Goal: Task Accomplishment & Management: Manage account settings

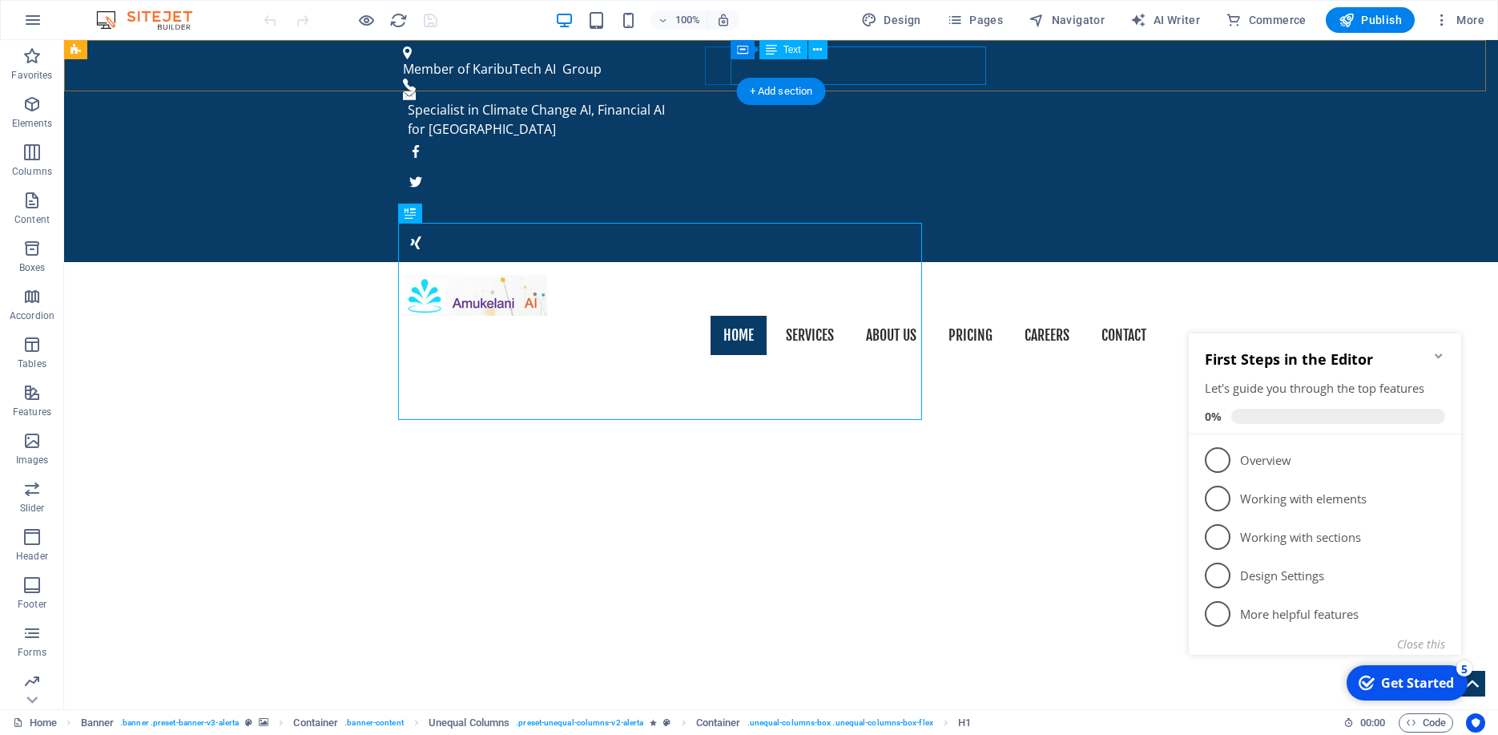
click at [889, 100] on div "Specialist in Climate Change AI, Financial AI for [GEOGRAPHIC_DATA]" at bounding box center [777, 119] width 739 height 38
click at [804, 100] on div "Specialist in Climate Change AI, Financial AI for [GEOGRAPHIC_DATA]" at bounding box center [777, 119] width 739 height 38
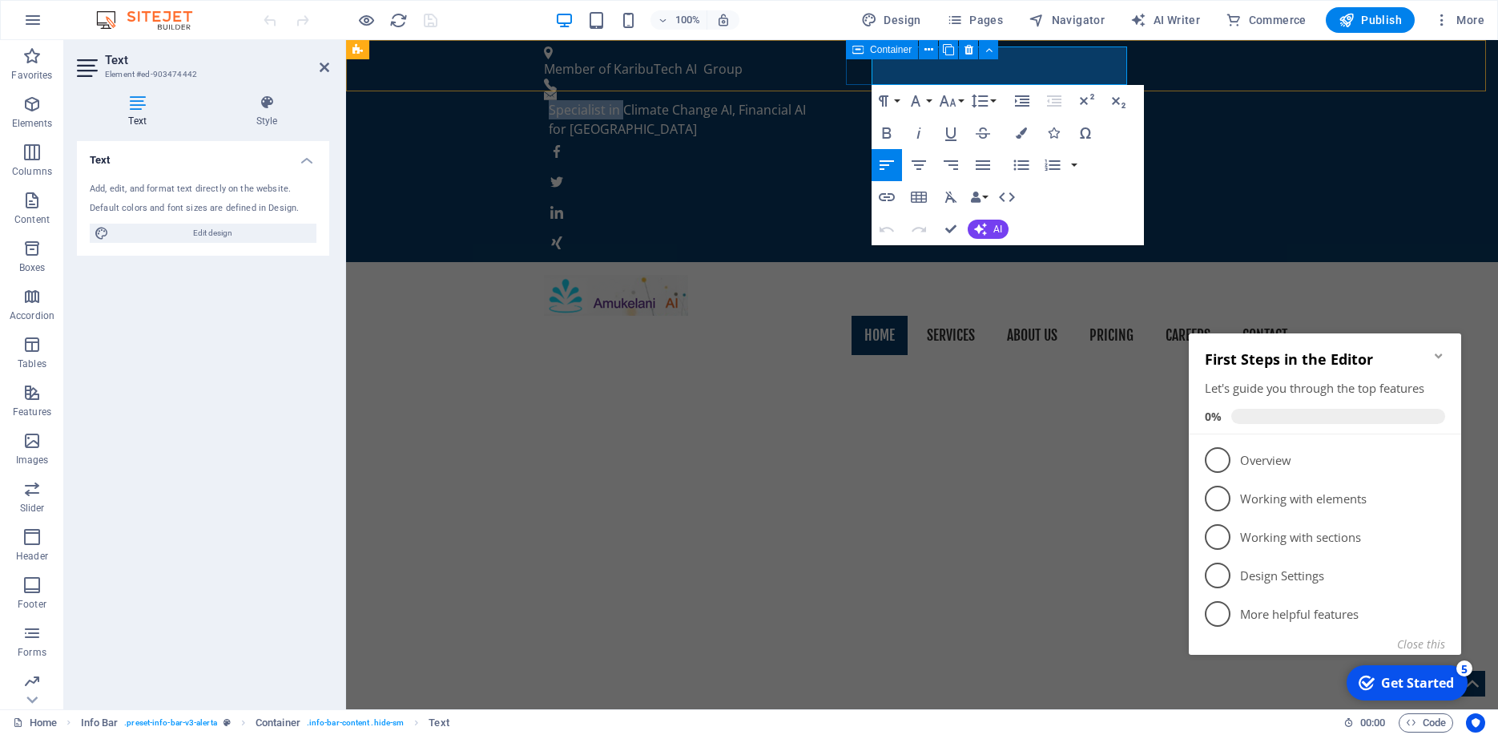
drag, startPoint x: 944, startPoint y: 65, endPoint x: 869, endPoint y: 61, distance: 74.6
click at [869, 91] on div "Specialist in Climate Change AI, Financial AI for [GEOGRAPHIC_DATA]" at bounding box center [915, 114] width 743 height 47
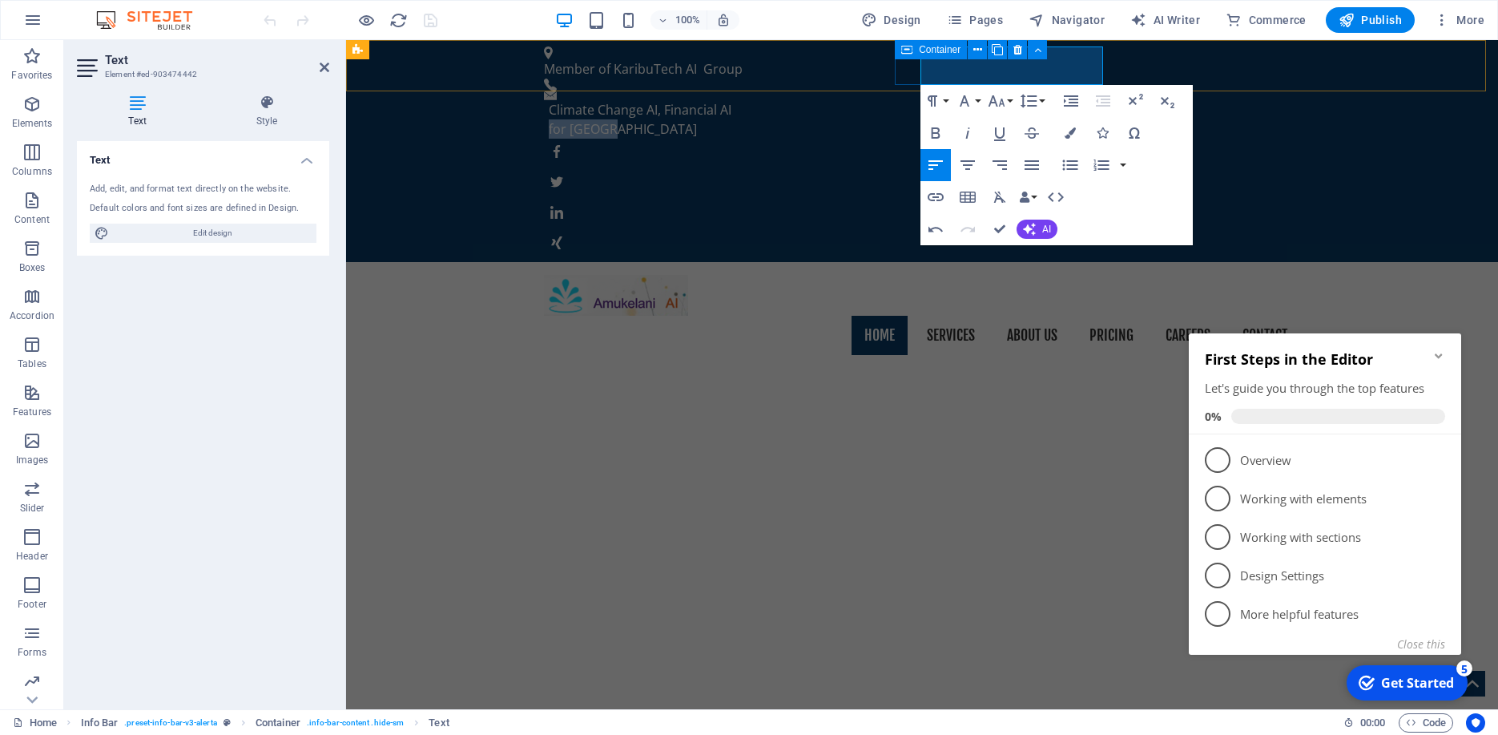
drag, startPoint x: 984, startPoint y: 77, endPoint x: 892, endPoint y: 59, distance: 93.0
click at [892, 91] on div "Climate Change AI, Financial AI for [GEOGRAPHIC_DATA]" at bounding box center [915, 114] width 743 height 47
click at [1078, 119] on p "for [GEOGRAPHIC_DATA]" at bounding box center [918, 128] width 739 height 19
click at [719, 262] on div "Home Services About us Pricing Careers Contact" at bounding box center [922, 315] width 1152 height 107
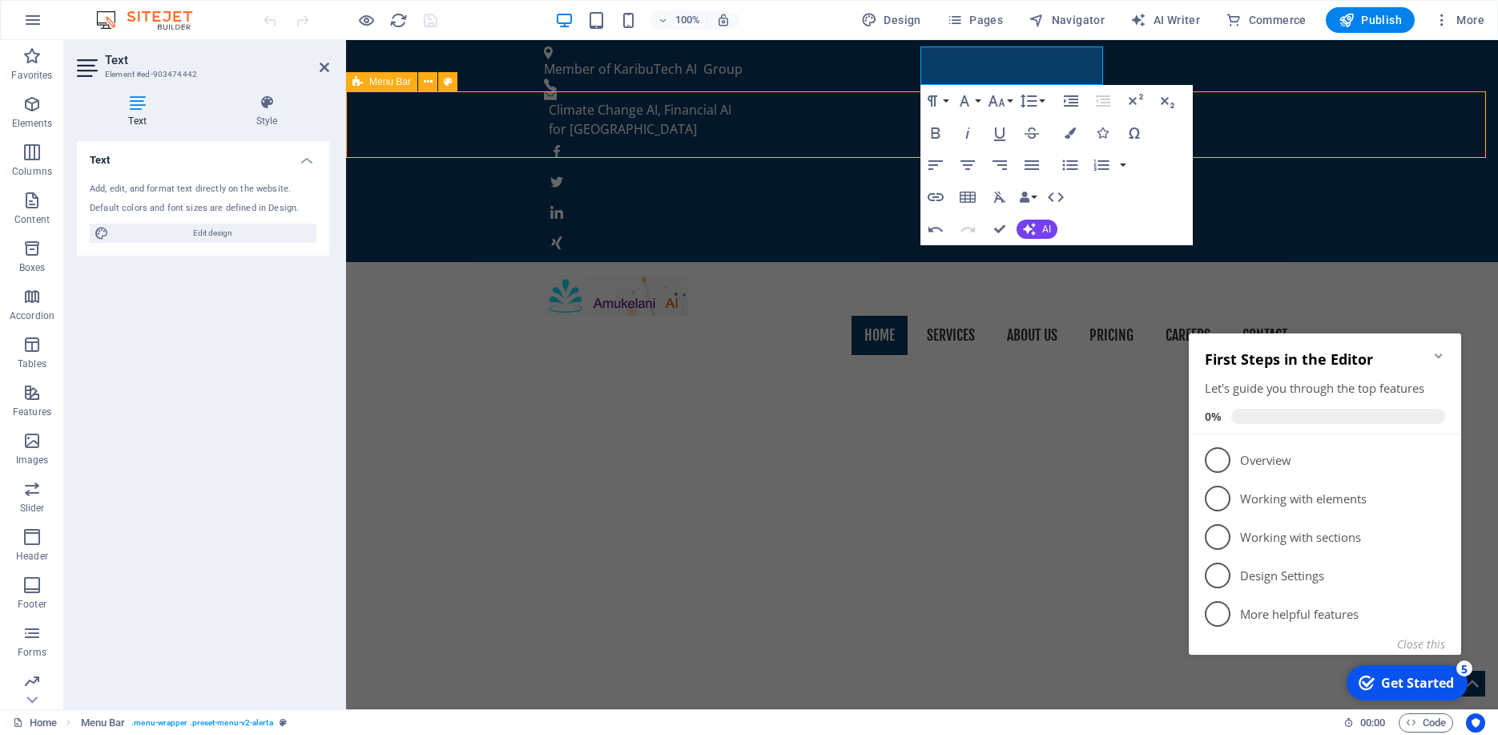
click at [719, 262] on div "Home Services About us Pricing Careers Contact" at bounding box center [922, 315] width 1152 height 107
select select "header"
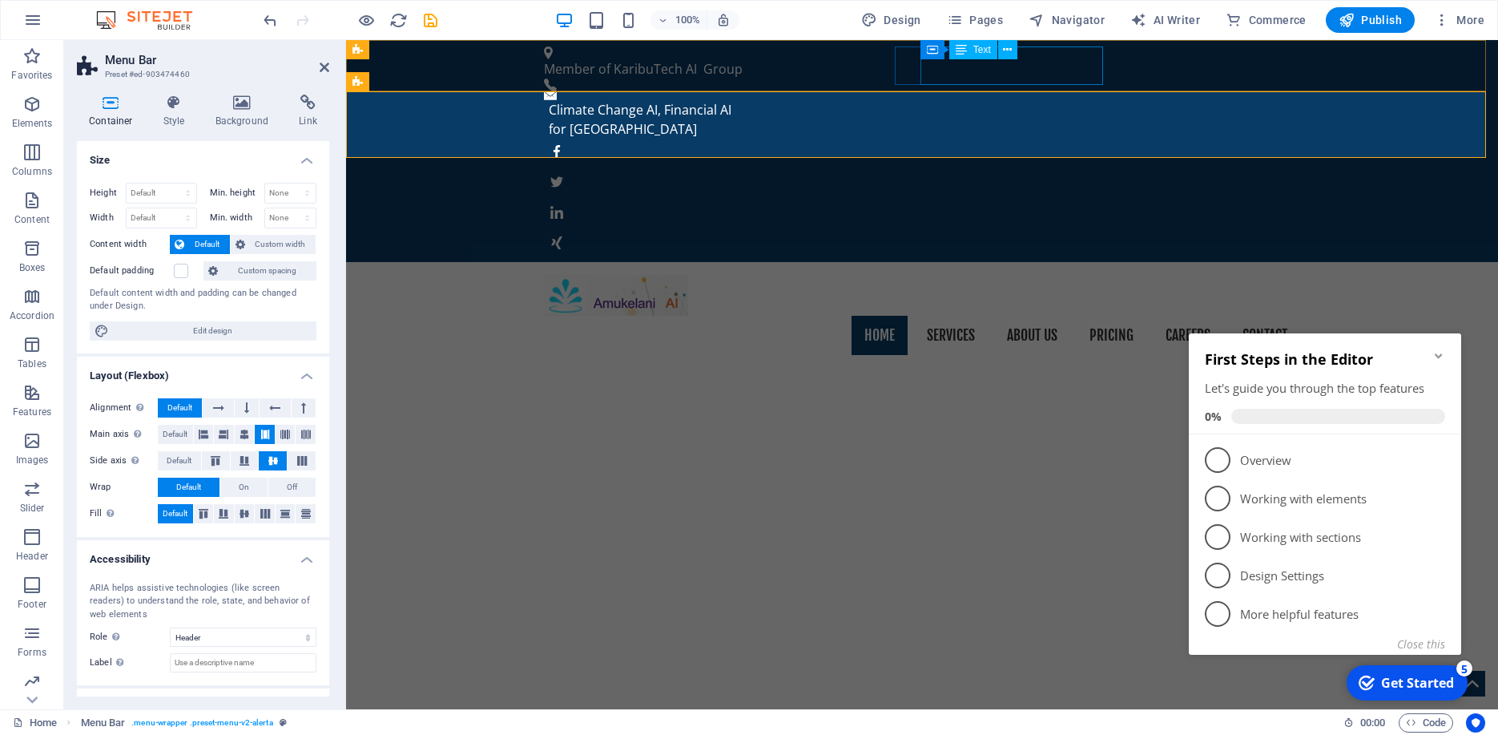
click at [1001, 100] on div "Climate Change AI, Financial AI for [GEOGRAPHIC_DATA]" at bounding box center [918, 119] width 739 height 38
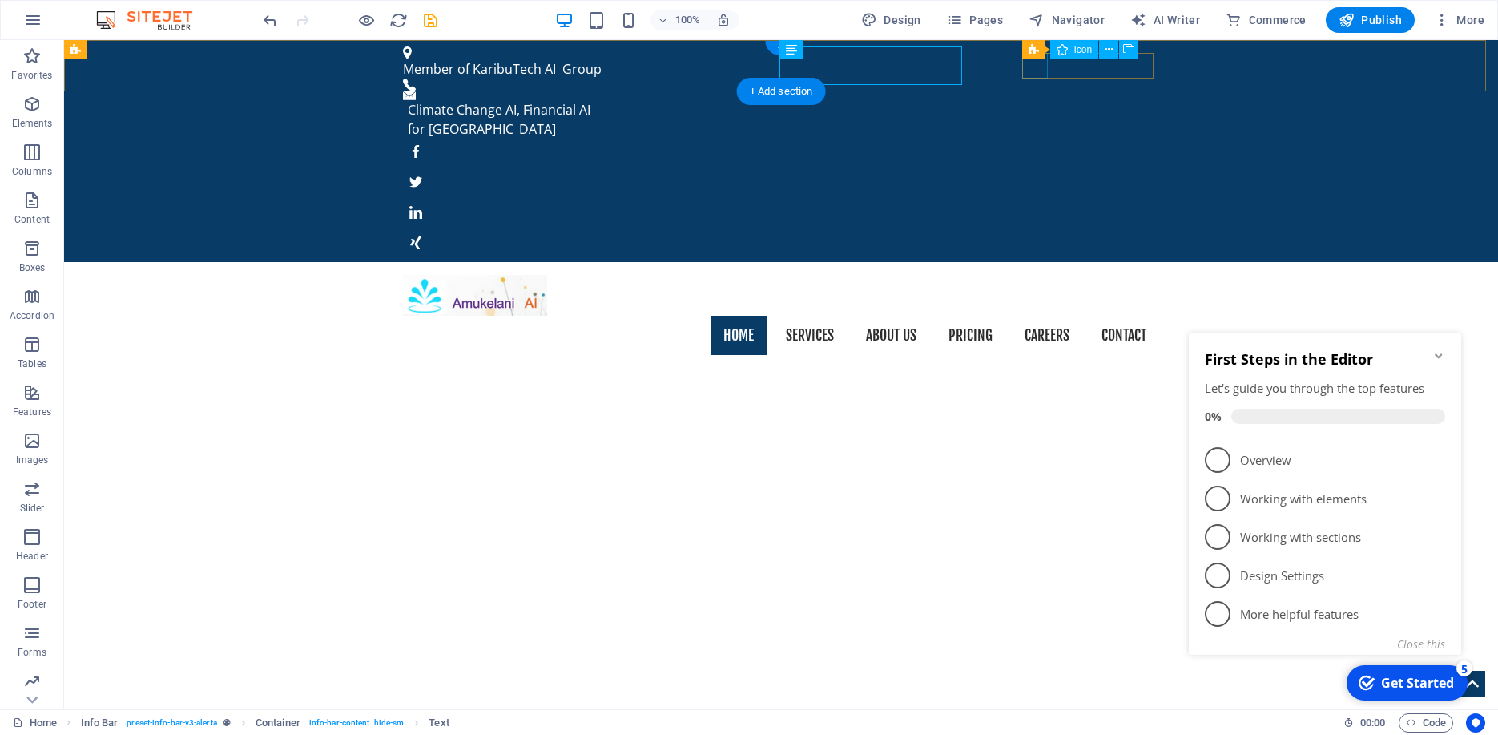
click at [1045, 139] on figure at bounding box center [781, 152] width 756 height 26
click at [879, 100] on div "Climate Change AI, Financial AI for [GEOGRAPHIC_DATA]" at bounding box center [777, 119] width 739 height 38
click at [927, 100] on div "Climate Change AI, Financial AI for [GEOGRAPHIC_DATA]" at bounding box center [777, 119] width 739 height 38
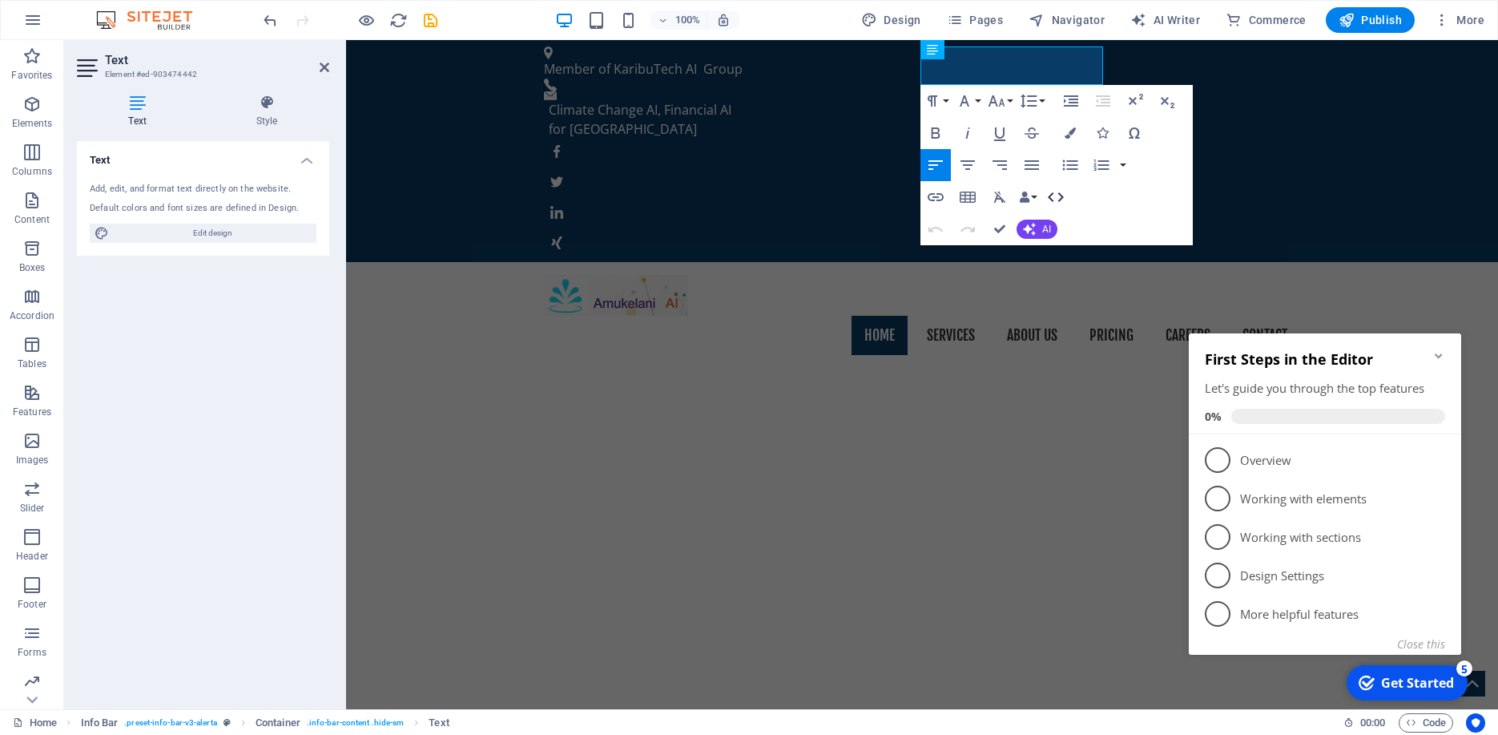
click at [1059, 195] on icon "button" at bounding box center [1055, 196] width 19 height 19
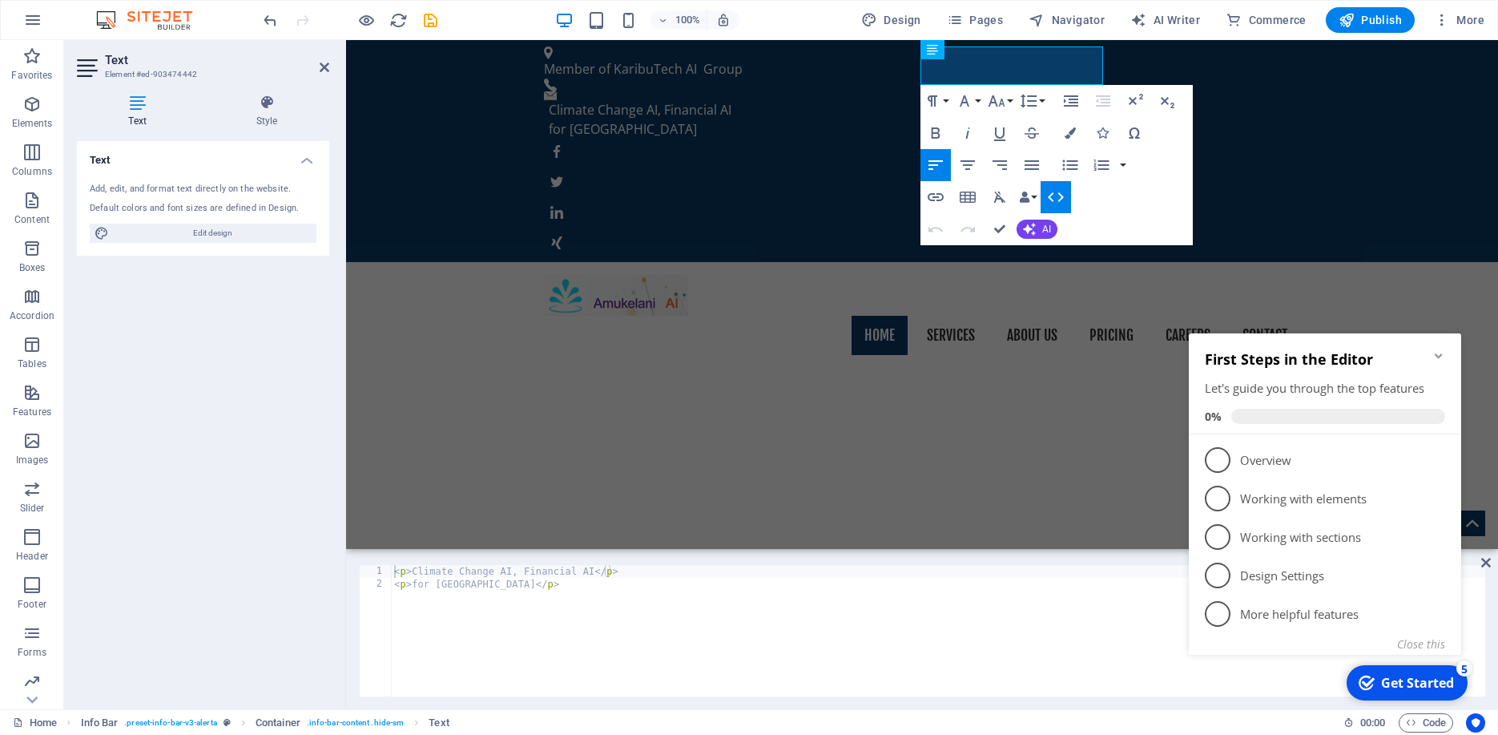
click at [1059, 195] on icon "button" at bounding box center [1055, 196] width 19 height 19
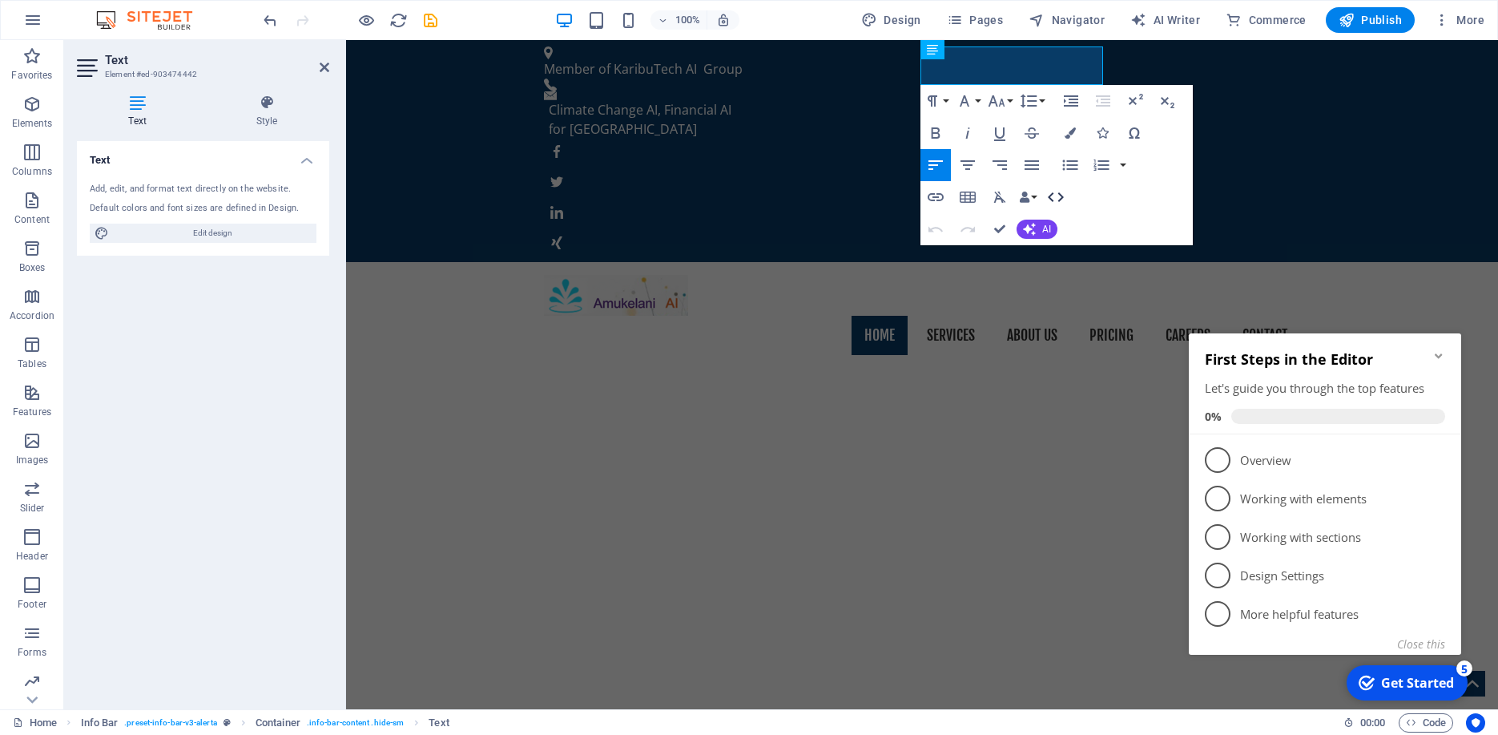
click at [1059, 195] on icon "button" at bounding box center [1055, 196] width 19 height 19
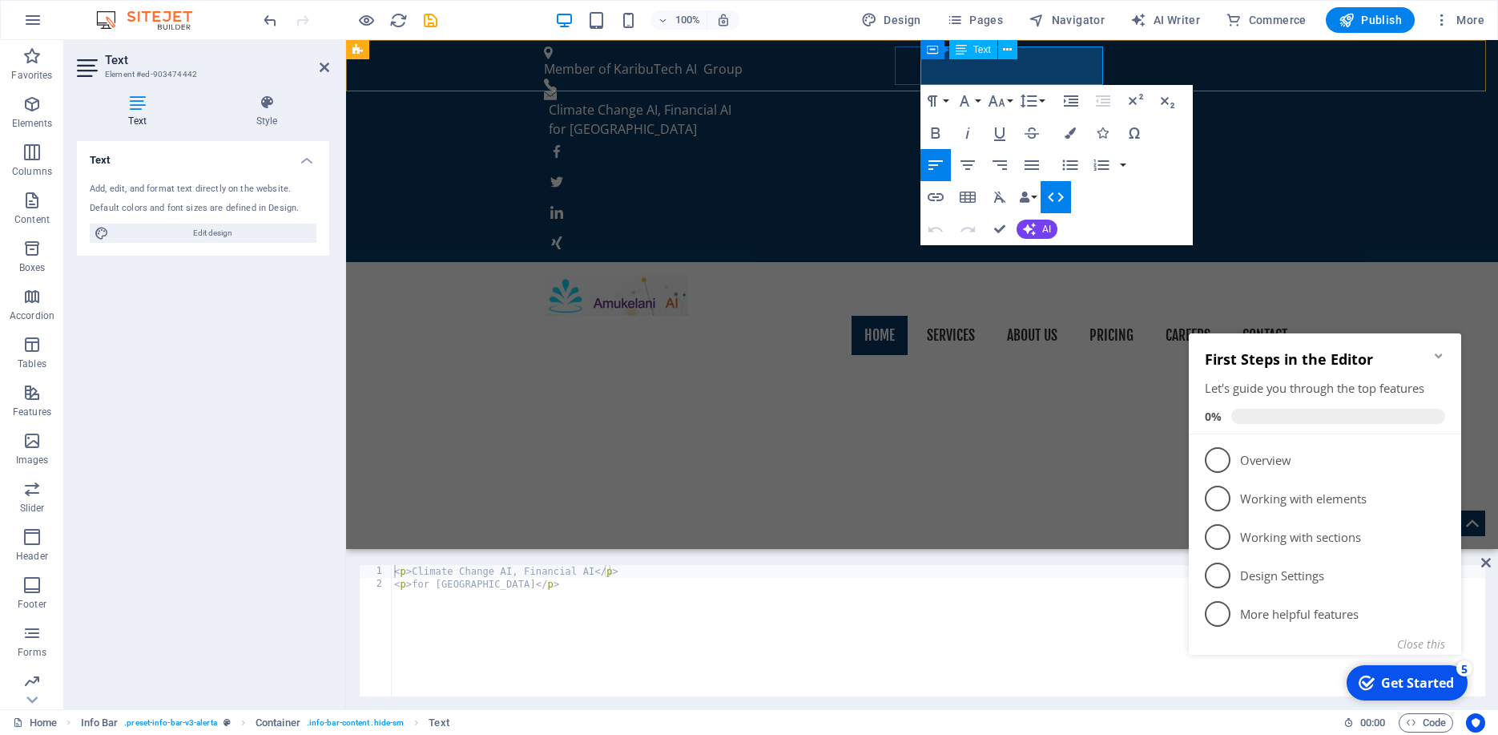
click at [975, 119] on p "for [GEOGRAPHIC_DATA]" at bounding box center [918, 128] width 739 height 19
drag, startPoint x: 983, startPoint y: 77, endPoint x: 916, endPoint y: 75, distance: 67.3
click at [916, 91] on div "Climate Change AI, Financial AI for [GEOGRAPHIC_DATA]" at bounding box center [915, 114] width 743 height 47
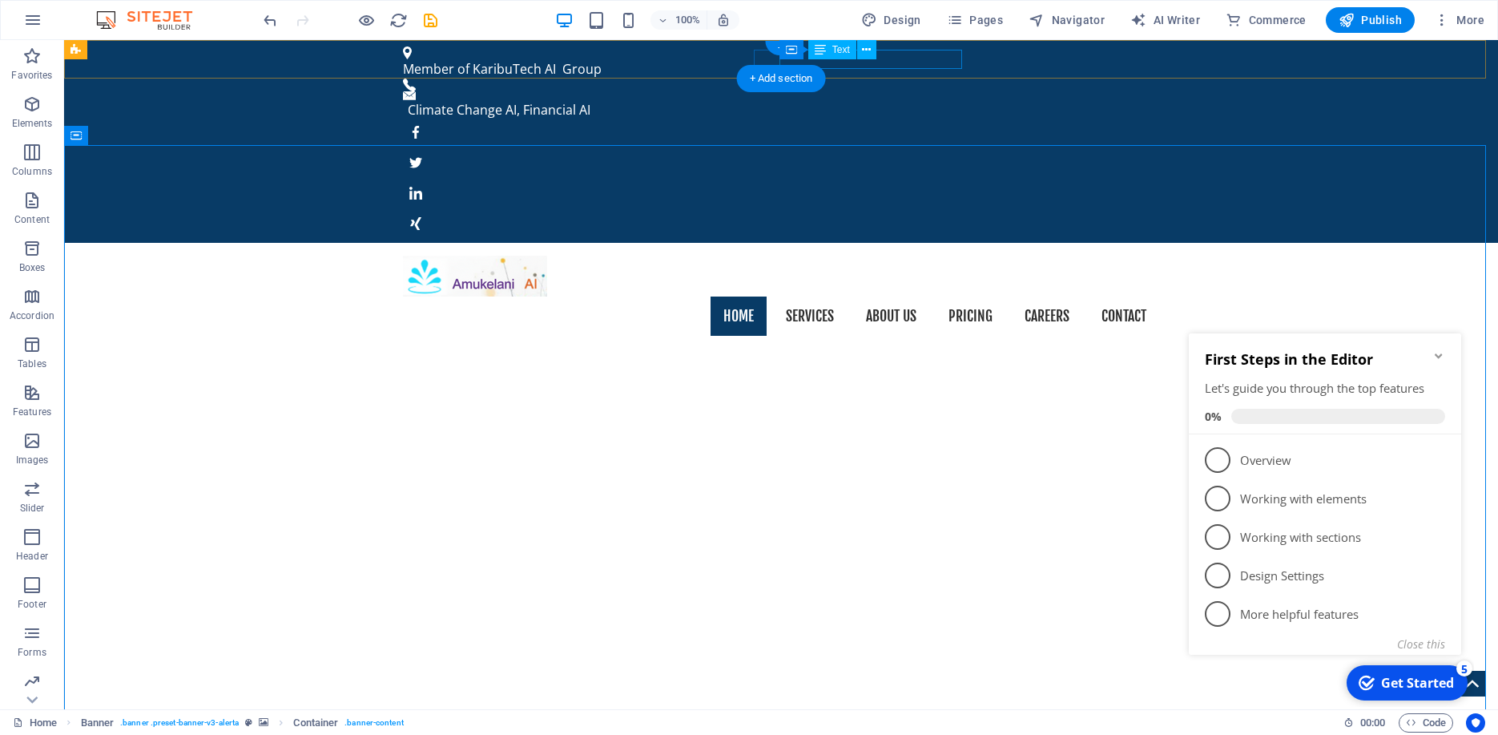
click at [939, 100] on div "Climate Change AI, Financial AI" at bounding box center [777, 109] width 739 height 19
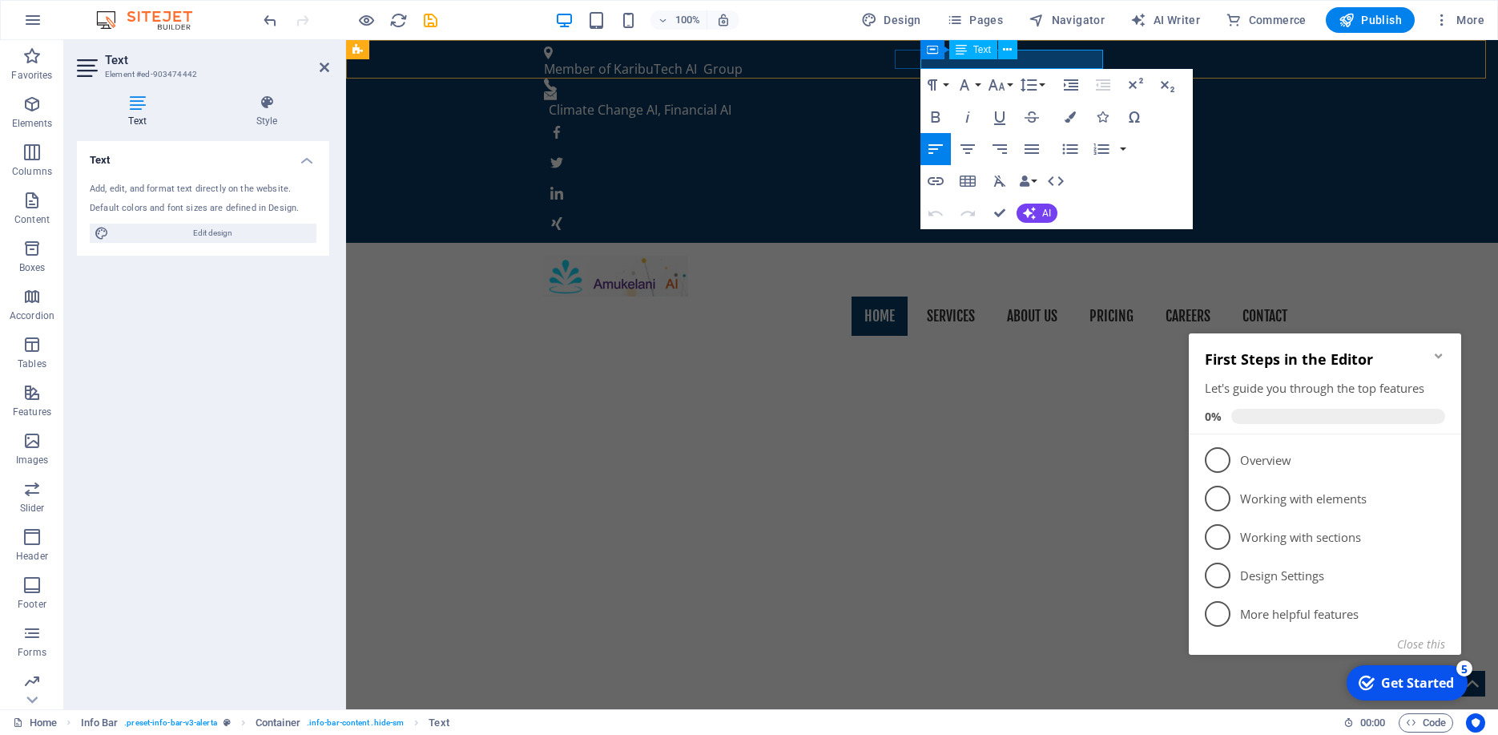
click at [1085, 100] on p "Climate Change AI, Financial AI" at bounding box center [918, 109] width 739 height 19
drag, startPoint x: 1089, startPoint y: 60, endPoint x: 1076, endPoint y: 59, distance: 12.8
click at [1076, 100] on p "Climate Change AI, Financial AI" at bounding box center [918, 109] width 739 height 19
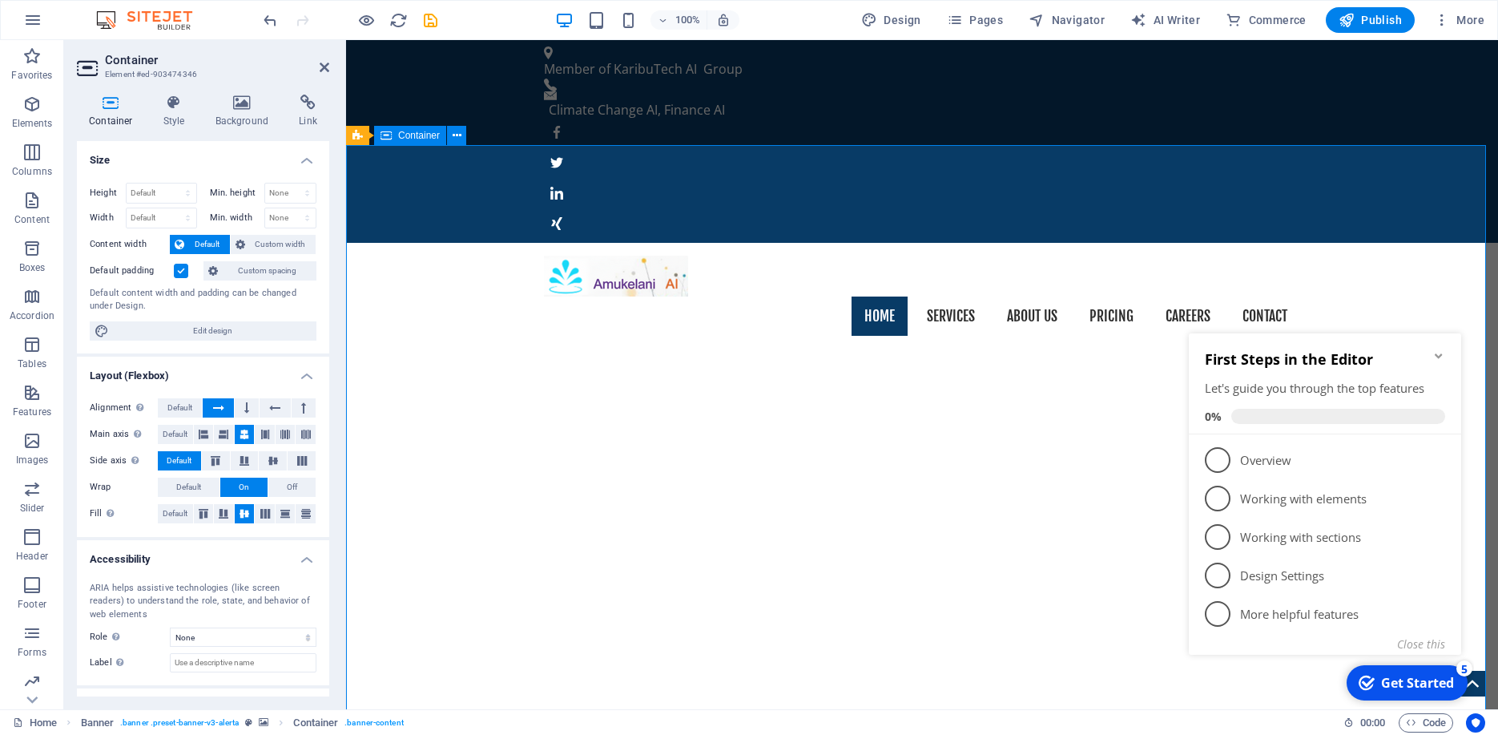
click at [1427, 349] on h2 "First Steps in the Editor" at bounding box center [1325, 358] width 240 height 19
click at [1439, 349] on icon "Minimize checklist" at bounding box center [1438, 355] width 13 height 13
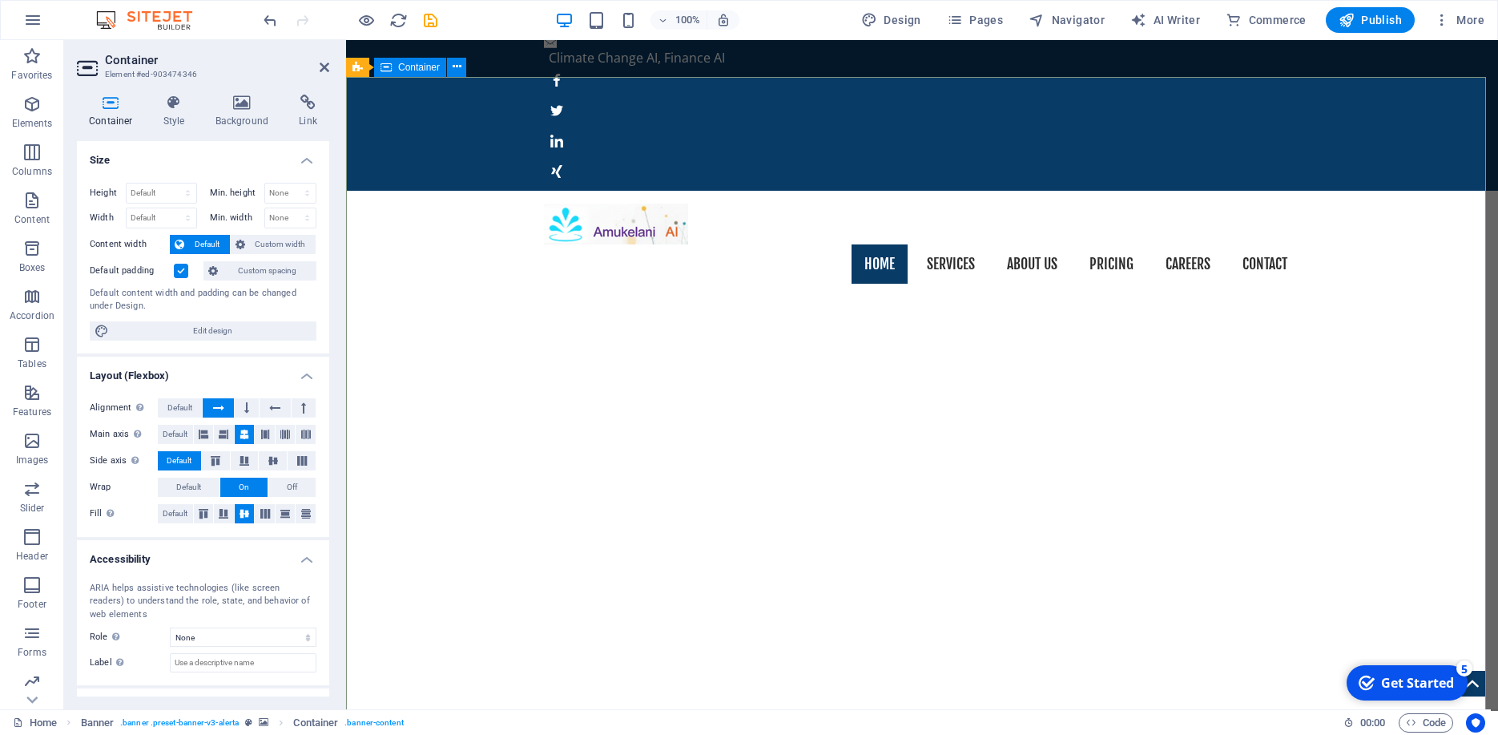
scroll to position [77, 0]
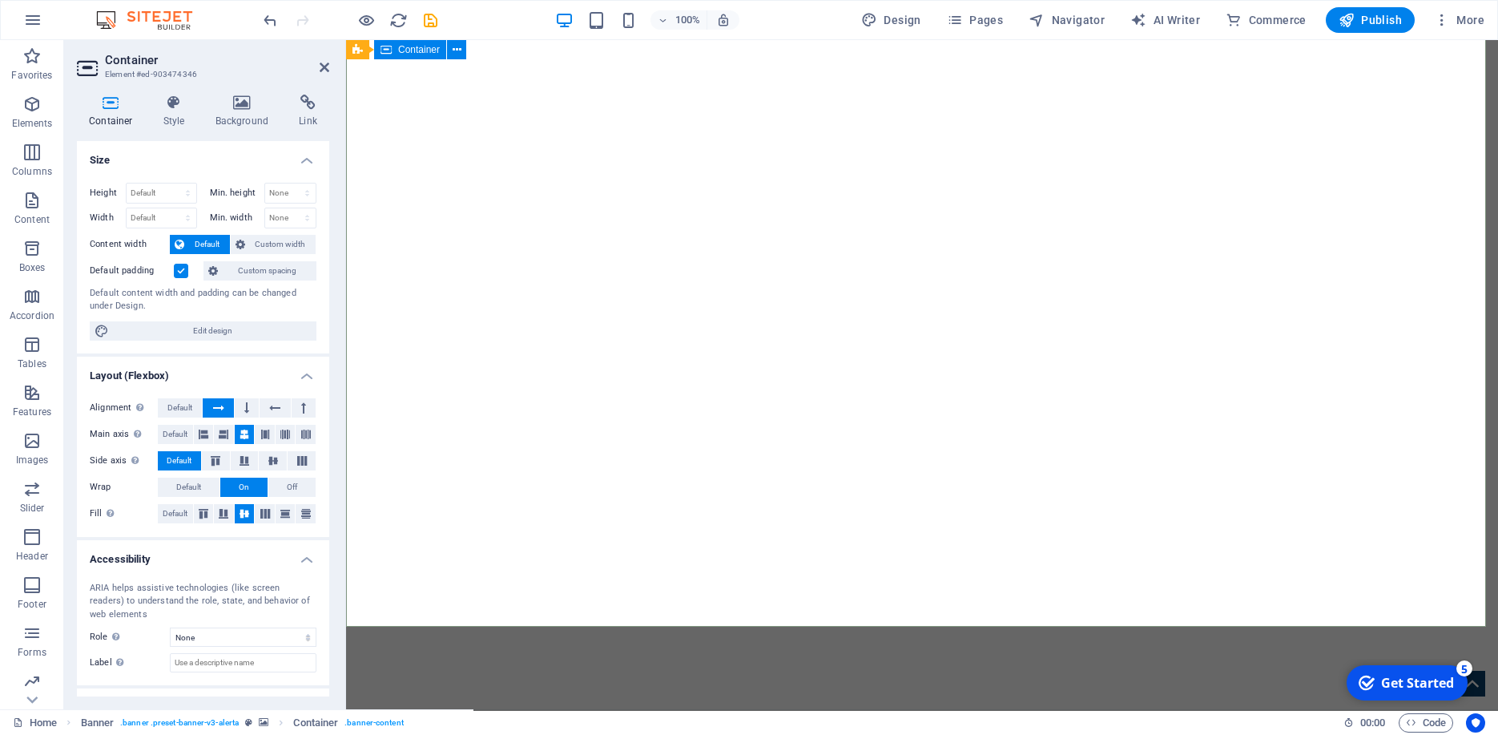
scroll to position [0, 0]
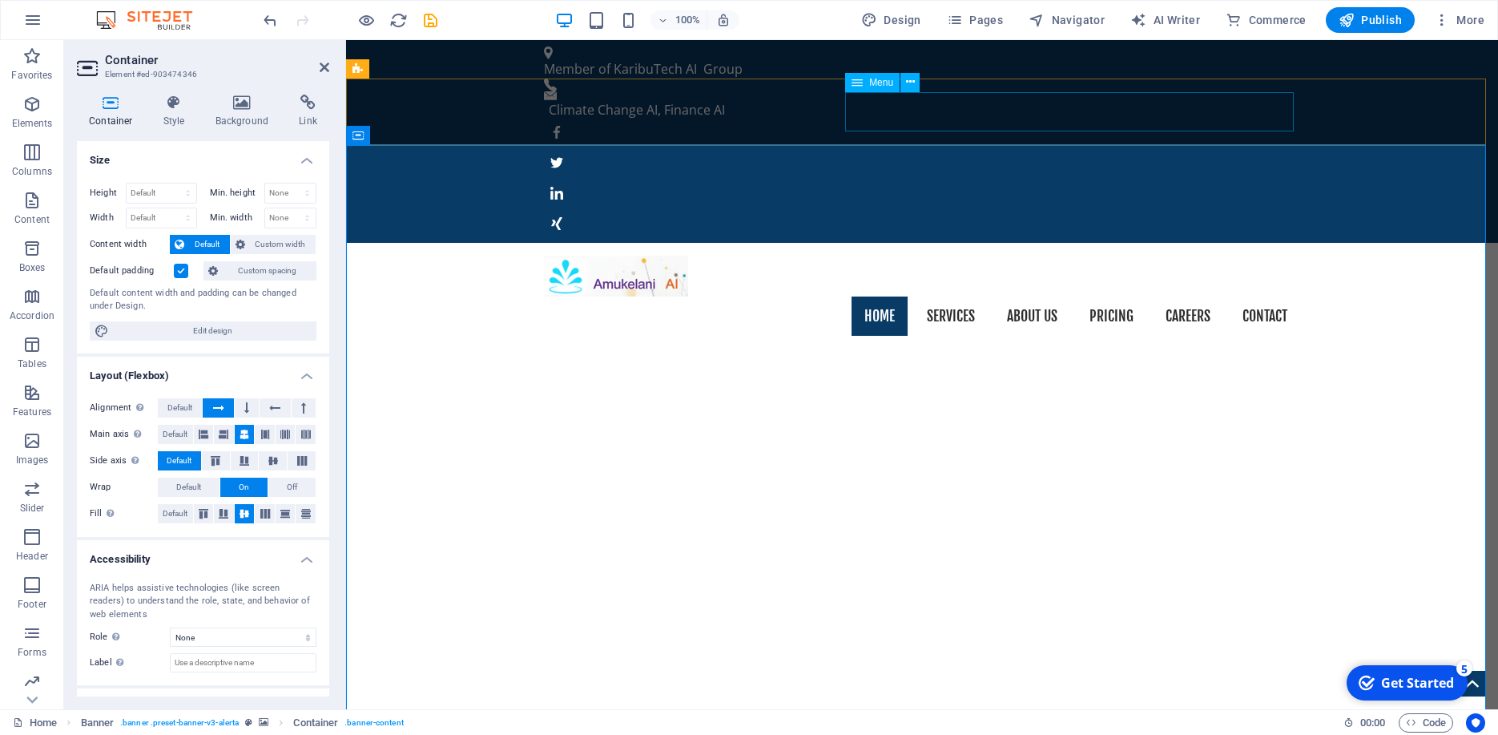
click at [966, 296] on nav "Home Services About us Pricing Careers Contact" at bounding box center [922, 316] width 756 height 40
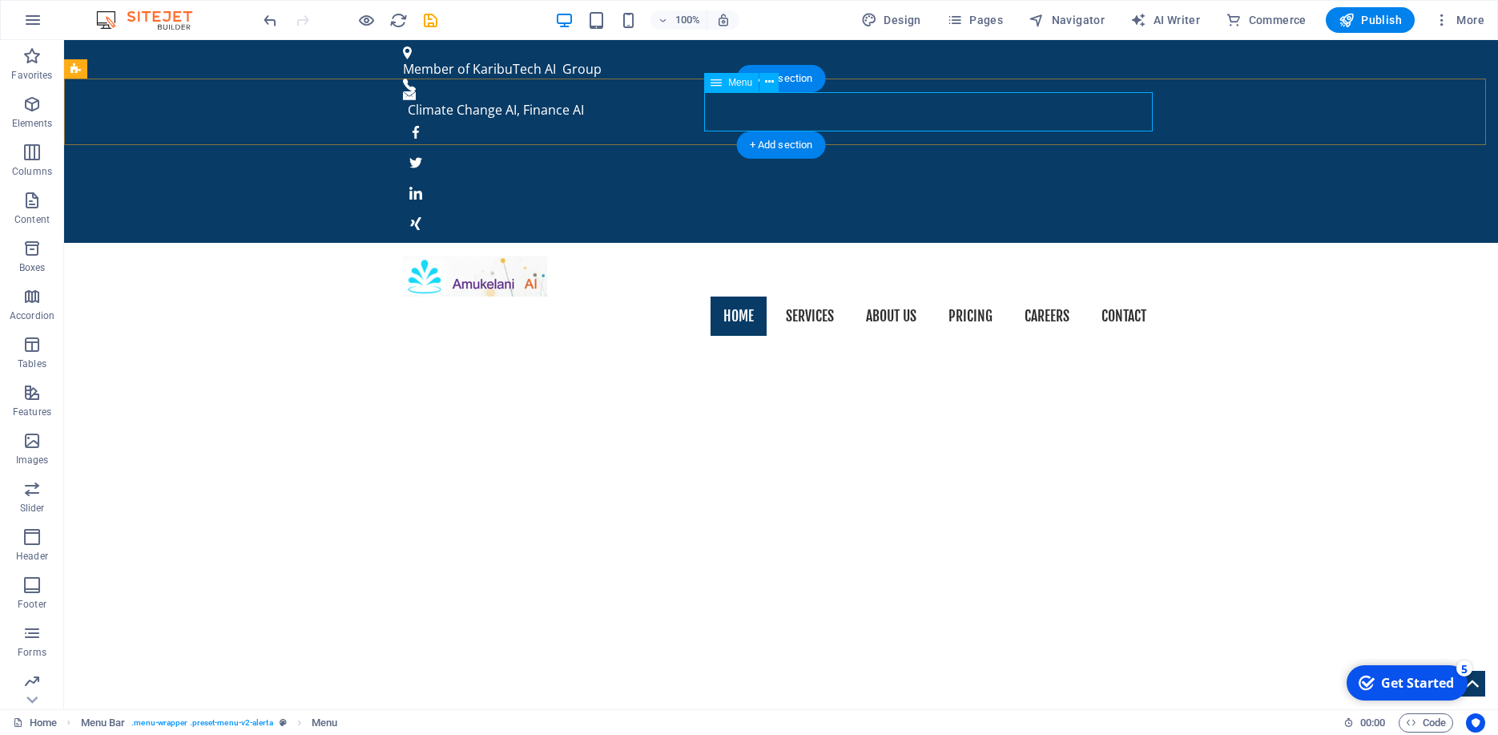
click at [813, 296] on nav "Home Services About us Pricing Careers Contact" at bounding box center [781, 316] width 756 height 40
click at [899, 296] on nav "Home Services About us Pricing Careers Contact" at bounding box center [781, 316] width 756 height 40
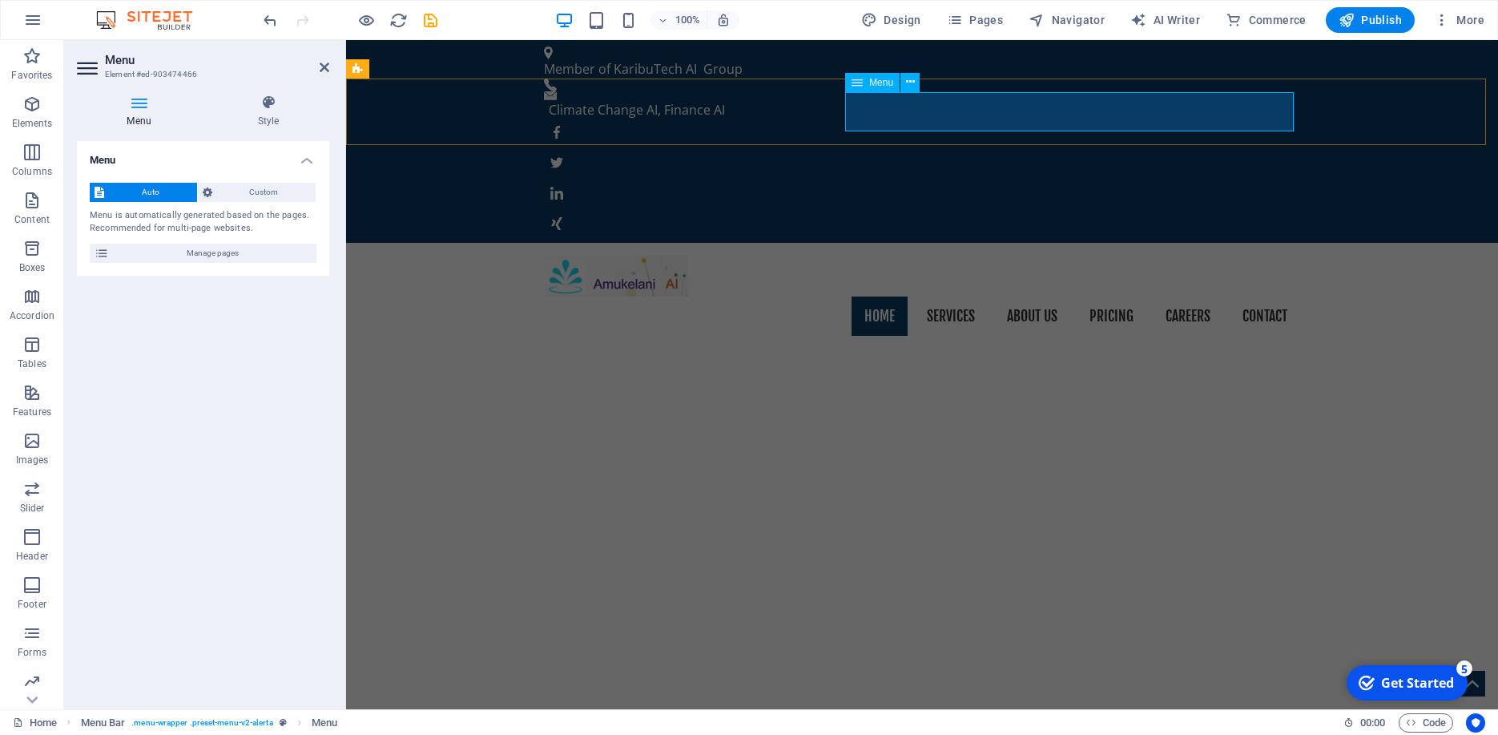
click at [1015, 296] on nav "Home Services About us Pricing Careers Contact" at bounding box center [922, 316] width 756 height 40
click at [132, 246] on span "Manage pages" at bounding box center [213, 253] width 198 height 19
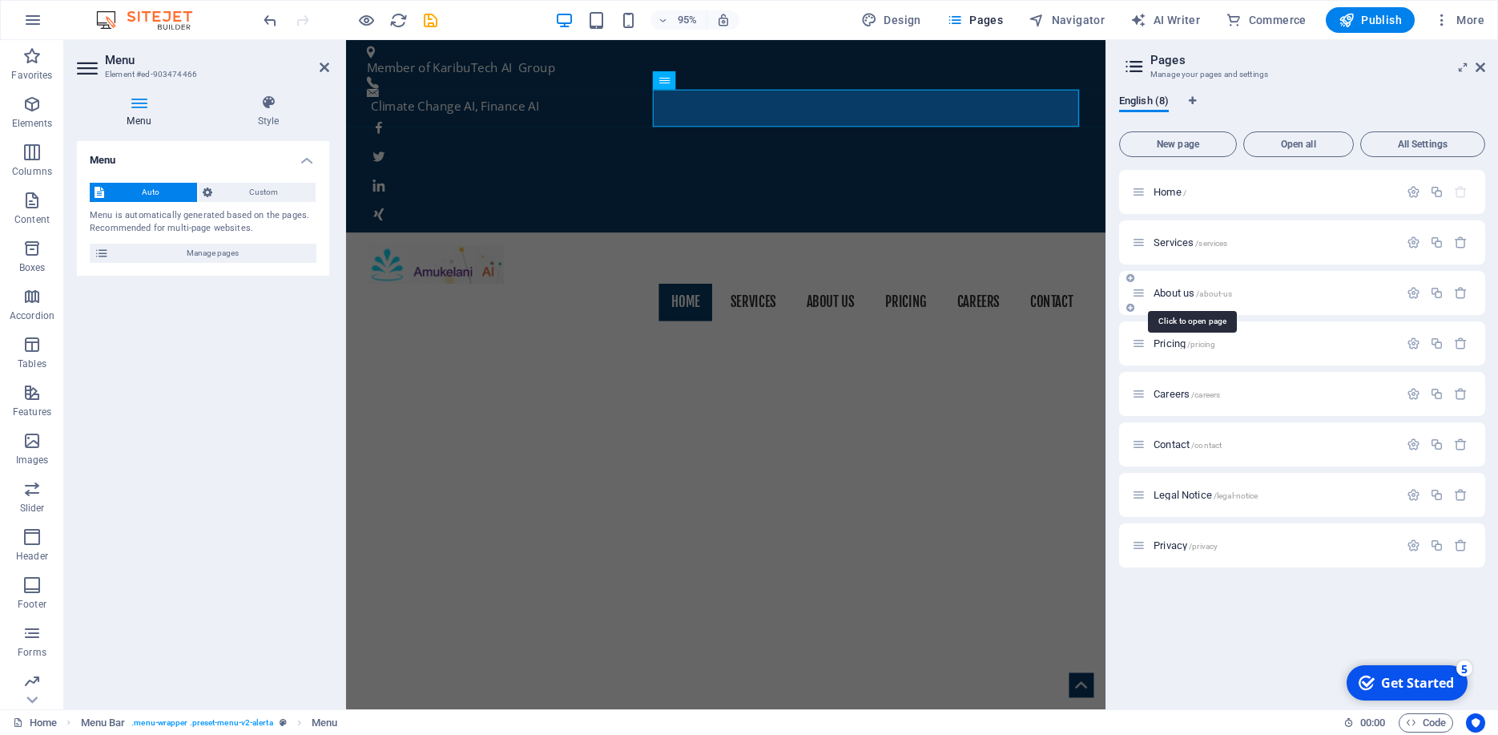
click at [1172, 293] on span "About us /about-us" at bounding box center [1193, 293] width 79 height 12
click at [1172, 293] on div "About us /about-us" at bounding box center [1302, 293] width 366 height 44
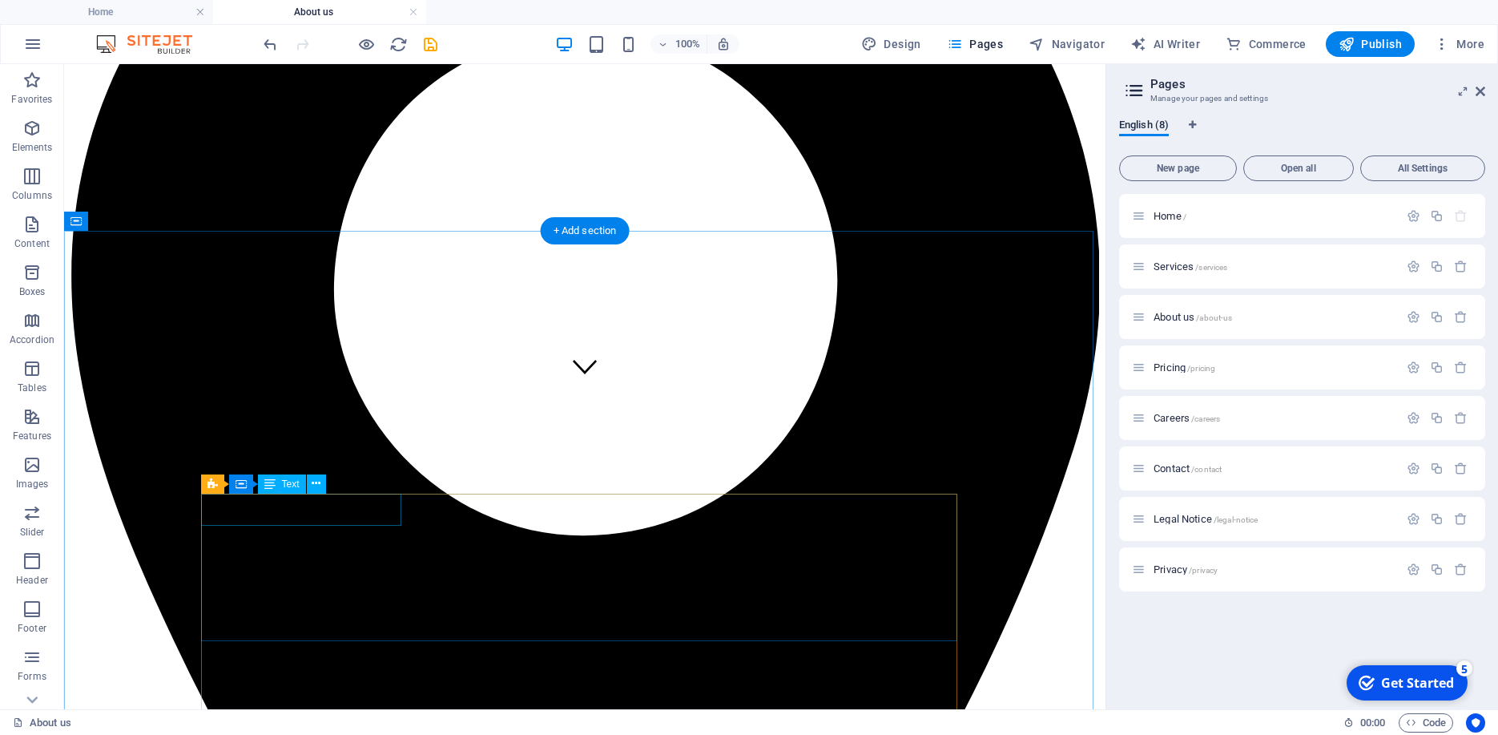
scroll to position [192, 0]
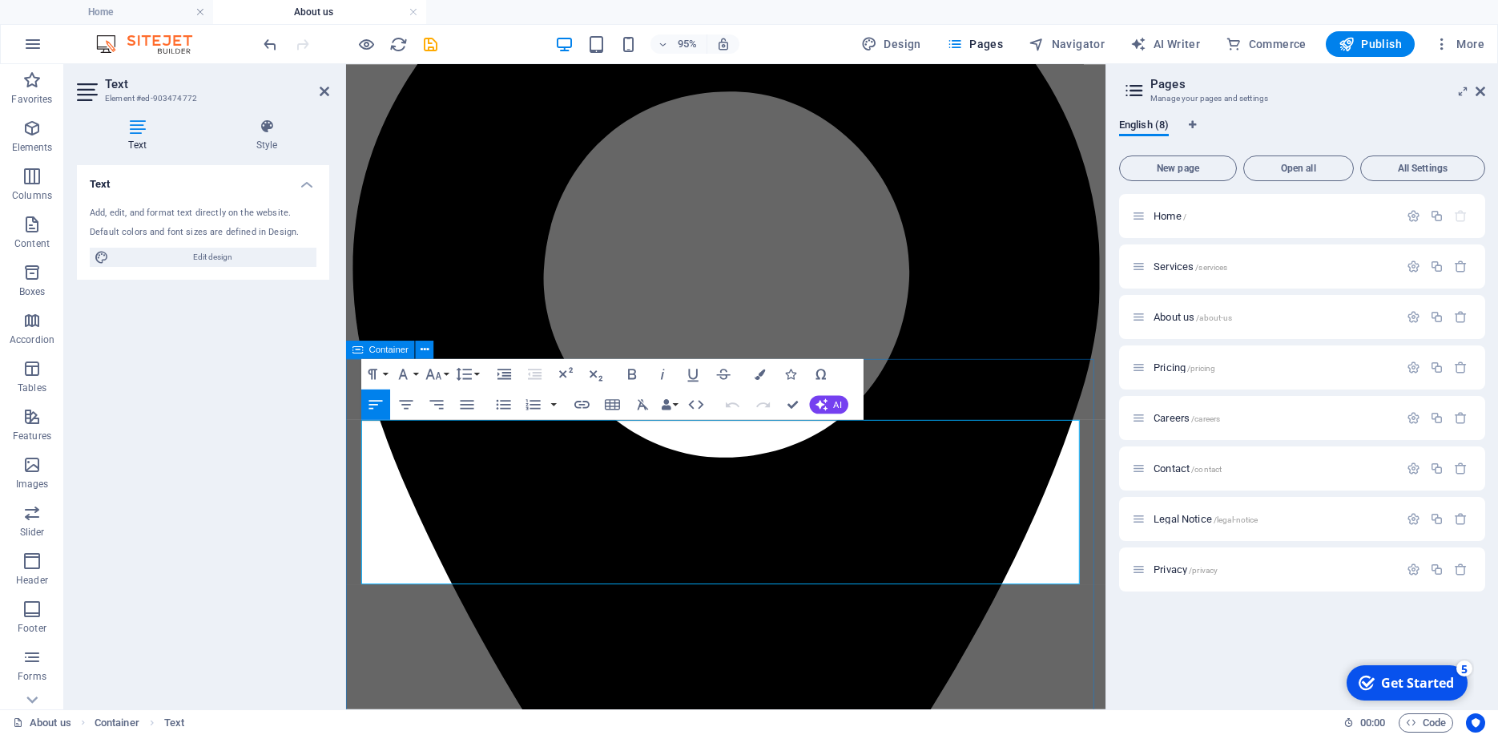
drag, startPoint x: 669, startPoint y: 602, endPoint x: 348, endPoint y: 464, distance: 348.8
drag, startPoint x: 365, startPoint y: 451, endPoint x: 663, endPoint y: 605, distance: 336.1
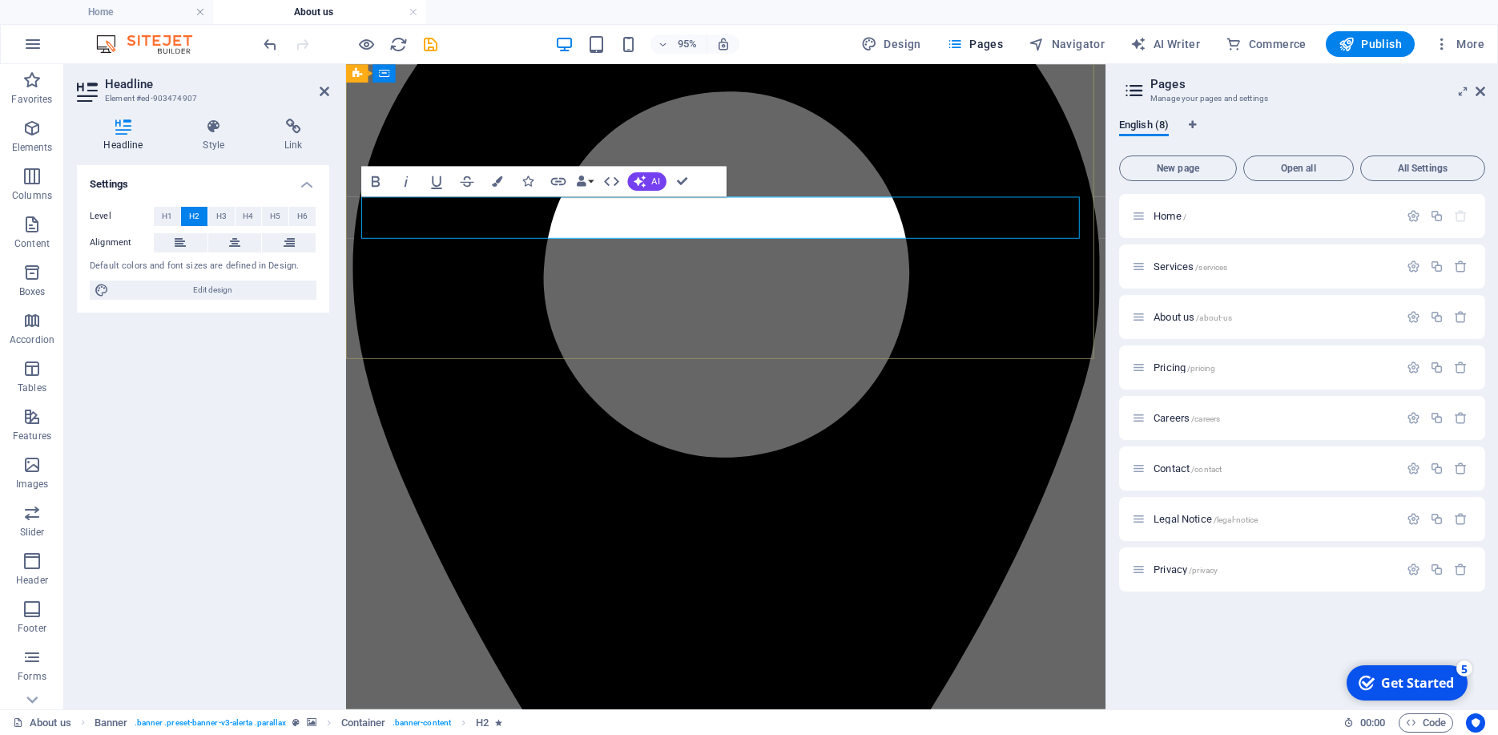
drag, startPoint x: 521, startPoint y: 221, endPoint x: 726, endPoint y: 231, distance: 205.3
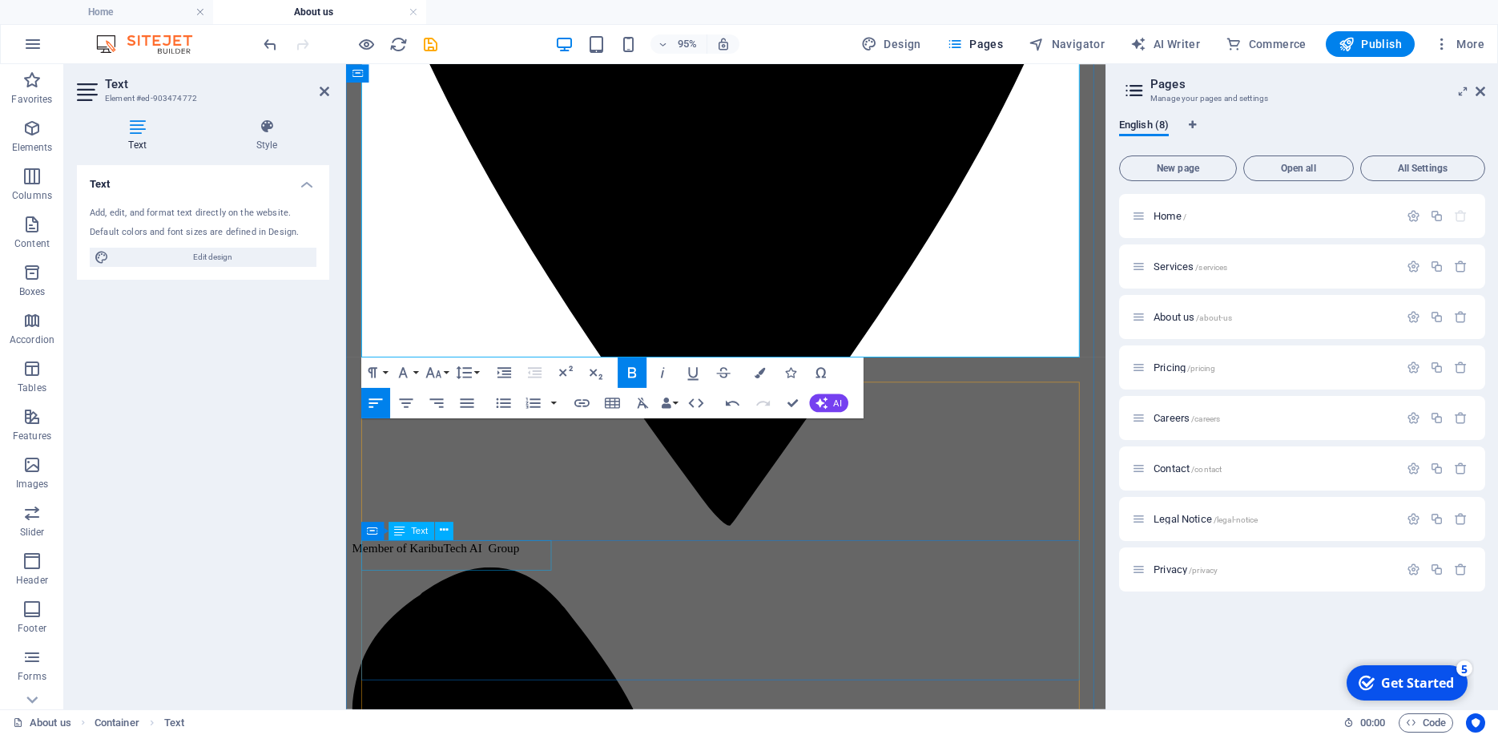
scroll to position [692, 0]
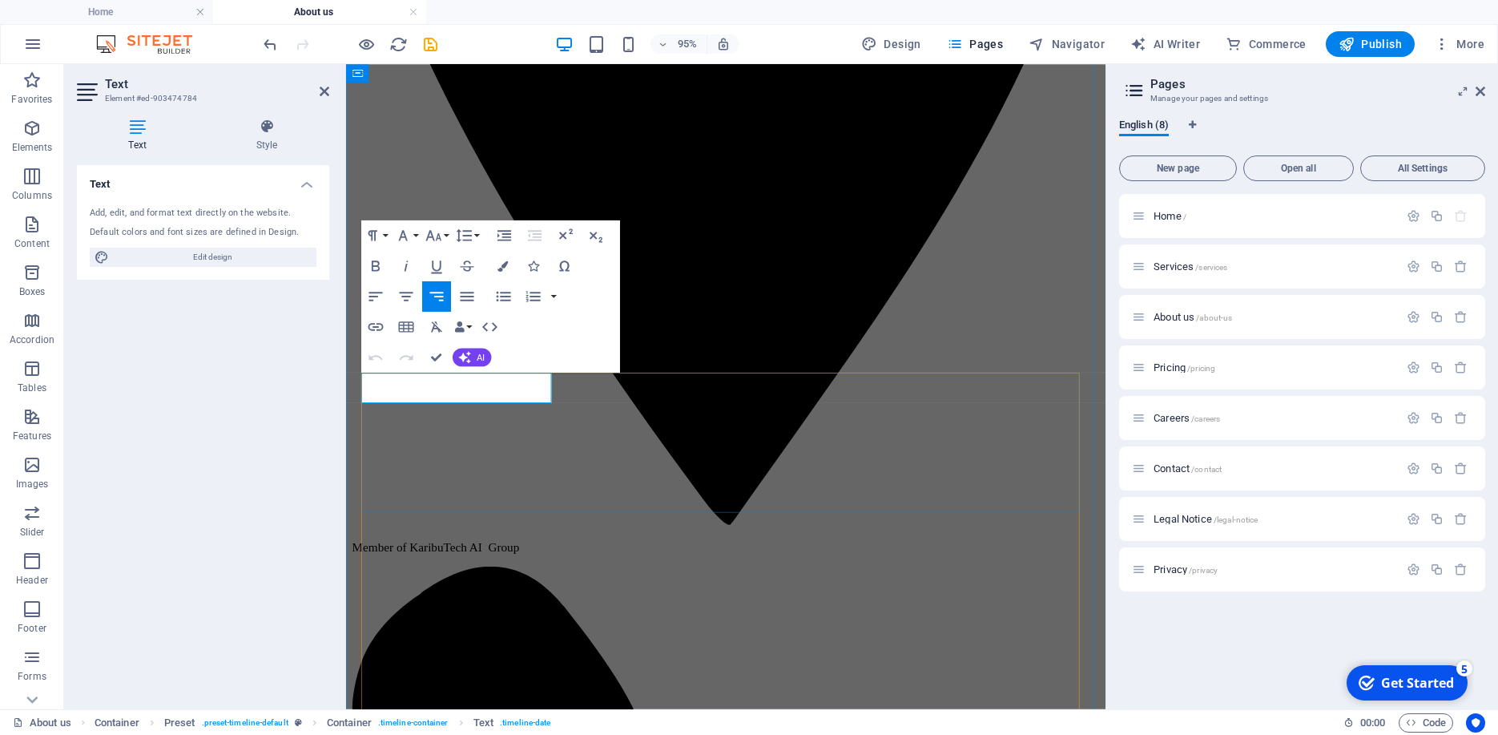
drag, startPoint x: 435, startPoint y: 401, endPoint x: 467, endPoint y: 404, distance: 32.1
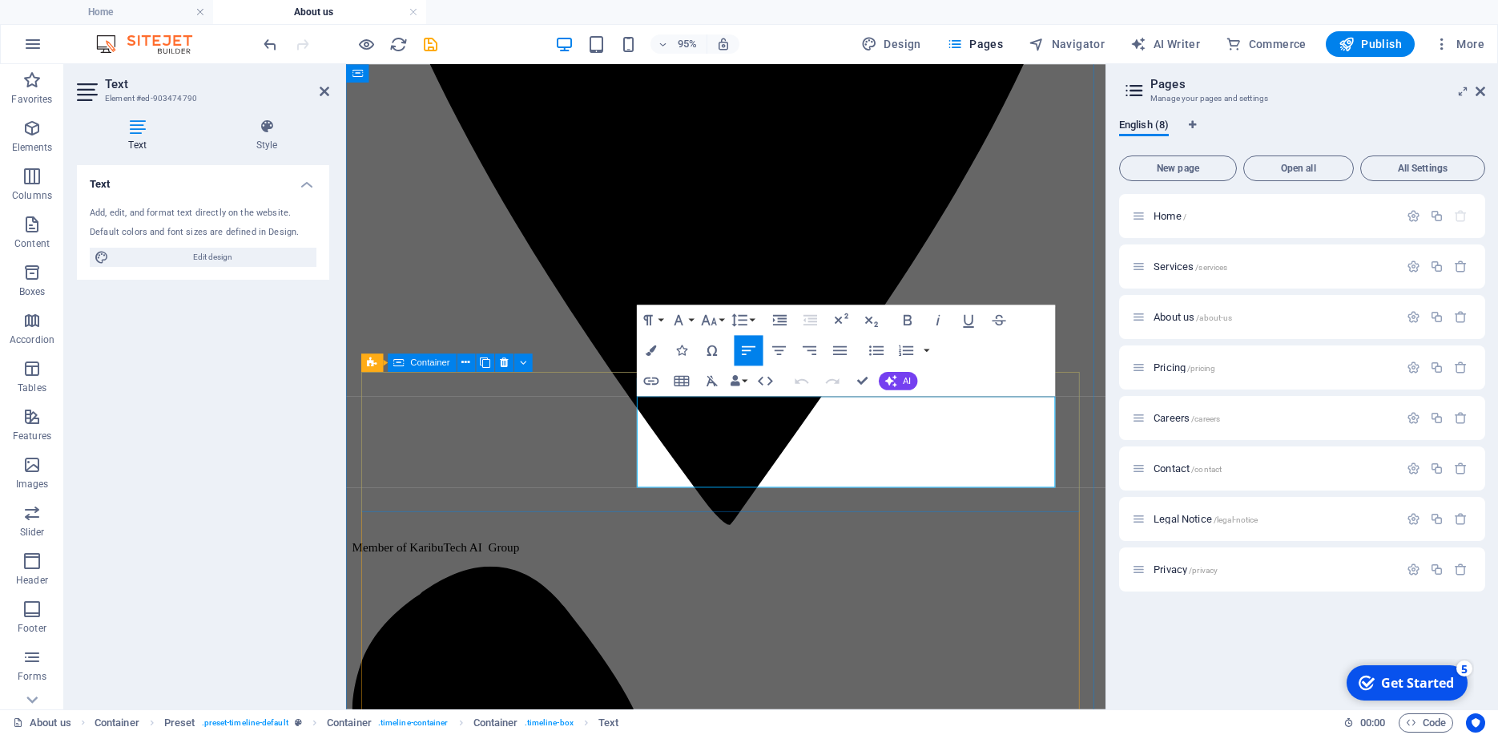
drag, startPoint x: 729, startPoint y: 499, endPoint x: 630, endPoint y: 417, distance: 128.0
drag, startPoint x: 654, startPoint y: 420, endPoint x: 758, endPoint y: 503, distance: 133.4
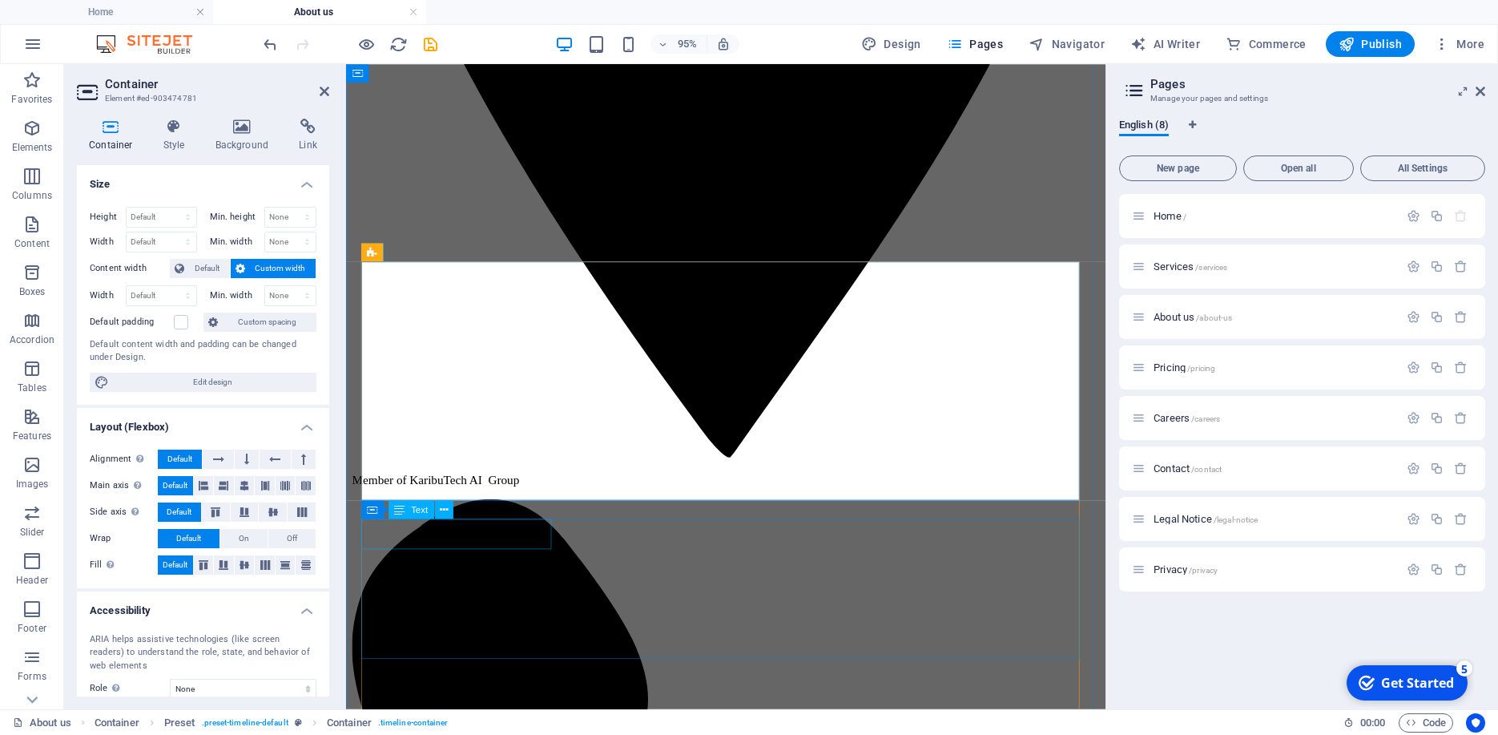
scroll to position [949, 0]
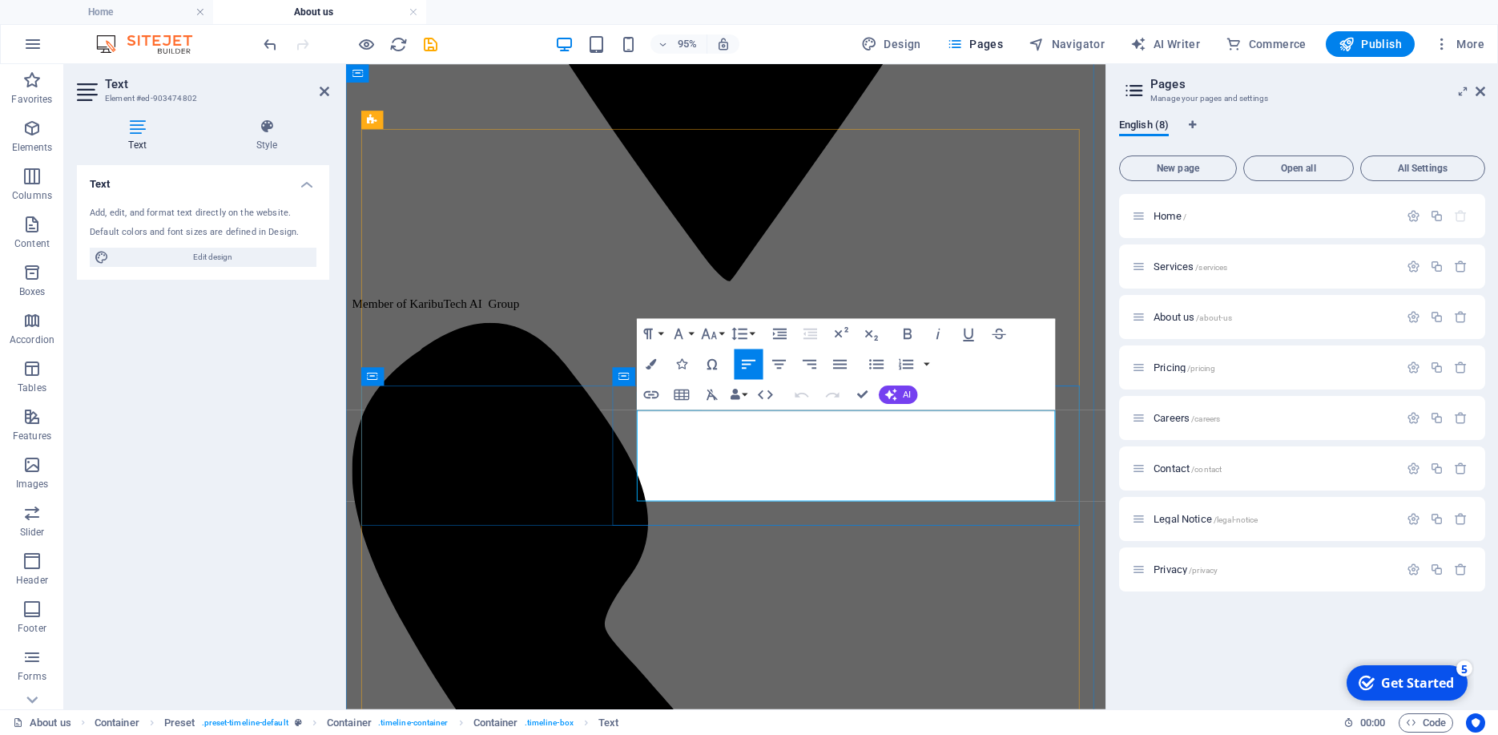
drag, startPoint x: 722, startPoint y: 512, endPoint x: 653, endPoint y: 441, distance: 98.6
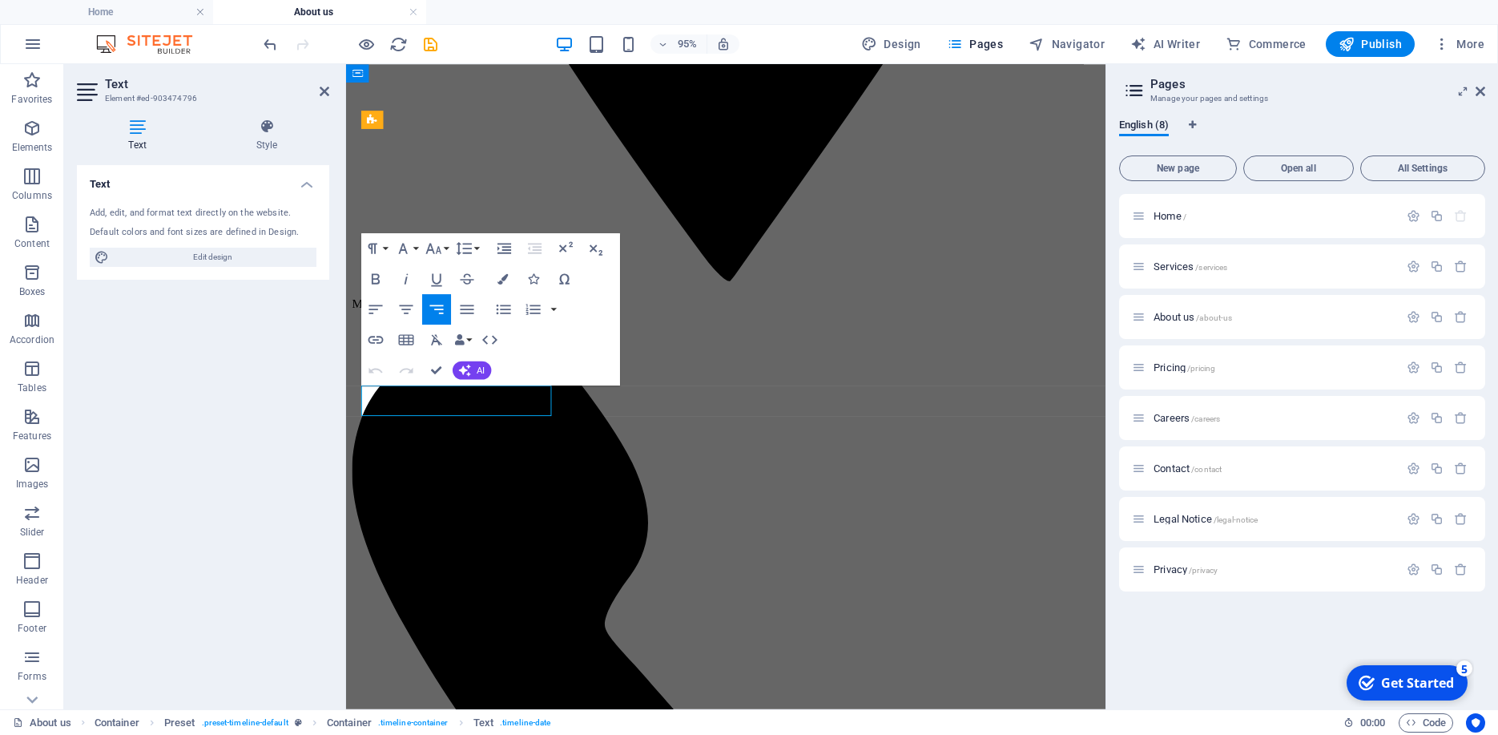
drag, startPoint x: 432, startPoint y: 416, endPoint x: 454, endPoint y: 429, distance: 26.2
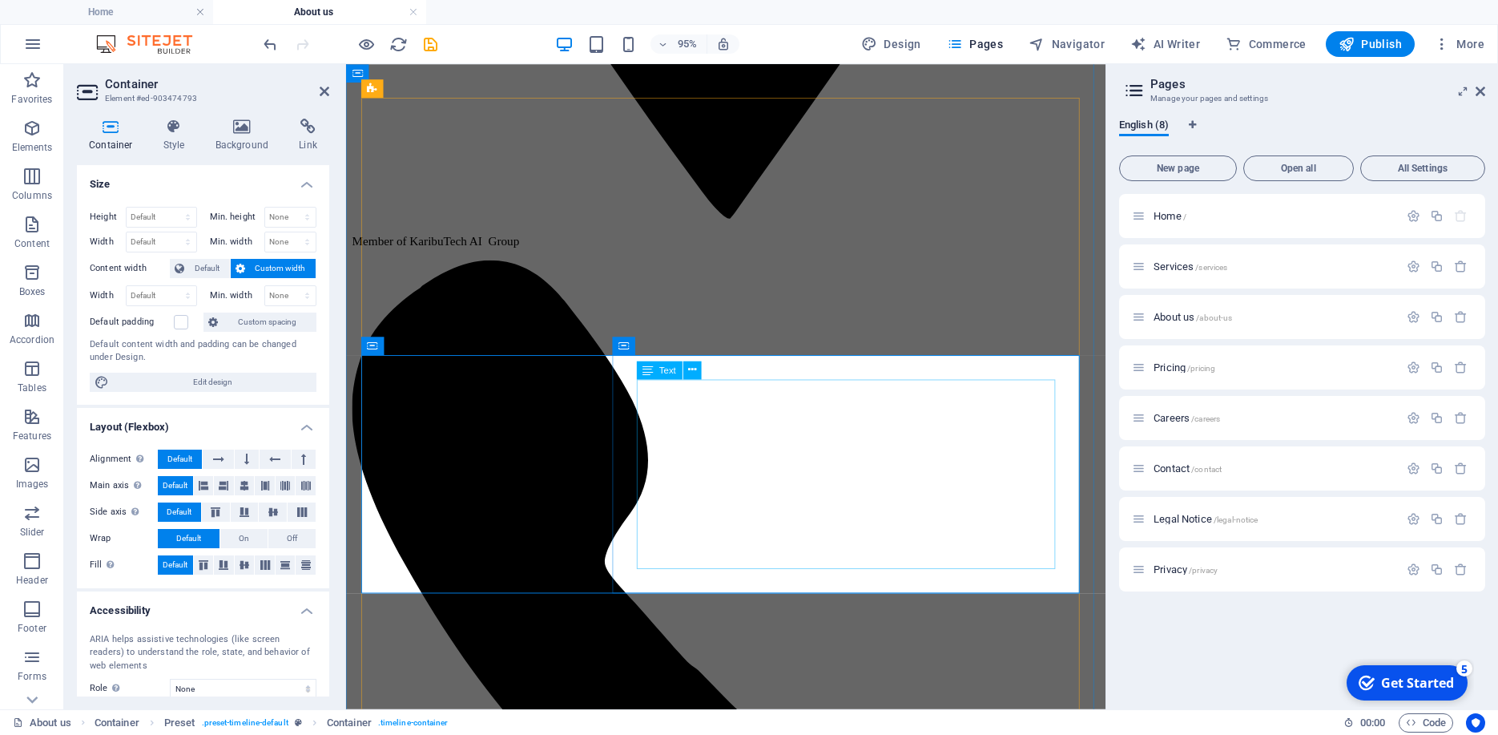
scroll to position [1051, 0]
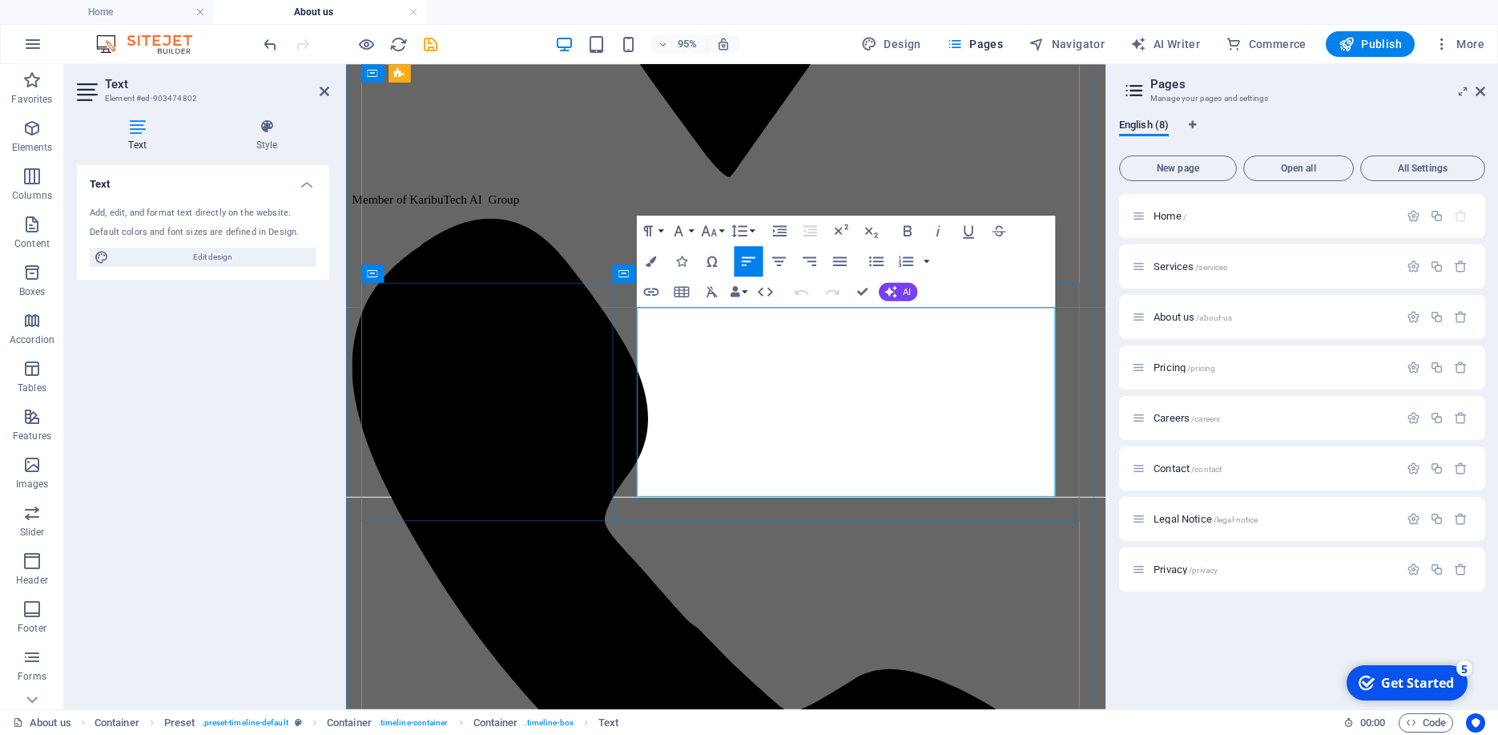
scroll to position [1064, 0]
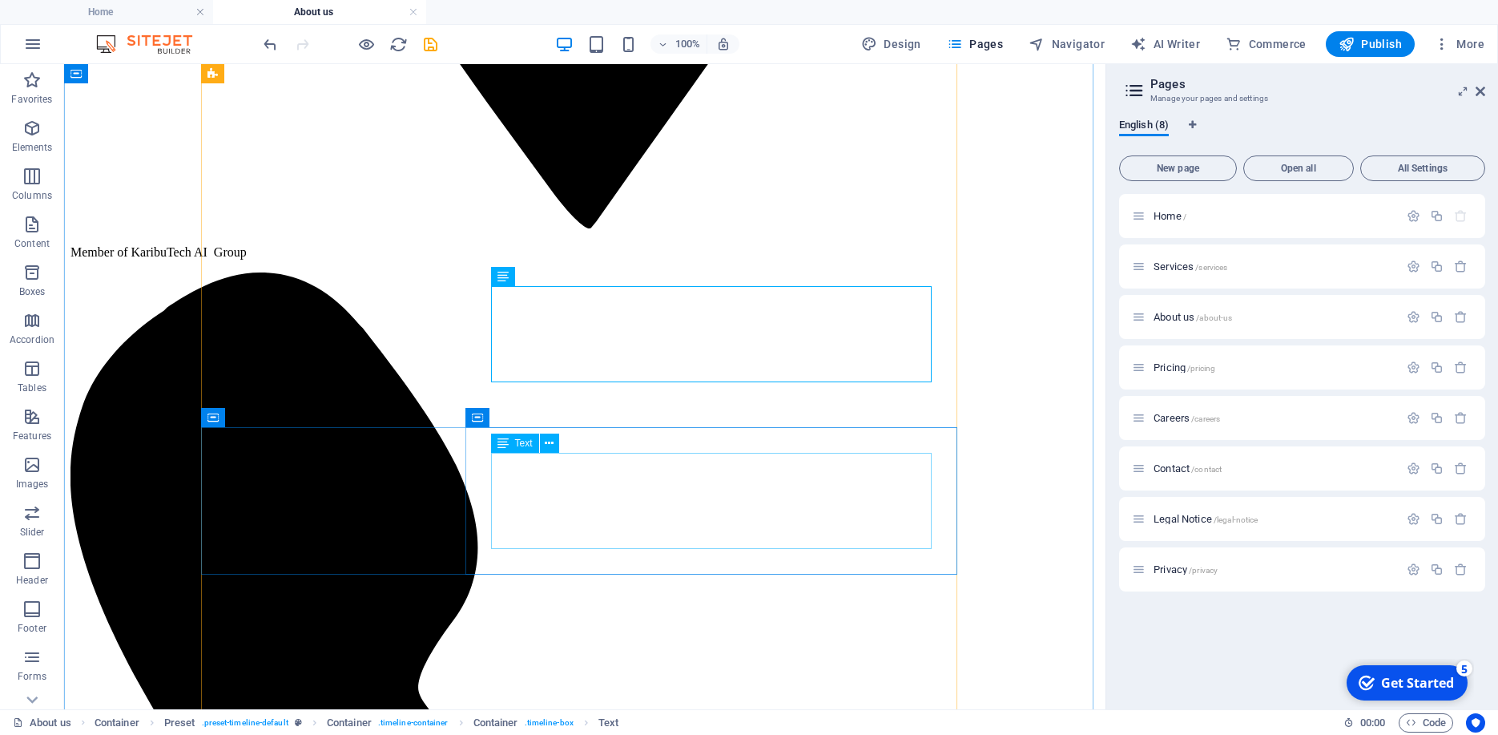
scroll to position [1371, 0]
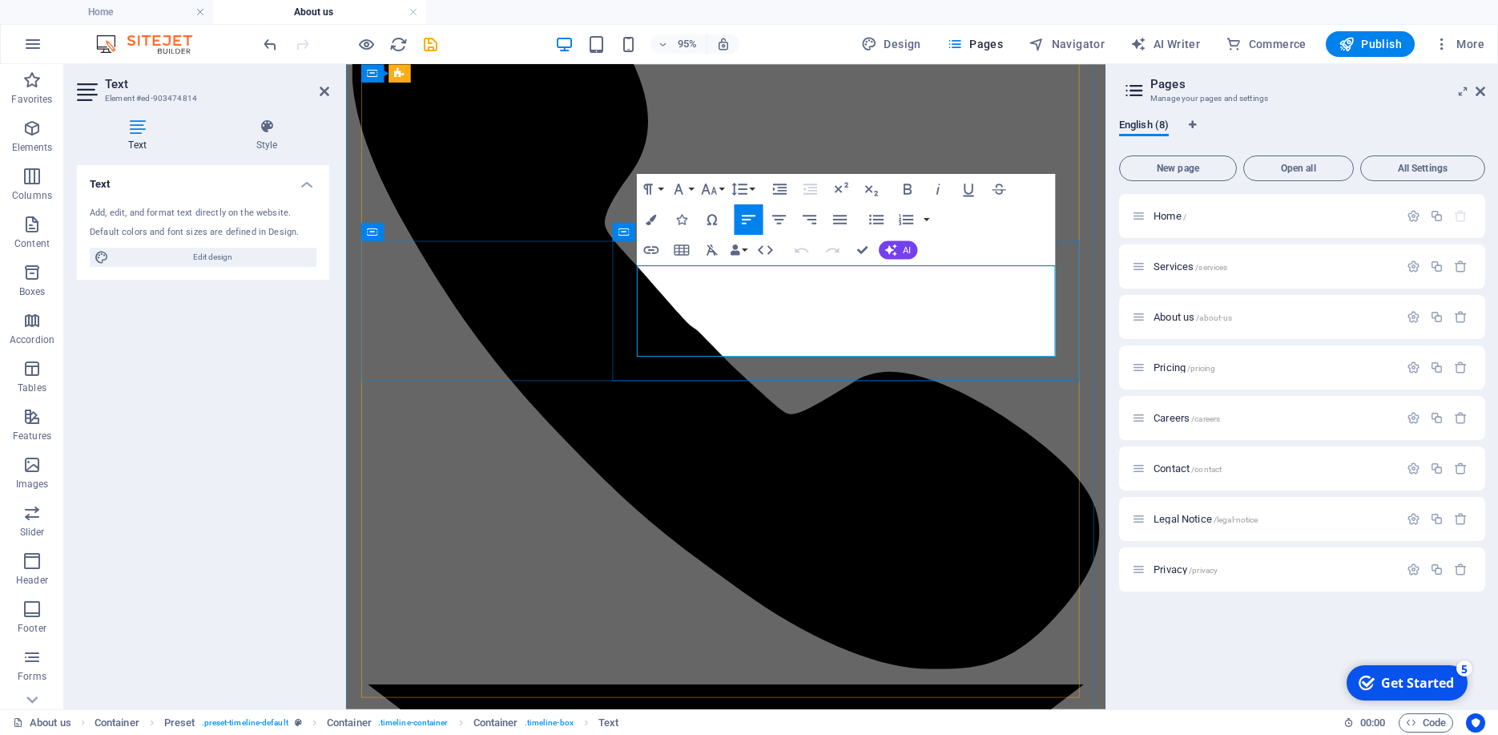
drag, startPoint x: 714, startPoint y: 364, endPoint x: 652, endPoint y: 289, distance: 96.7
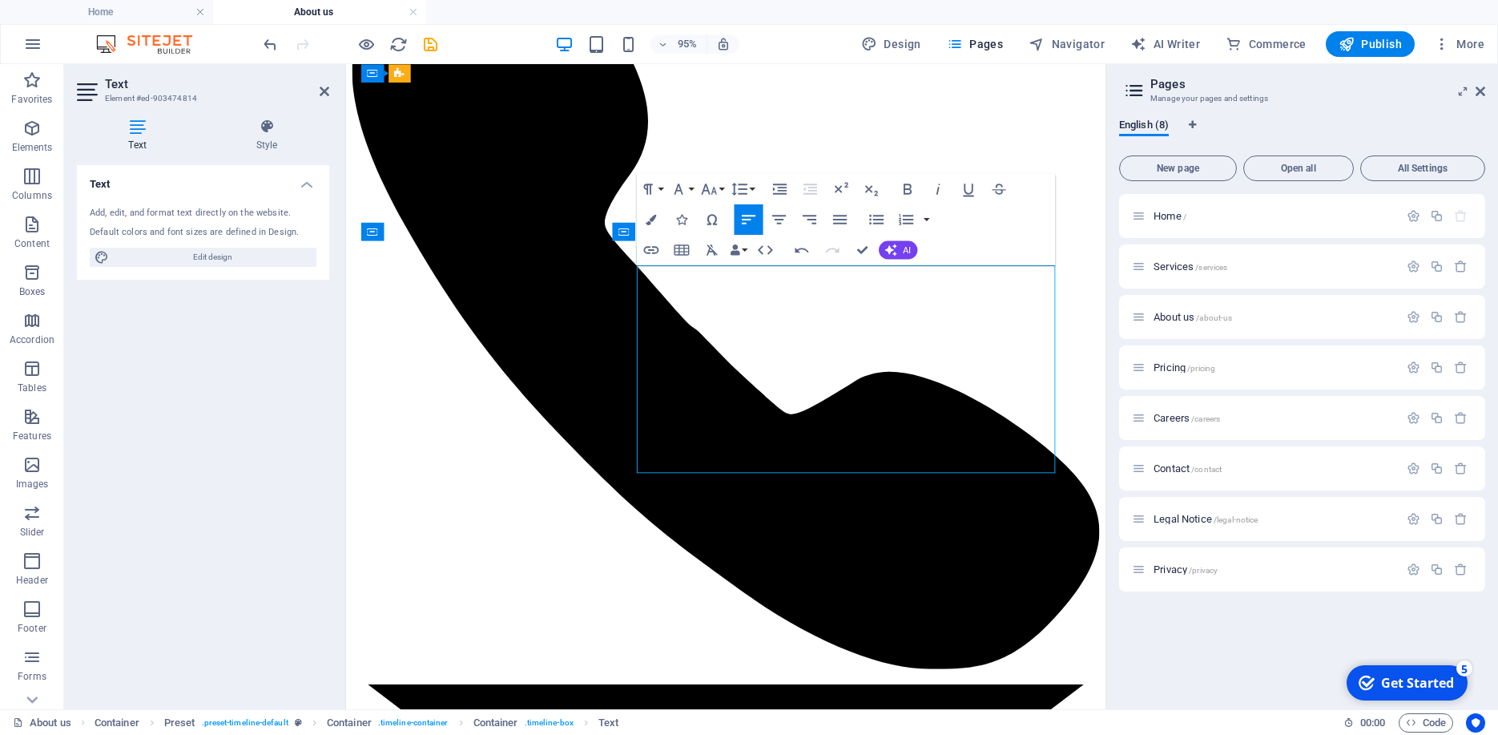
click at [793, 250] on icon "button" at bounding box center [801, 249] width 18 height 18
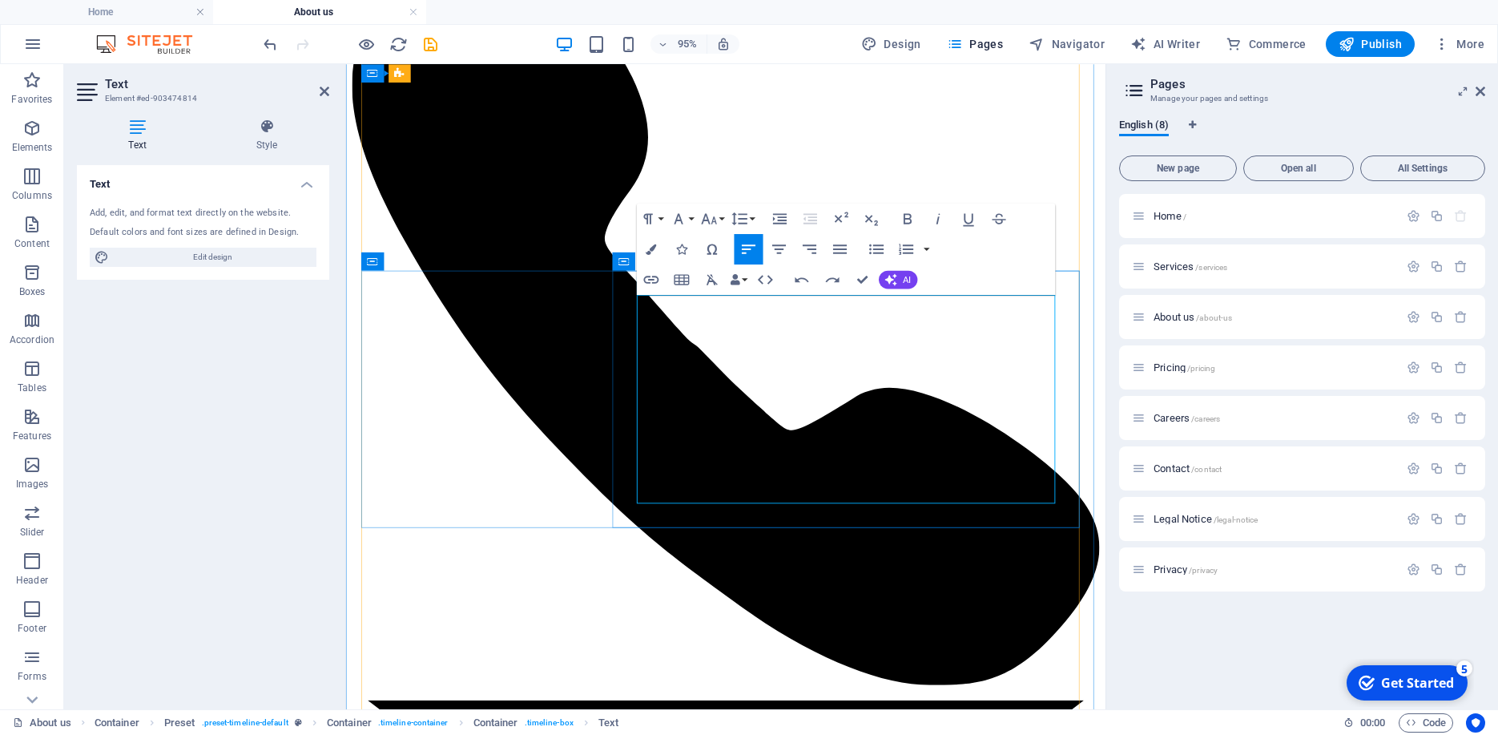
scroll to position [1320, 0]
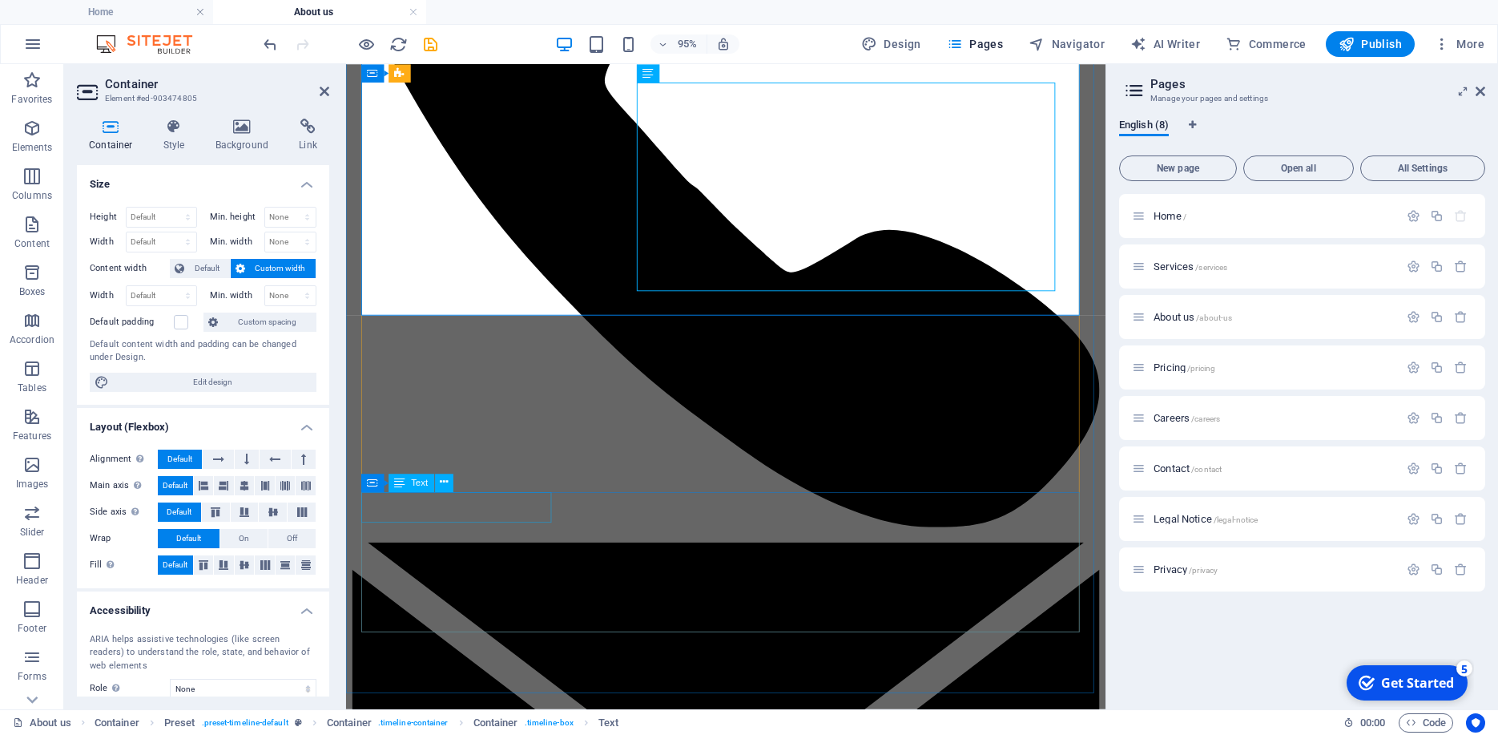
scroll to position [1564, 0]
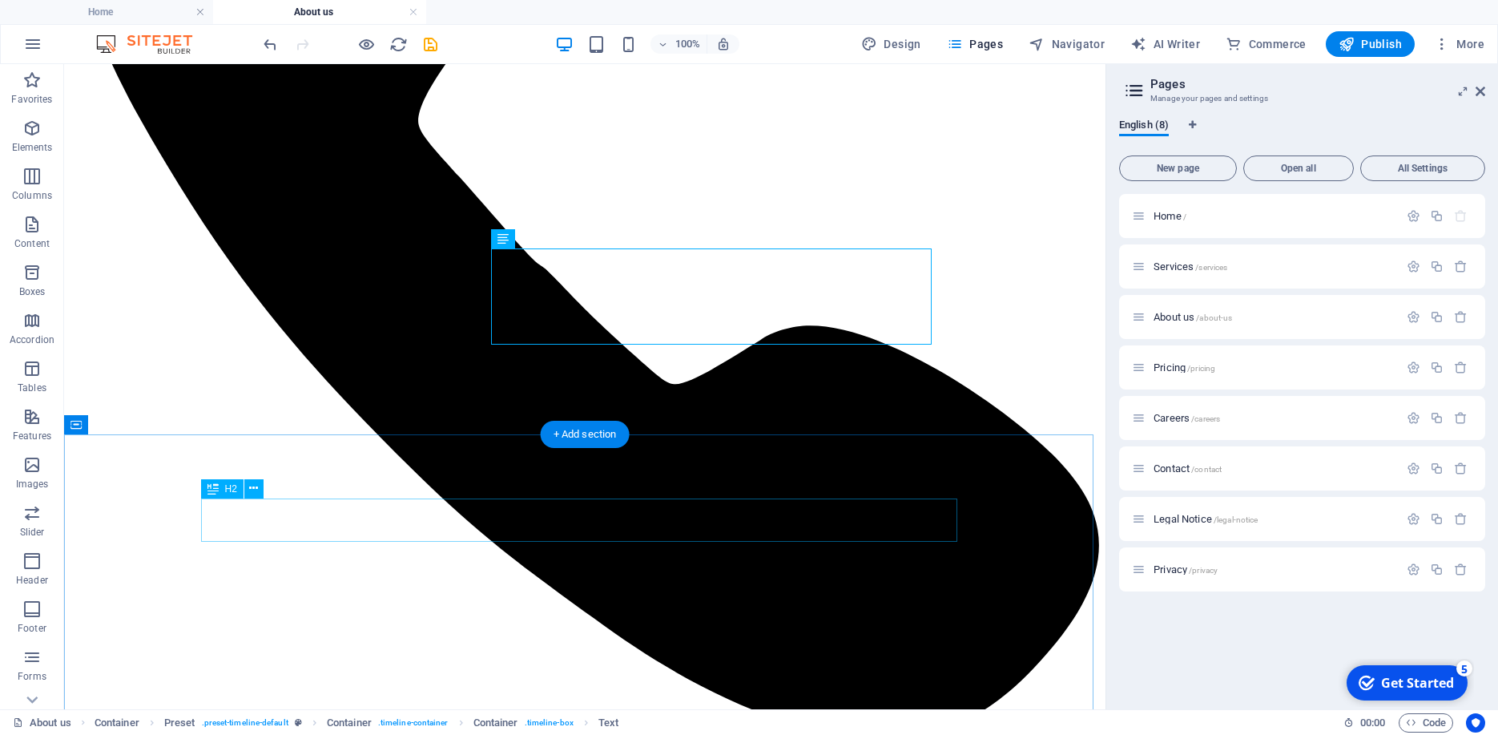
scroll to position [1987, 0]
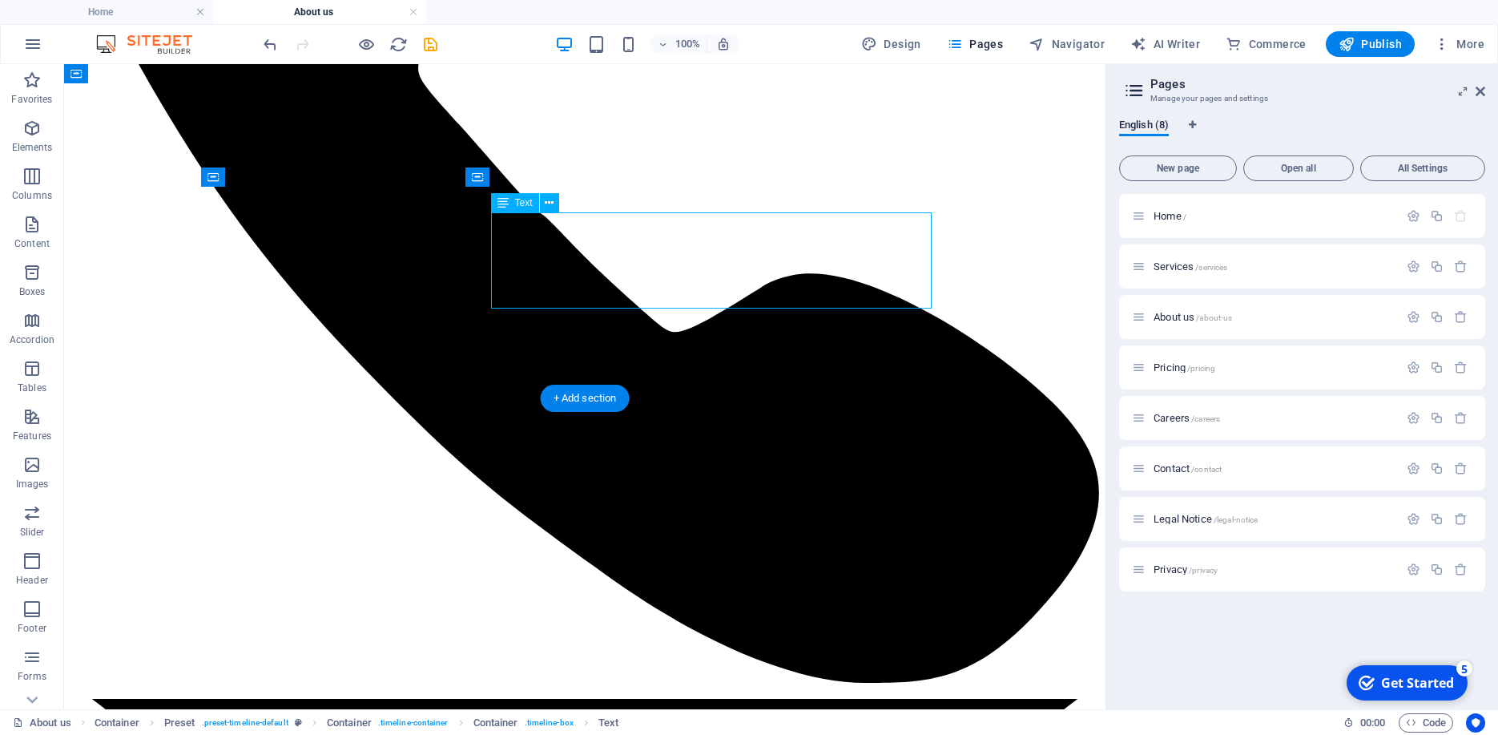
drag, startPoint x: 553, startPoint y: 298, endPoint x: 500, endPoint y: 234, distance: 83.1
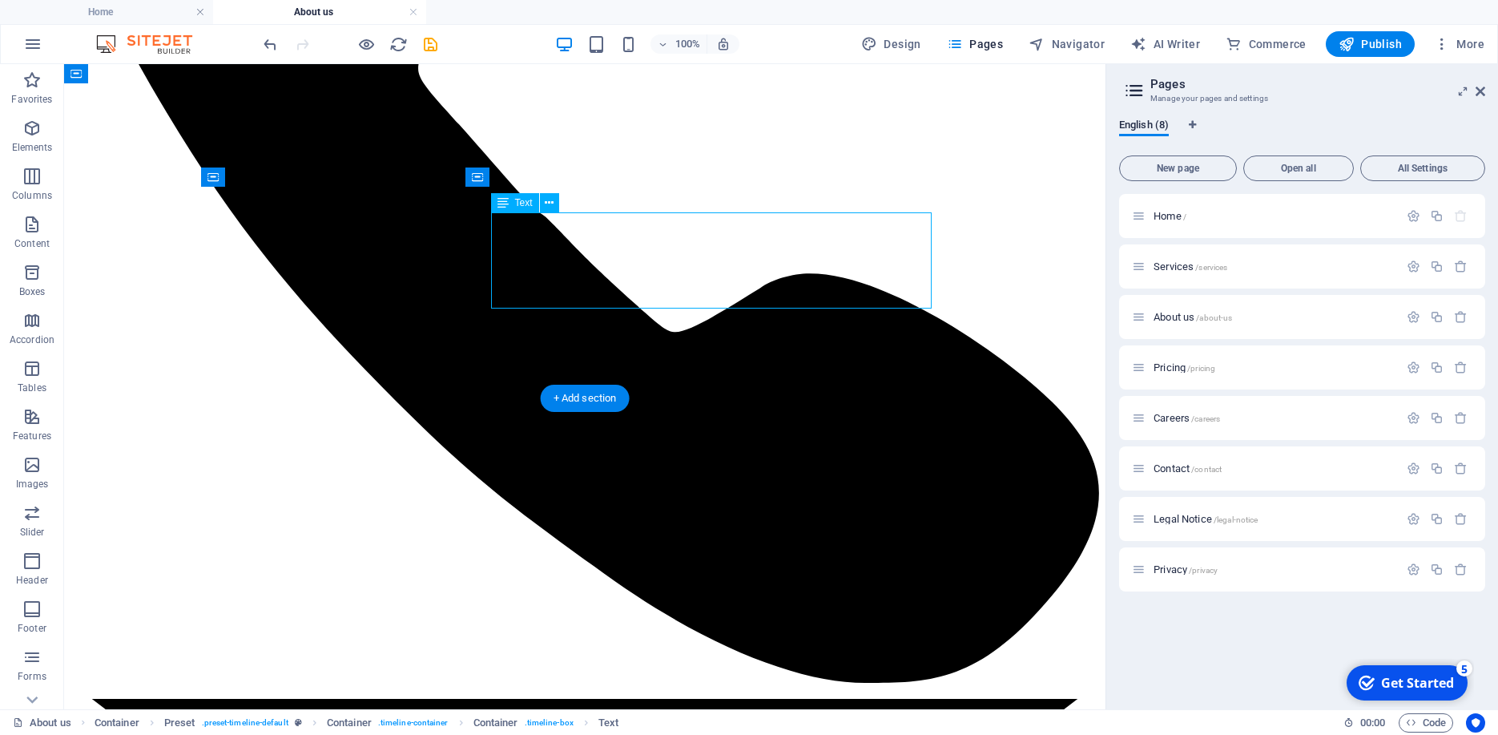
drag, startPoint x: 495, startPoint y: 224, endPoint x: 520, endPoint y: 239, distance: 29.1
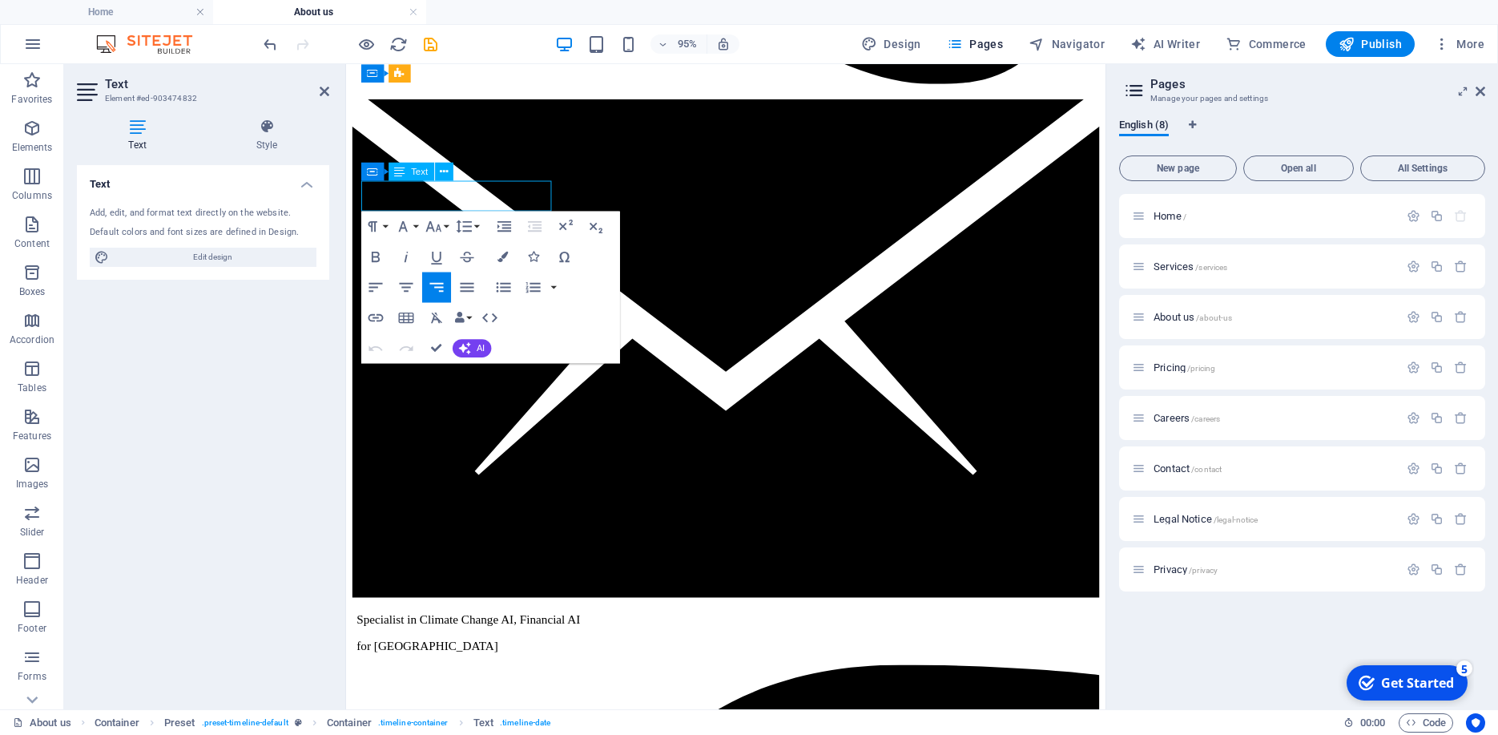
drag, startPoint x: 473, startPoint y: 205, endPoint x: 410, endPoint y: 203, distance: 63.3
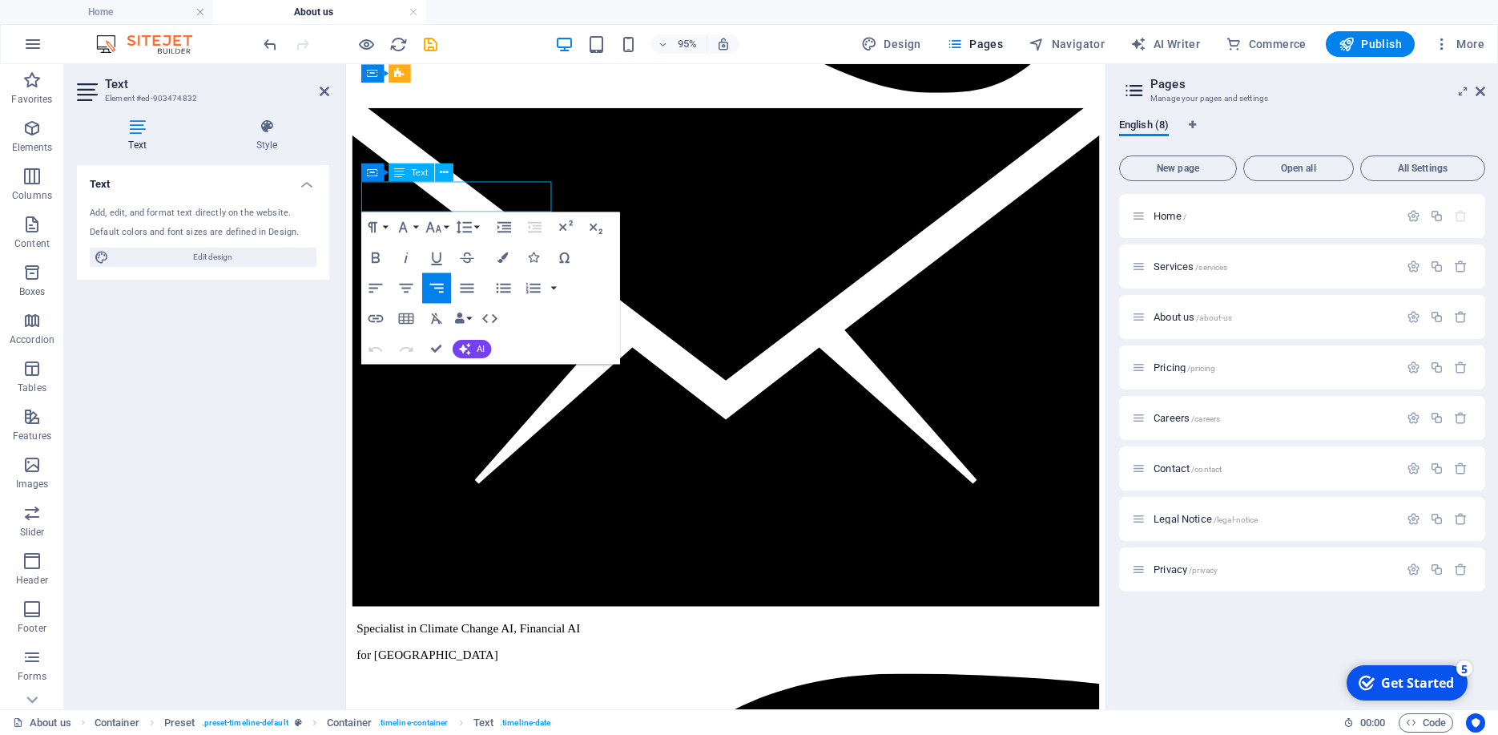
scroll to position [1974, 0]
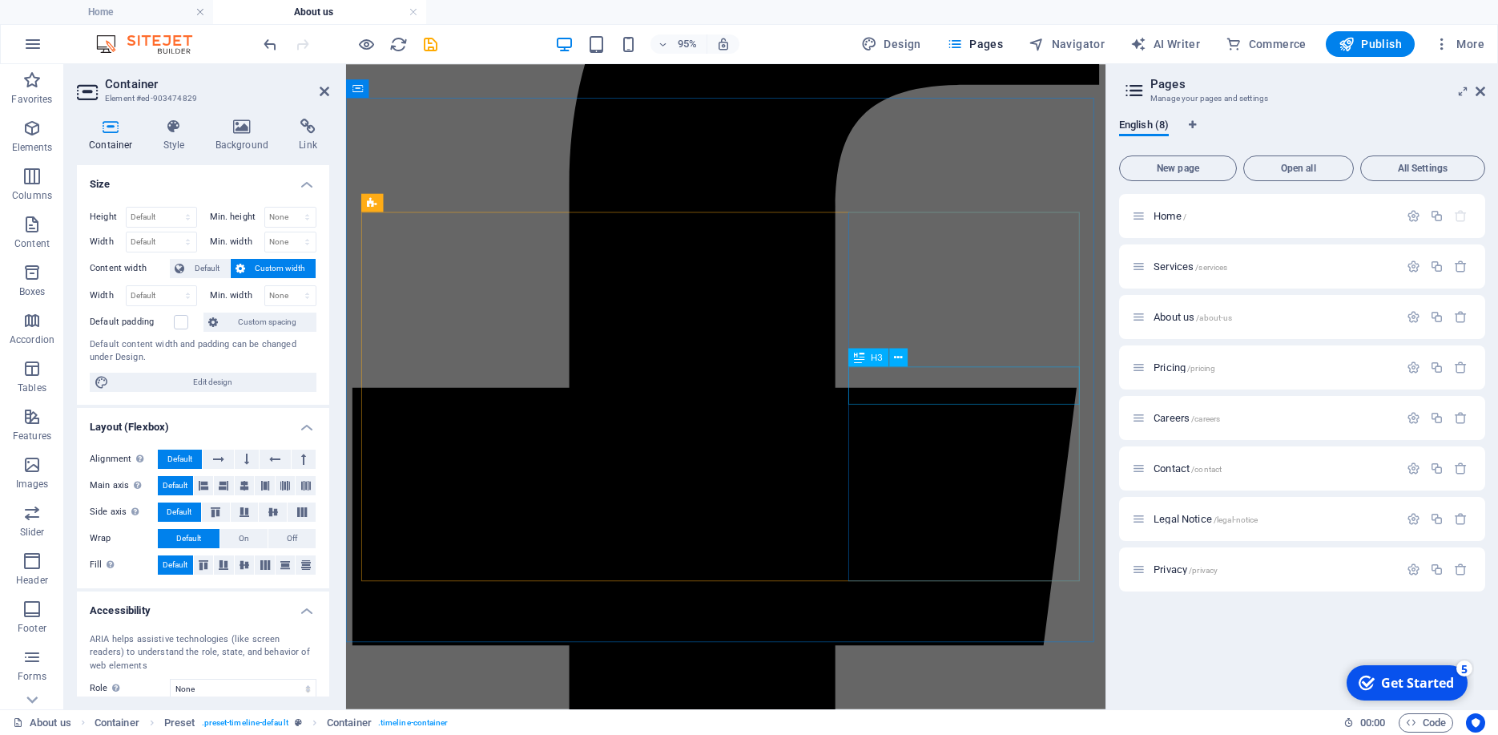
scroll to position [2909, 0]
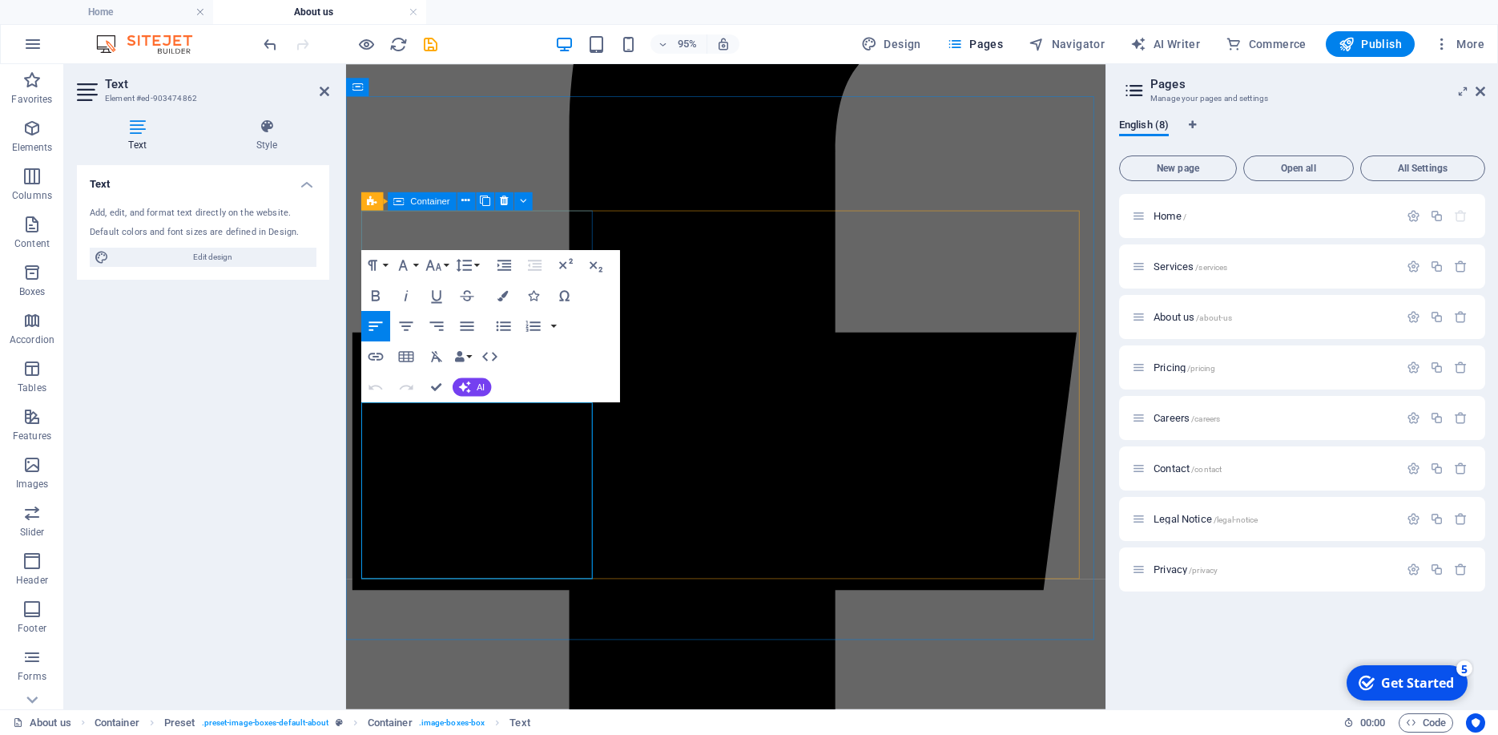
drag, startPoint x: 510, startPoint y: 587, endPoint x: 349, endPoint y: 431, distance: 223.8
drag, startPoint x: 377, startPoint y: 429, endPoint x: 550, endPoint y: 596, distance: 240.8
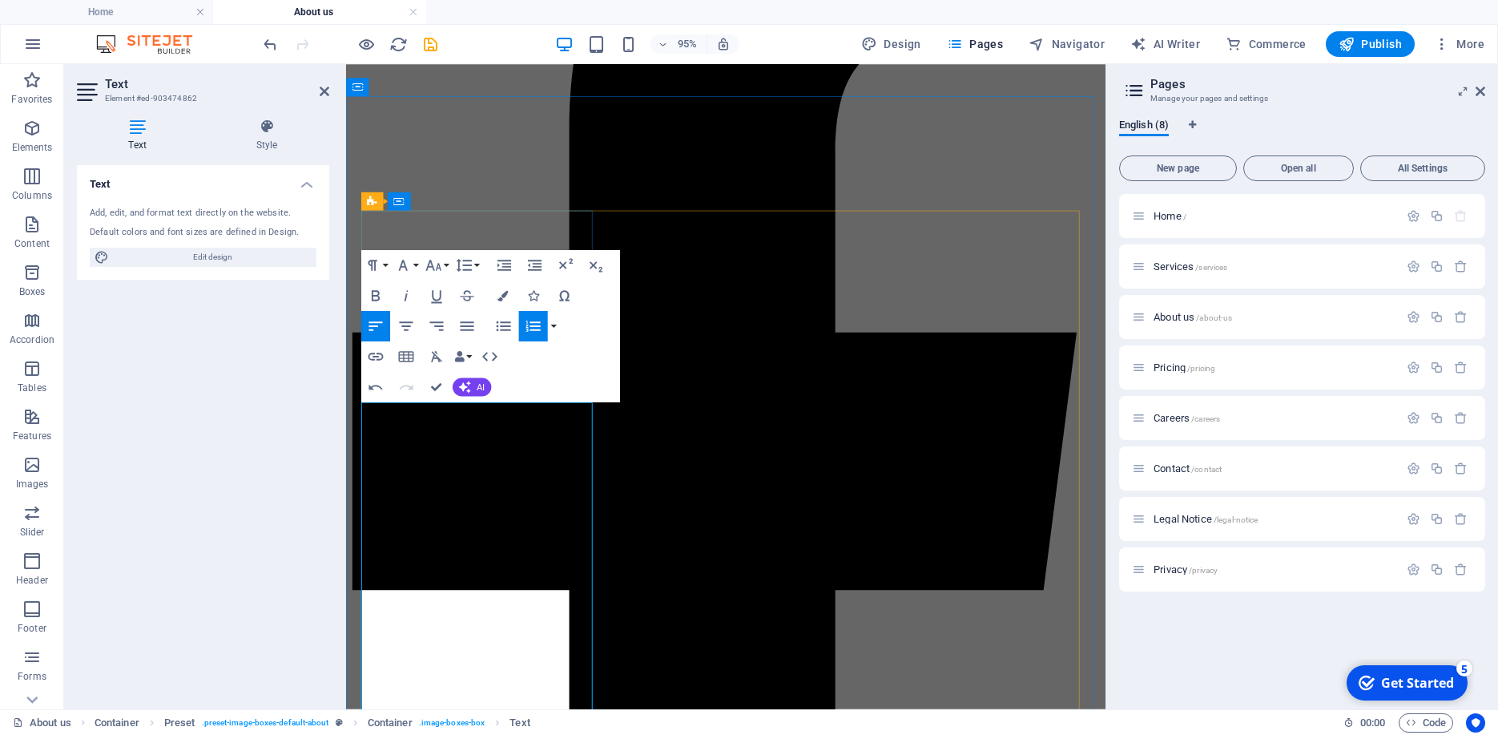
click at [505, 294] on icon "button" at bounding box center [503, 295] width 10 height 10
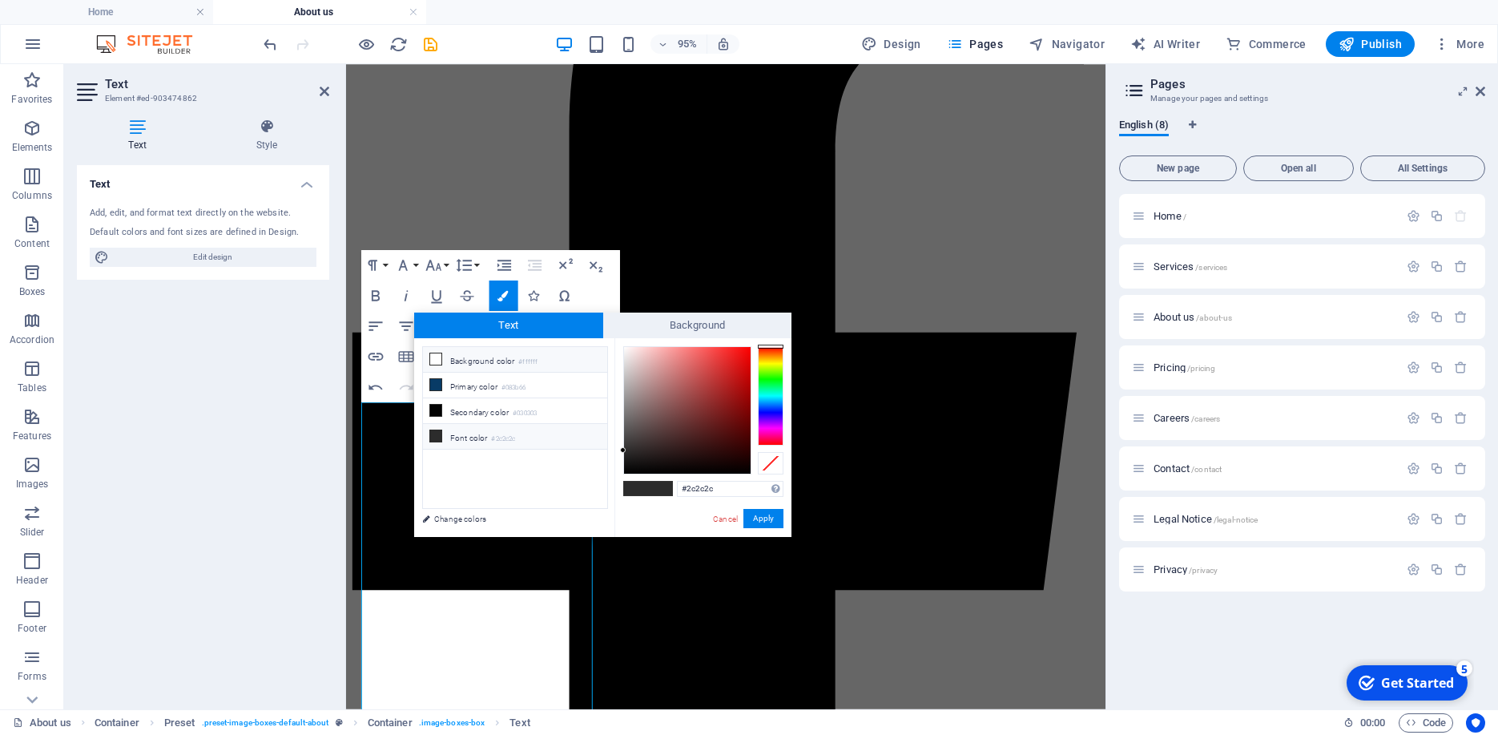
click at [437, 359] on icon at bounding box center [435, 358] width 11 height 11
click at [763, 511] on button "Apply" at bounding box center [763, 518] width 40 height 19
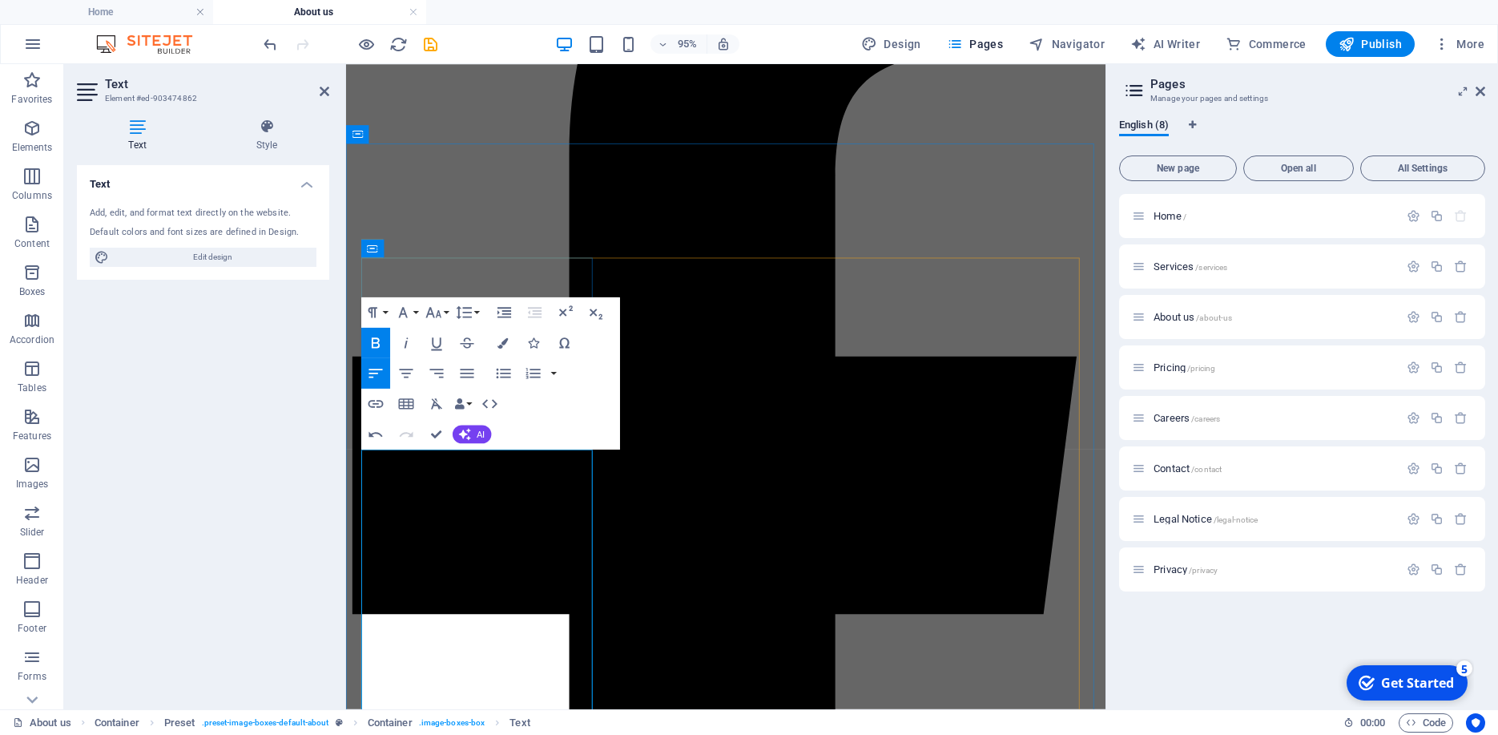
scroll to position [2858, 0]
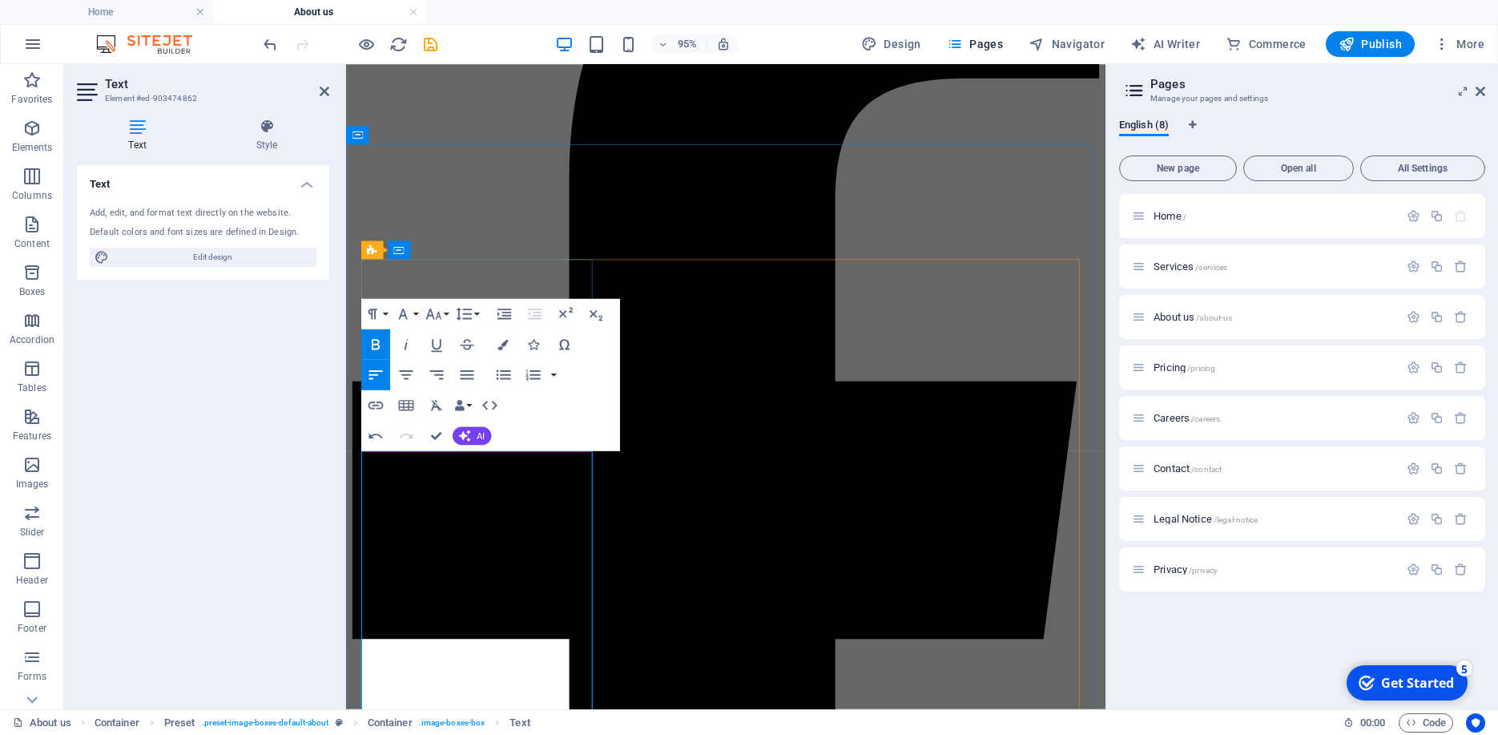
click at [502, 344] on icon "button" at bounding box center [503, 344] width 10 height 10
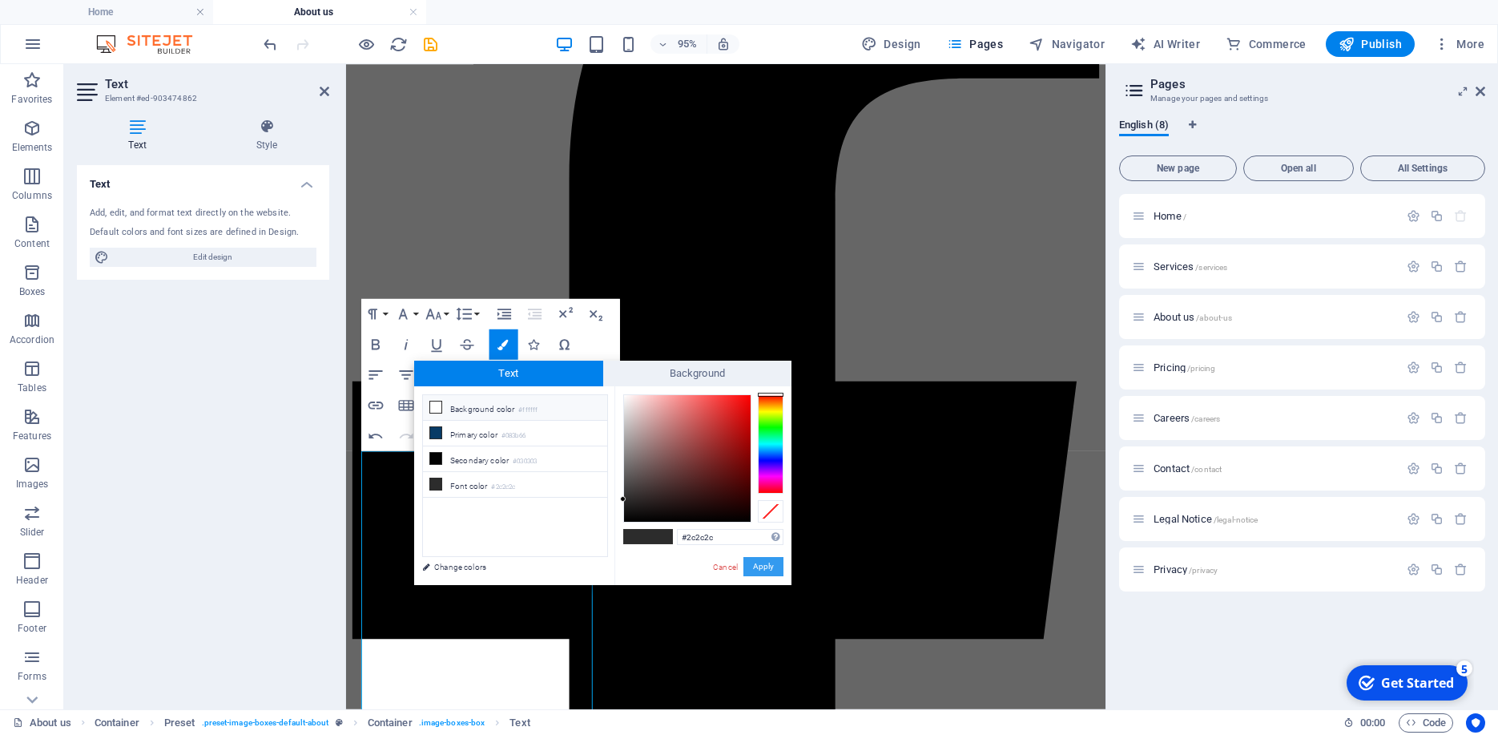
click at [774, 570] on button "Apply" at bounding box center [763, 566] width 40 height 19
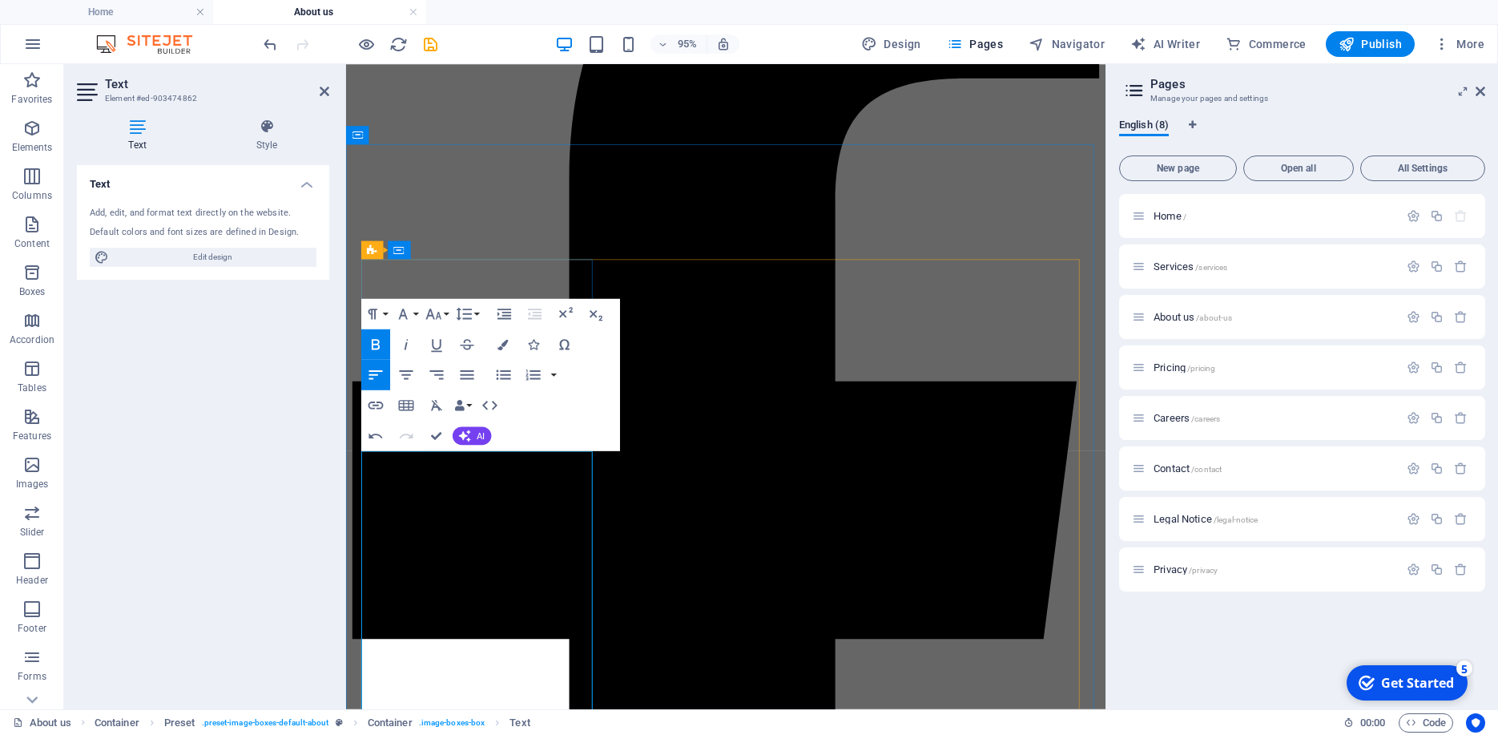
click at [501, 343] on icon "button" at bounding box center [503, 344] width 10 height 10
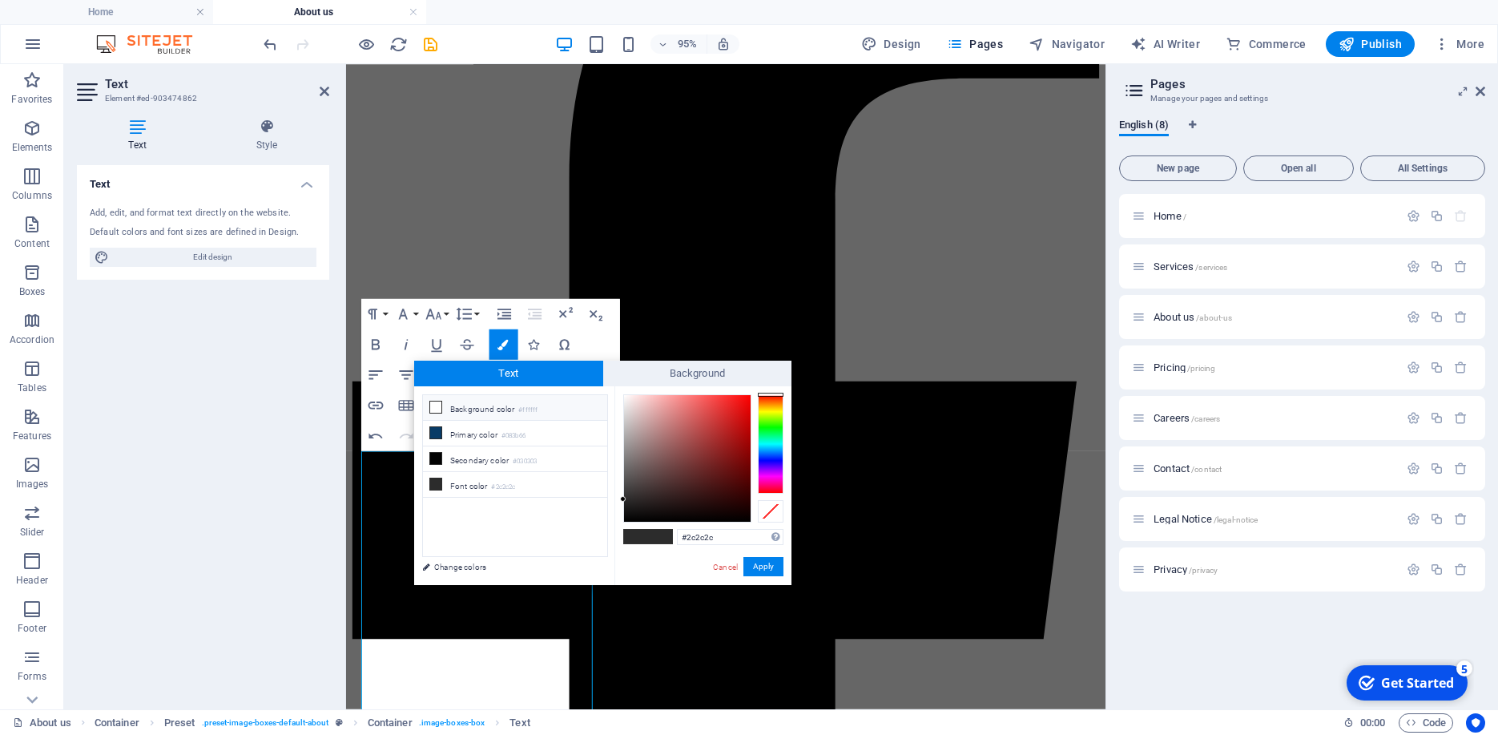
click at [439, 407] on icon at bounding box center [435, 406] width 11 height 11
type input "#ffffff"
click at [771, 570] on button "Apply" at bounding box center [763, 566] width 40 height 19
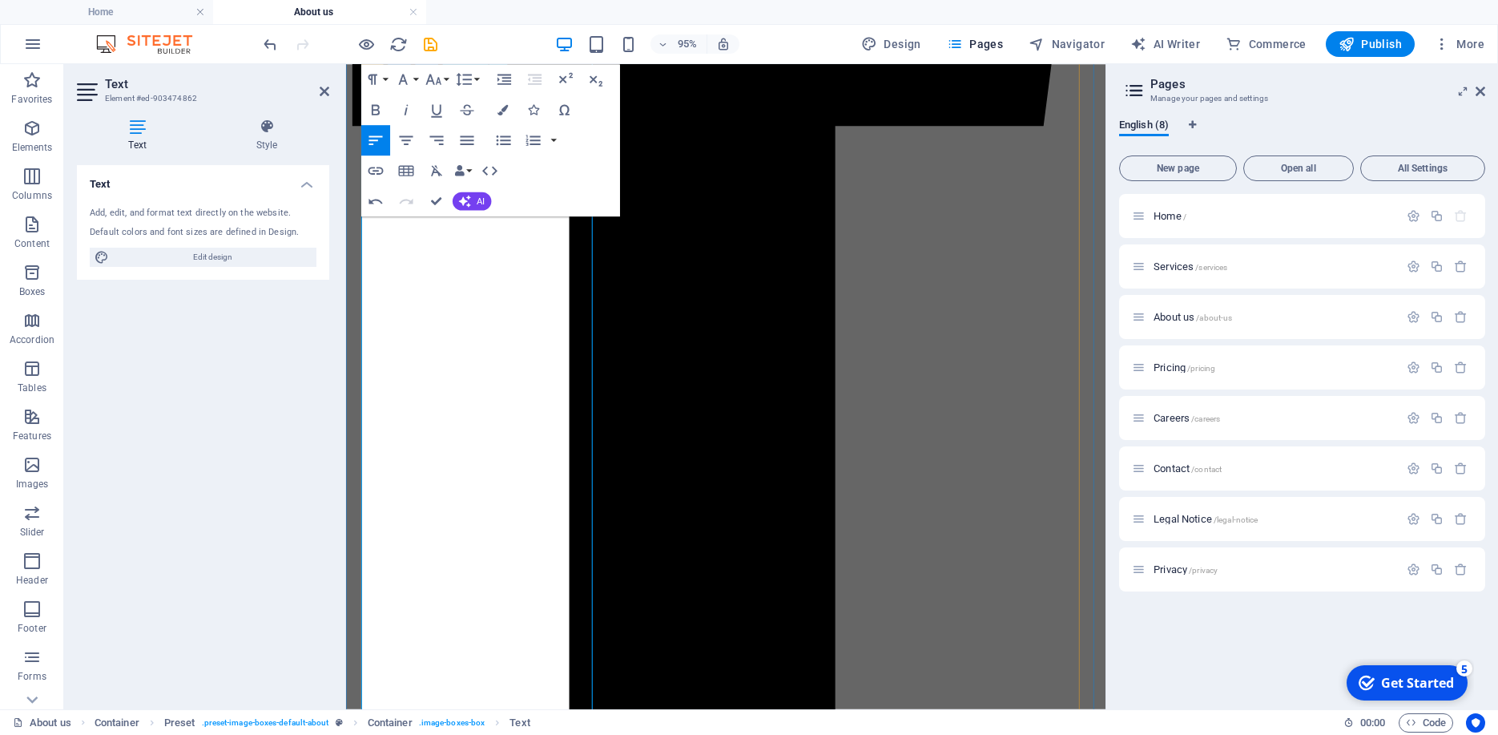
scroll to position [3140, 0]
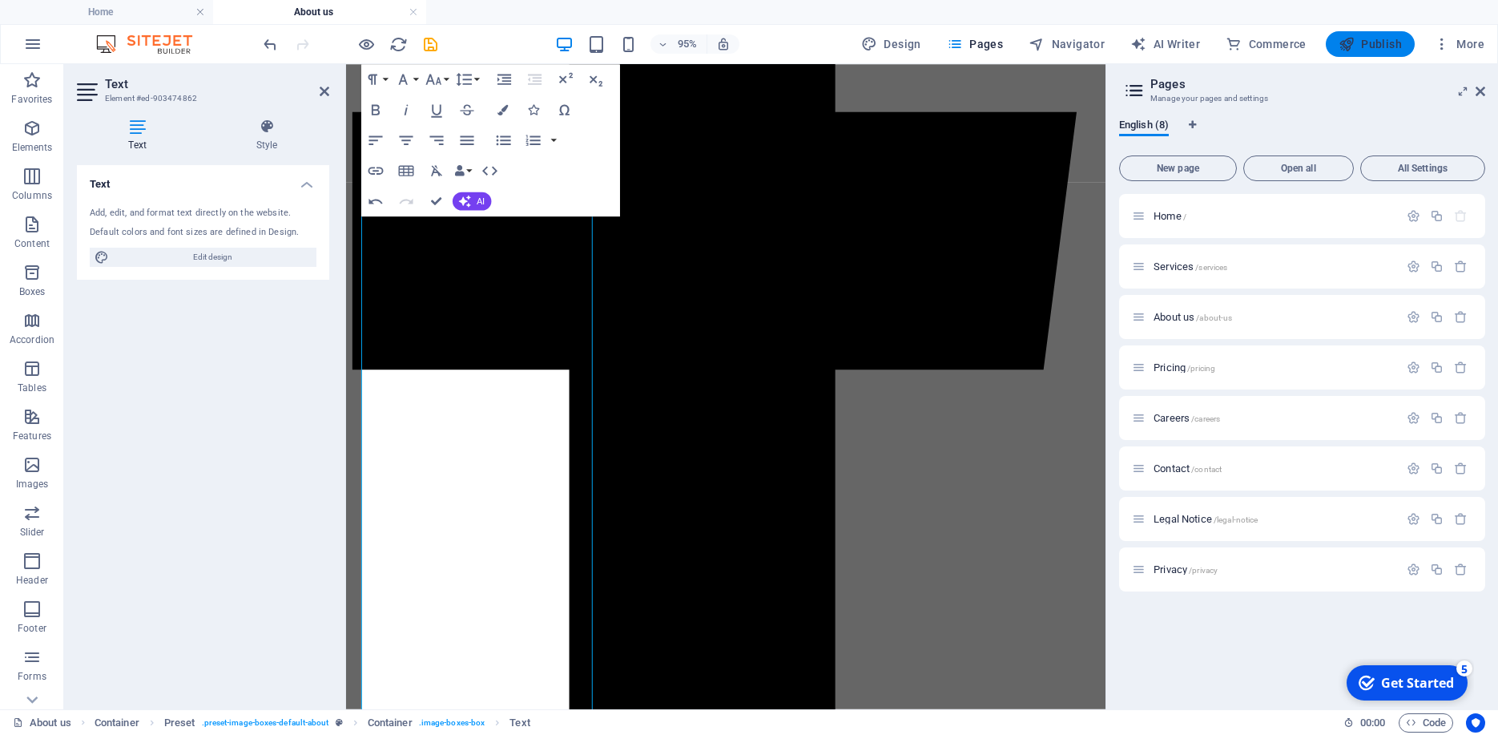
click at [1379, 51] on span "Publish" at bounding box center [1370, 44] width 63 height 16
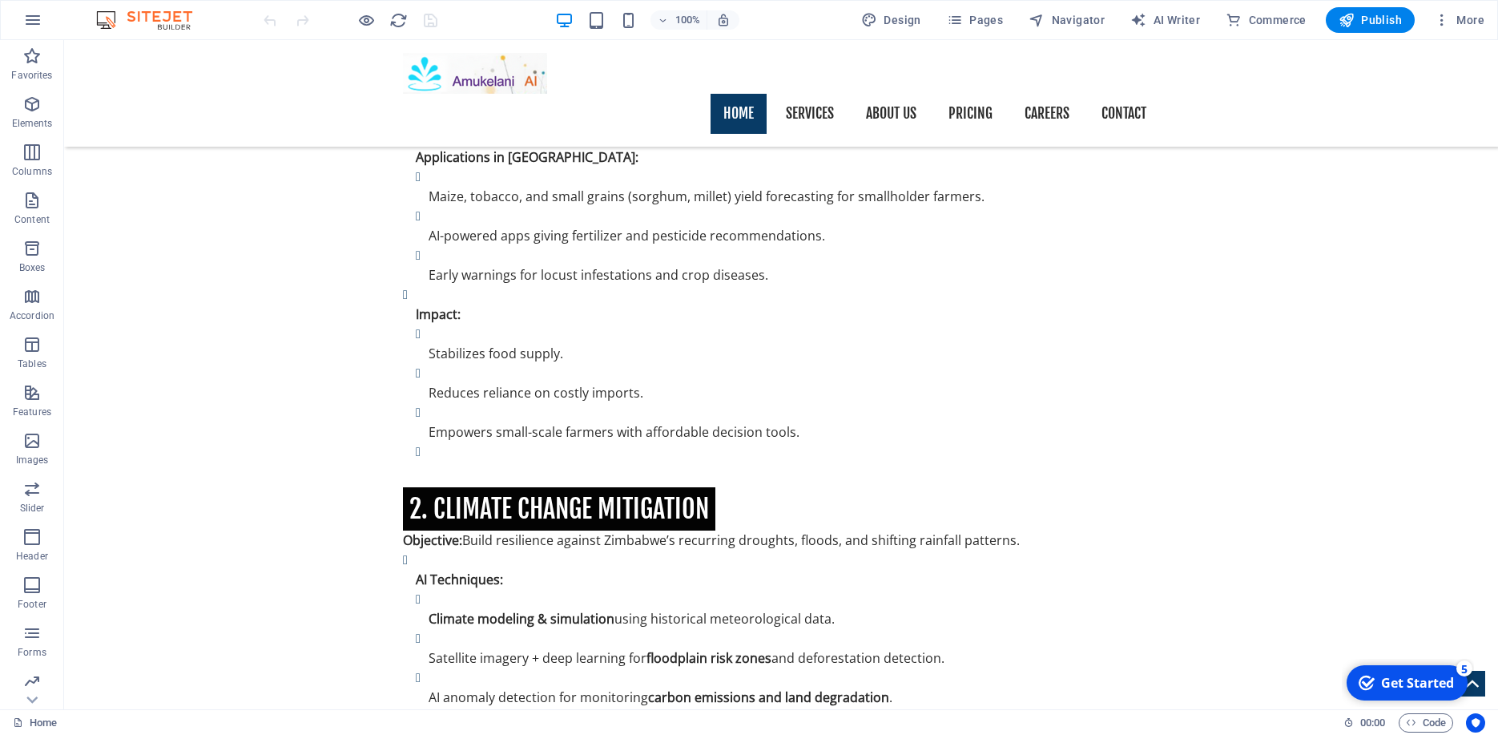
scroll to position [3518, 0]
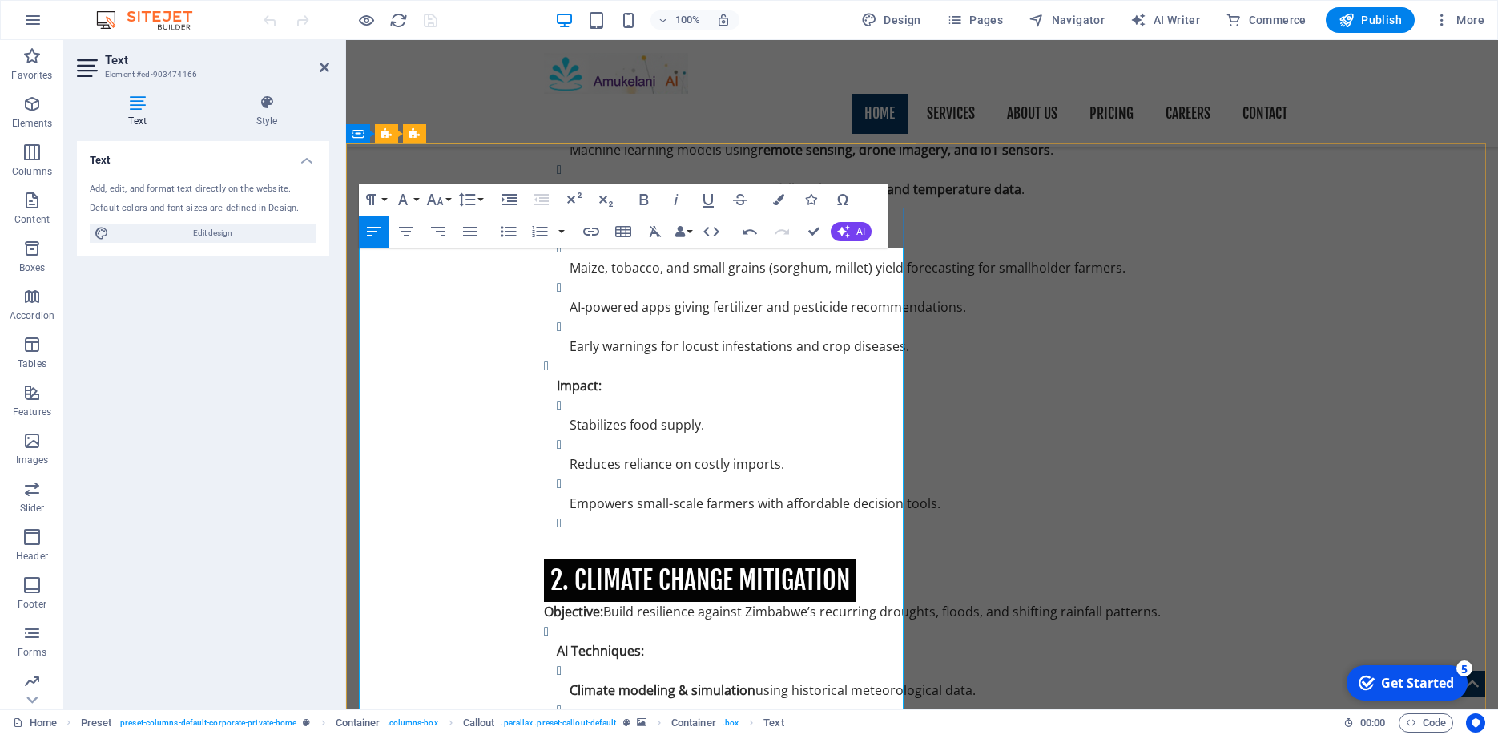
click at [776, 199] on icon "button" at bounding box center [778, 199] width 11 height 11
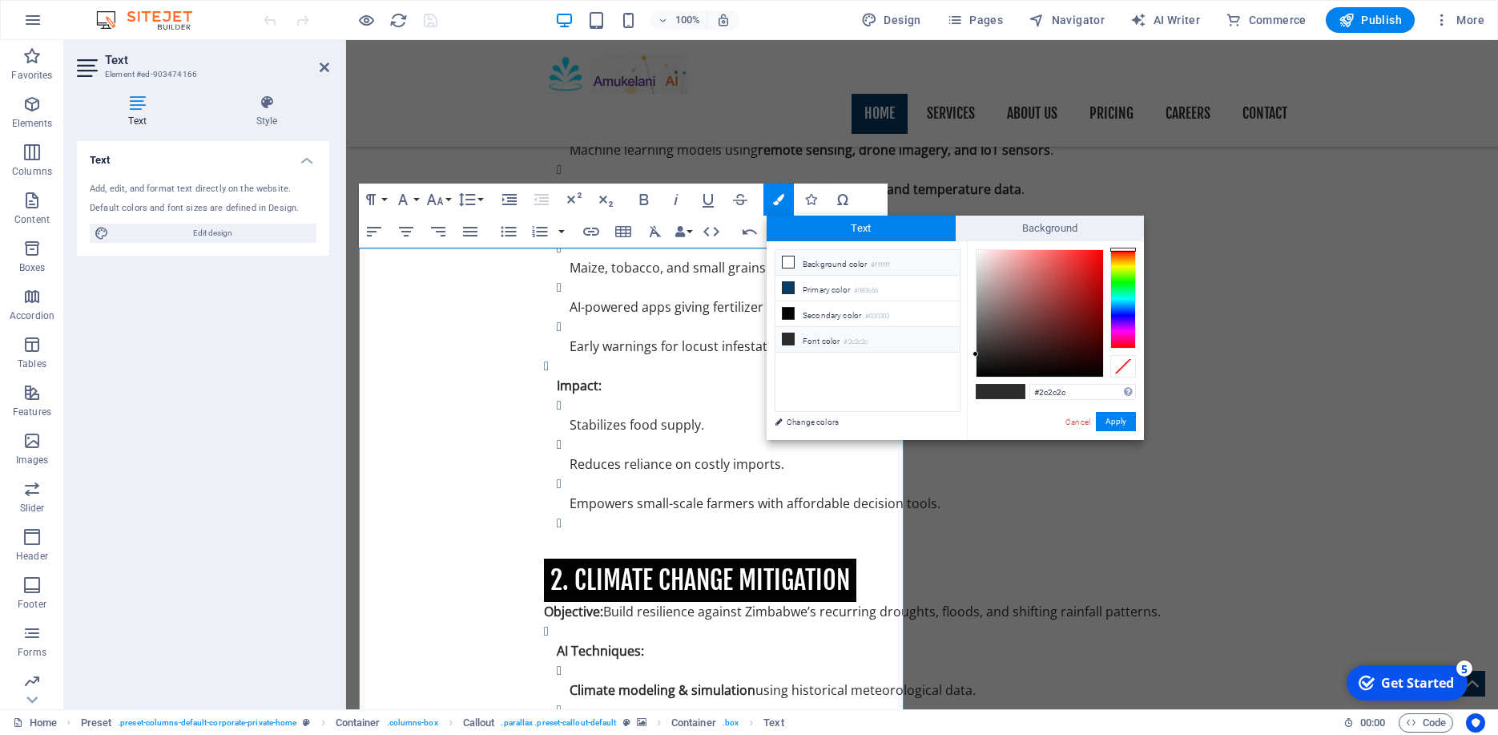
click at [791, 262] on icon at bounding box center [788, 261] width 11 height 11
click at [1112, 419] on button "Apply" at bounding box center [1116, 421] width 40 height 19
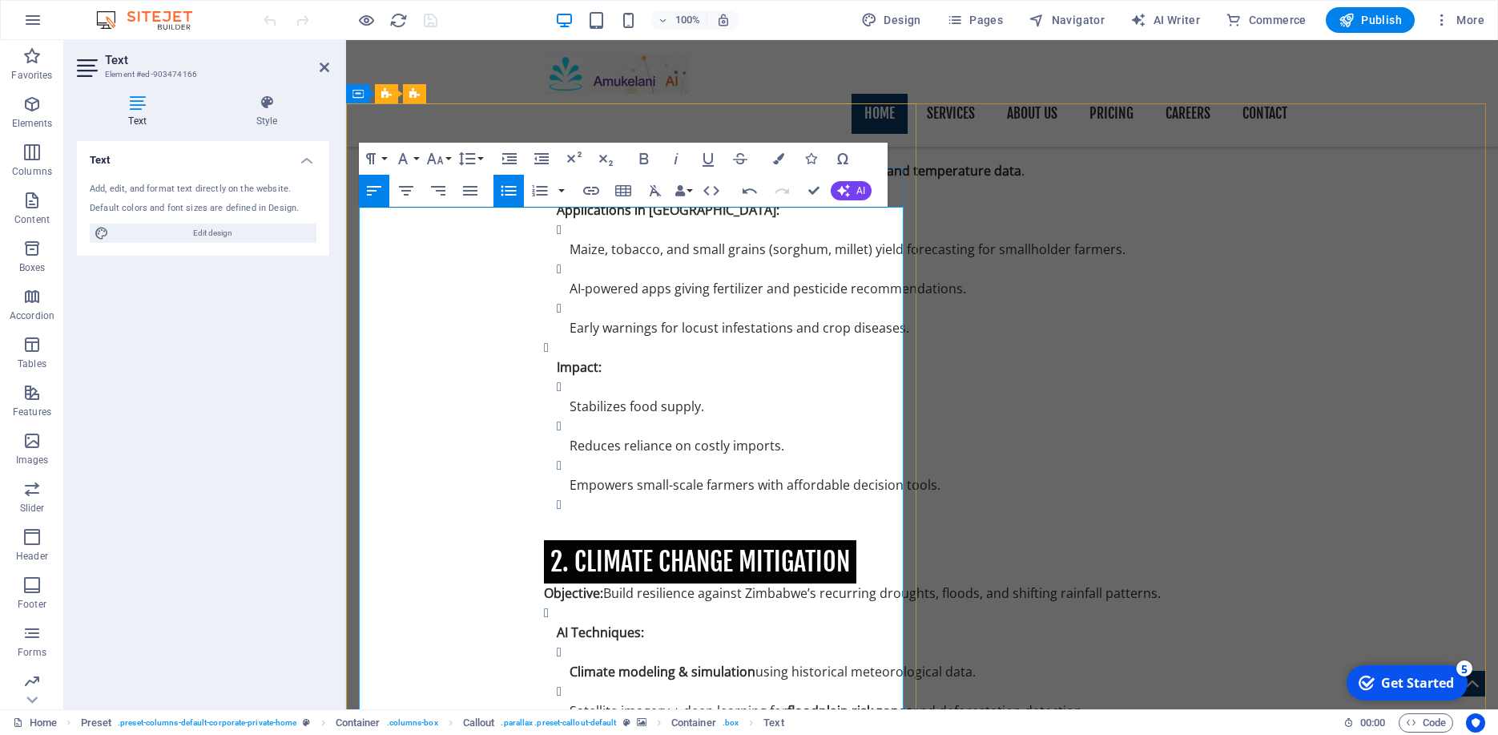
scroll to position [3646, 0]
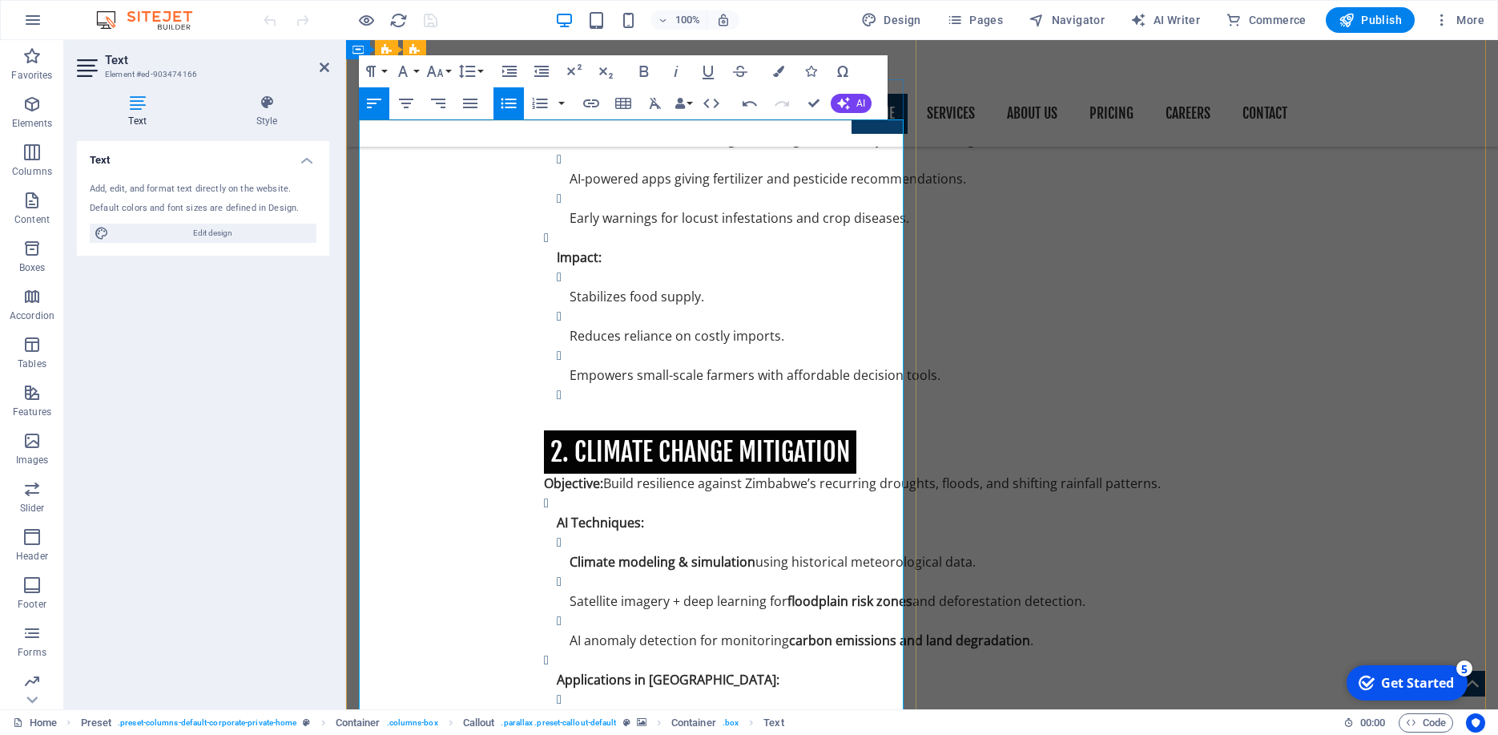
click at [777, 68] on icon "button" at bounding box center [778, 71] width 11 height 11
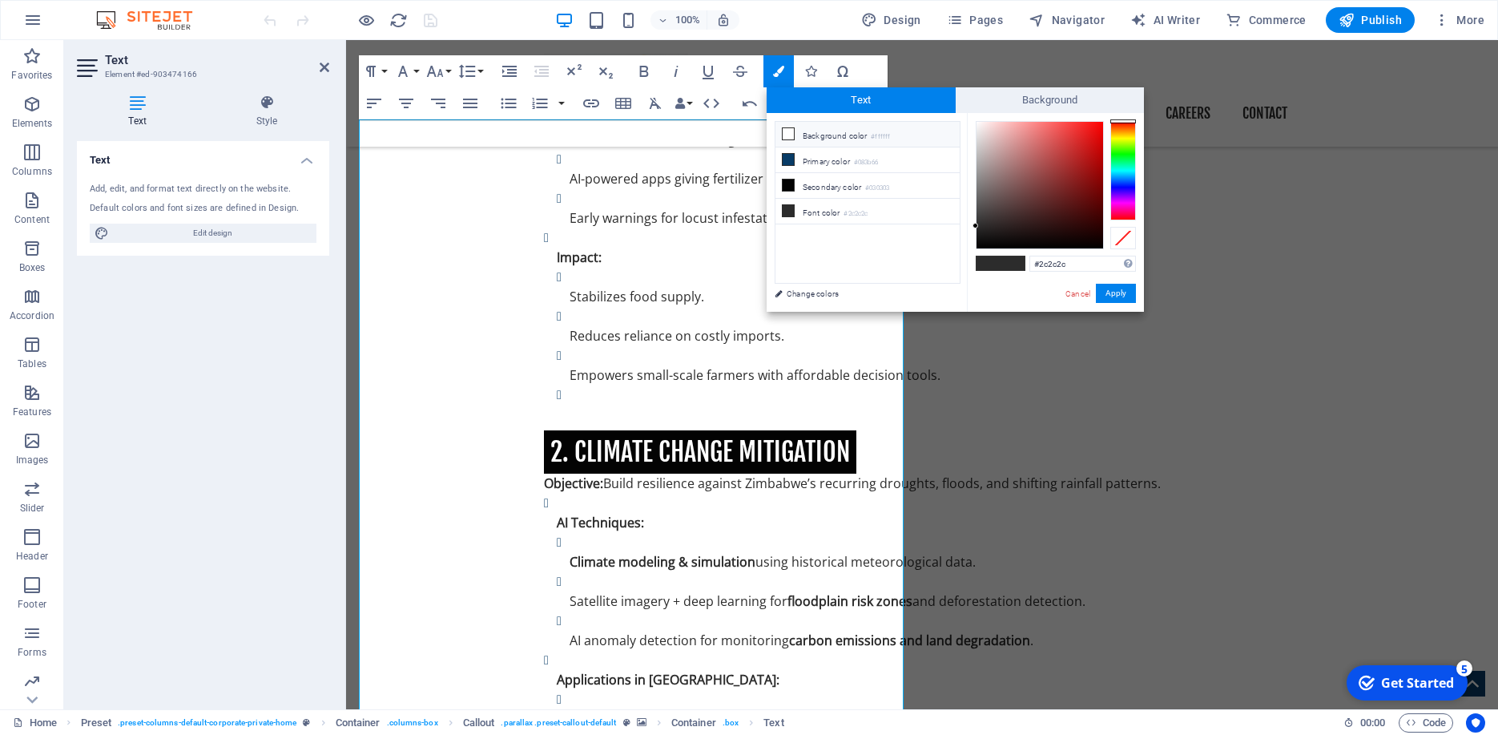
click at [791, 132] on icon at bounding box center [788, 133] width 11 height 11
click at [1126, 287] on button "Apply" at bounding box center [1116, 293] width 40 height 19
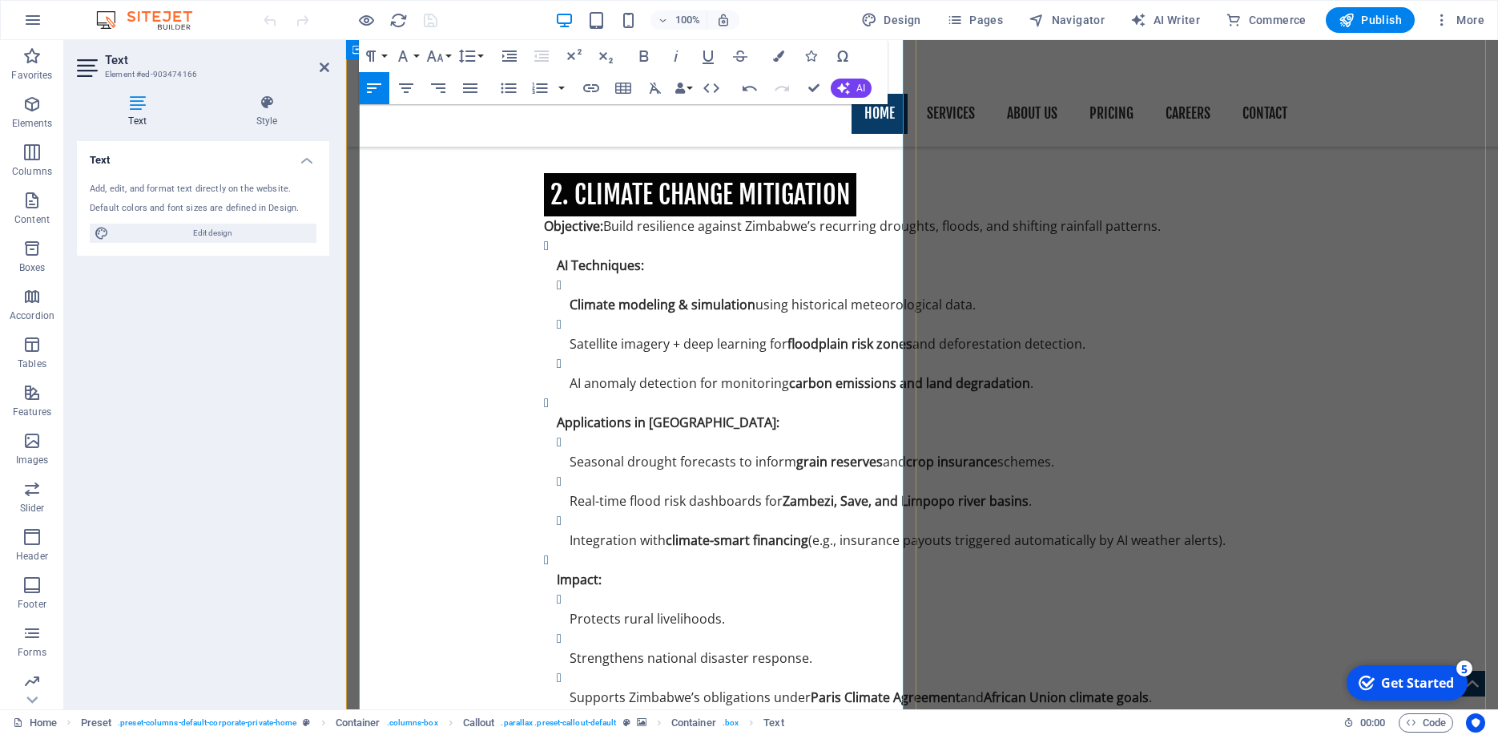
scroll to position [3941, 0]
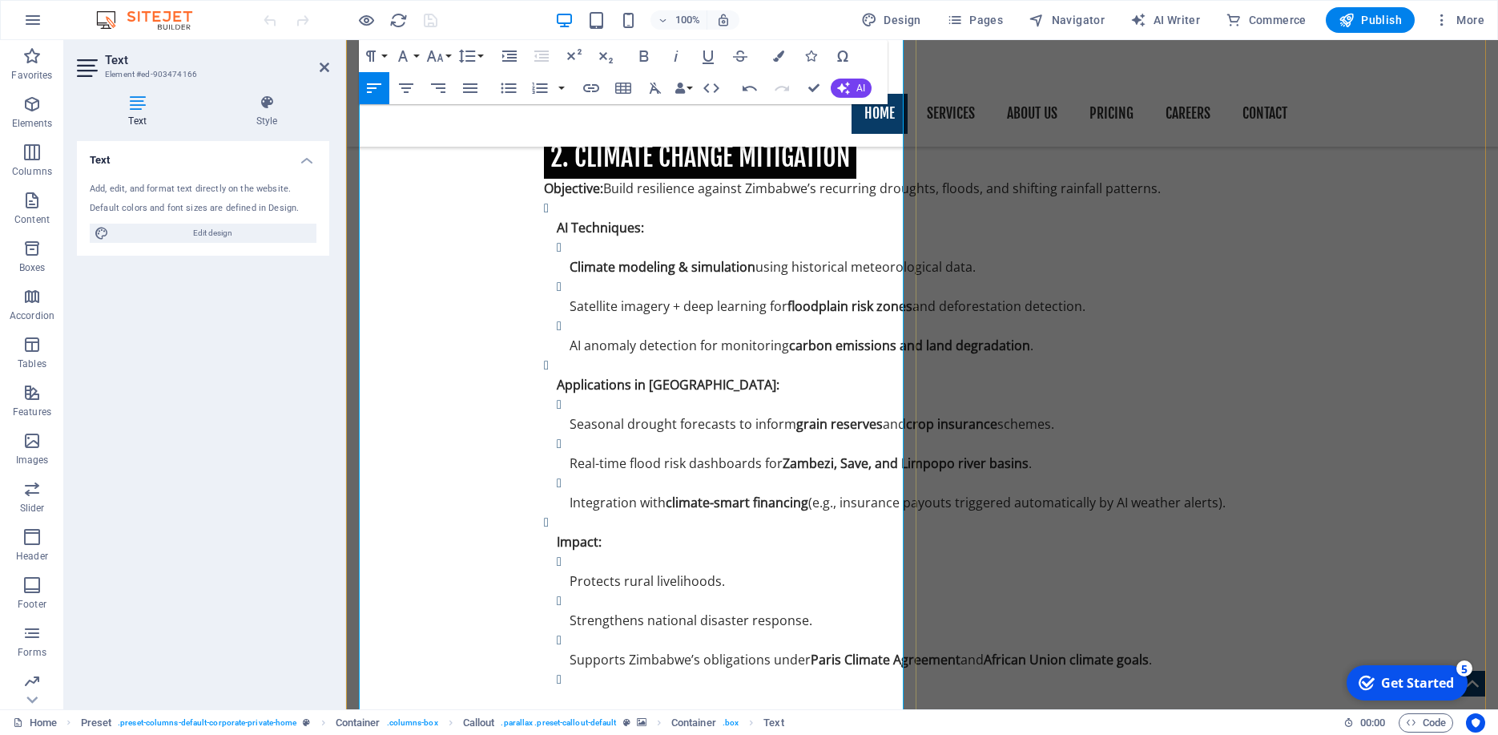
click at [772, 53] on button "Colors" at bounding box center [778, 56] width 30 height 32
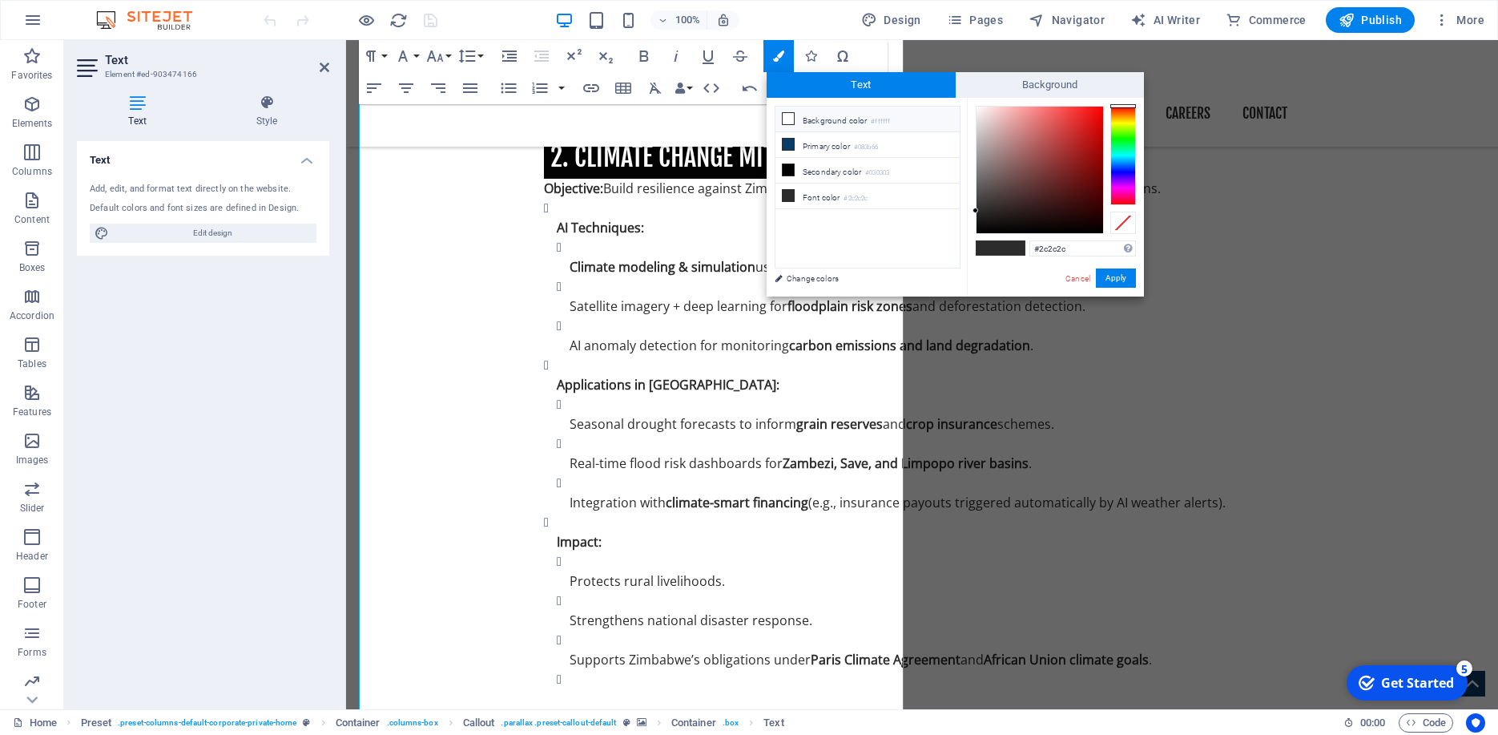
click at [793, 119] on icon at bounding box center [788, 118] width 11 height 11
click at [1114, 275] on button "Apply" at bounding box center [1116, 277] width 40 height 19
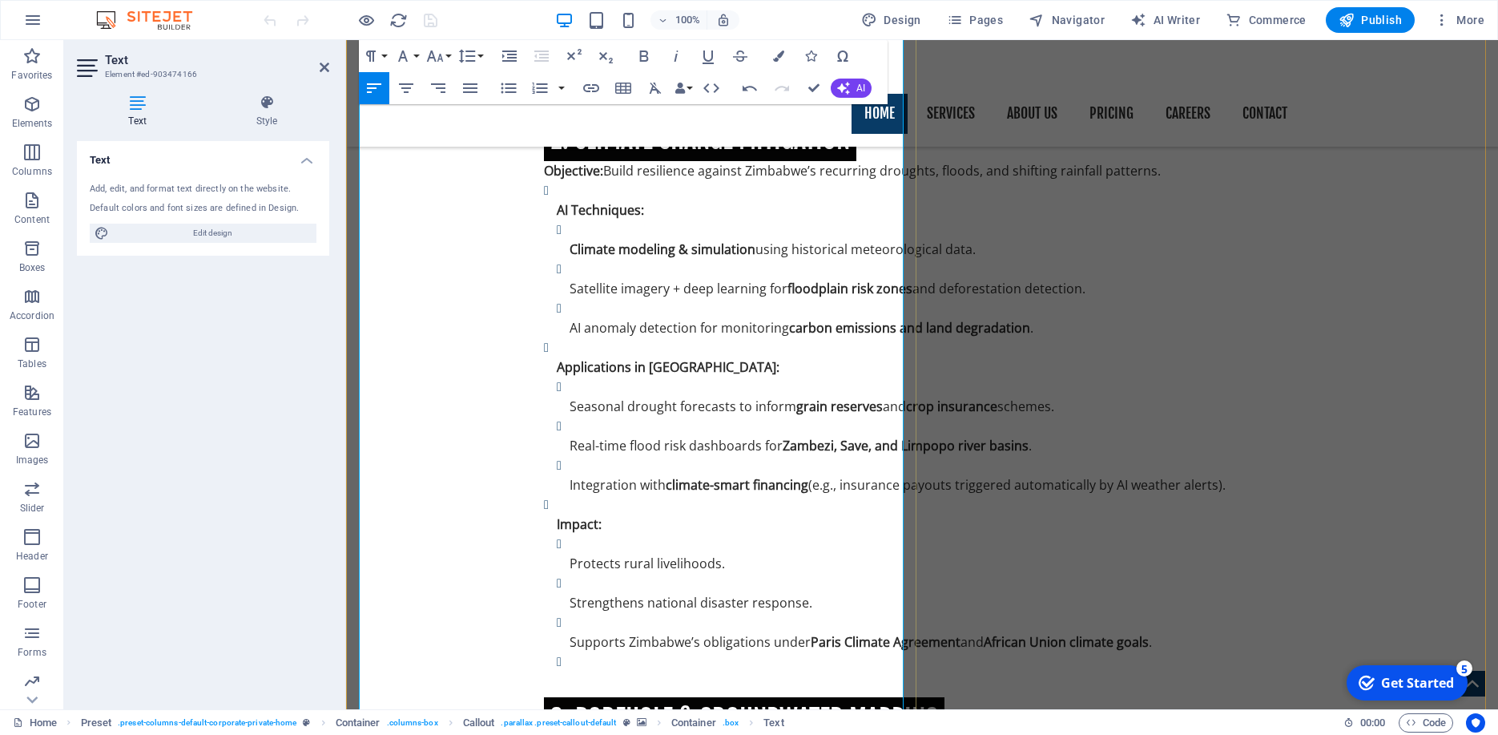
scroll to position [4069, 0]
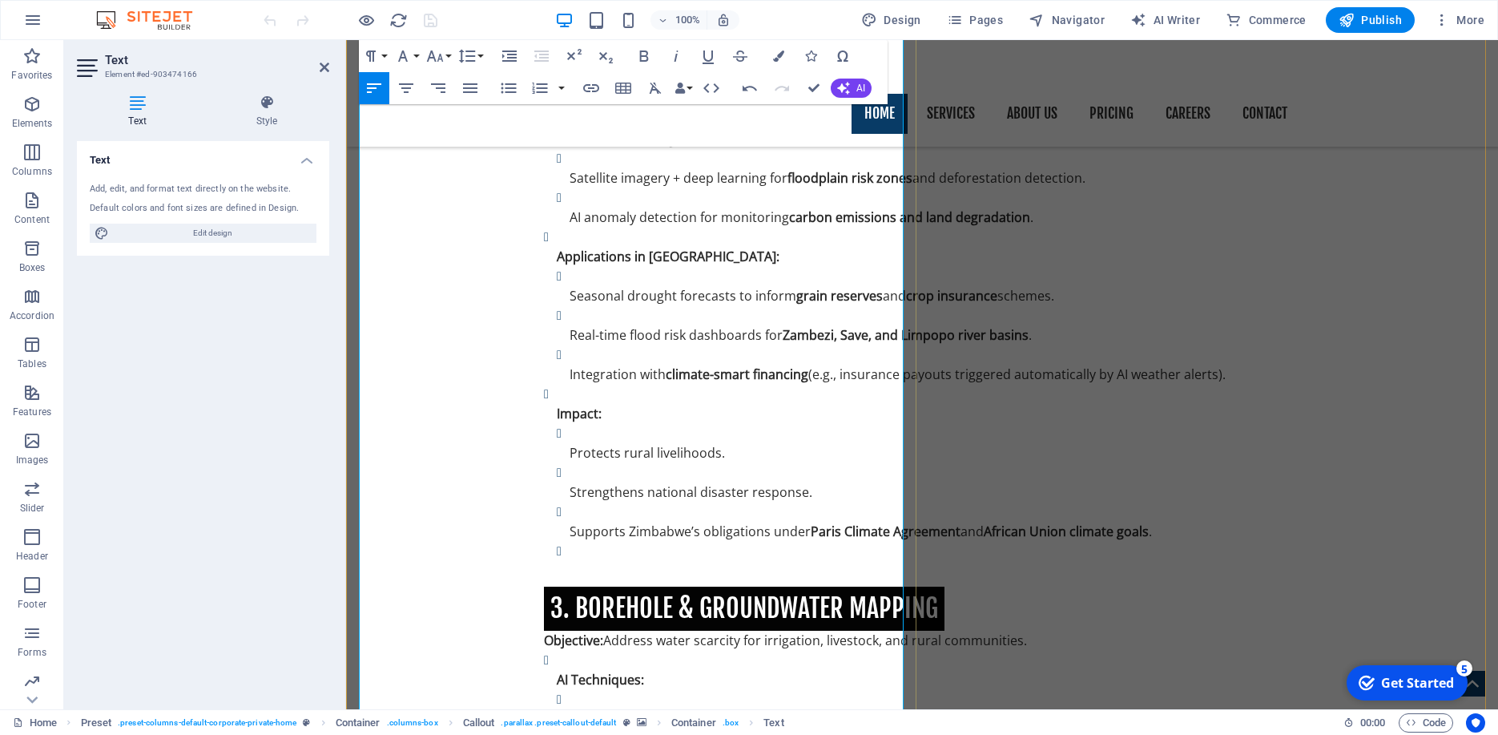
click at [774, 54] on icon "button" at bounding box center [778, 55] width 11 height 11
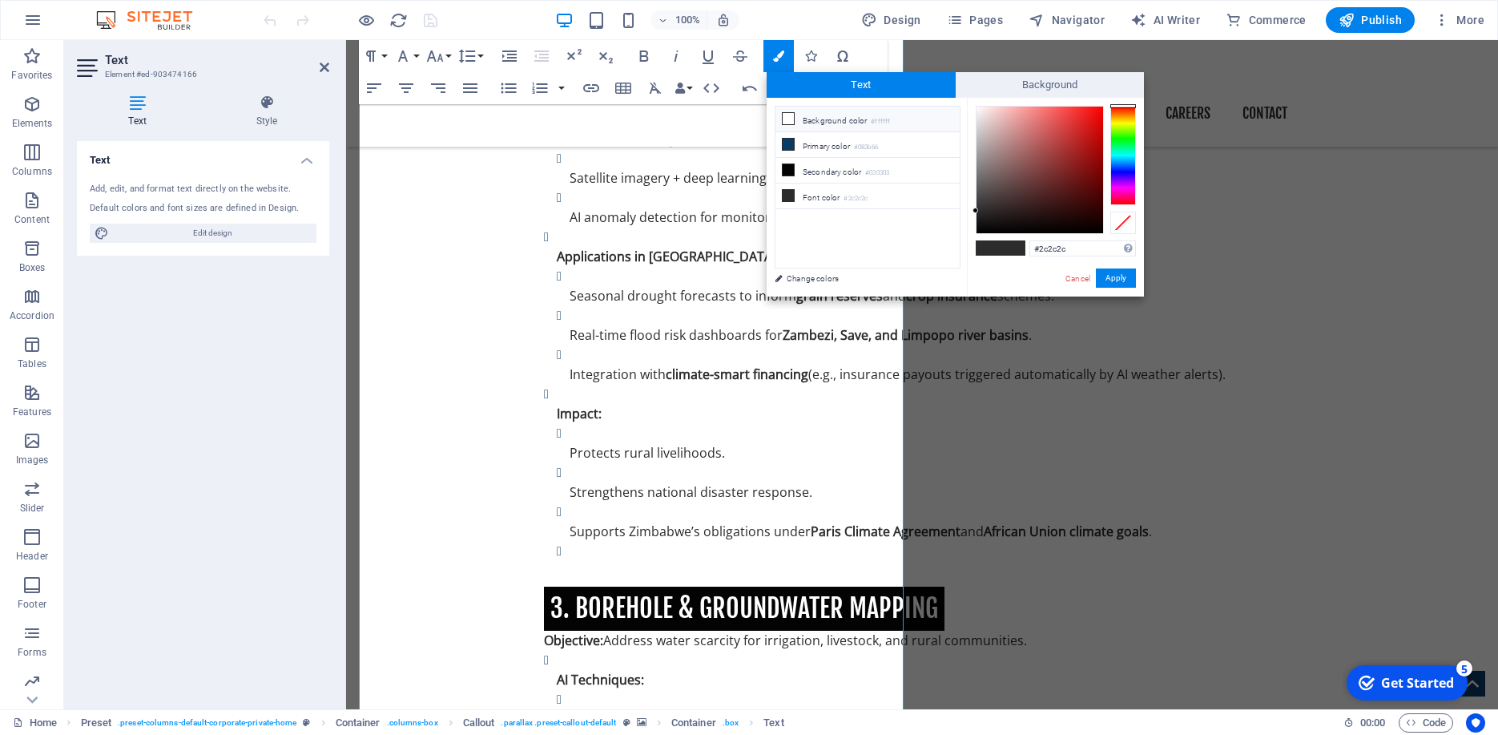
click at [791, 116] on icon at bounding box center [788, 118] width 11 height 11
click at [1132, 281] on button "Apply" at bounding box center [1116, 277] width 40 height 19
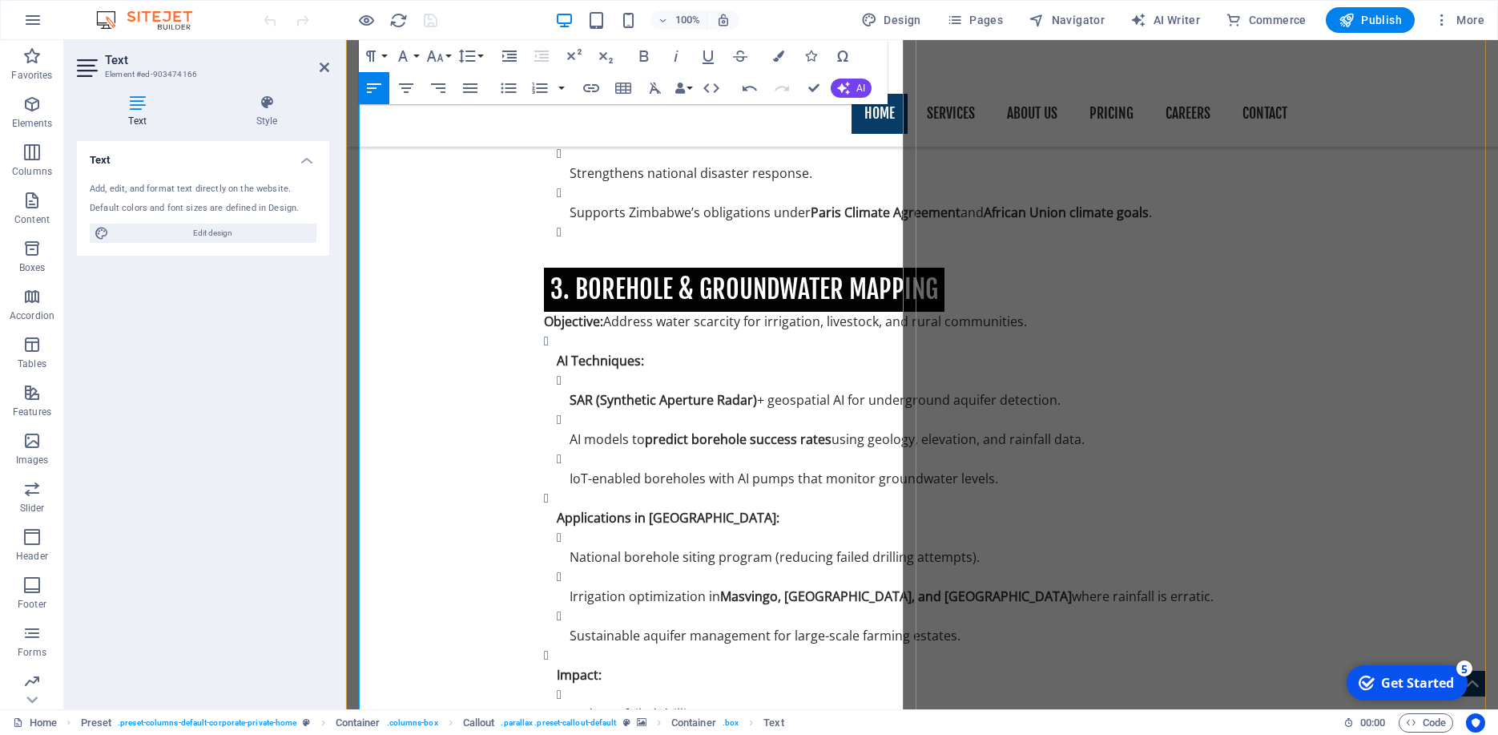
scroll to position [4389, 0]
click at [771, 60] on button "Colors" at bounding box center [778, 56] width 30 height 32
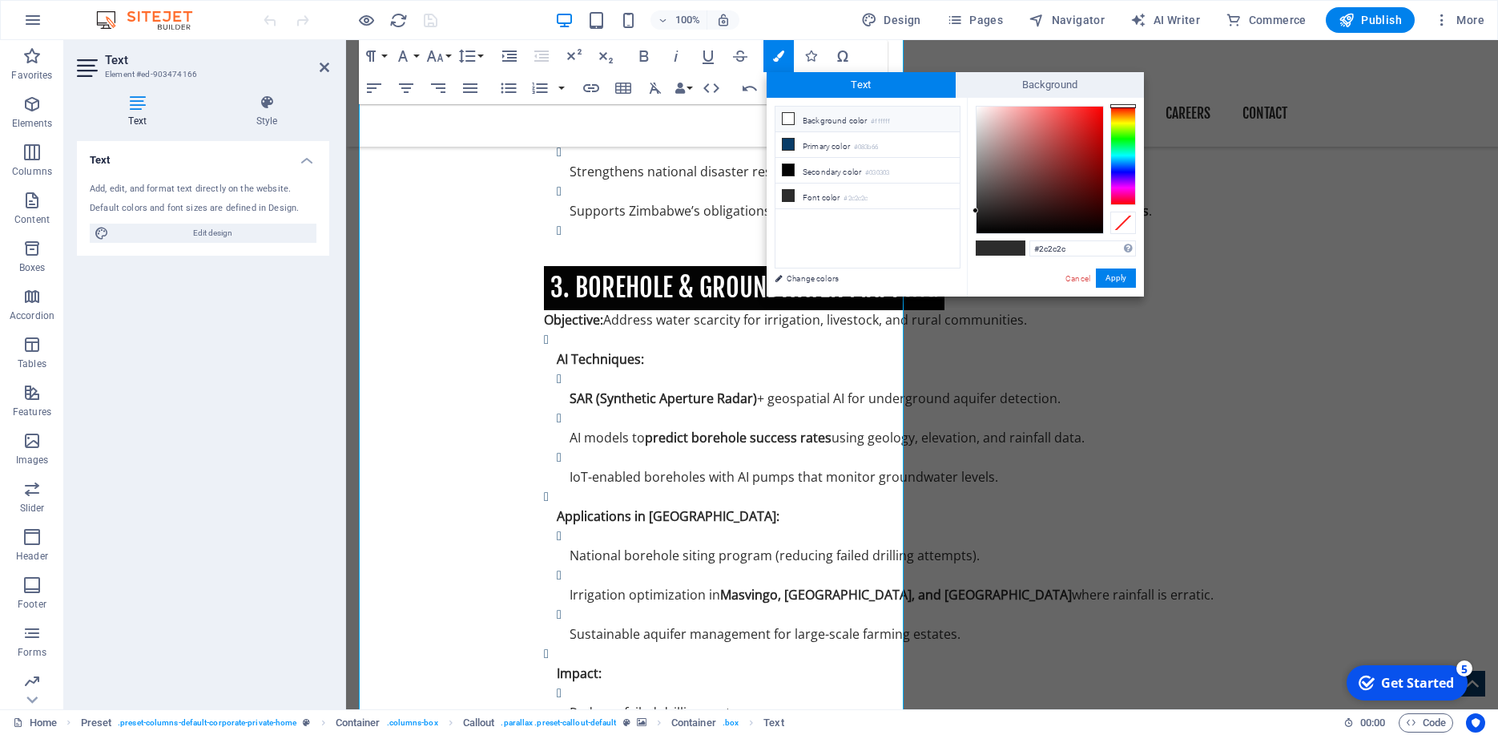
click at [793, 118] on icon at bounding box center [788, 118] width 11 height 11
click at [1111, 280] on button "Apply" at bounding box center [1116, 277] width 40 height 19
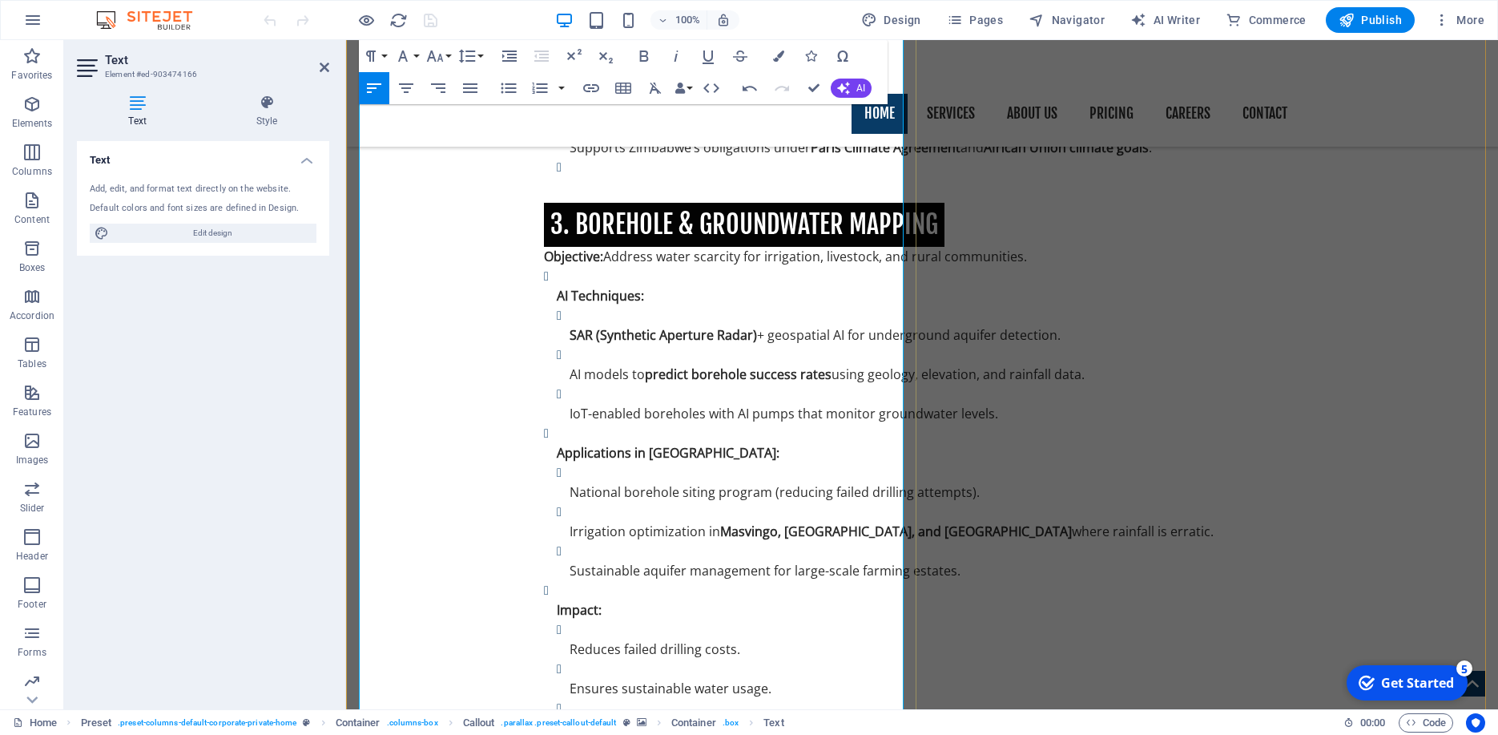
scroll to position [4453, 0]
click at [774, 55] on icon "button" at bounding box center [778, 55] width 11 height 11
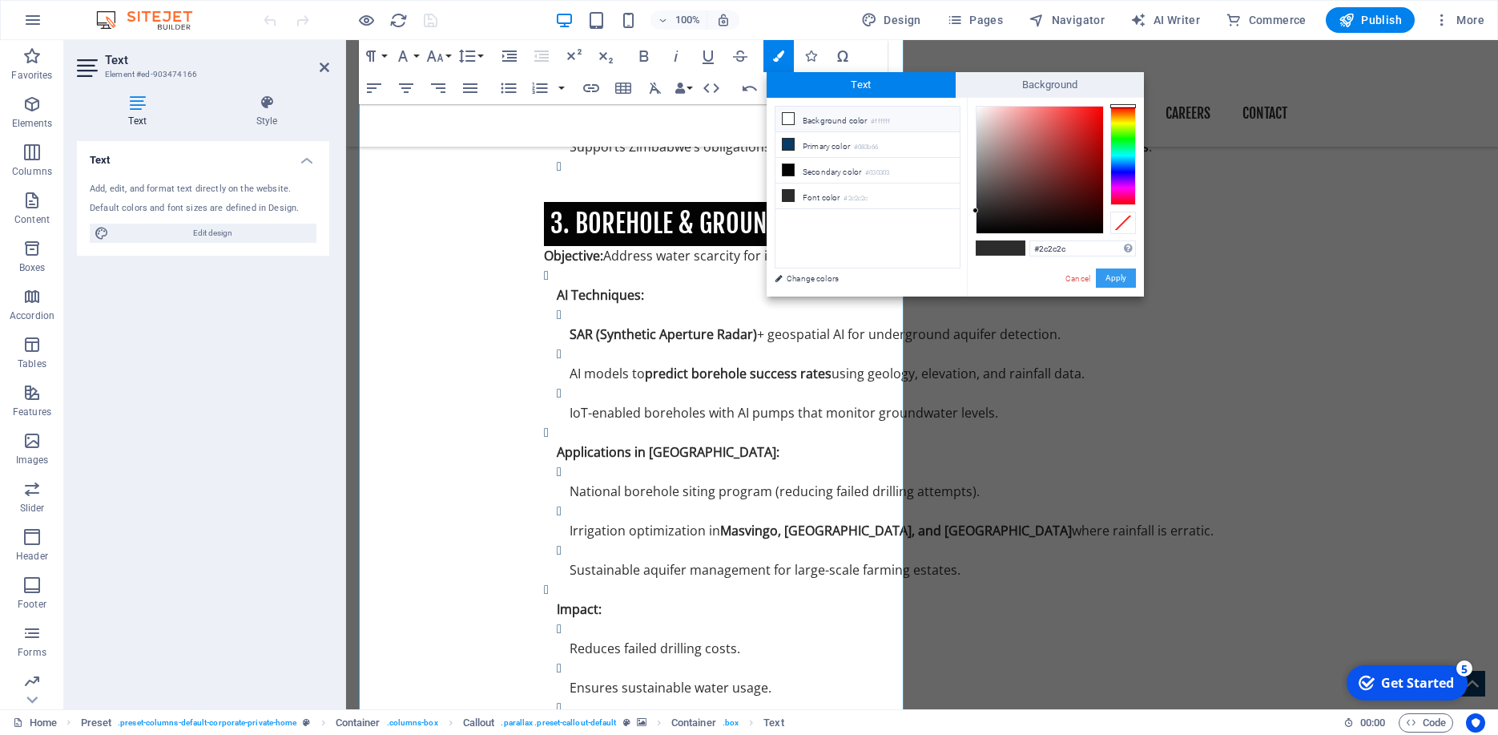
click at [1126, 278] on button "Apply" at bounding box center [1116, 277] width 40 height 19
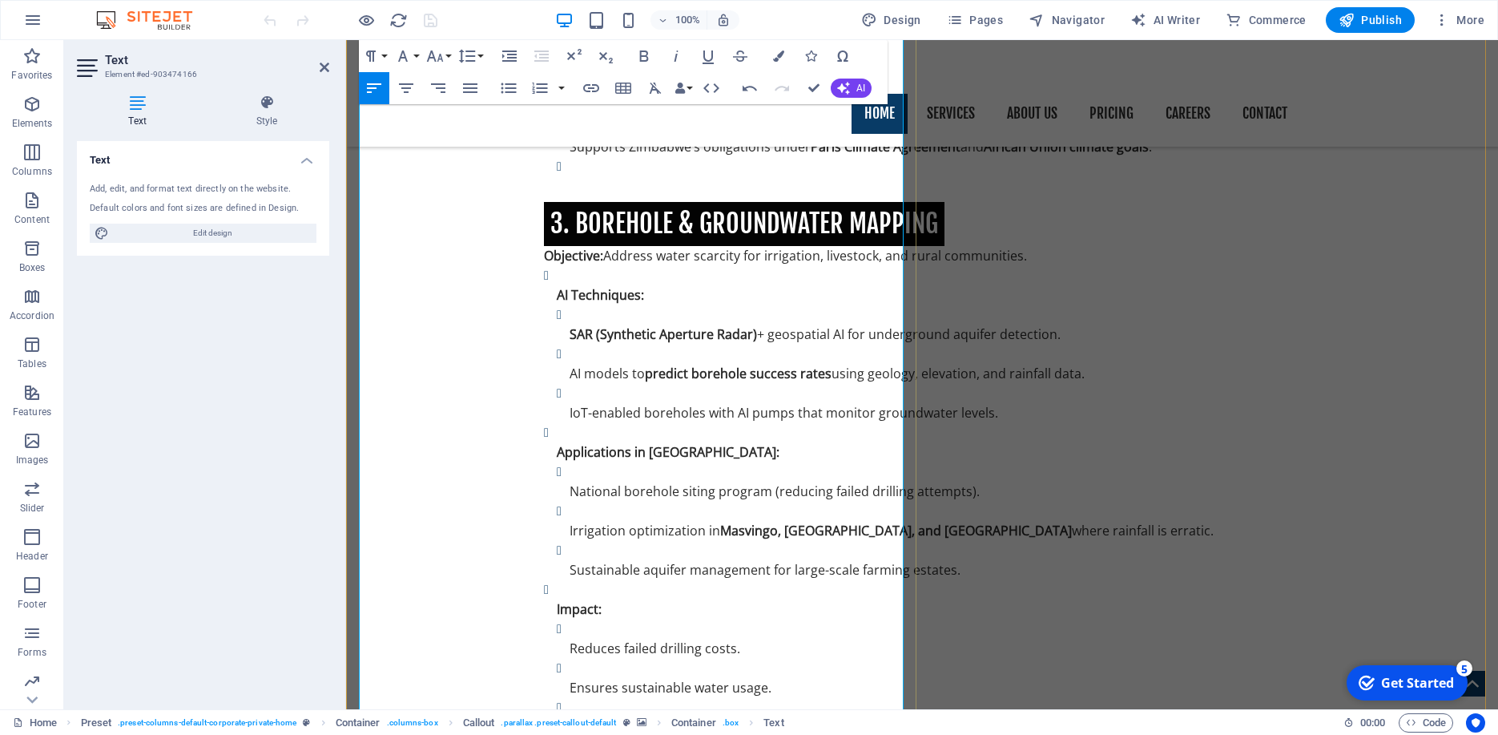
click at [785, 53] on button "Colors" at bounding box center [778, 56] width 30 height 32
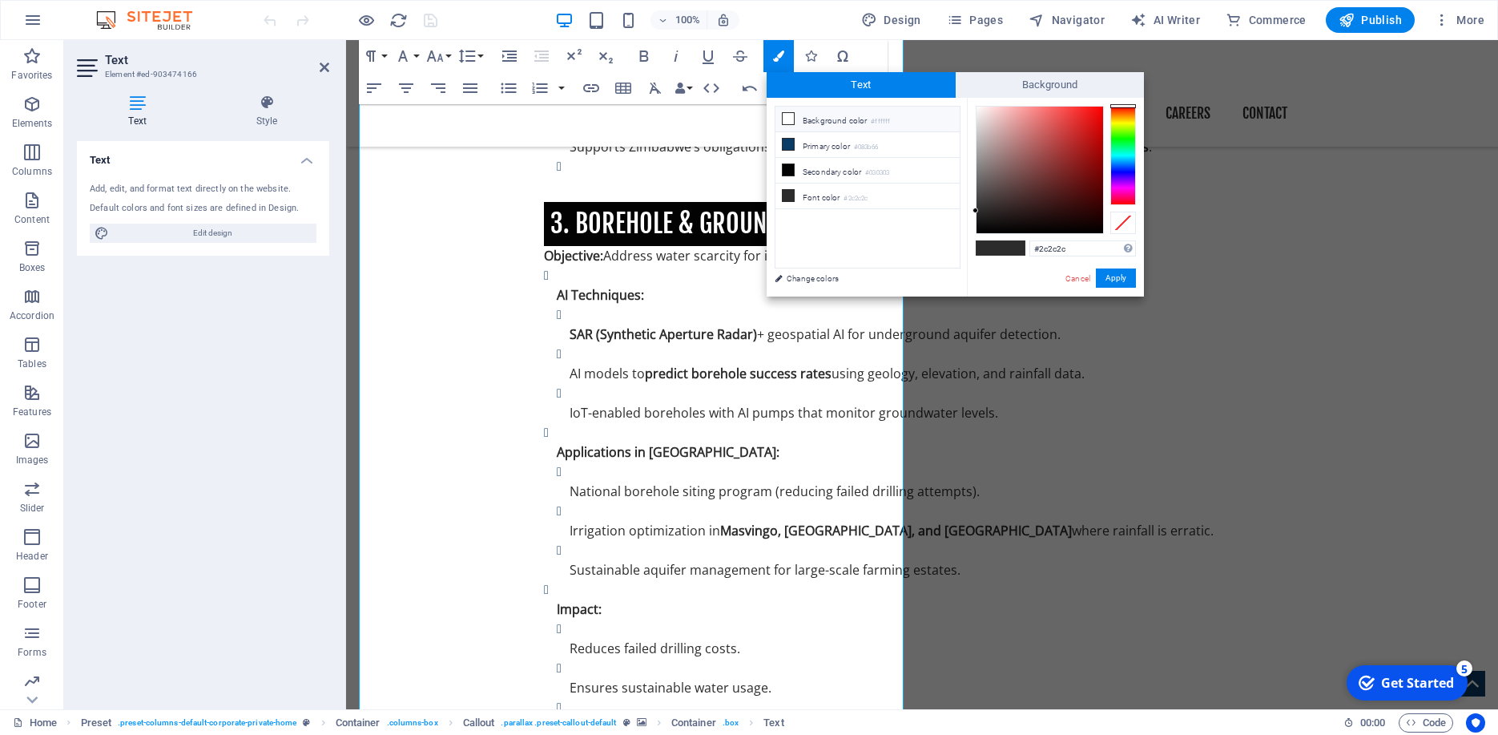
click at [785, 115] on icon at bounding box center [788, 118] width 11 height 11
click at [1130, 273] on button "Apply" at bounding box center [1116, 277] width 40 height 19
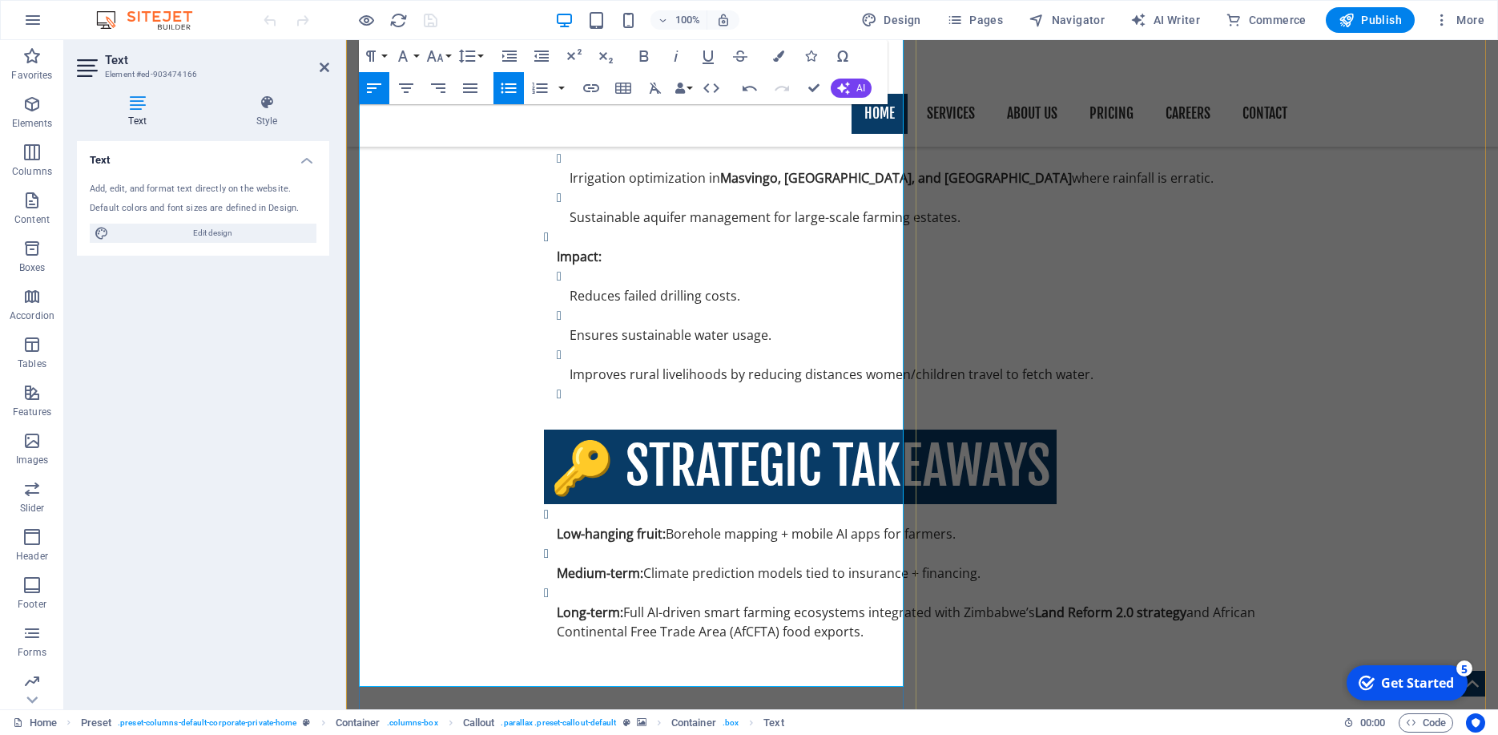
scroll to position [4838, 0]
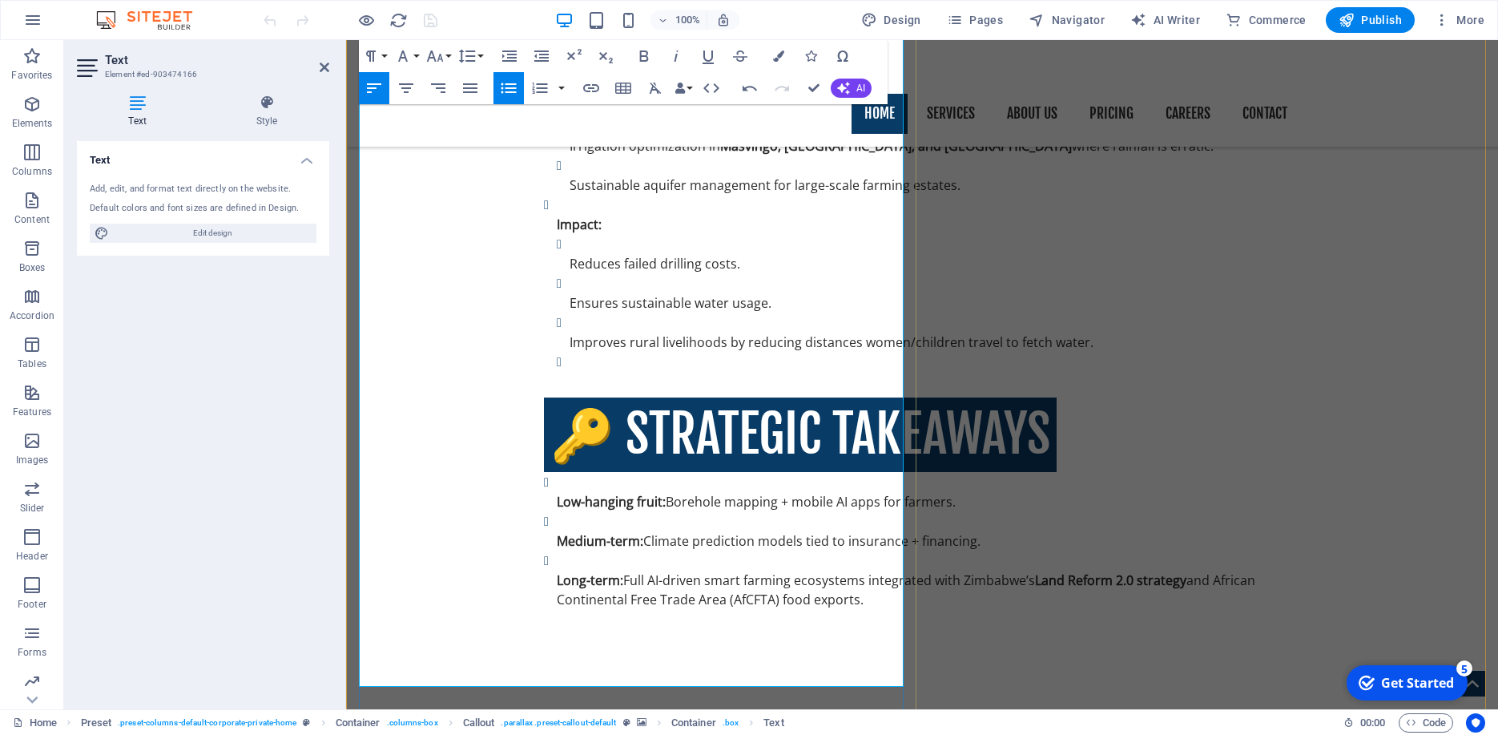
click at [780, 57] on icon "button" at bounding box center [778, 55] width 11 height 11
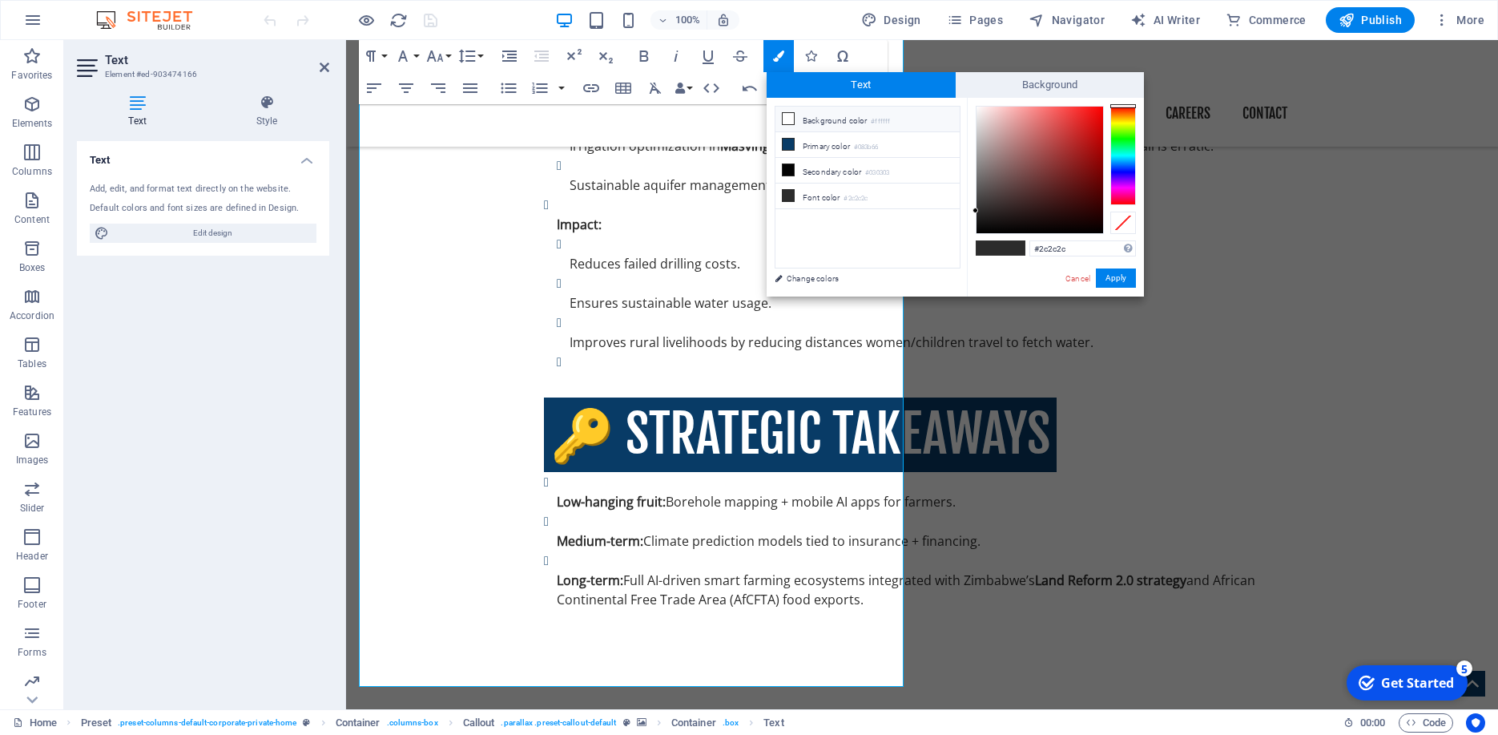
click at [786, 114] on icon at bounding box center [788, 118] width 11 height 11
type input "#ffffff"
click at [1110, 277] on button "Apply" at bounding box center [1116, 277] width 40 height 19
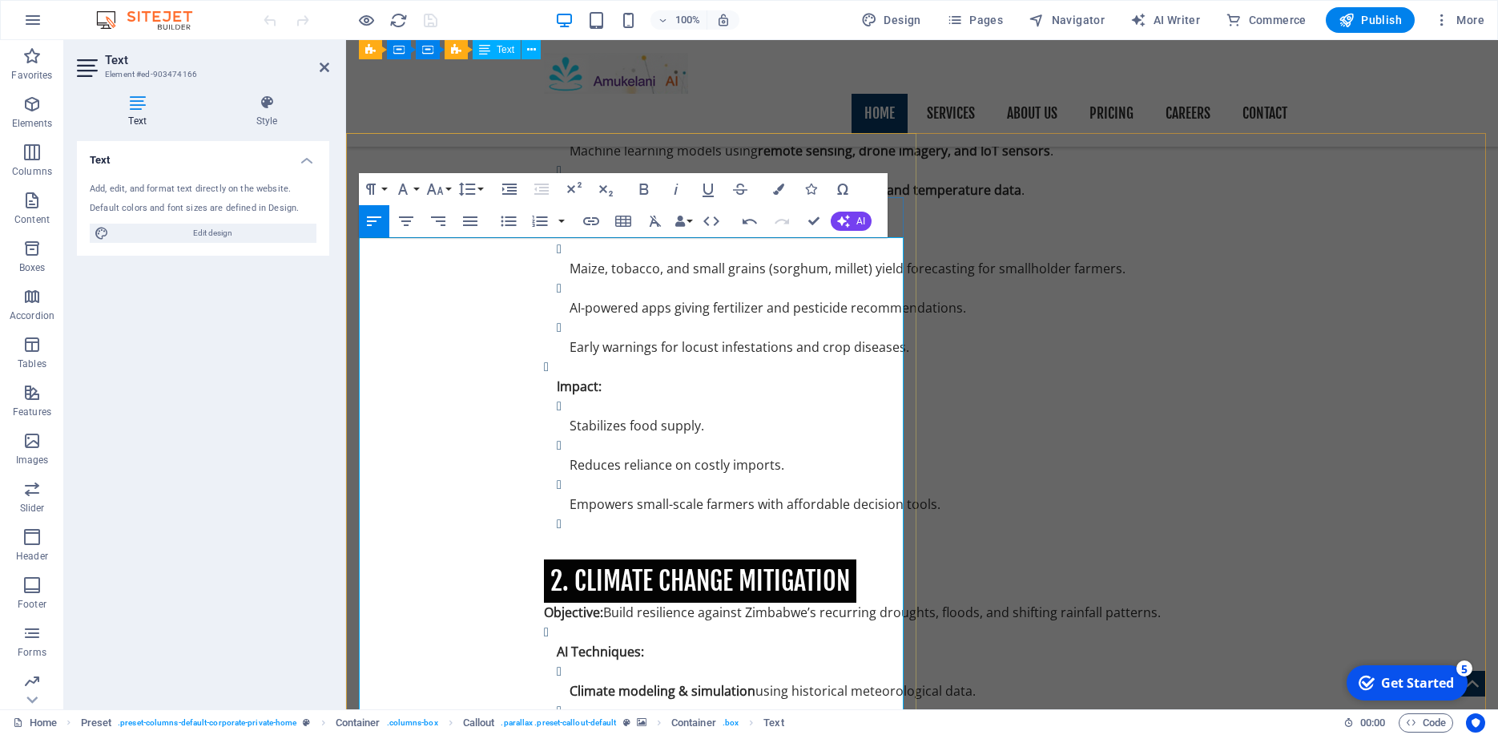
scroll to position [3441, 0]
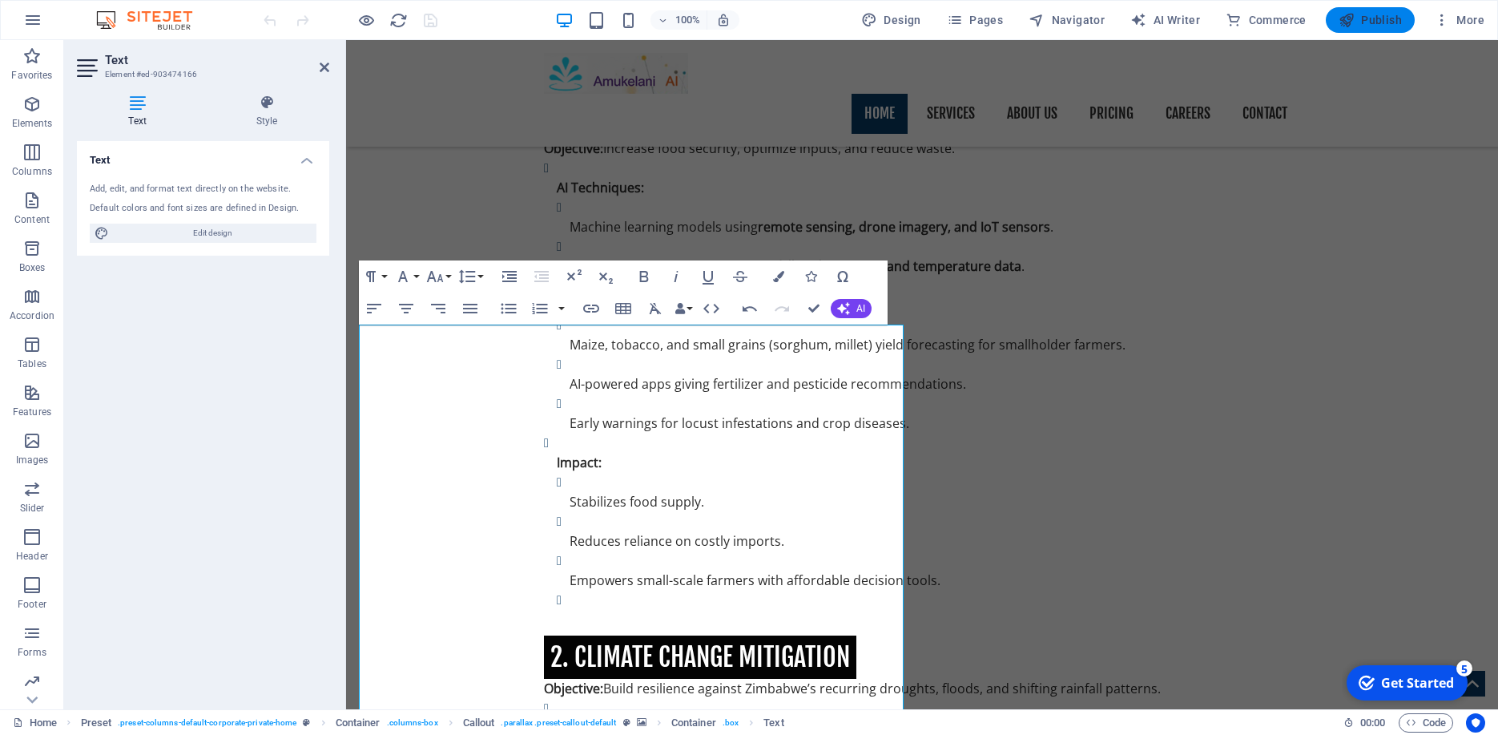
click at [1393, 16] on span "Publish" at bounding box center [1370, 20] width 63 height 16
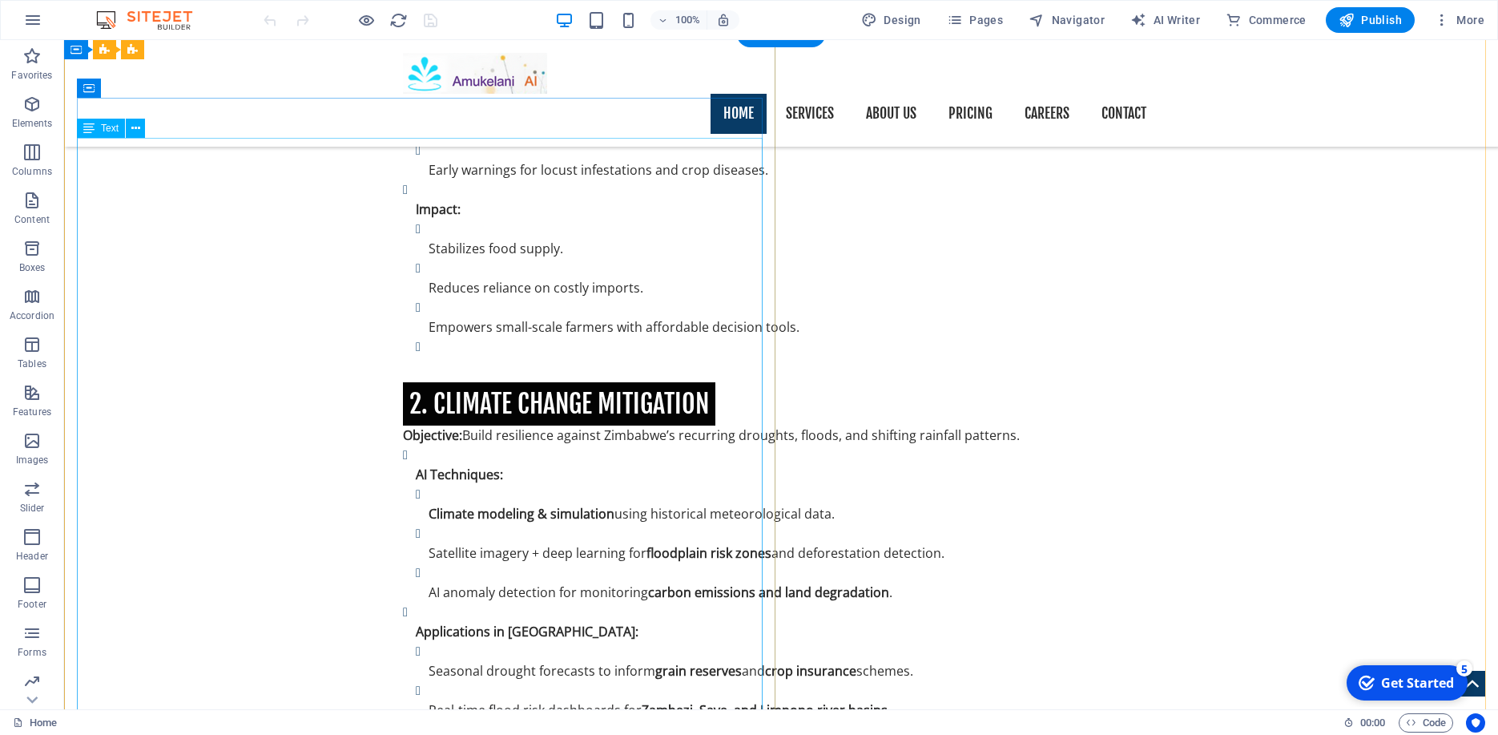
scroll to position [3294, 0]
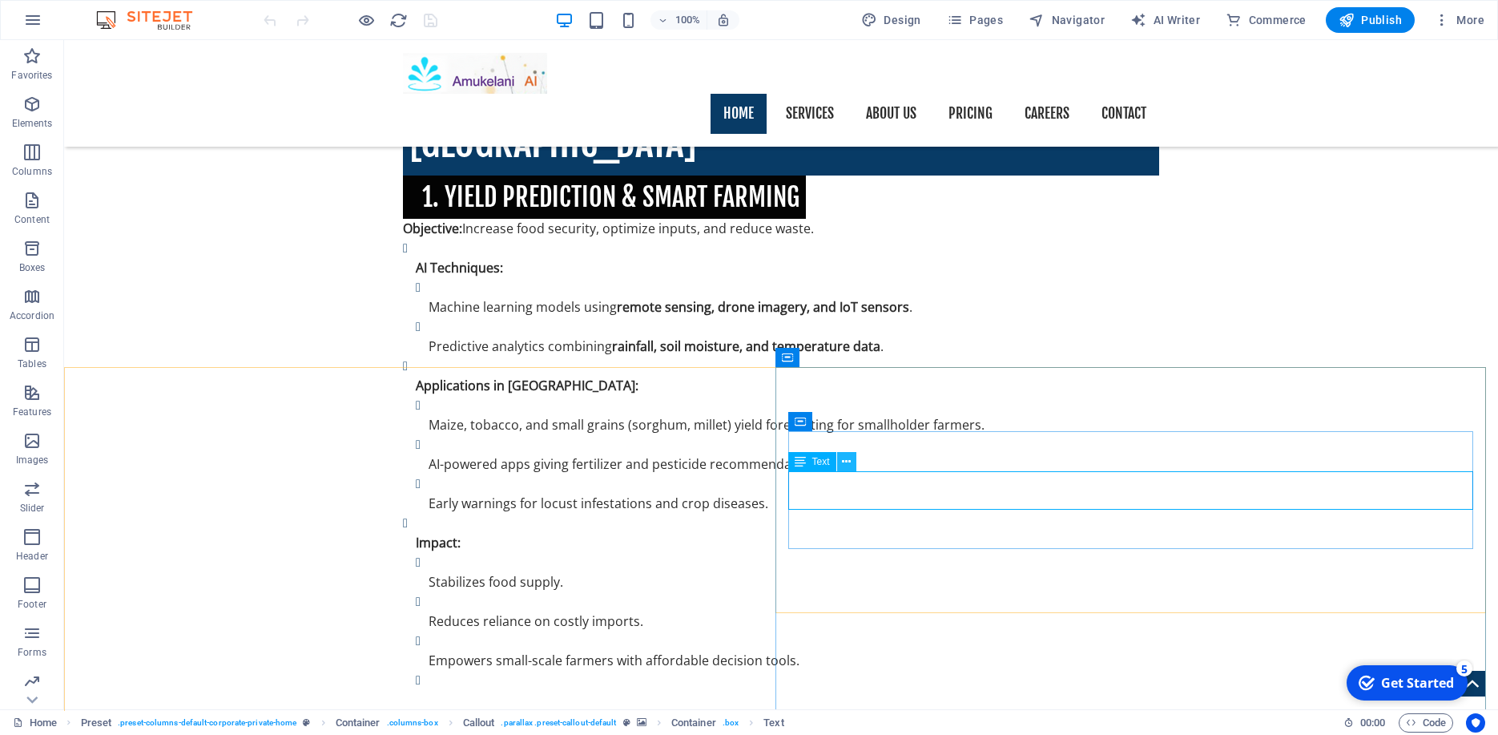
click at [856, 469] on button at bounding box center [846, 461] width 19 height 19
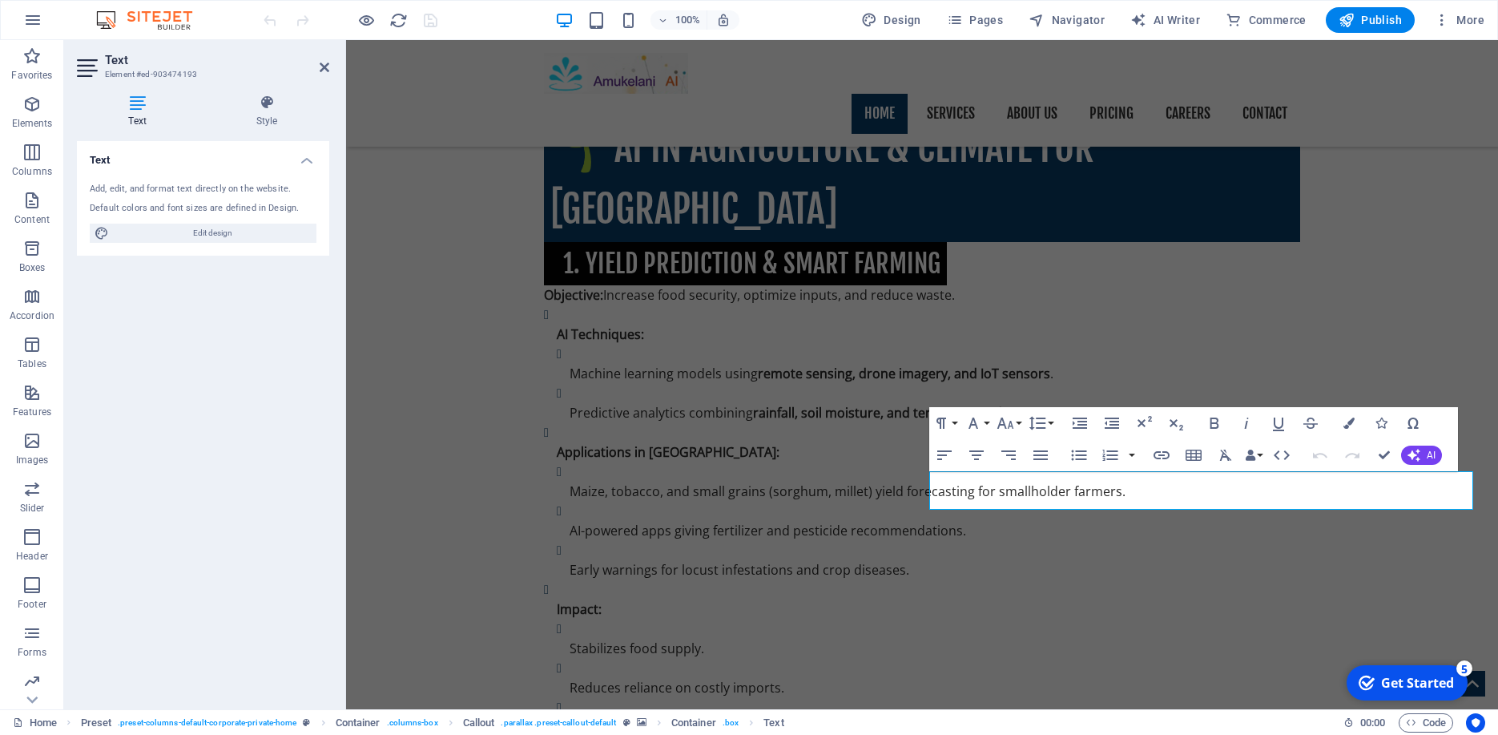
drag, startPoint x: 1193, startPoint y: 497, endPoint x: 910, endPoint y: 497, distance: 282.8
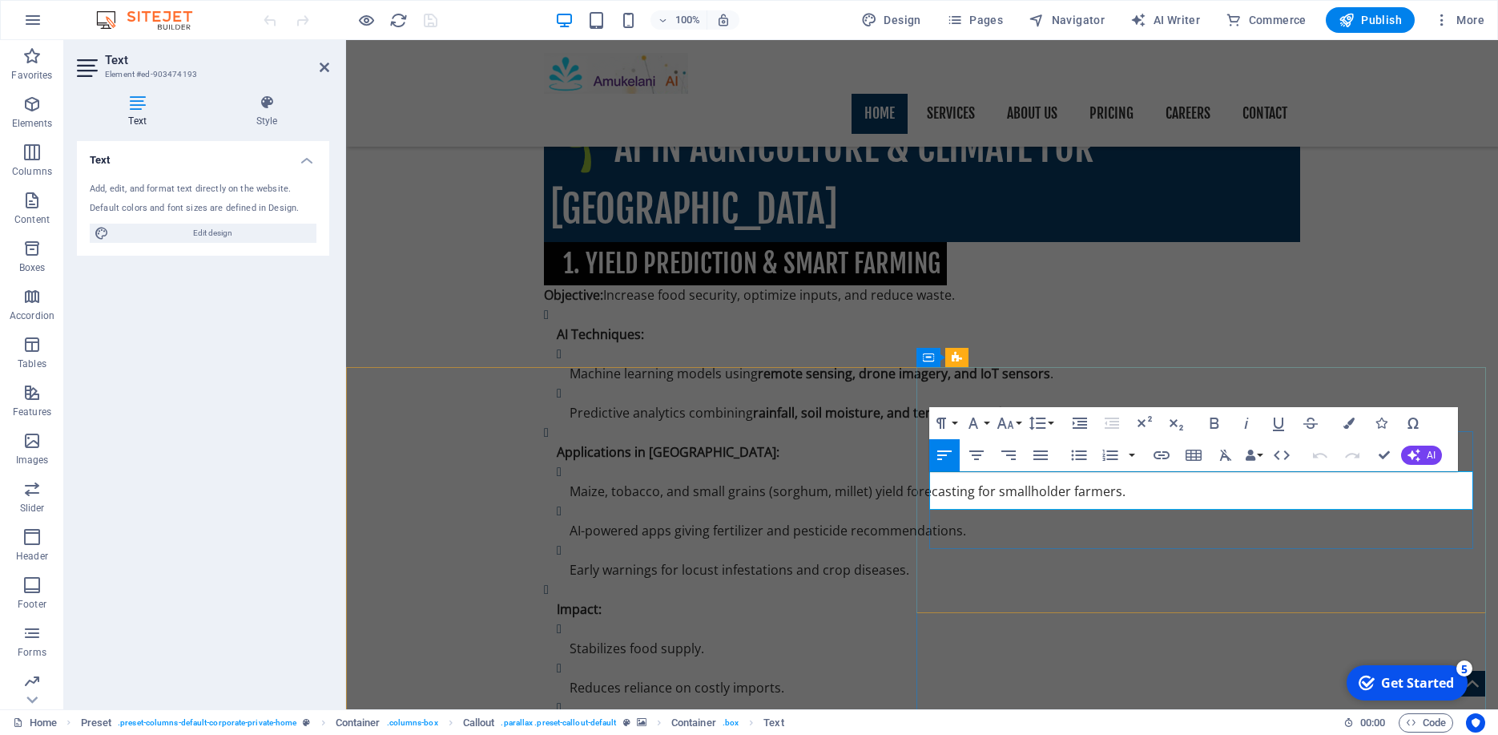
drag, startPoint x: 932, startPoint y: 483, endPoint x: 1388, endPoint y: 501, distance: 456.2
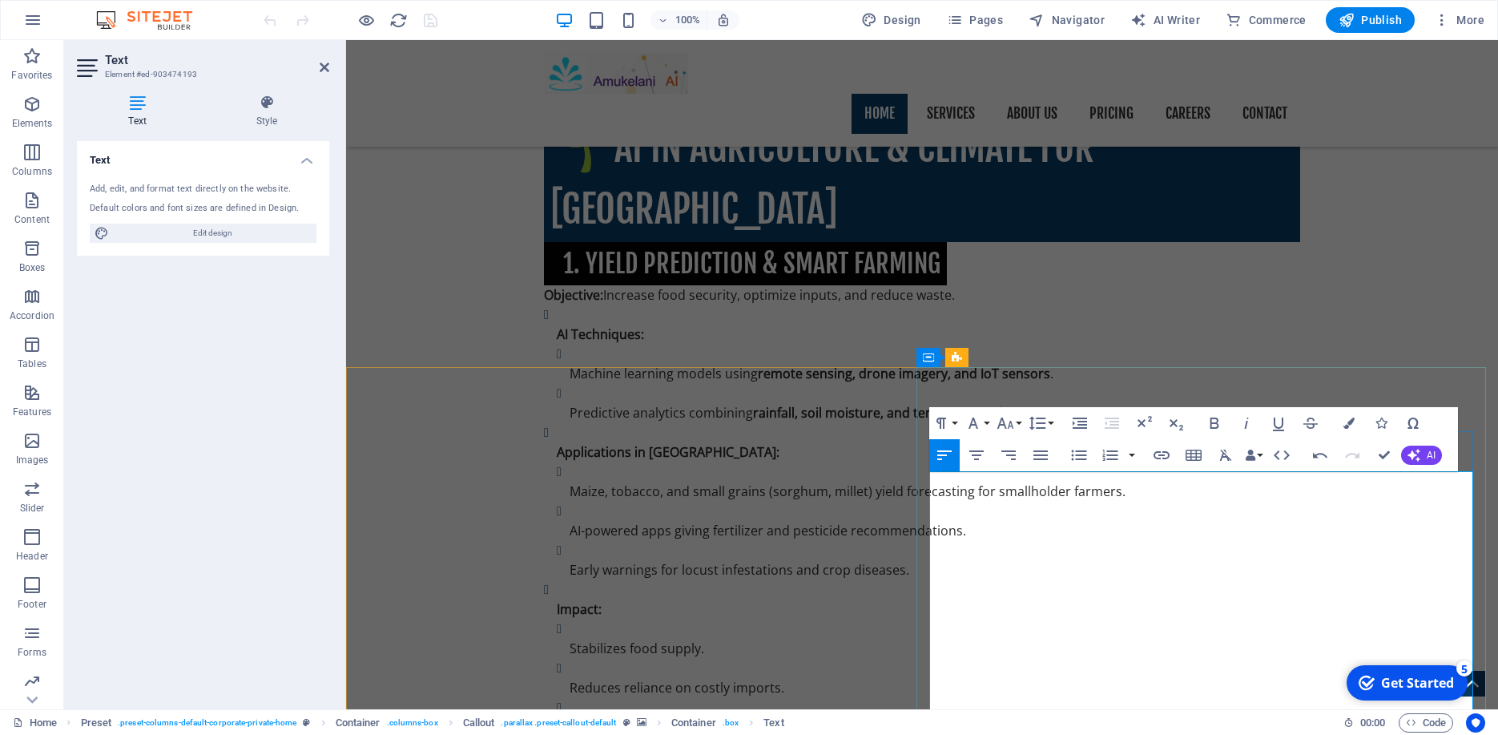
click at [1352, 419] on icon "button" at bounding box center [1348, 422] width 11 height 11
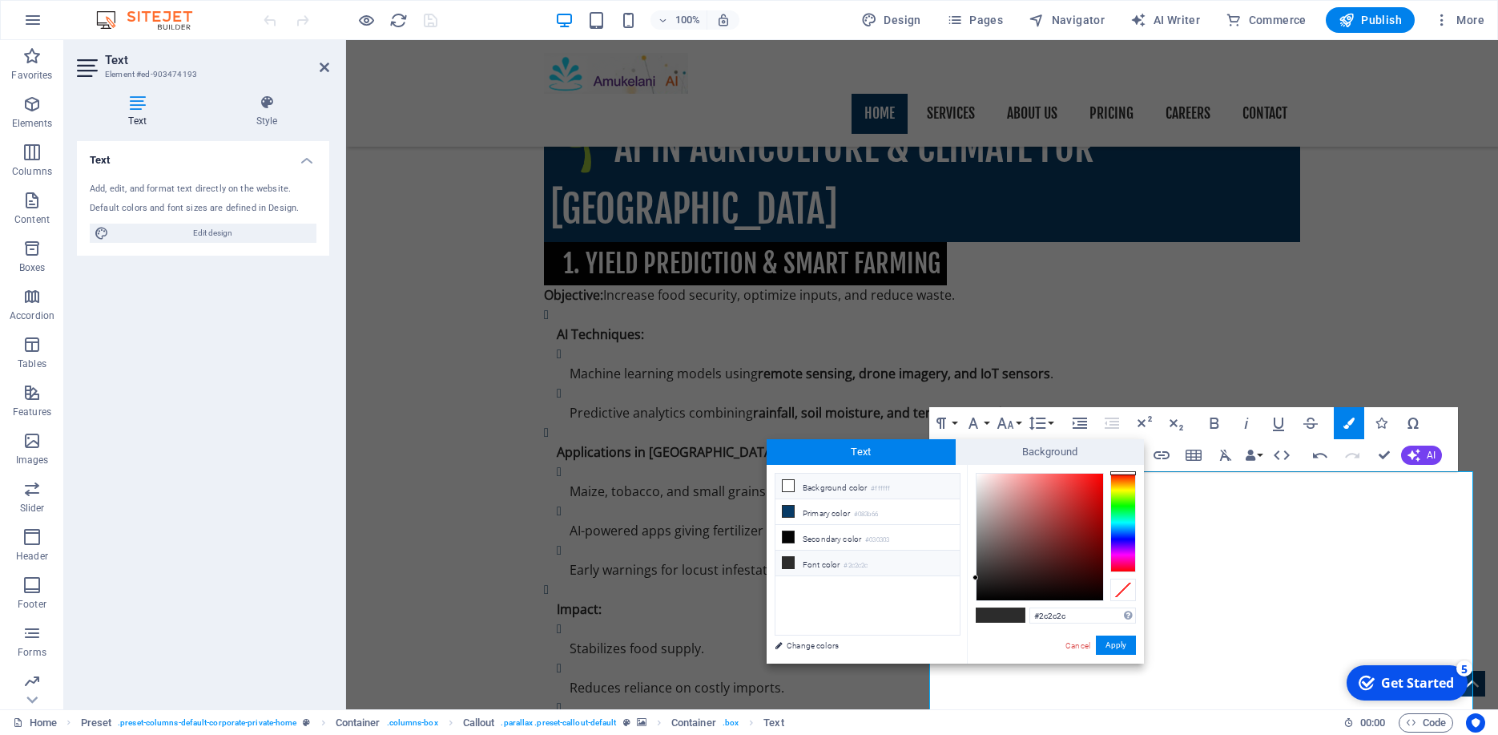
click at [782, 490] on span at bounding box center [788, 485] width 13 height 13
type input "#ffffff"
click at [784, 489] on icon at bounding box center [788, 485] width 11 height 11
click at [1120, 644] on button "Apply" at bounding box center [1116, 644] width 40 height 19
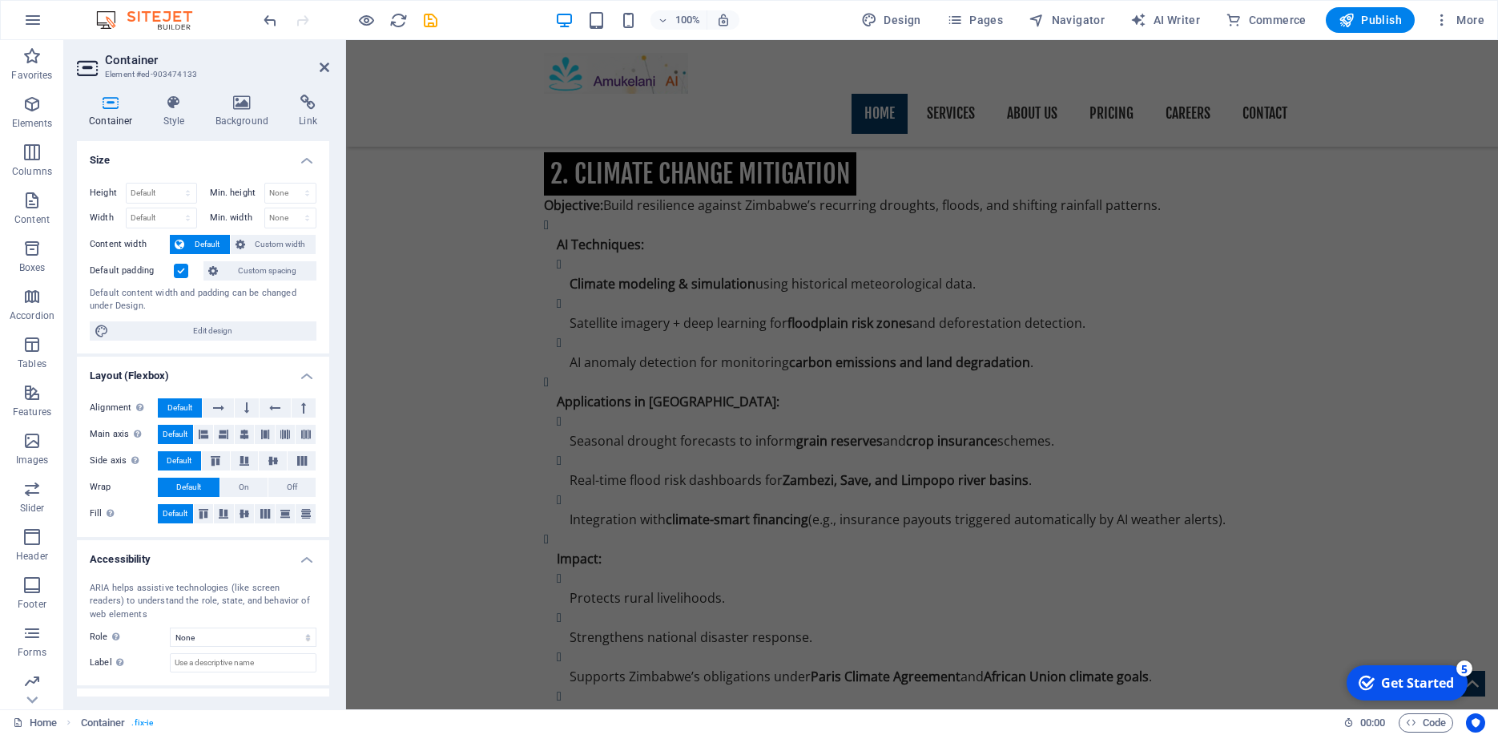
scroll to position [4025, 0]
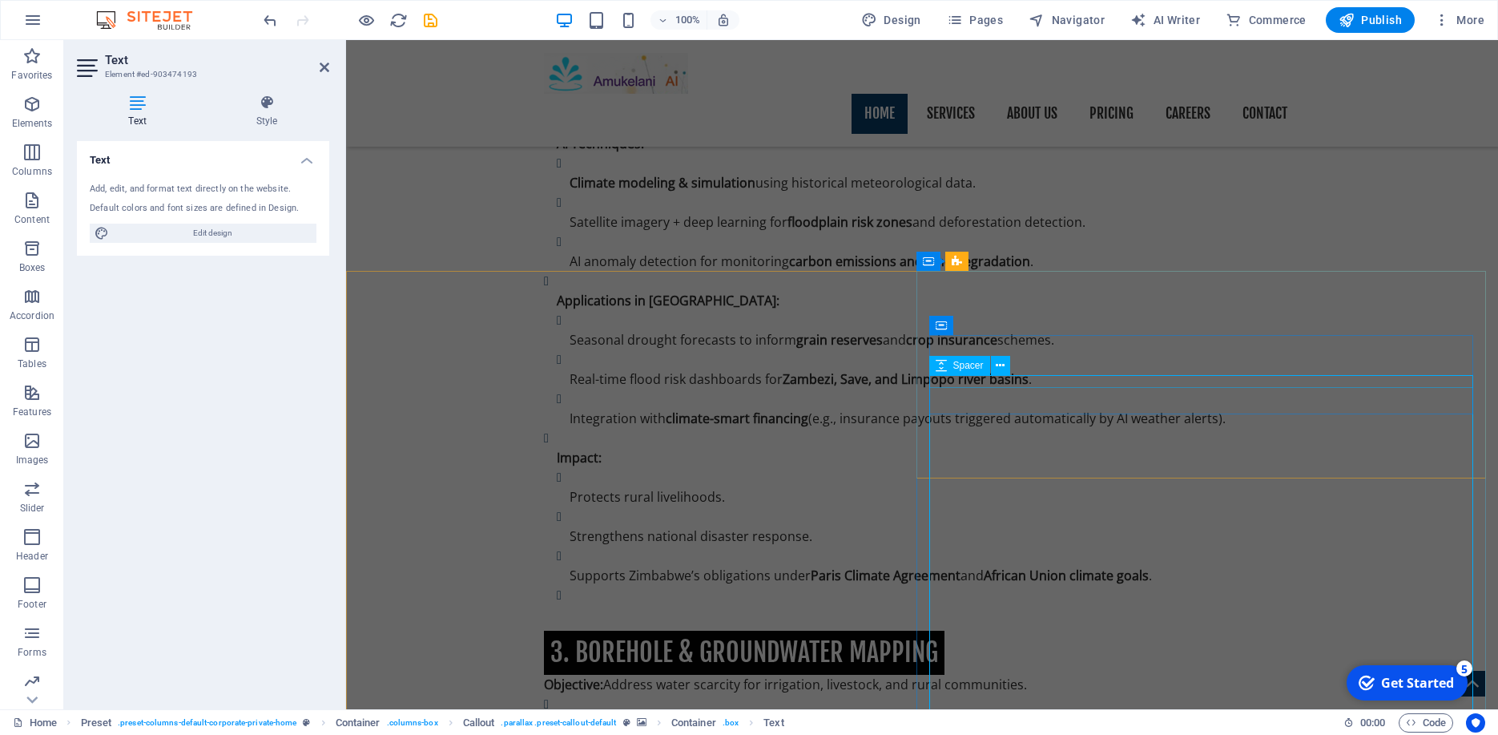
scroll to position [3390, 0]
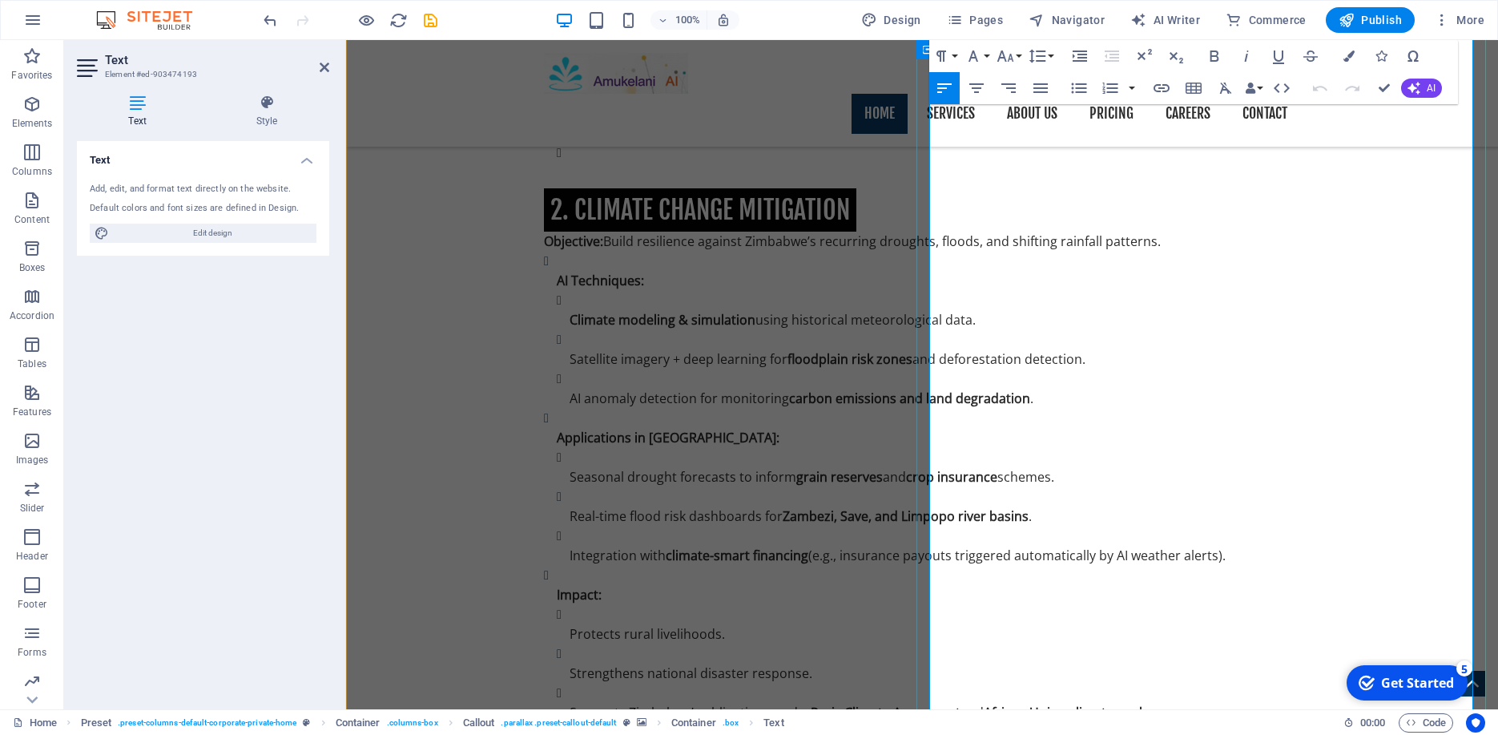
scroll to position [3890, 0]
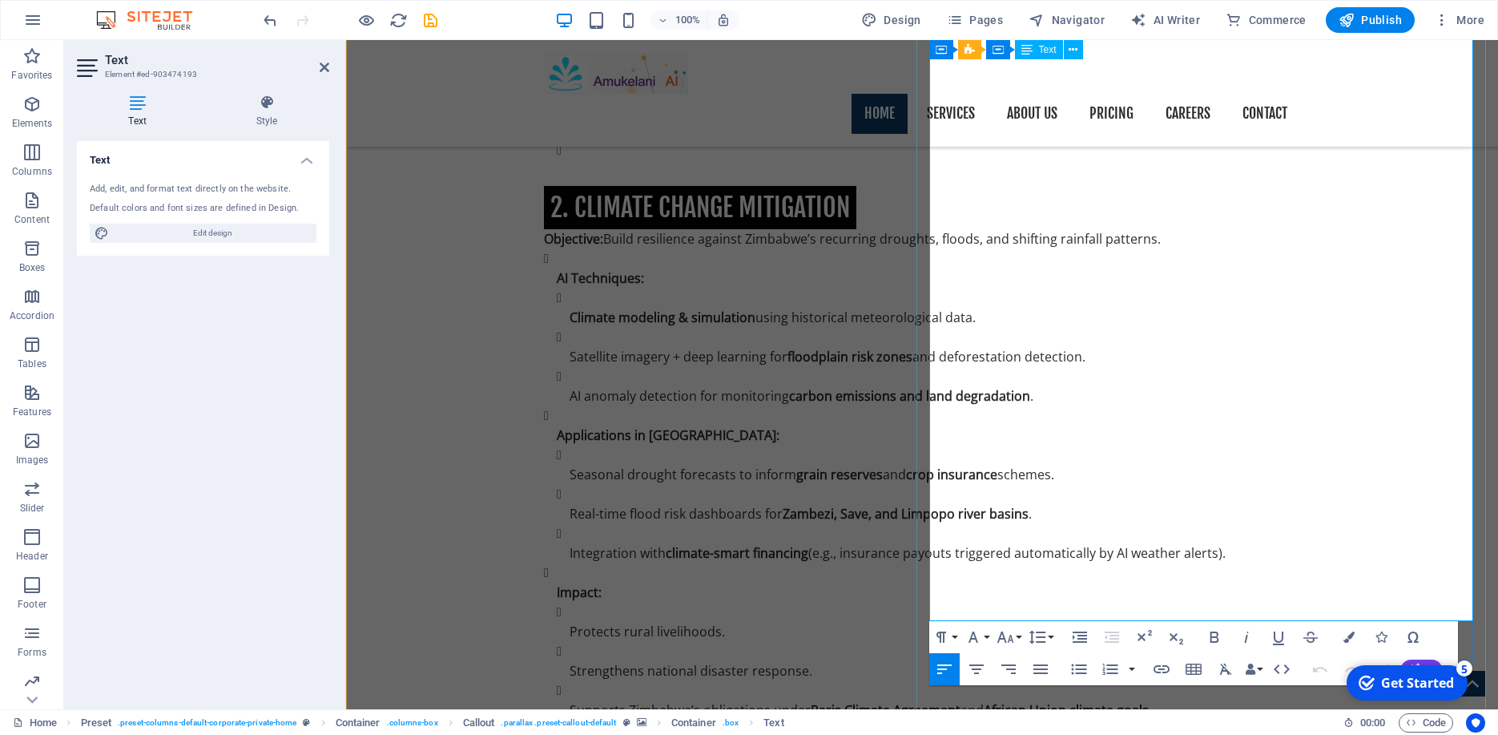
click at [1347, 637] on icon "button" at bounding box center [1348, 636] width 11 height 11
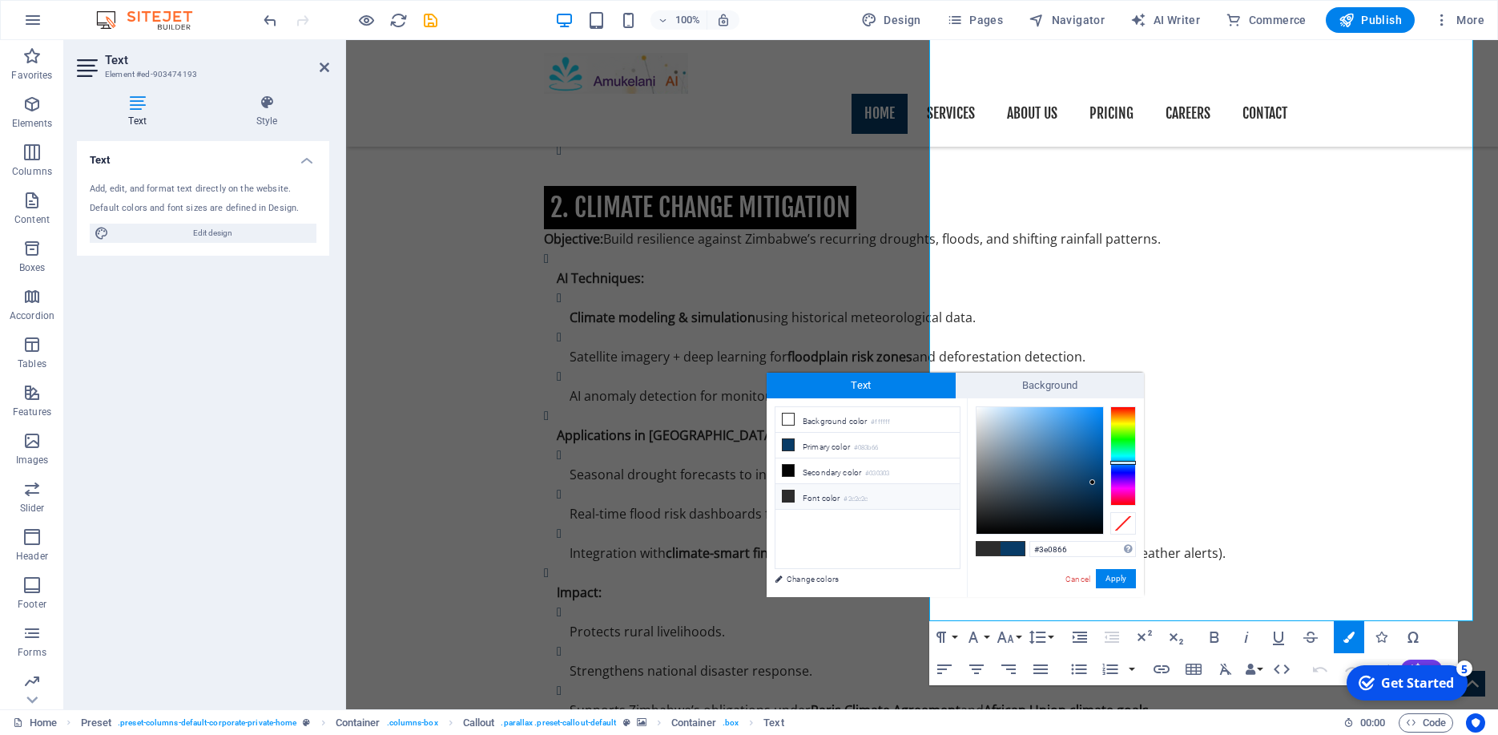
click at [1128, 481] on div at bounding box center [1123, 455] width 26 height 99
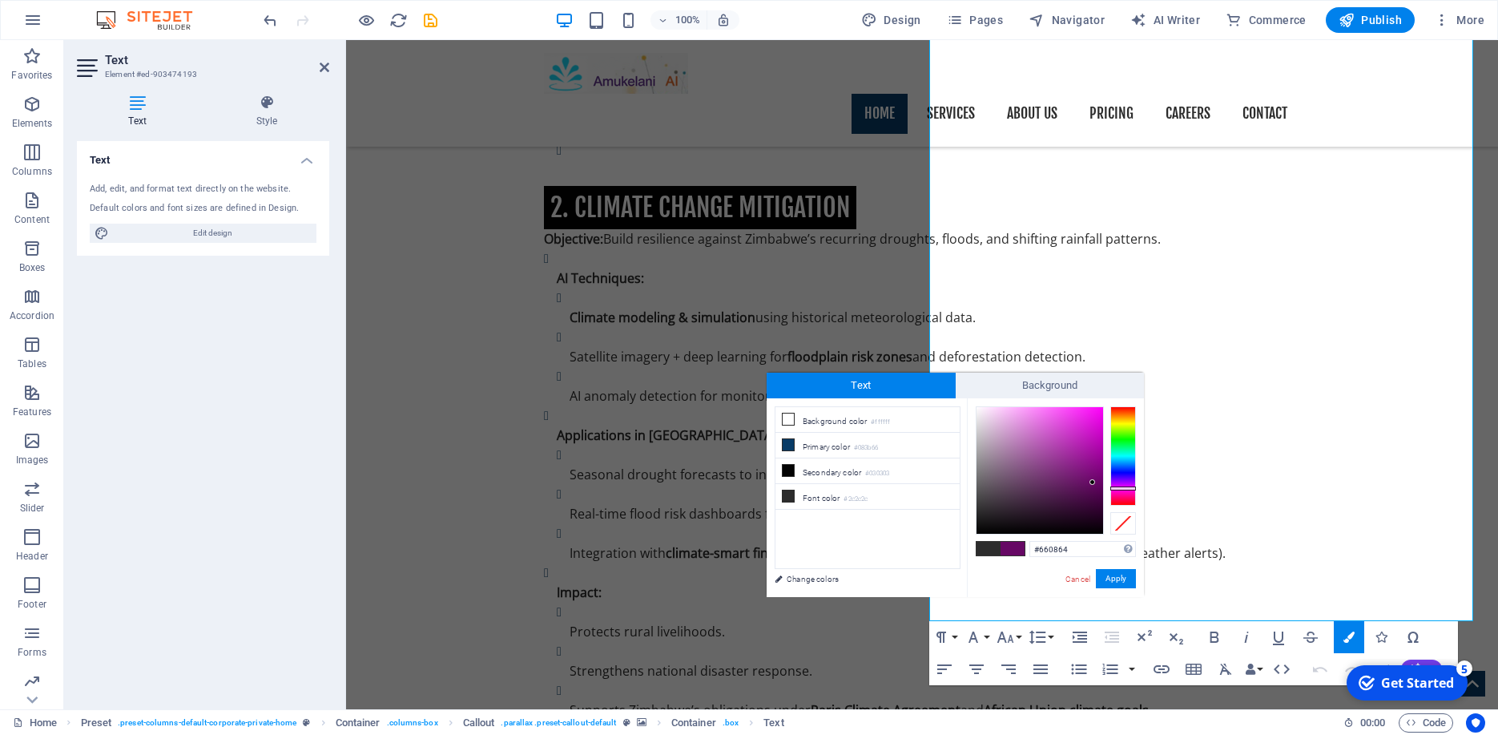
click at [1130, 488] on div at bounding box center [1123, 455] width 26 height 99
click at [1130, 497] on div at bounding box center [1123, 455] width 26 height 99
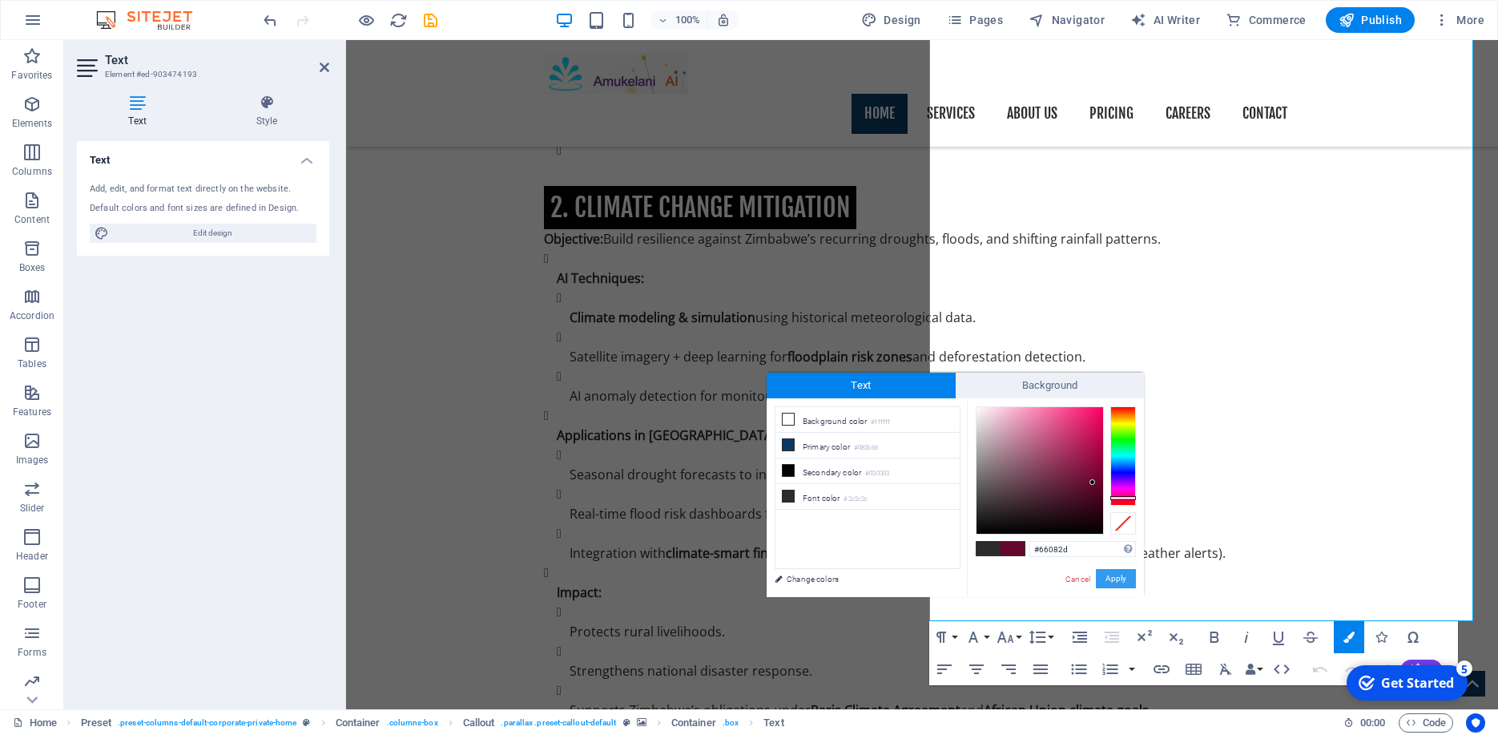
click at [1114, 585] on button "Apply" at bounding box center [1116, 578] width 40 height 19
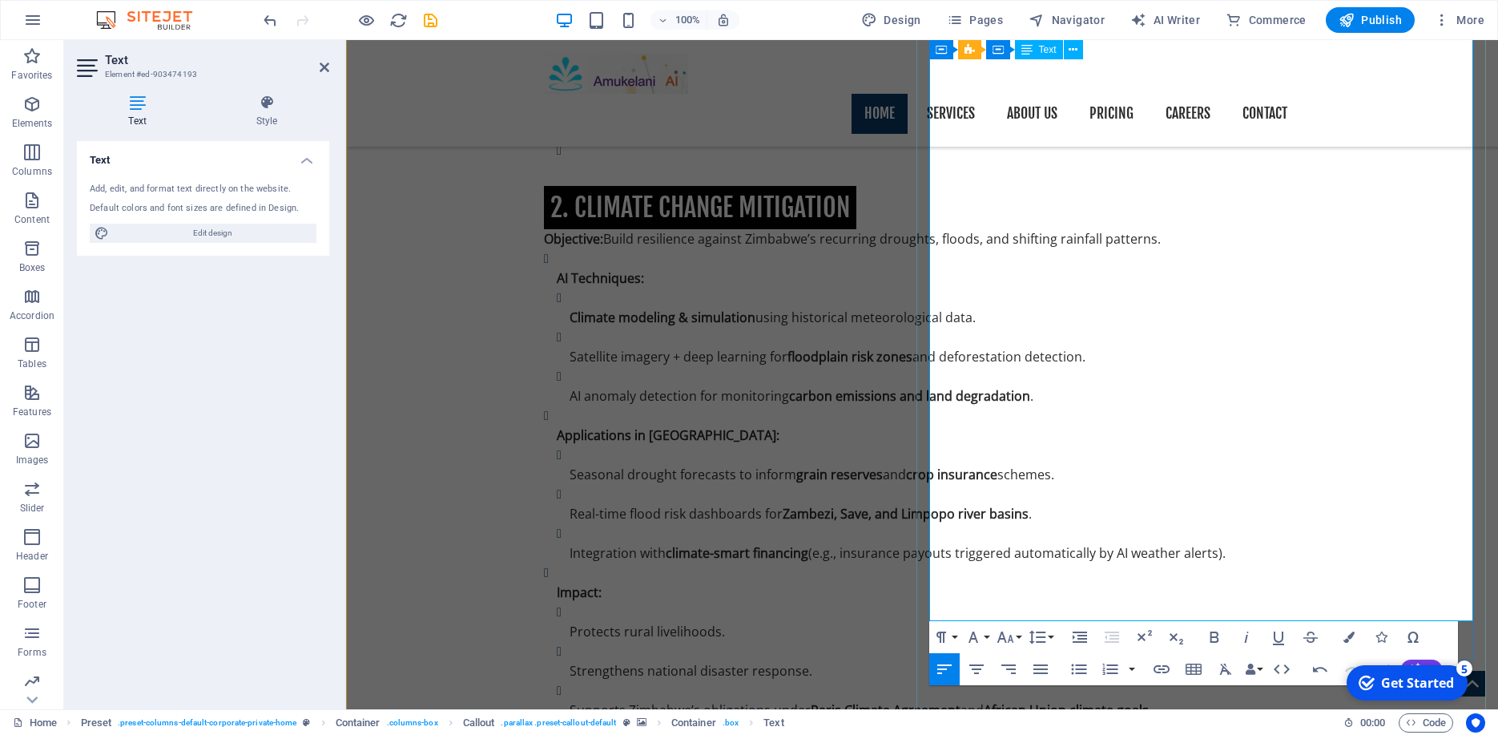
click at [1354, 631] on icon "button" at bounding box center [1348, 636] width 11 height 11
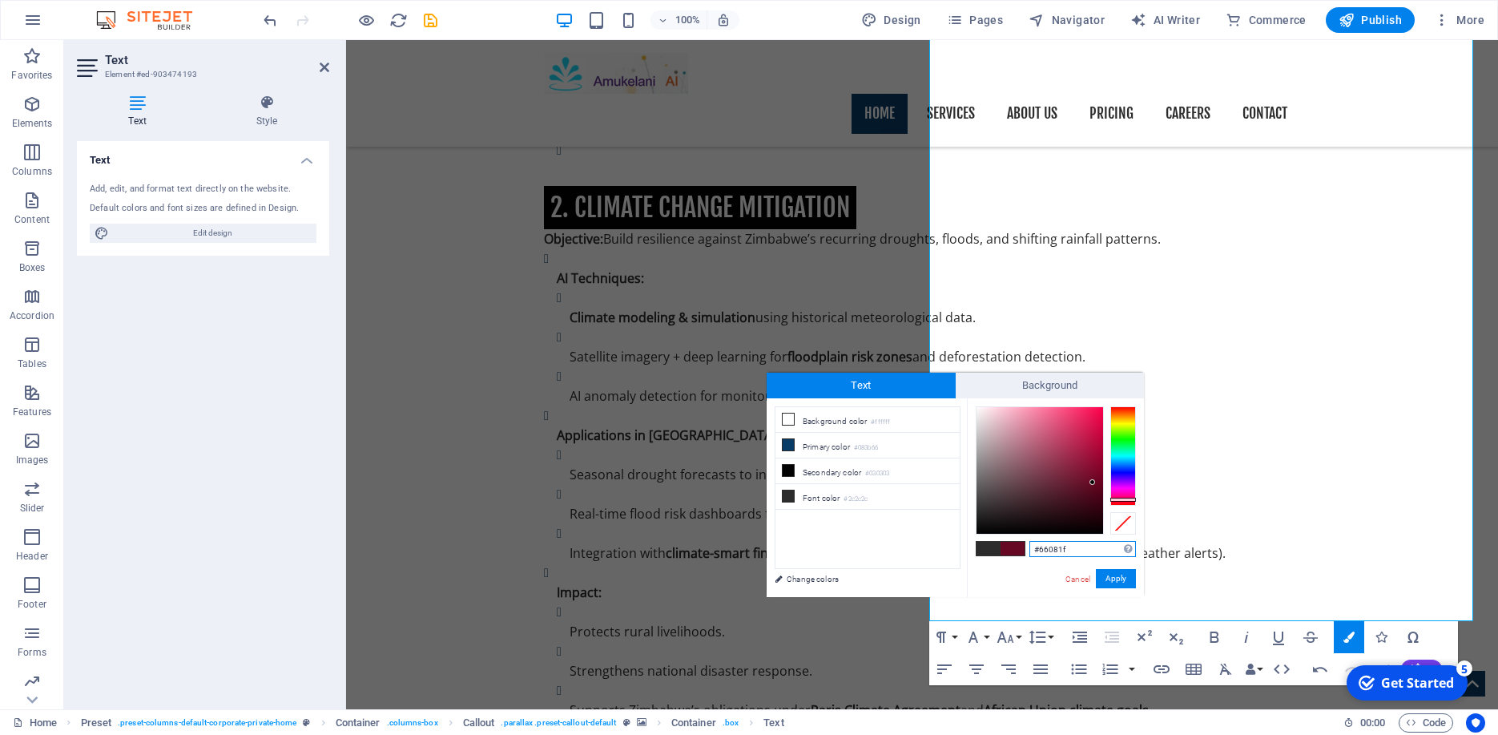
click at [1125, 500] on div at bounding box center [1123, 455] width 26 height 99
click at [1124, 416] on div at bounding box center [1123, 455] width 26 height 99
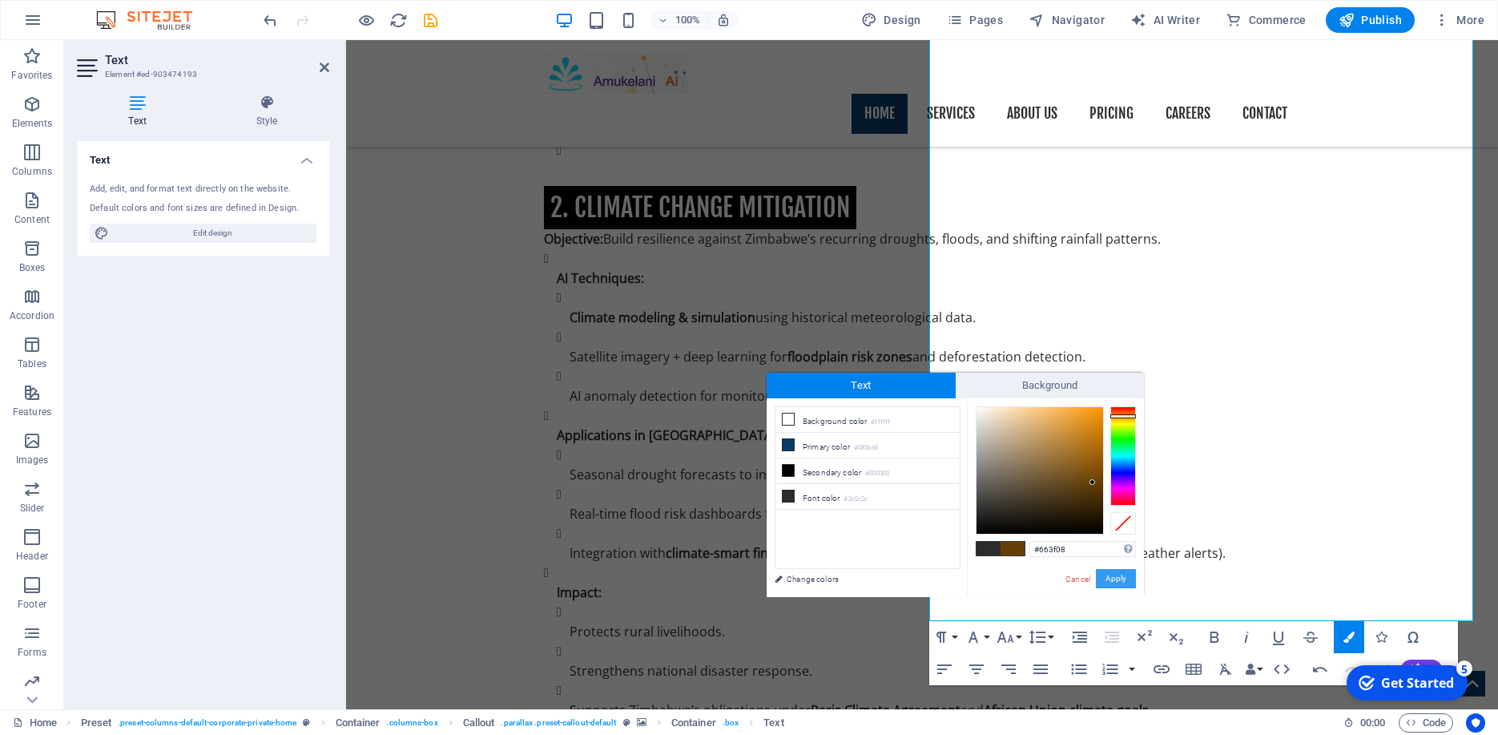
click at [1126, 575] on button "Apply" at bounding box center [1116, 578] width 40 height 19
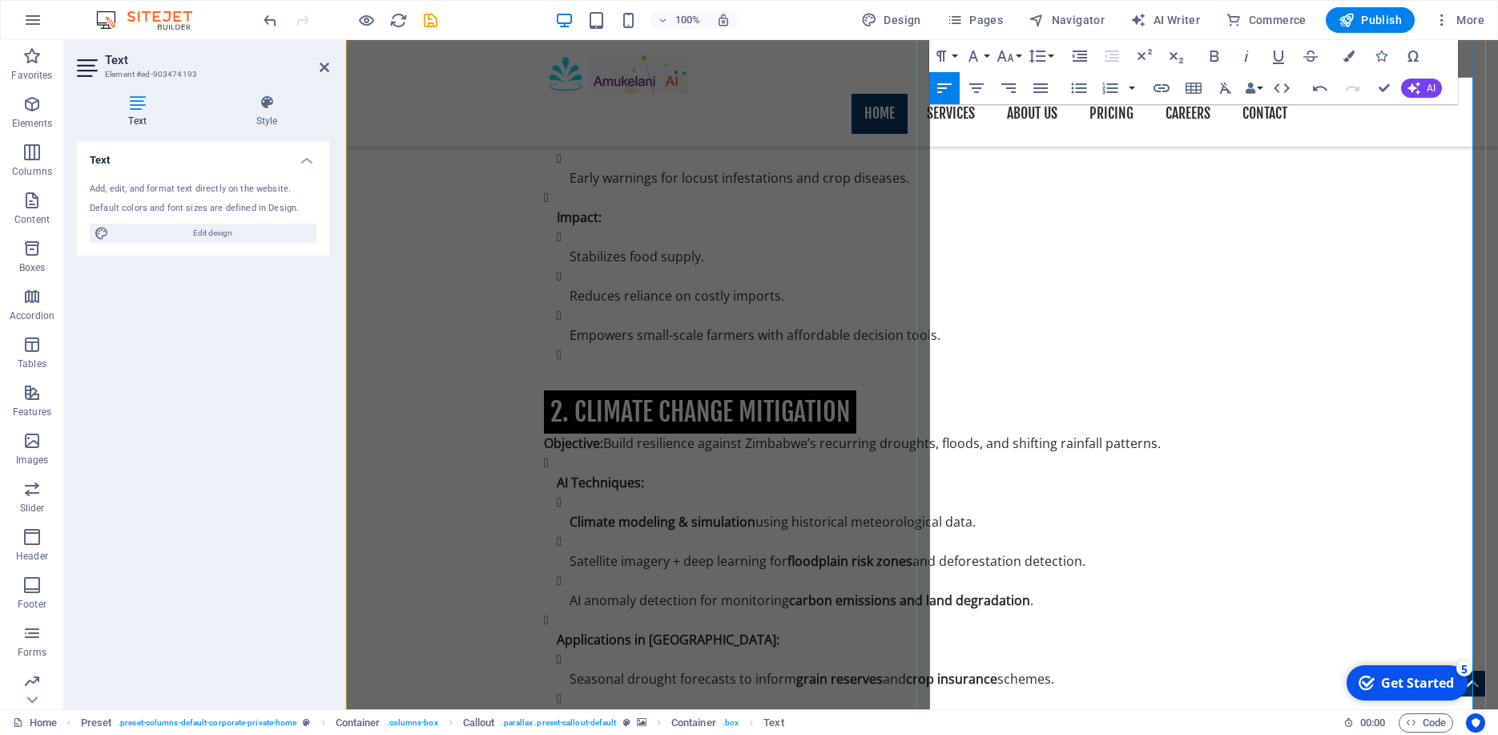
scroll to position [3685, 0]
click at [1350, 54] on icon "button" at bounding box center [1348, 55] width 11 height 11
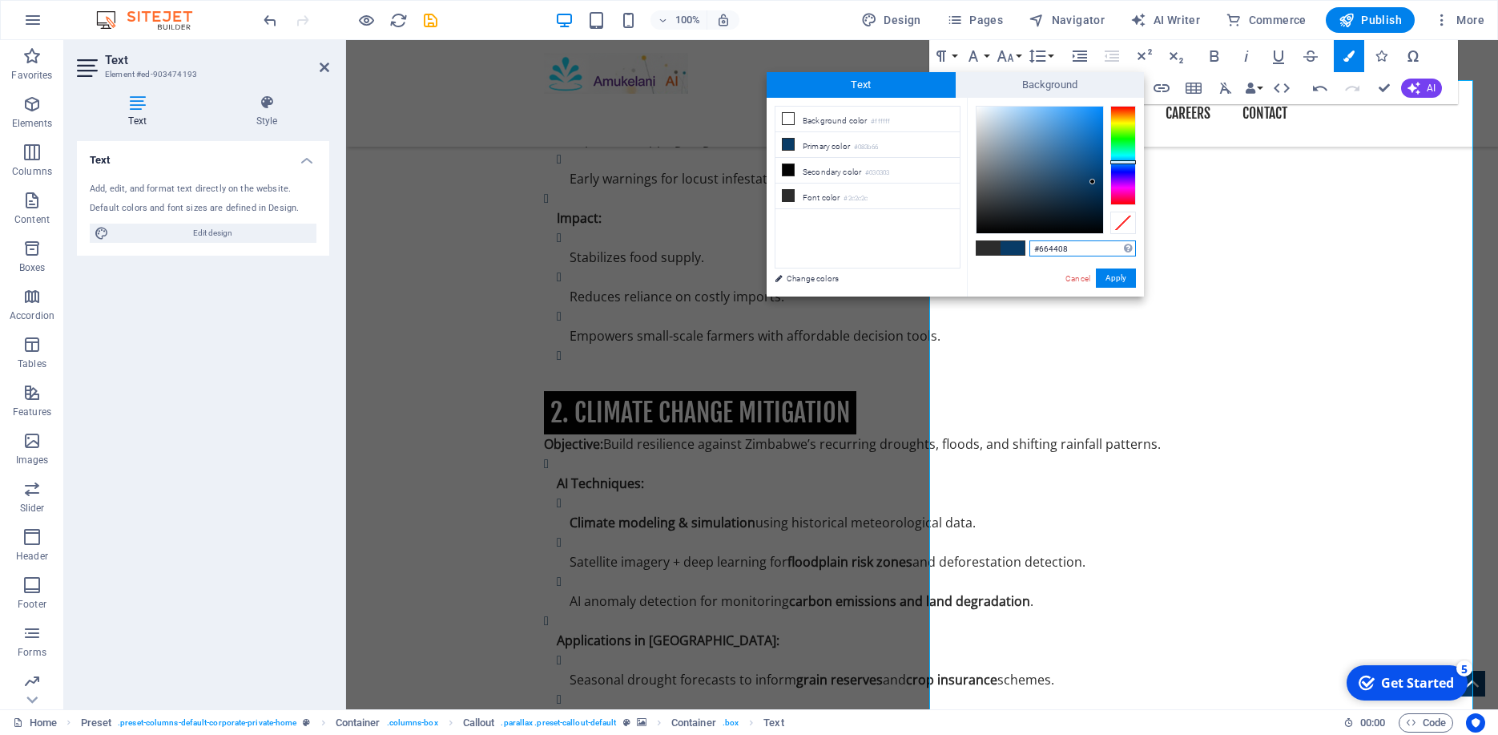
click at [1128, 116] on div at bounding box center [1123, 155] width 26 height 99
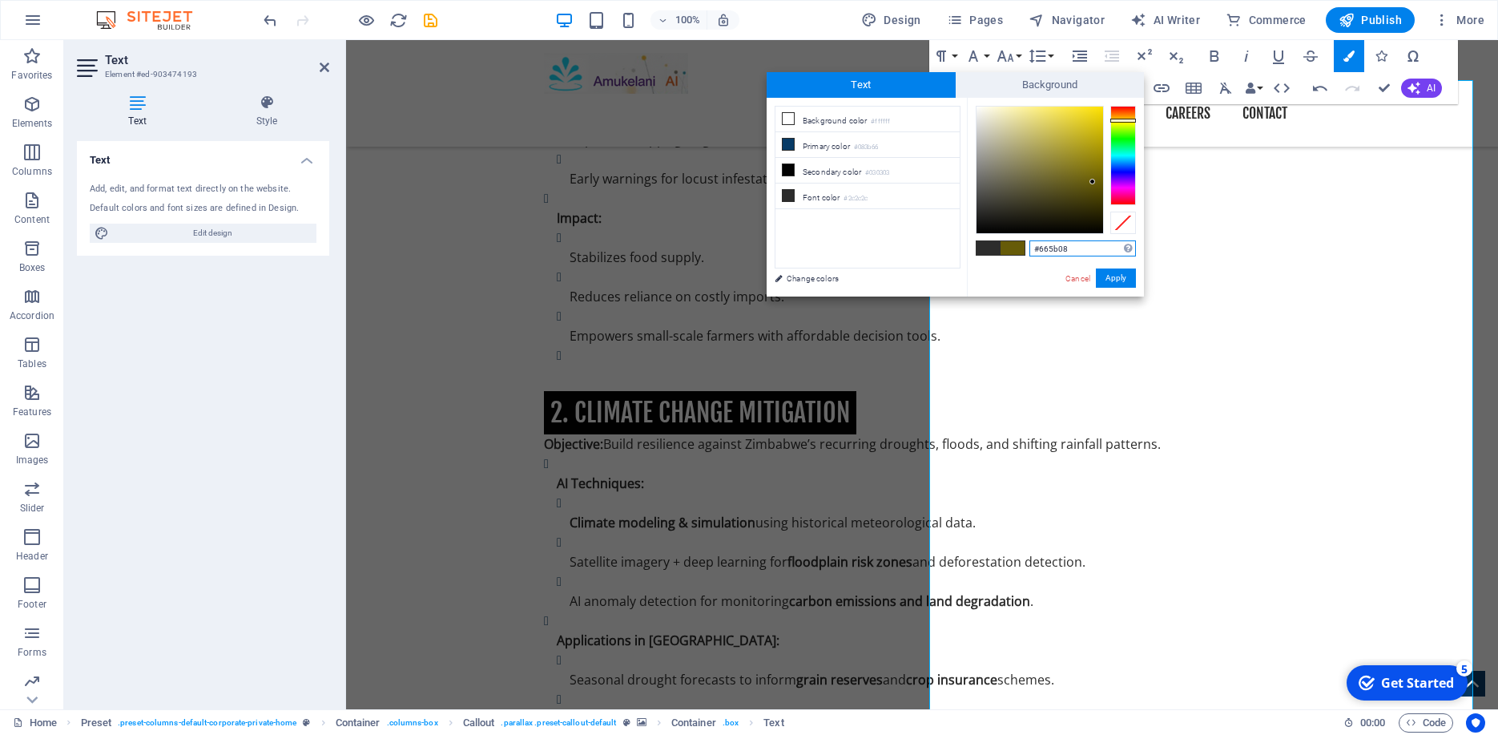
click at [1130, 120] on div at bounding box center [1123, 155] width 26 height 99
click at [1129, 127] on div at bounding box center [1123, 155] width 26 height 99
click at [1127, 109] on div at bounding box center [1123, 155] width 26 height 99
click at [1123, 115] on div at bounding box center [1123, 155] width 26 height 99
click at [1125, 121] on div at bounding box center [1123, 155] width 26 height 99
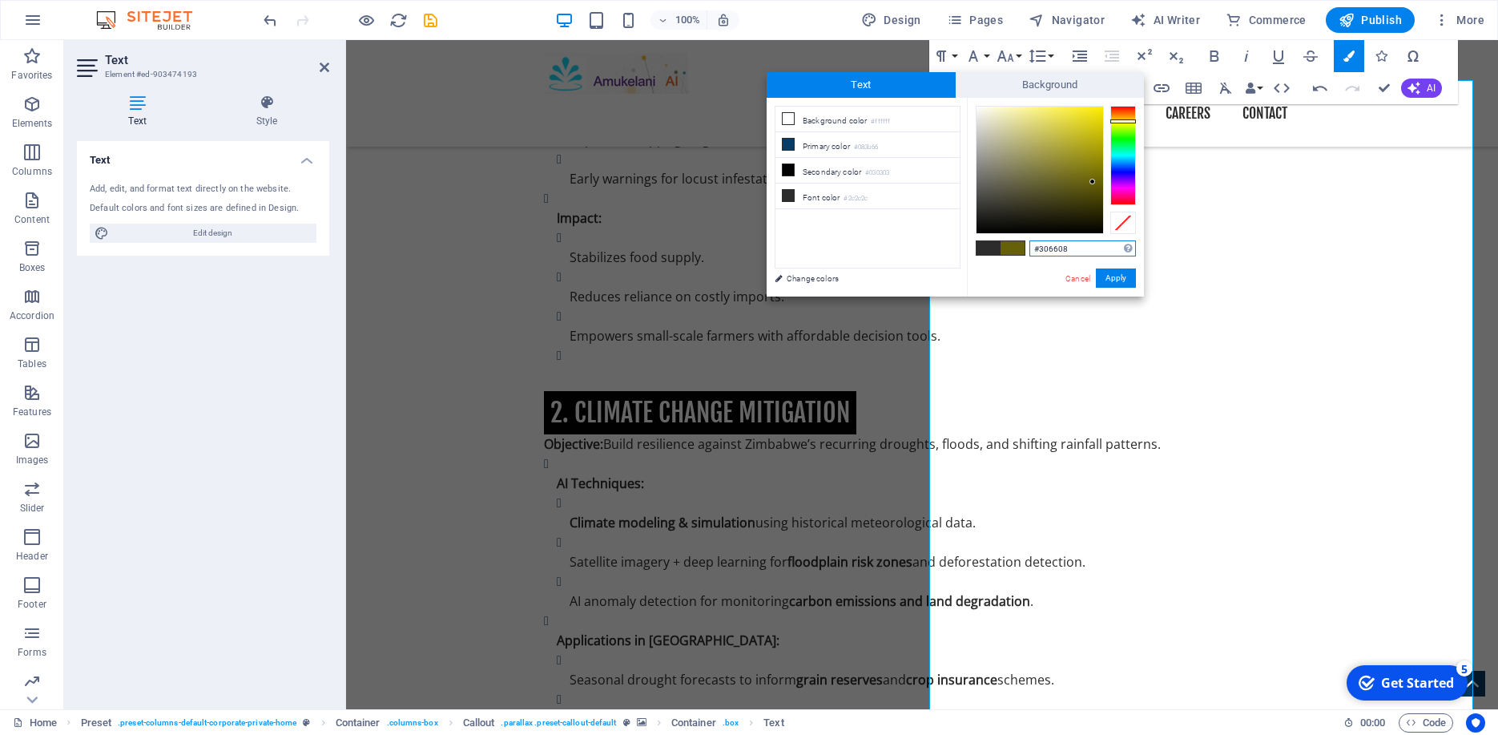
click at [1122, 131] on div at bounding box center [1123, 155] width 26 height 99
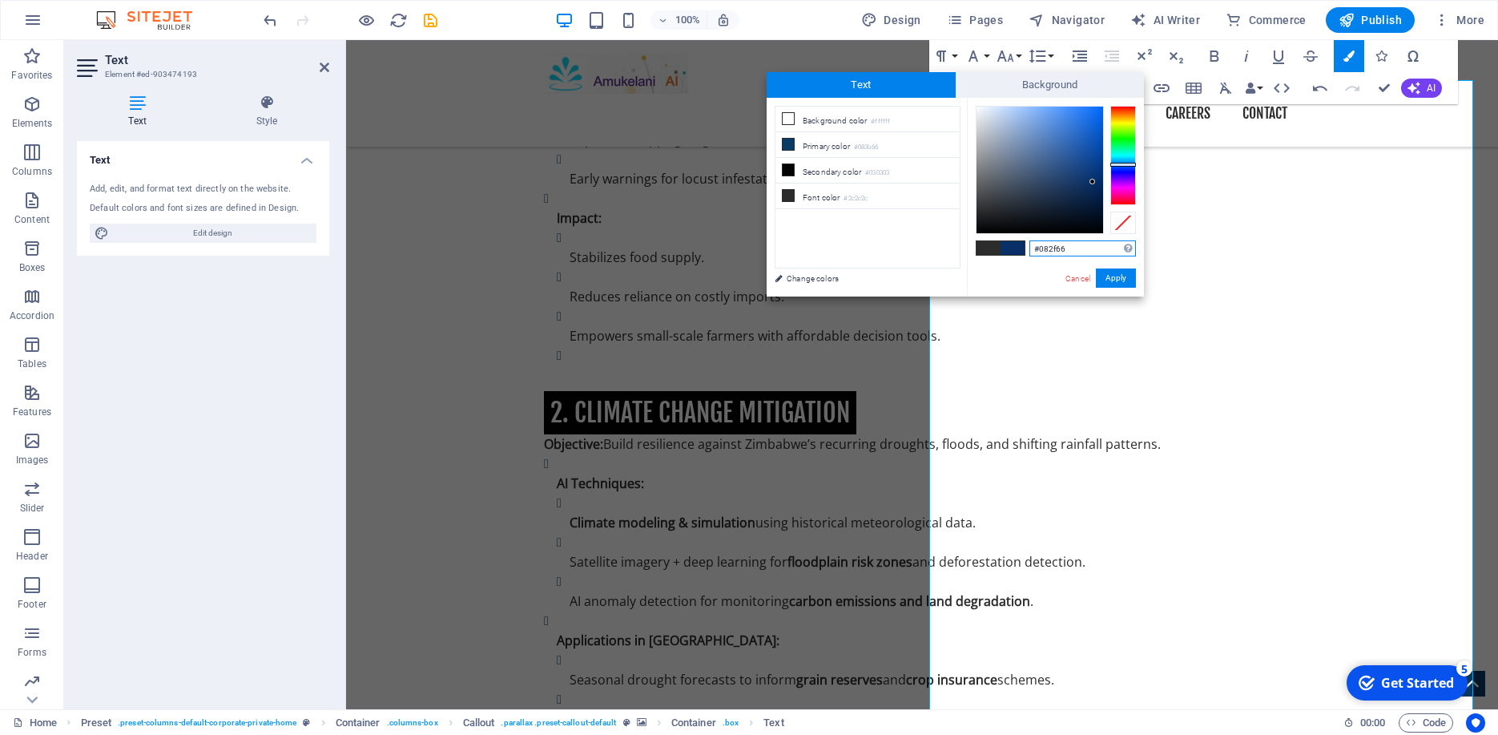
click at [1125, 164] on div at bounding box center [1123, 155] width 26 height 99
click at [1125, 161] on div at bounding box center [1123, 155] width 26 height 99
type input "#660860"
click at [1124, 188] on div at bounding box center [1123, 155] width 26 height 99
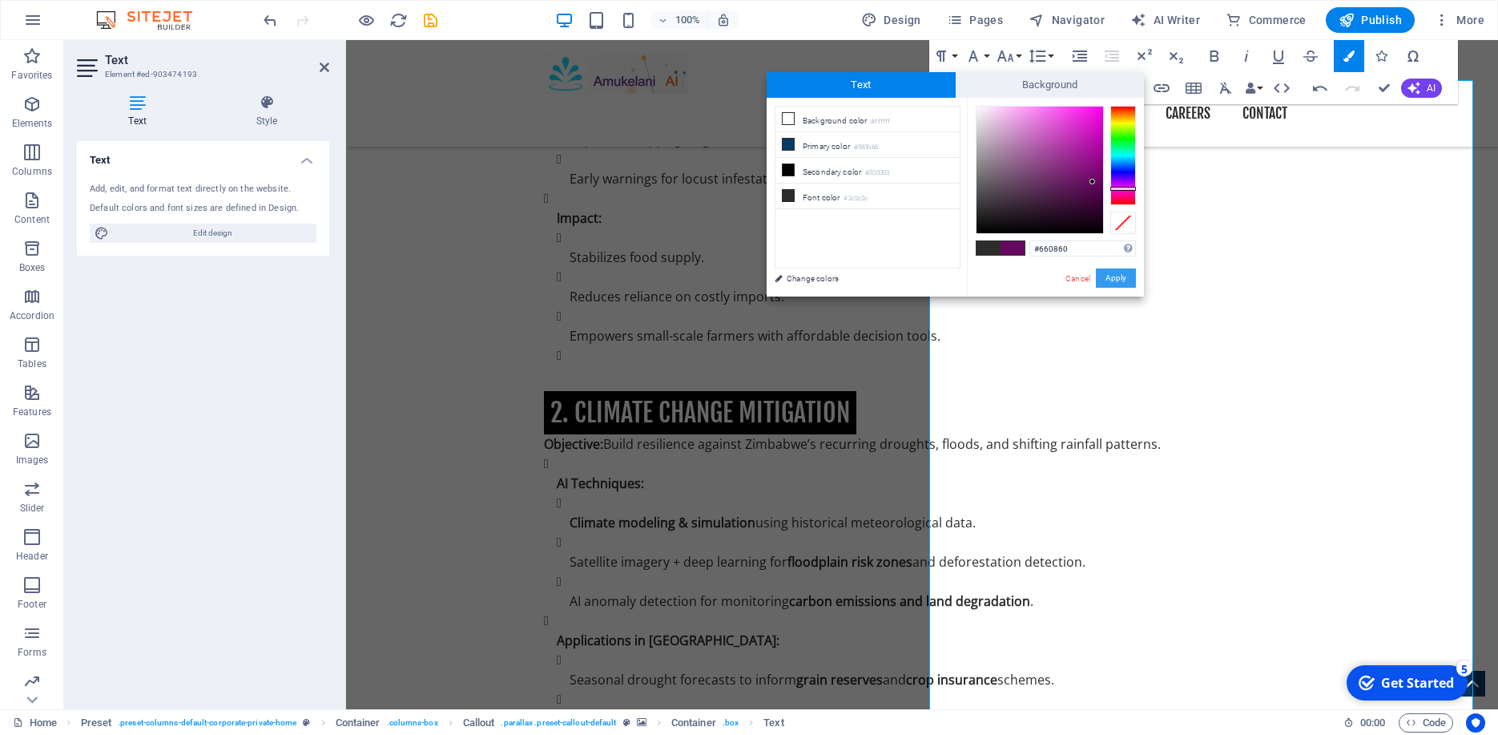
click at [1124, 272] on button "Apply" at bounding box center [1116, 277] width 40 height 19
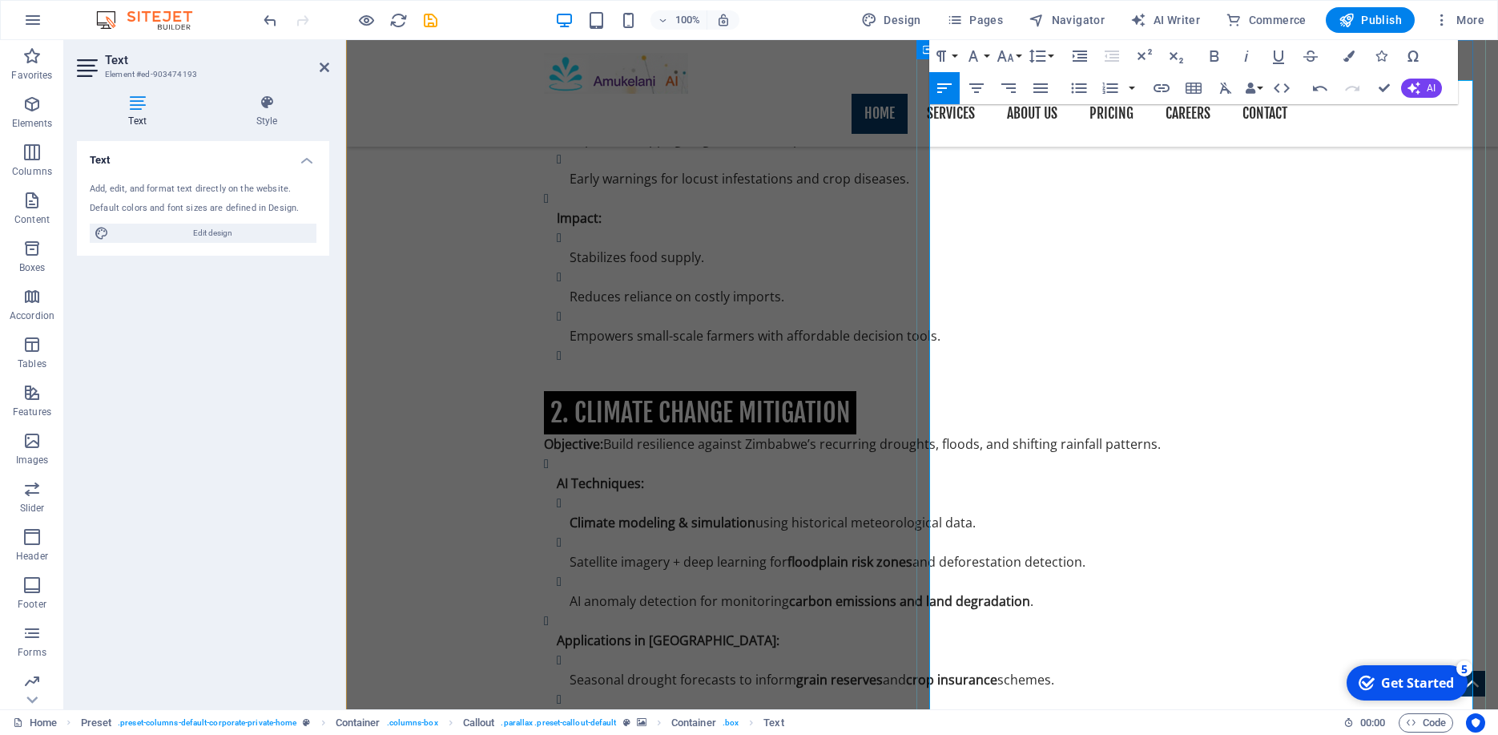
click at [1367, 20] on span "Publish" at bounding box center [1370, 20] width 63 height 16
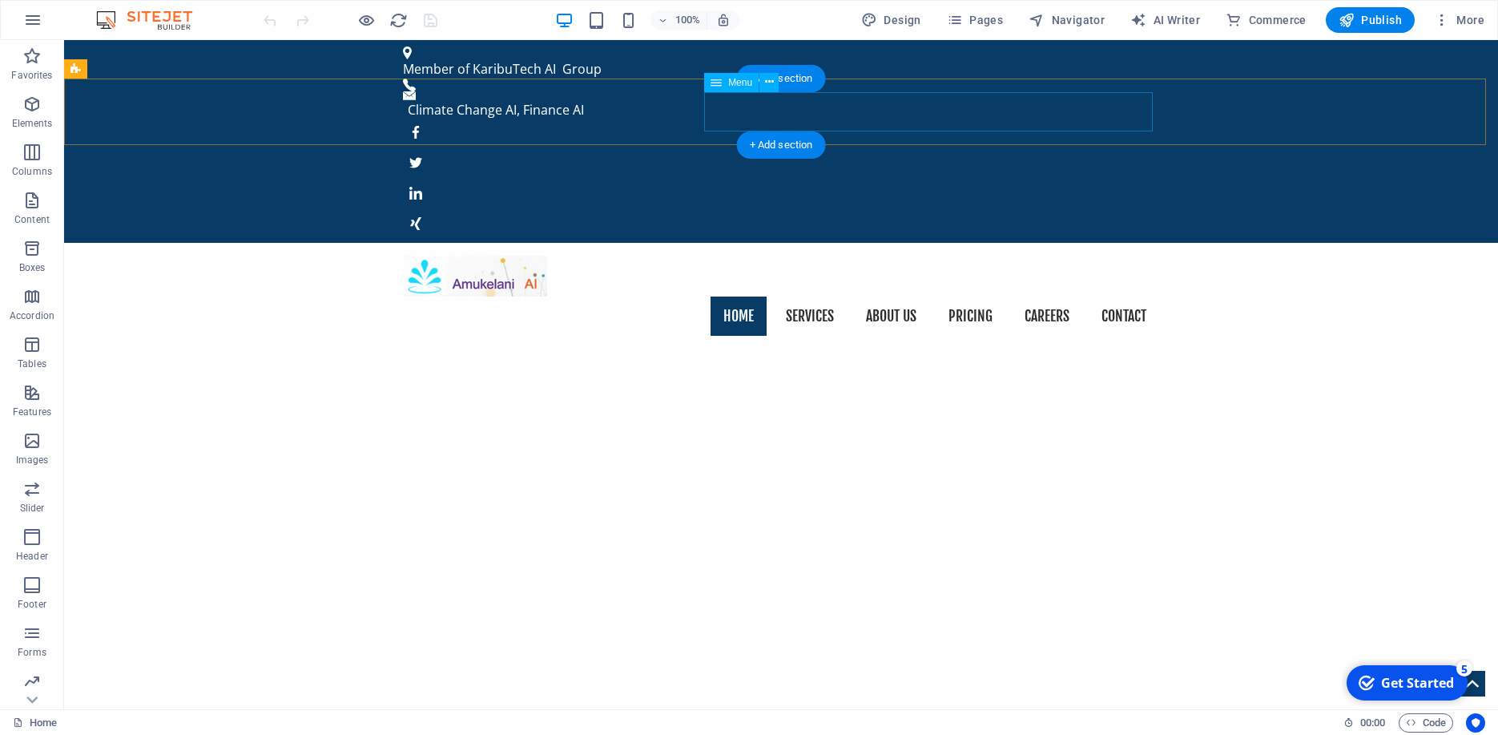
click at [961, 296] on nav "Home Services About us Pricing Careers Contact" at bounding box center [781, 316] width 756 height 40
click at [965, 296] on nav "Home Services About us Pricing Careers Contact" at bounding box center [781, 316] width 756 height 40
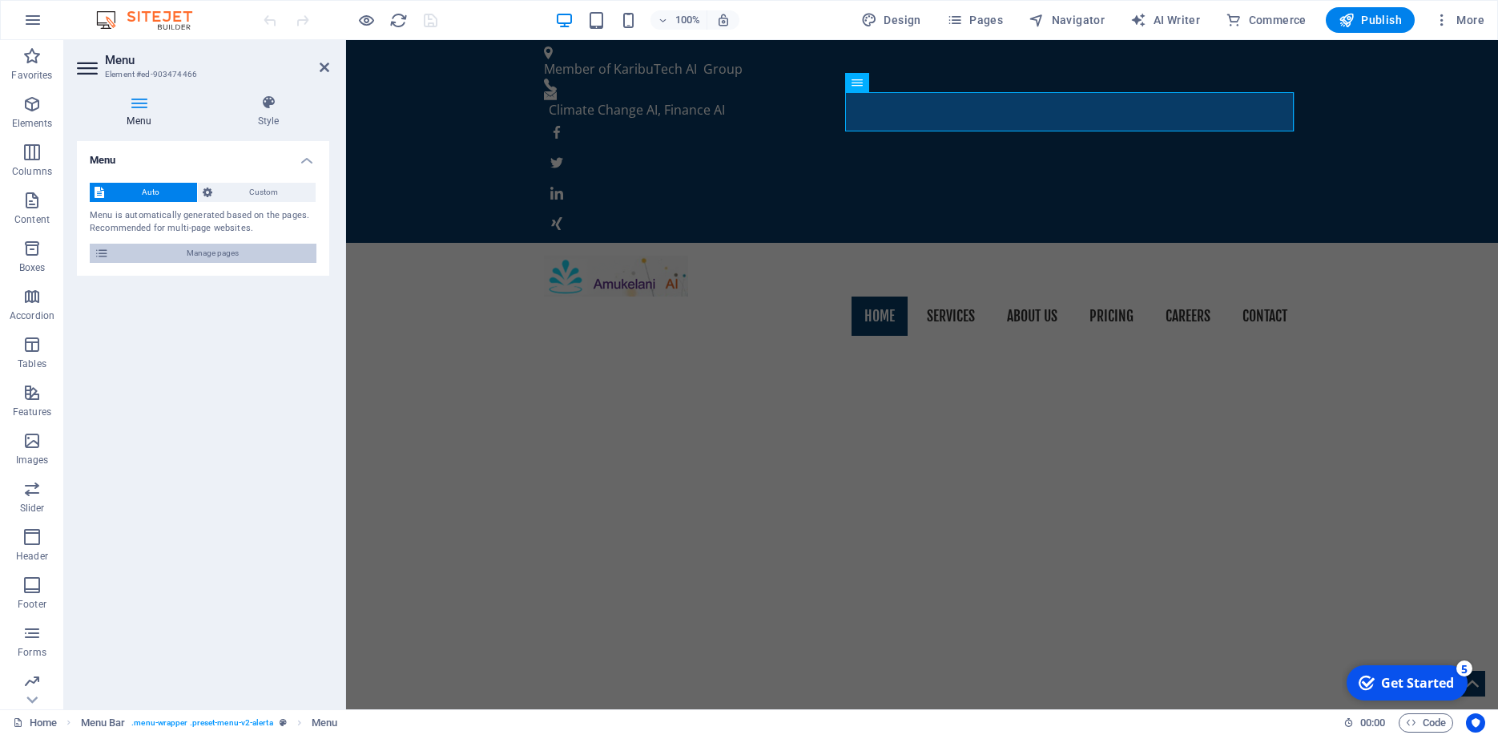
click at [107, 256] on icon at bounding box center [102, 253] width 14 height 19
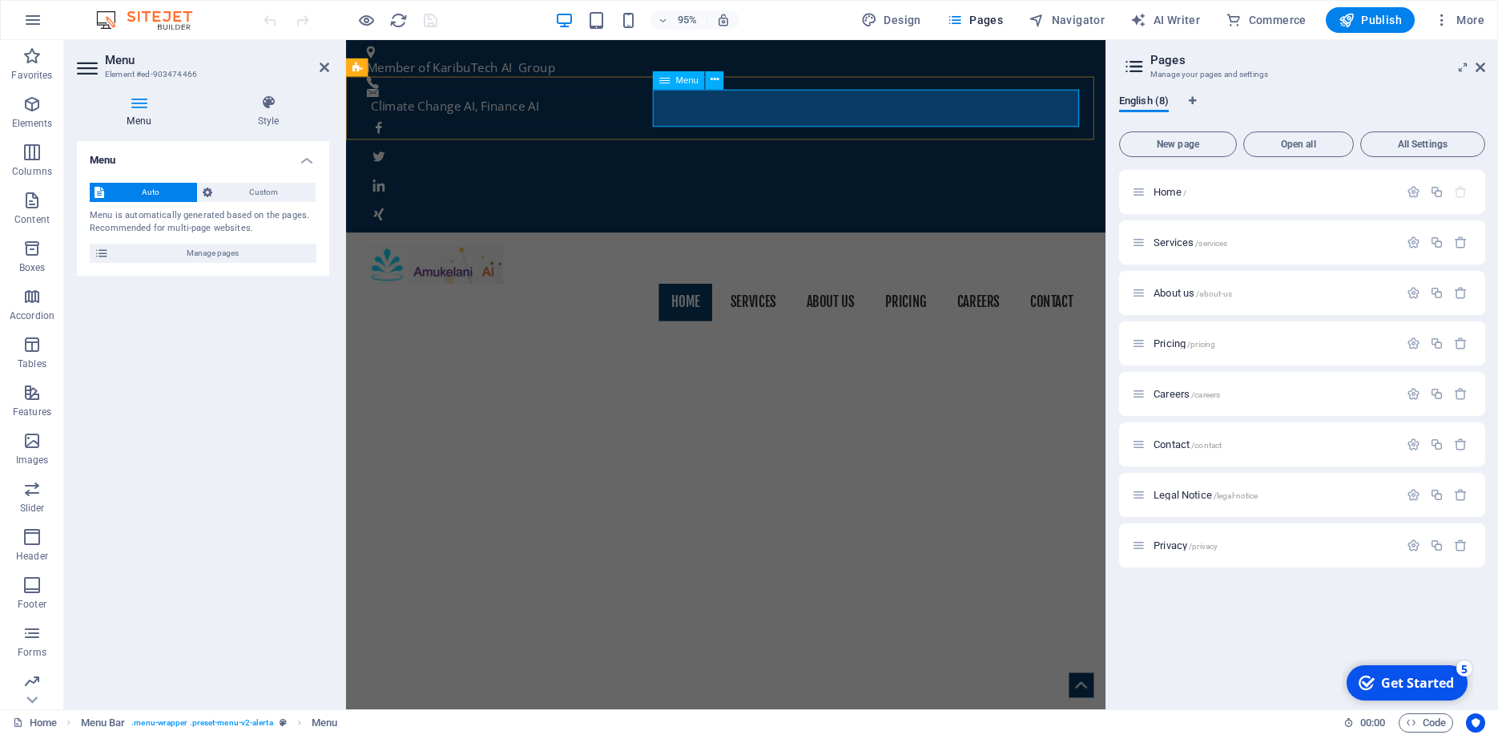
click at [856, 296] on nav "Home Services About us Pricing Careers Contact" at bounding box center [746, 316] width 756 height 40
click at [855, 296] on nav "Home Services About us Pricing Careers Contact" at bounding box center [746, 316] width 756 height 40
click at [1171, 286] on div "About us /about-us" at bounding box center [1265, 293] width 267 height 18
click at [1171, 287] on div "About us /about-us" at bounding box center [1265, 293] width 267 height 18
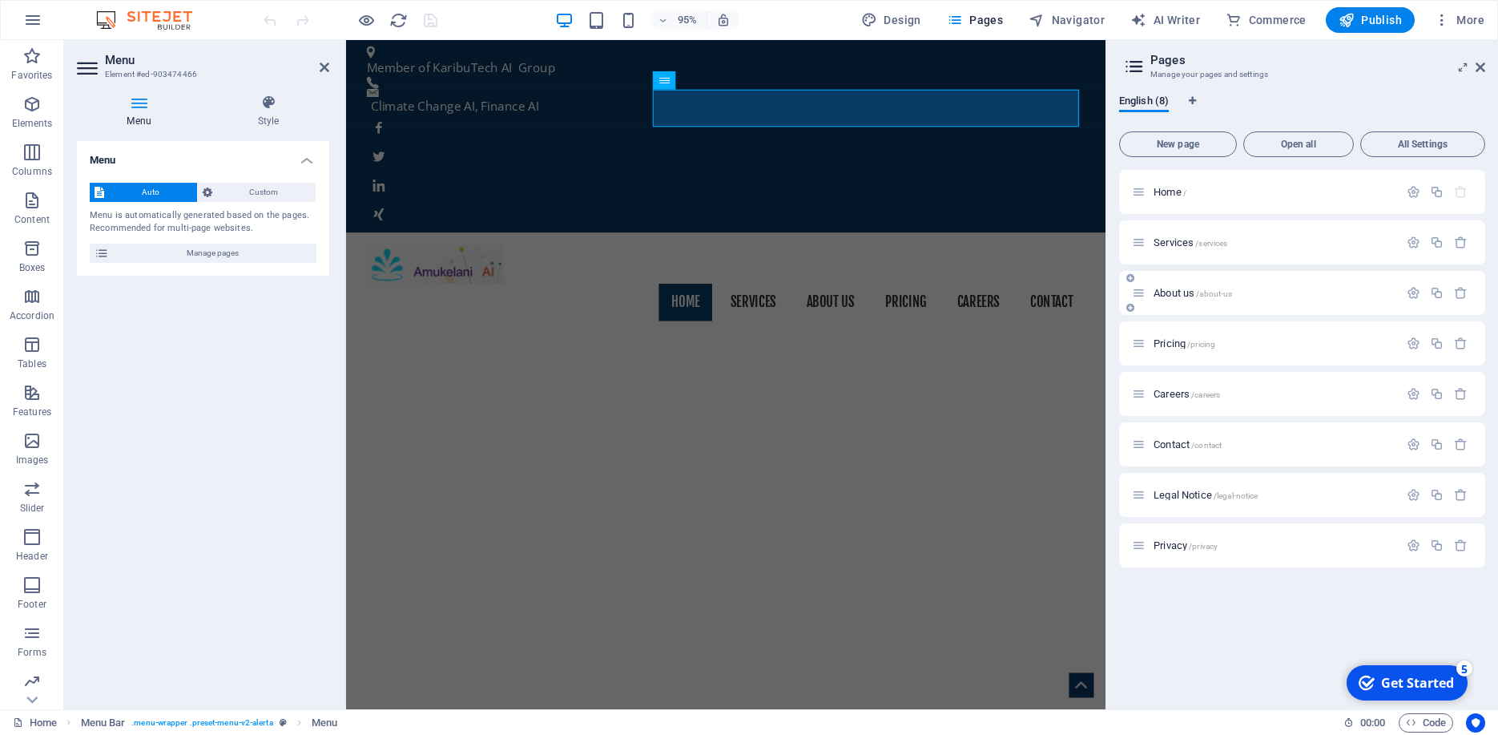
click at [1171, 287] on div "About us /about-us" at bounding box center [1265, 293] width 267 height 18
click at [1176, 294] on span "About us /about-us" at bounding box center [1193, 293] width 79 height 12
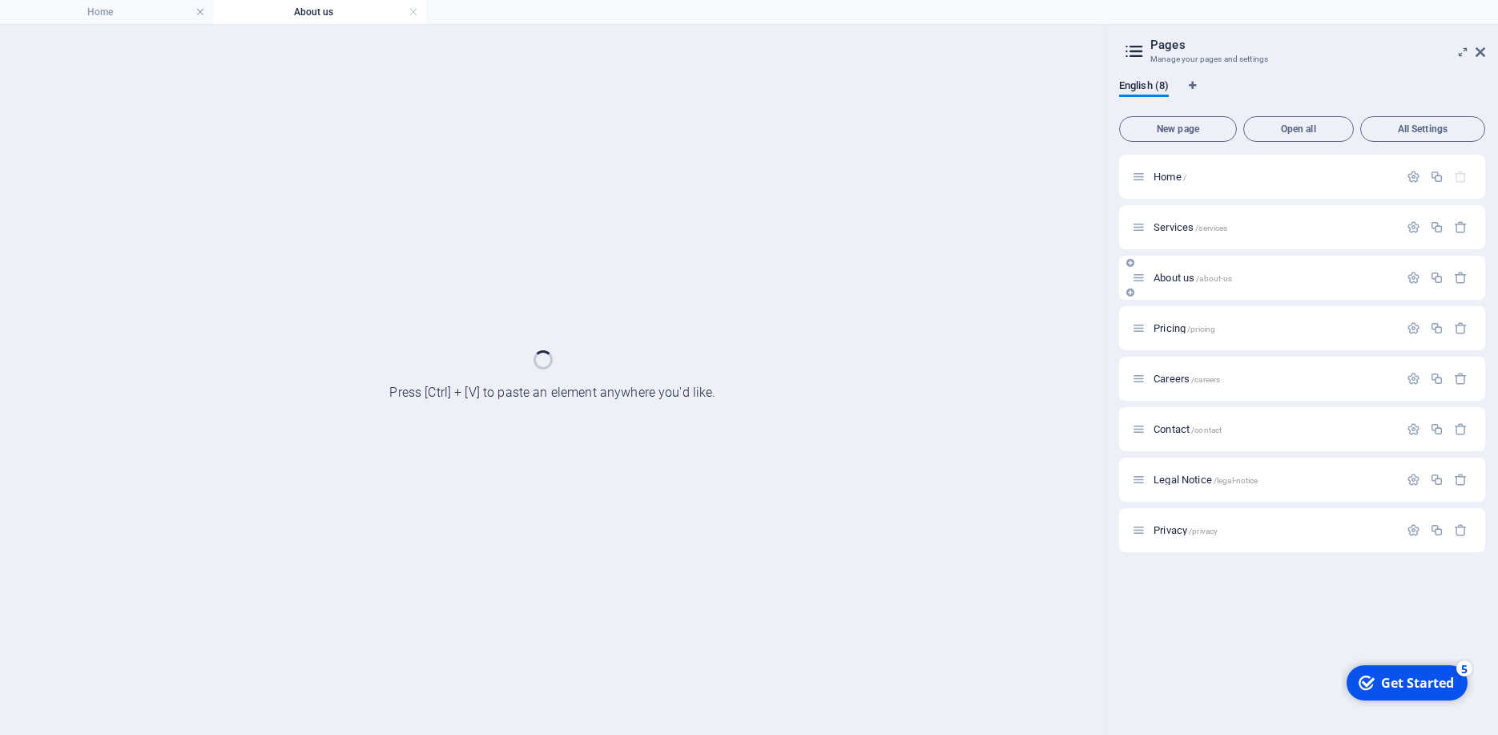
click at [1176, 294] on div "About us /about-us" at bounding box center [1302, 278] width 366 height 44
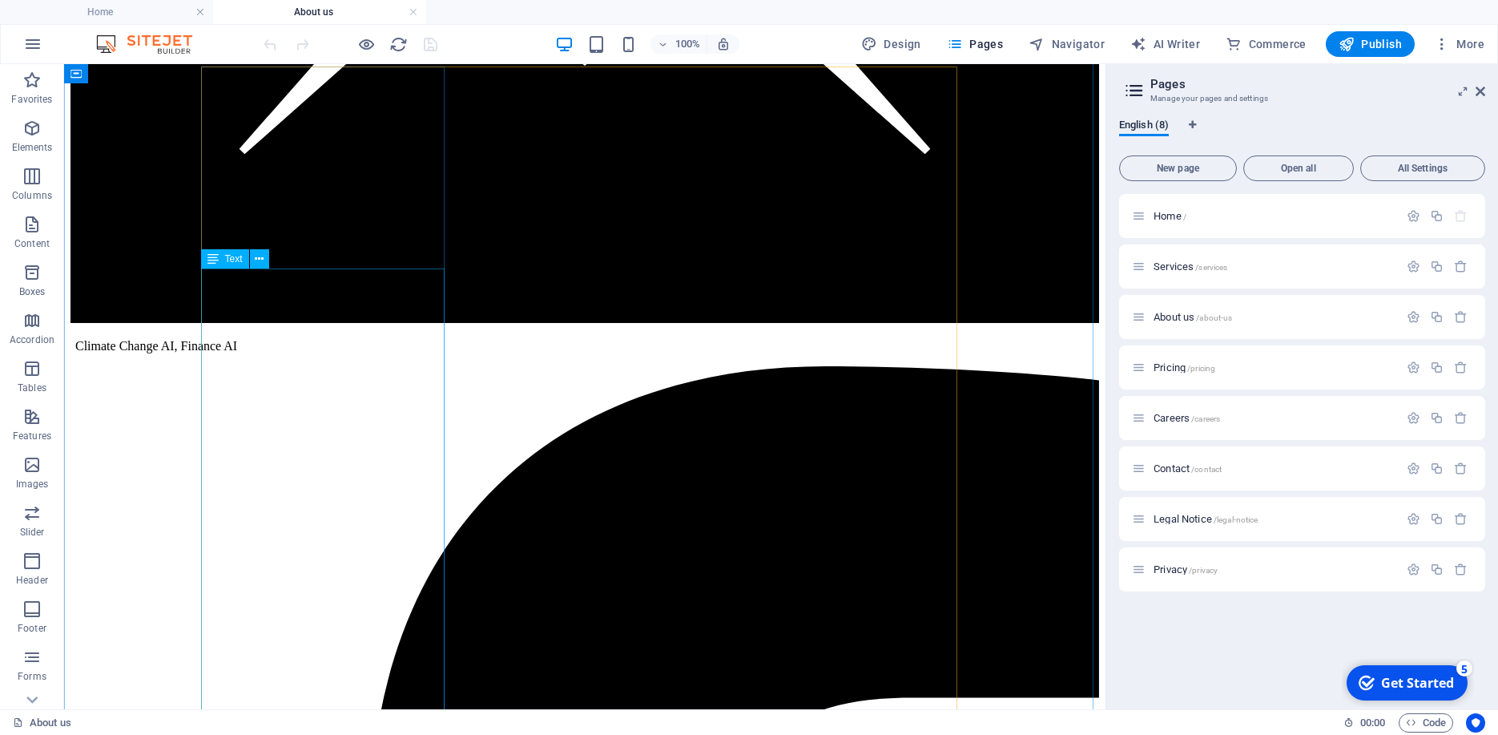
scroll to position [3051, 0]
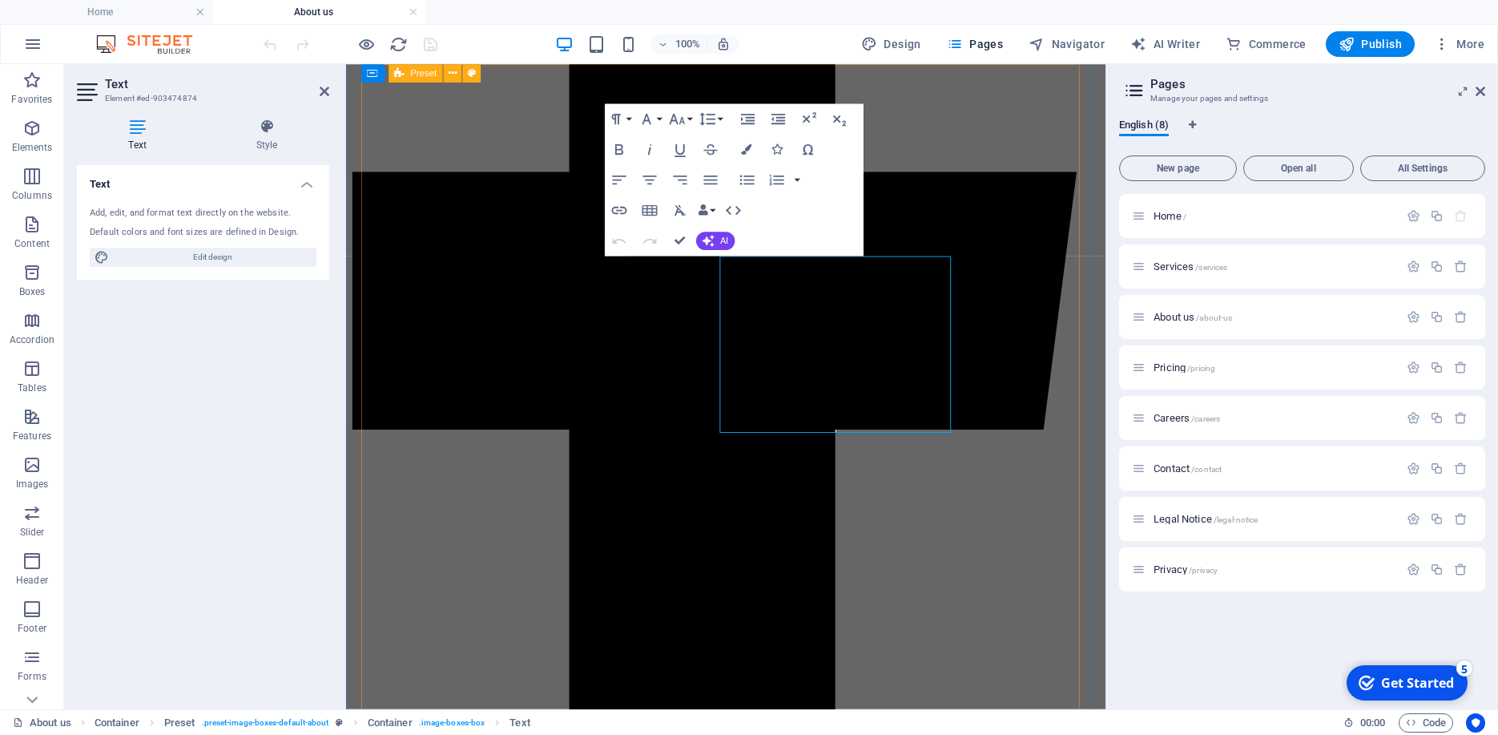
drag, startPoint x: 884, startPoint y: 350, endPoint x: 615, endPoint y: 365, distance: 269.6
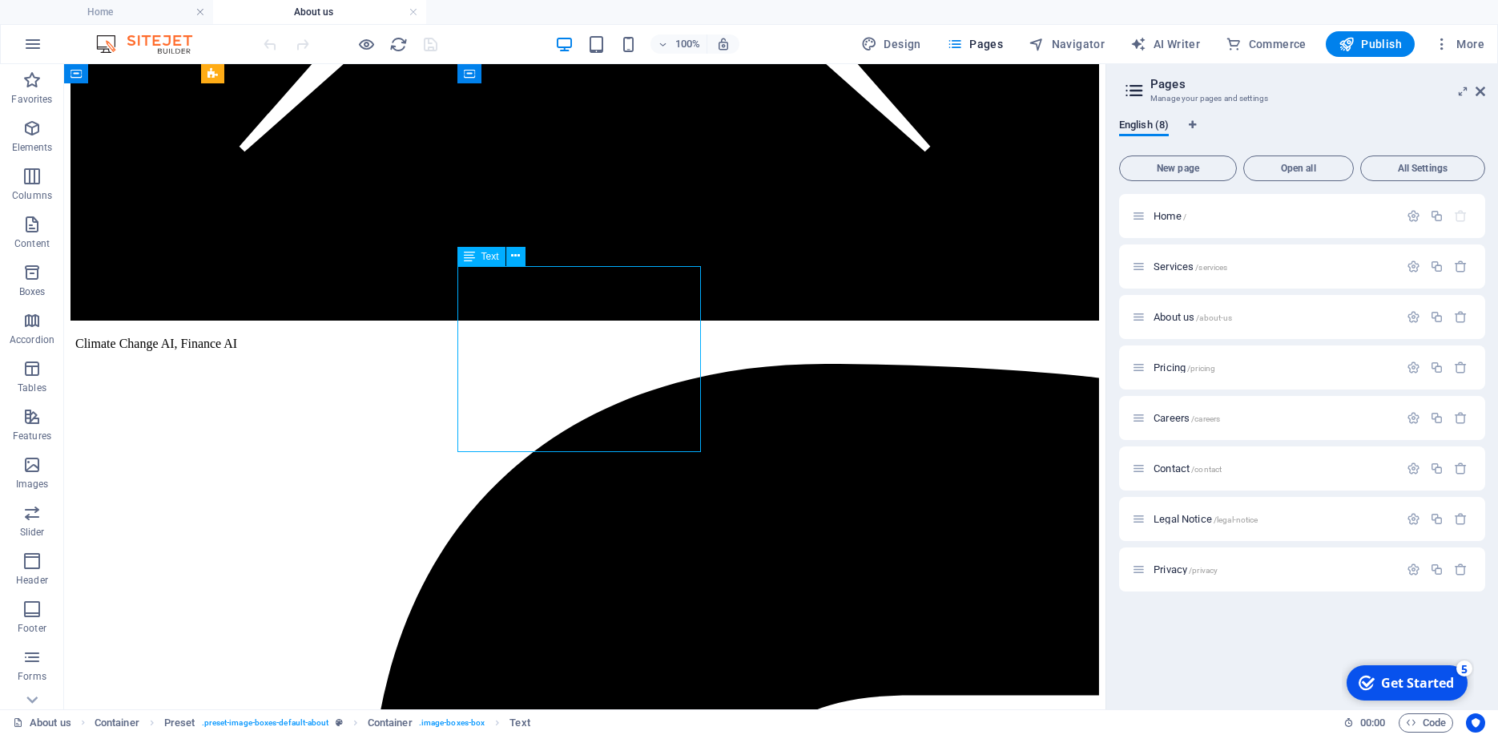
drag, startPoint x: 471, startPoint y: 276, endPoint x: 522, endPoint y: 309, distance: 61.3
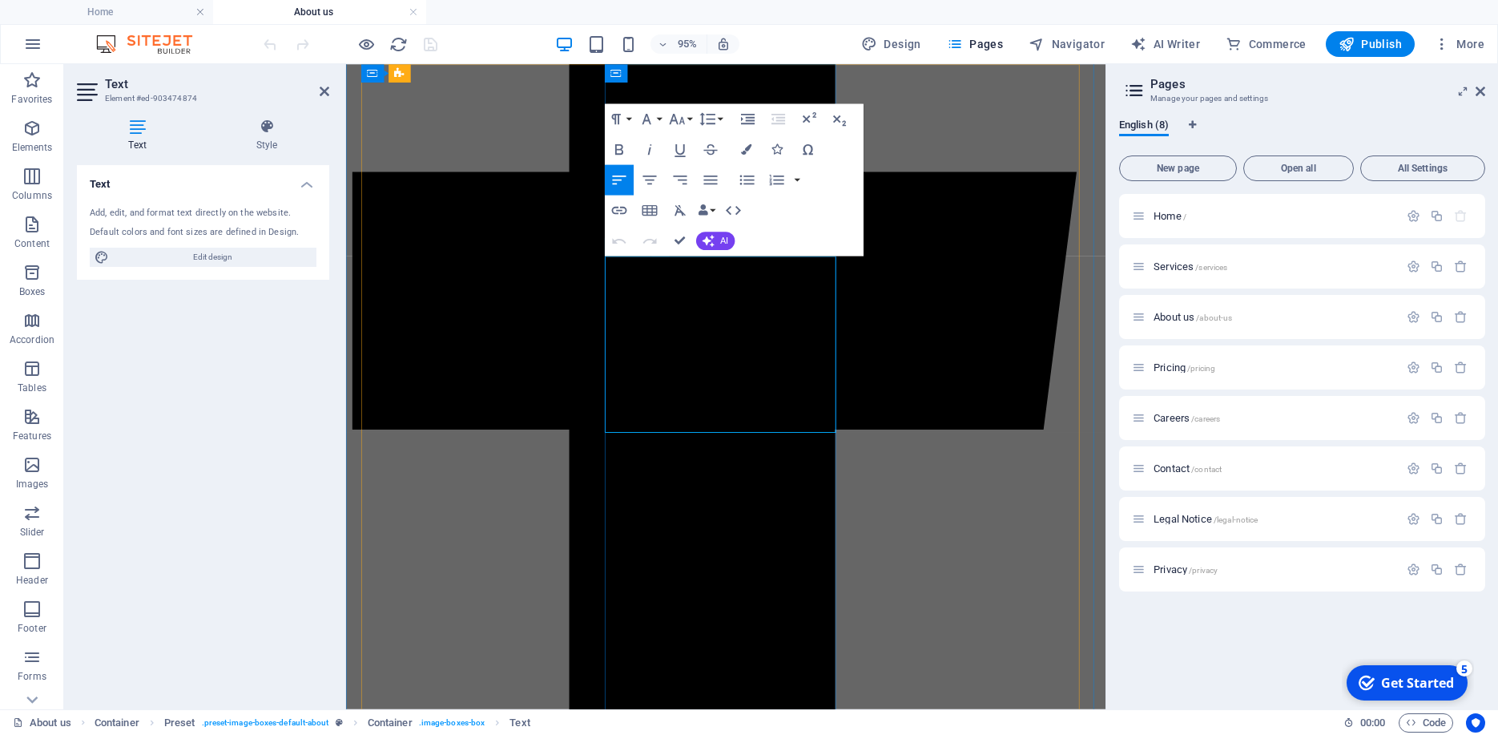
drag, startPoint x: 778, startPoint y: 433, endPoint x: 628, endPoint y: 273, distance: 219.3
drag, startPoint x: 632, startPoint y: 272, endPoint x: 812, endPoint y: 463, distance: 262.4
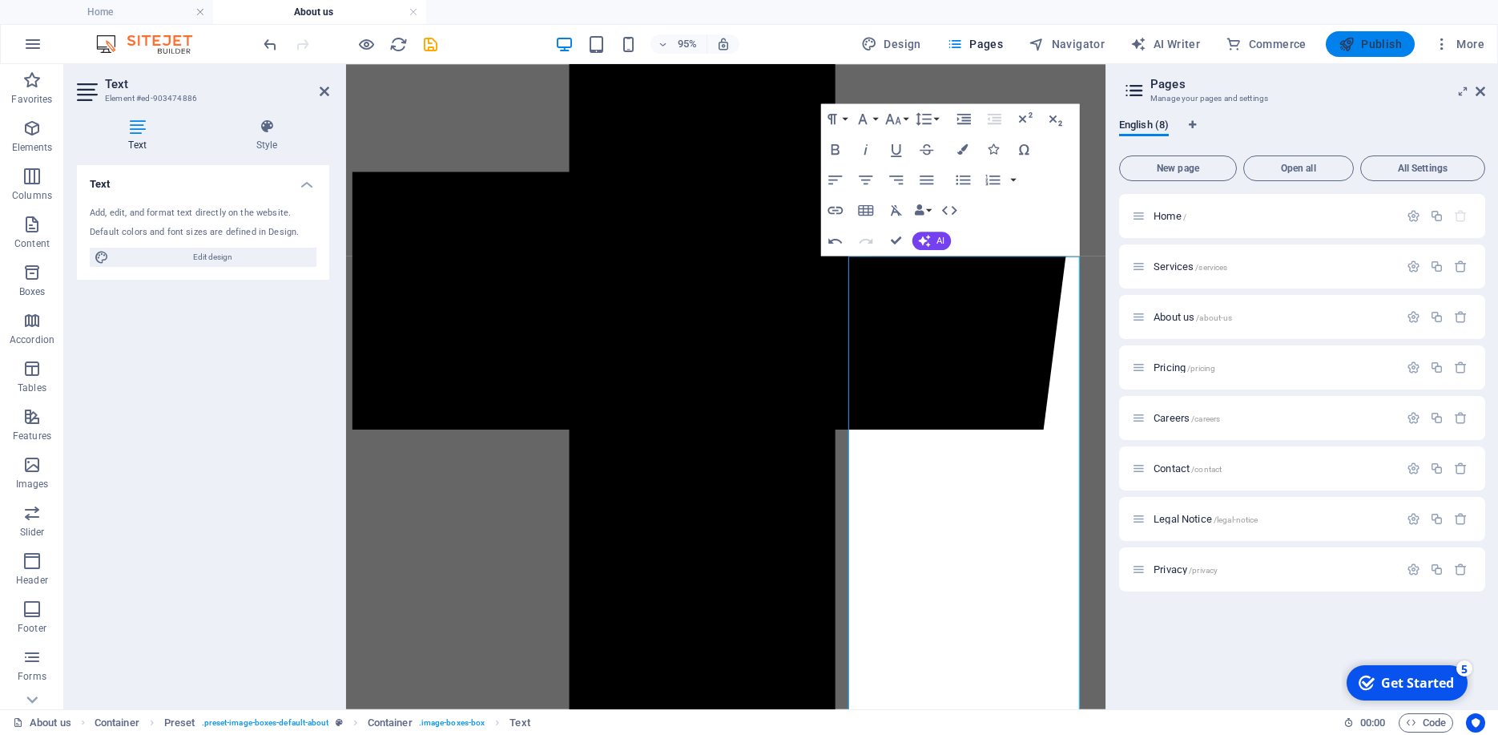
click at [1364, 46] on span "Publish" at bounding box center [1370, 44] width 63 height 16
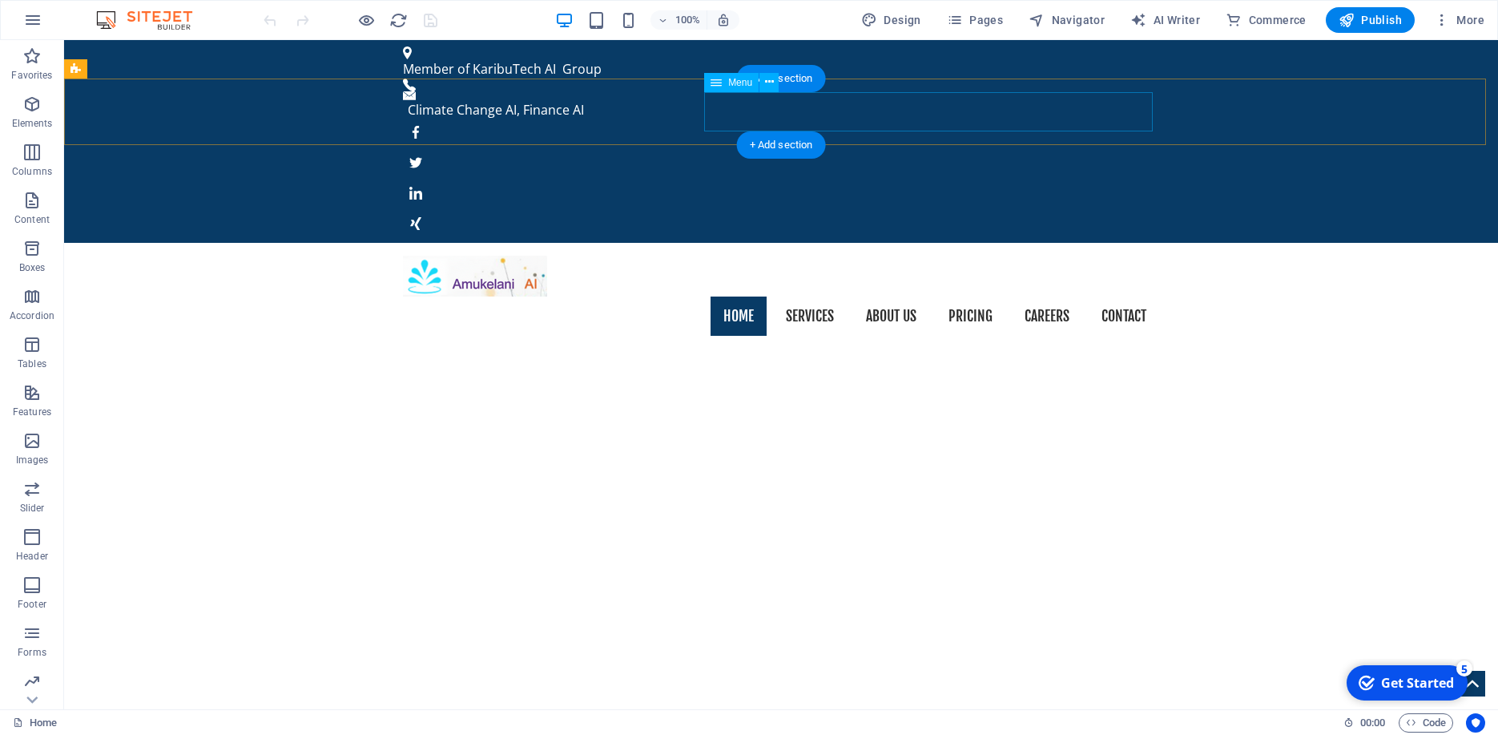
click at [817, 296] on nav "Home Services About us Pricing Careers Contact" at bounding box center [781, 316] width 756 height 40
click at [1041, 296] on nav "Home Services About us Pricing Careers Contact" at bounding box center [781, 316] width 756 height 40
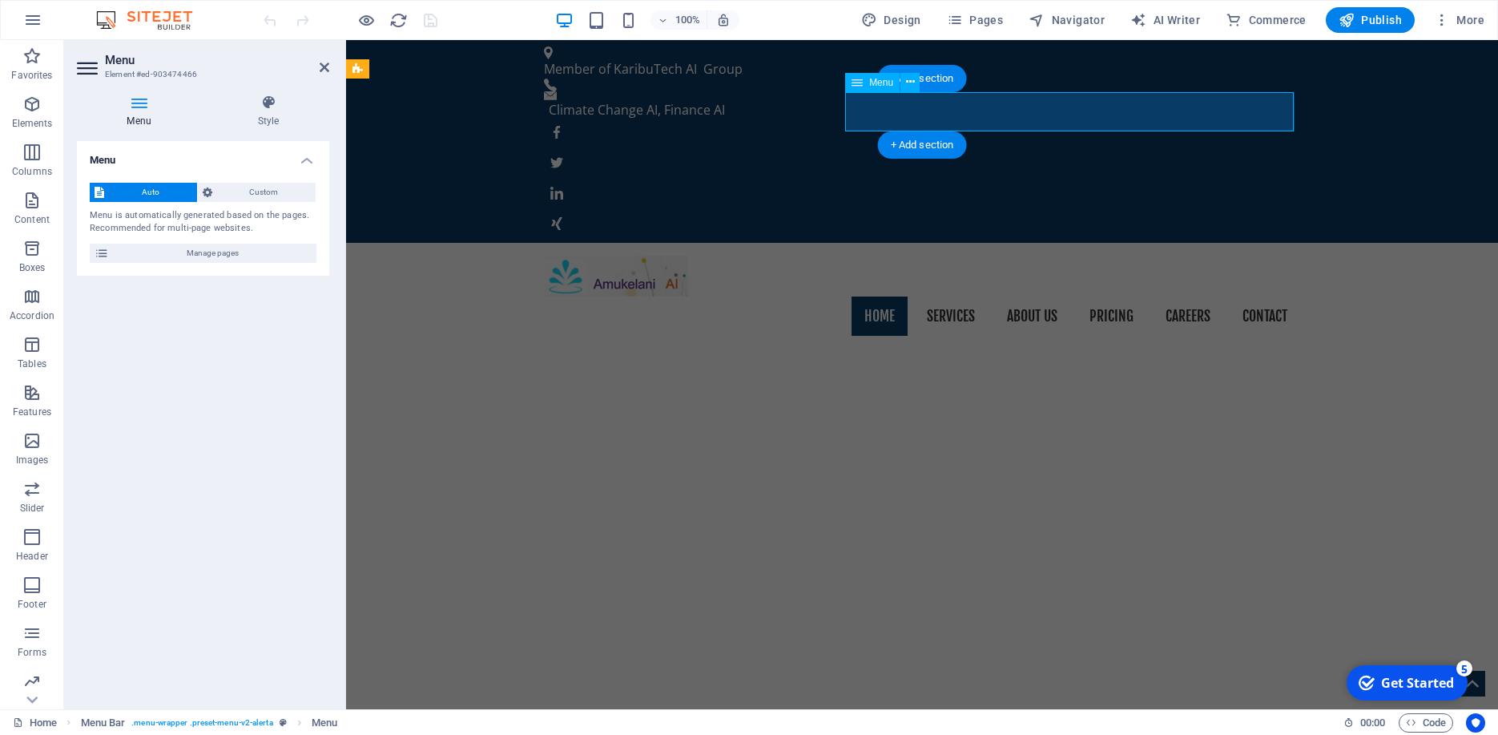
click at [1201, 296] on nav "Home Services About us Pricing Careers Contact" at bounding box center [922, 316] width 756 height 40
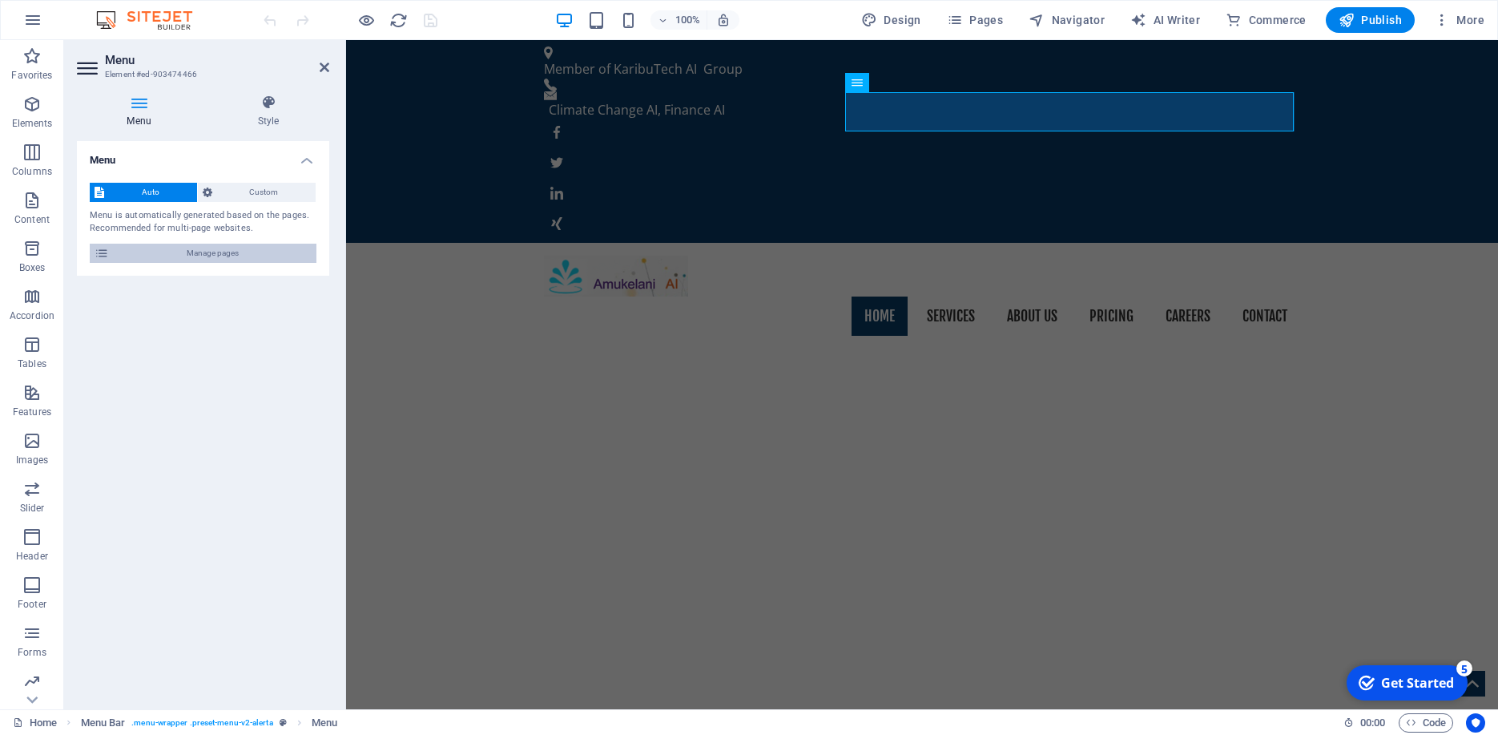
click at [102, 252] on icon at bounding box center [102, 253] width 14 height 19
click at [103, 256] on icon at bounding box center [102, 253] width 14 height 19
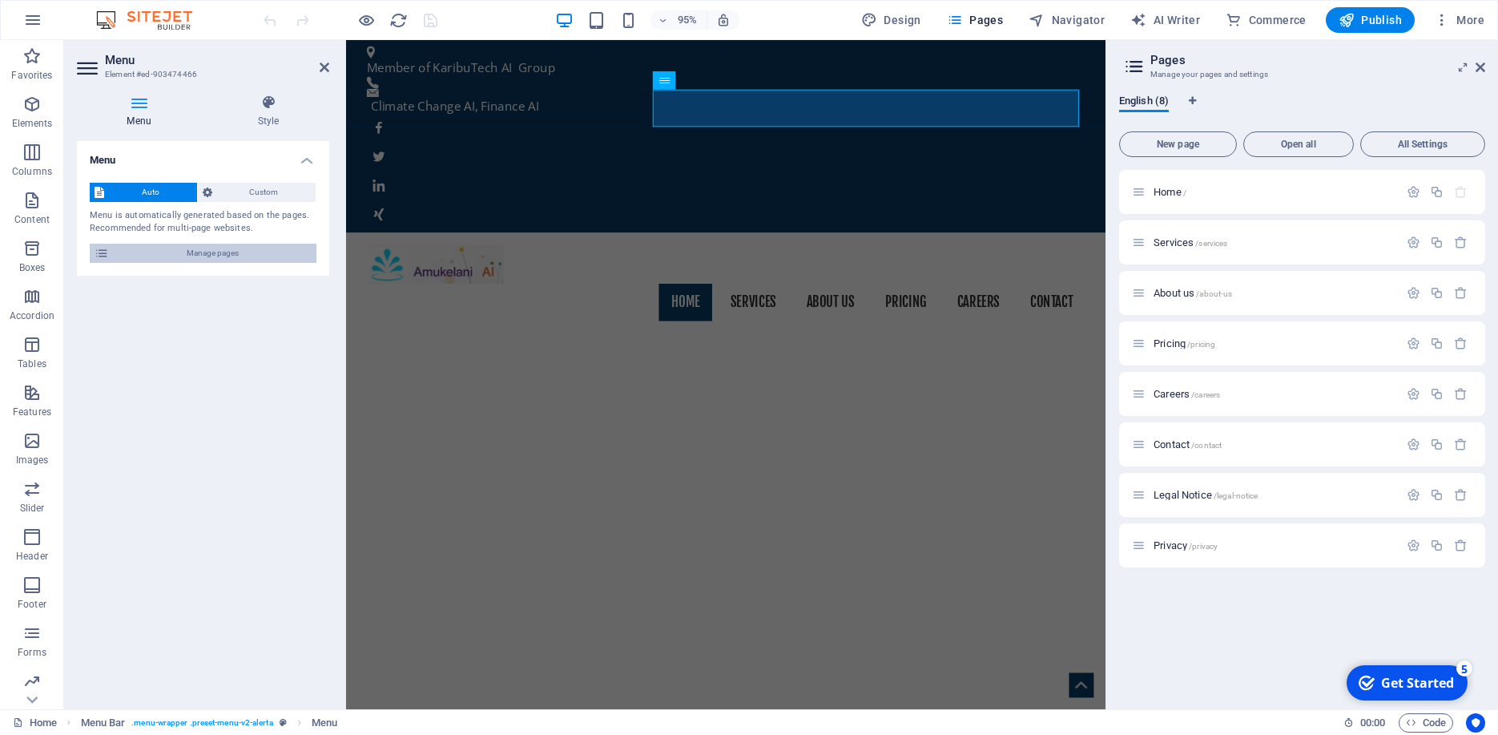
click at [103, 256] on icon at bounding box center [102, 253] width 14 height 19
click at [1177, 446] on span "Contact /contact" at bounding box center [1188, 444] width 68 height 12
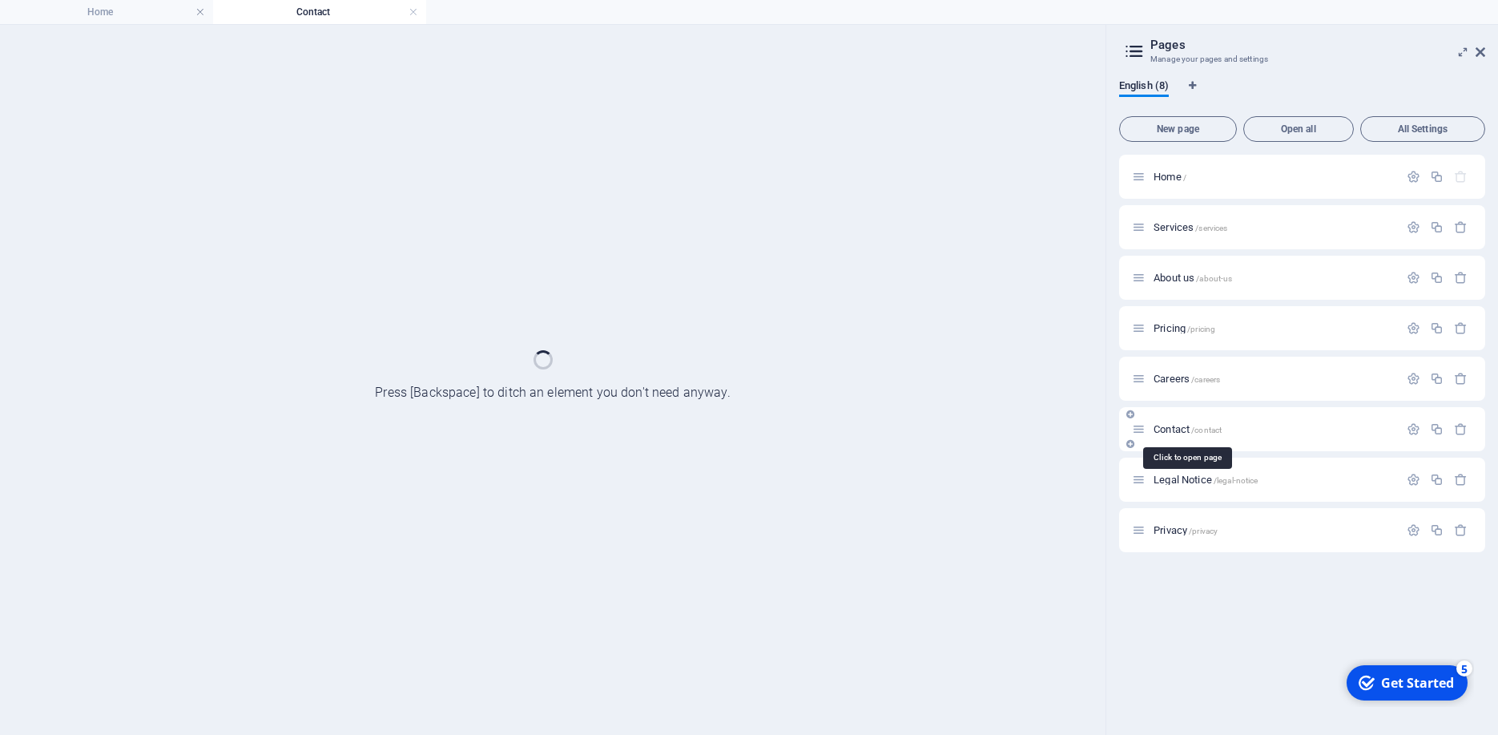
click at [1177, 446] on div "Contact /contact" at bounding box center [1302, 429] width 366 height 44
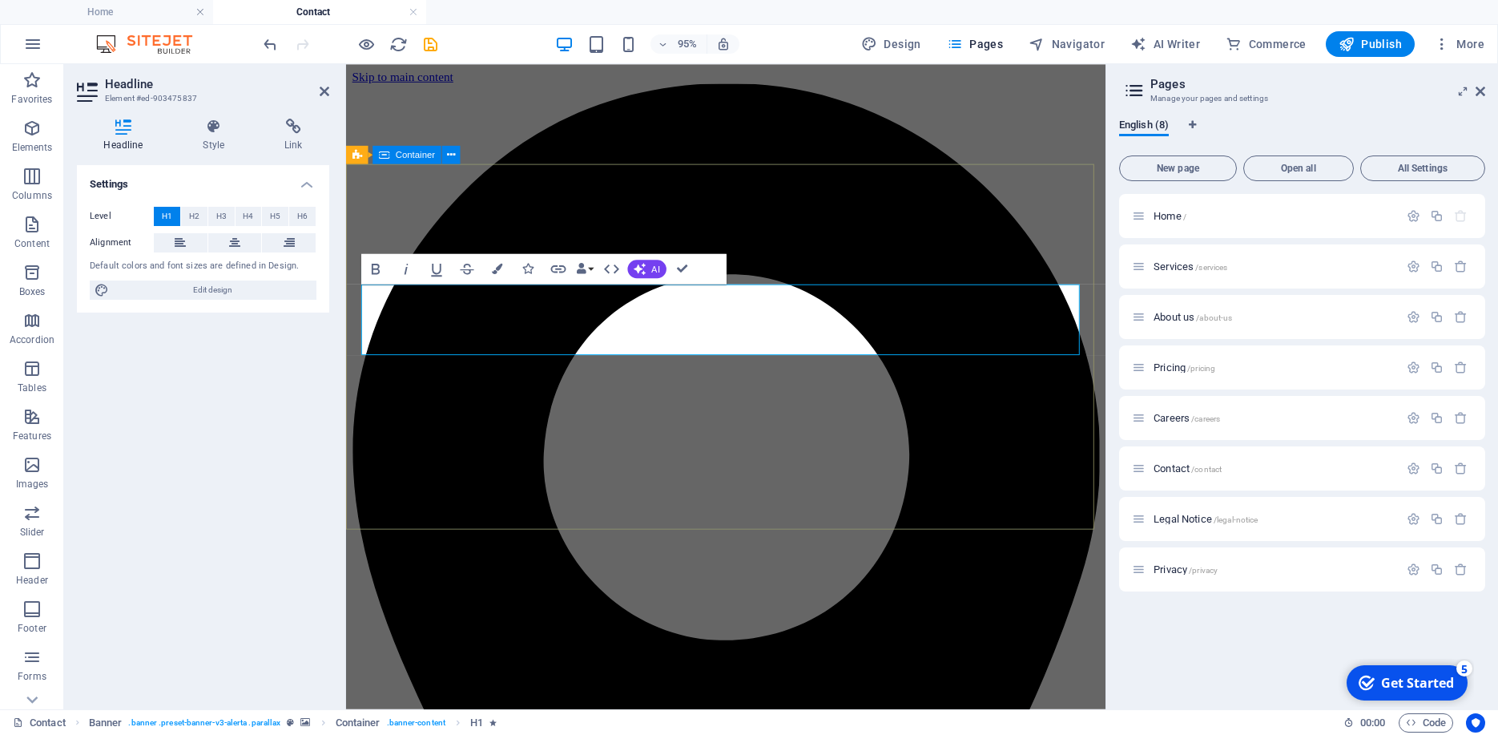
click at [345, 342] on aside "Headline Element #ed-903475837 Headline Style Link Settings Level H1 H2 H3 H4 H…" at bounding box center [205, 386] width 282 height 645
click at [1186, 469] on span "Contact /contact" at bounding box center [1188, 468] width 68 height 12
click at [1243, 463] on p "Contact /contact" at bounding box center [1274, 468] width 240 height 10
click at [1256, 464] on p "Contact /contact" at bounding box center [1274, 468] width 240 height 10
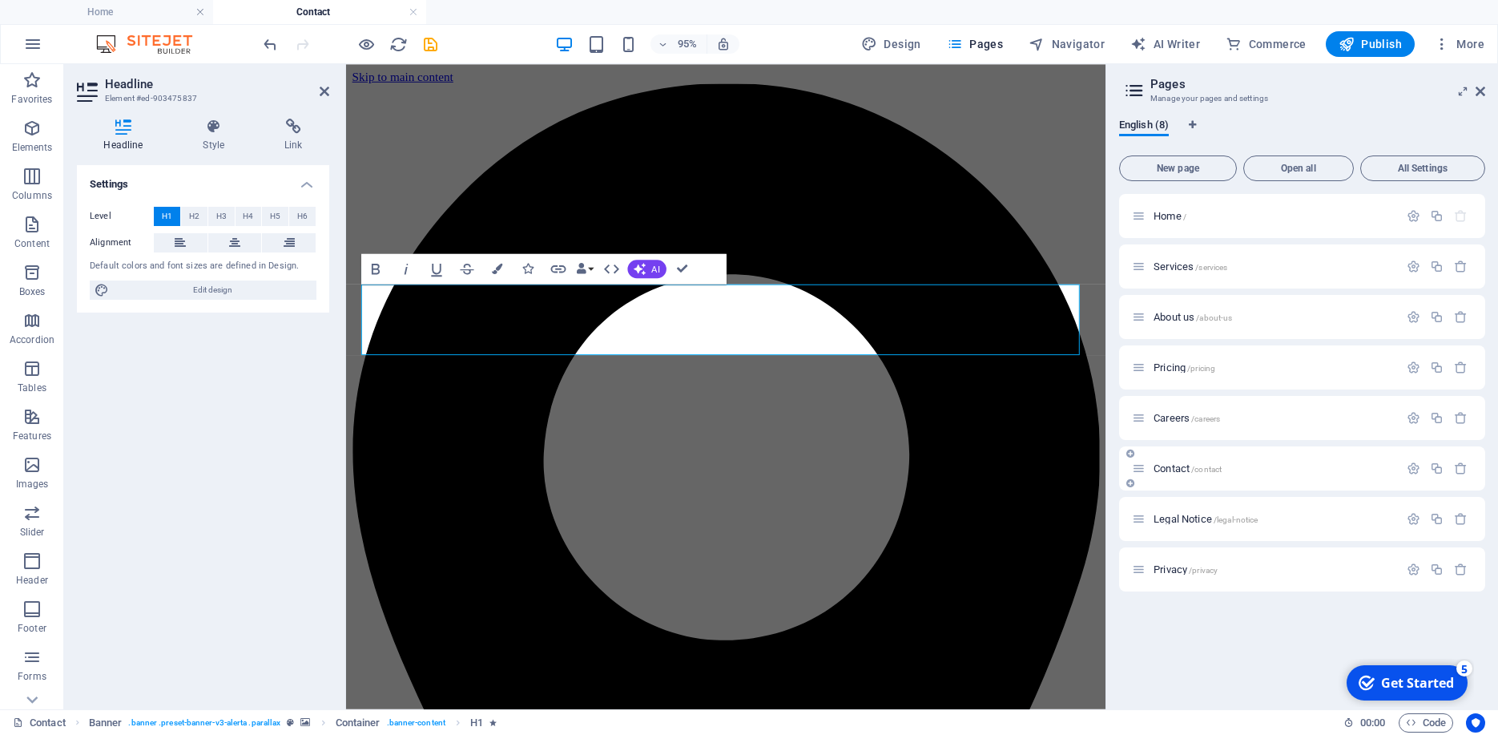
click at [1142, 469] on icon at bounding box center [1139, 468] width 14 height 14
click at [1170, 475] on div "Contact /contact" at bounding box center [1265, 468] width 267 height 18
click at [1139, 468] on icon at bounding box center [1139, 468] width 14 height 14
click at [1204, 469] on span "/contact" at bounding box center [1206, 469] width 30 height 9
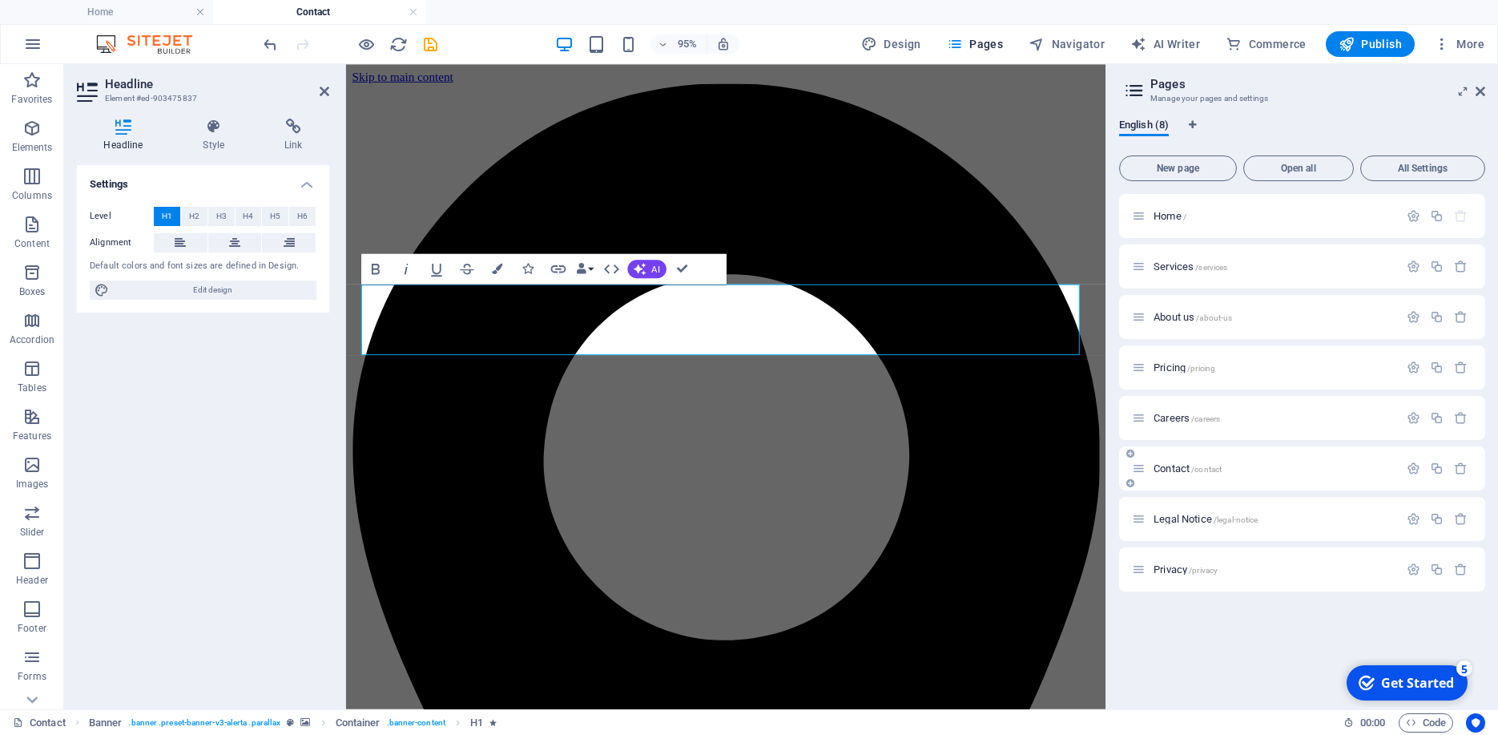
click at [1204, 469] on span "/contact" at bounding box center [1206, 469] width 30 height 9
click at [1242, 462] on div "Contact /contact" at bounding box center [1265, 468] width 267 height 18
click at [1202, 468] on span "/contact" at bounding box center [1206, 469] width 30 height 9
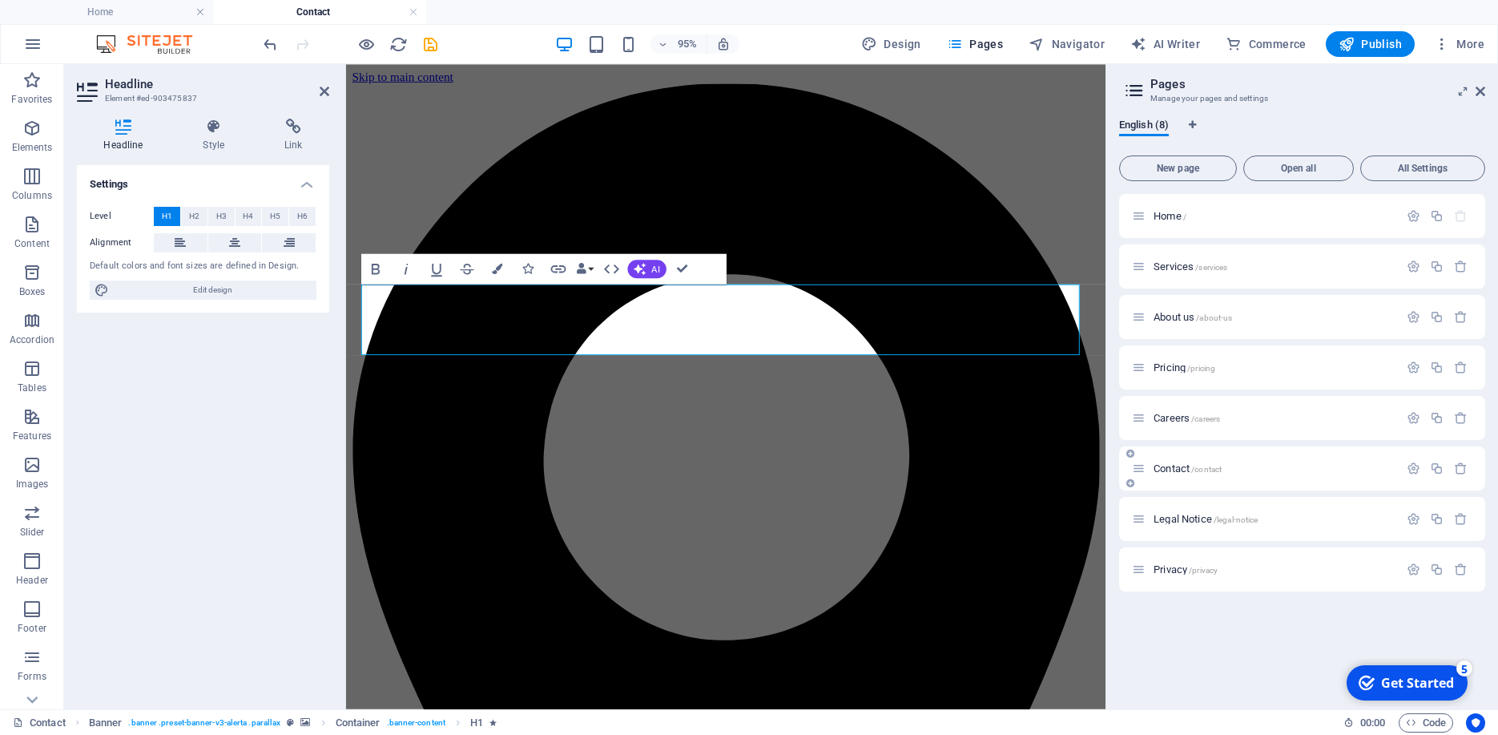
click at [1182, 457] on div "Contact /contact" at bounding box center [1302, 468] width 366 height 44
click at [1266, 475] on div "Contact /contact" at bounding box center [1265, 468] width 267 height 18
click at [1206, 480] on div "Contact /contact" at bounding box center [1302, 468] width 366 height 44
click at [1163, 470] on span "Contact /contact" at bounding box center [1188, 468] width 68 height 12
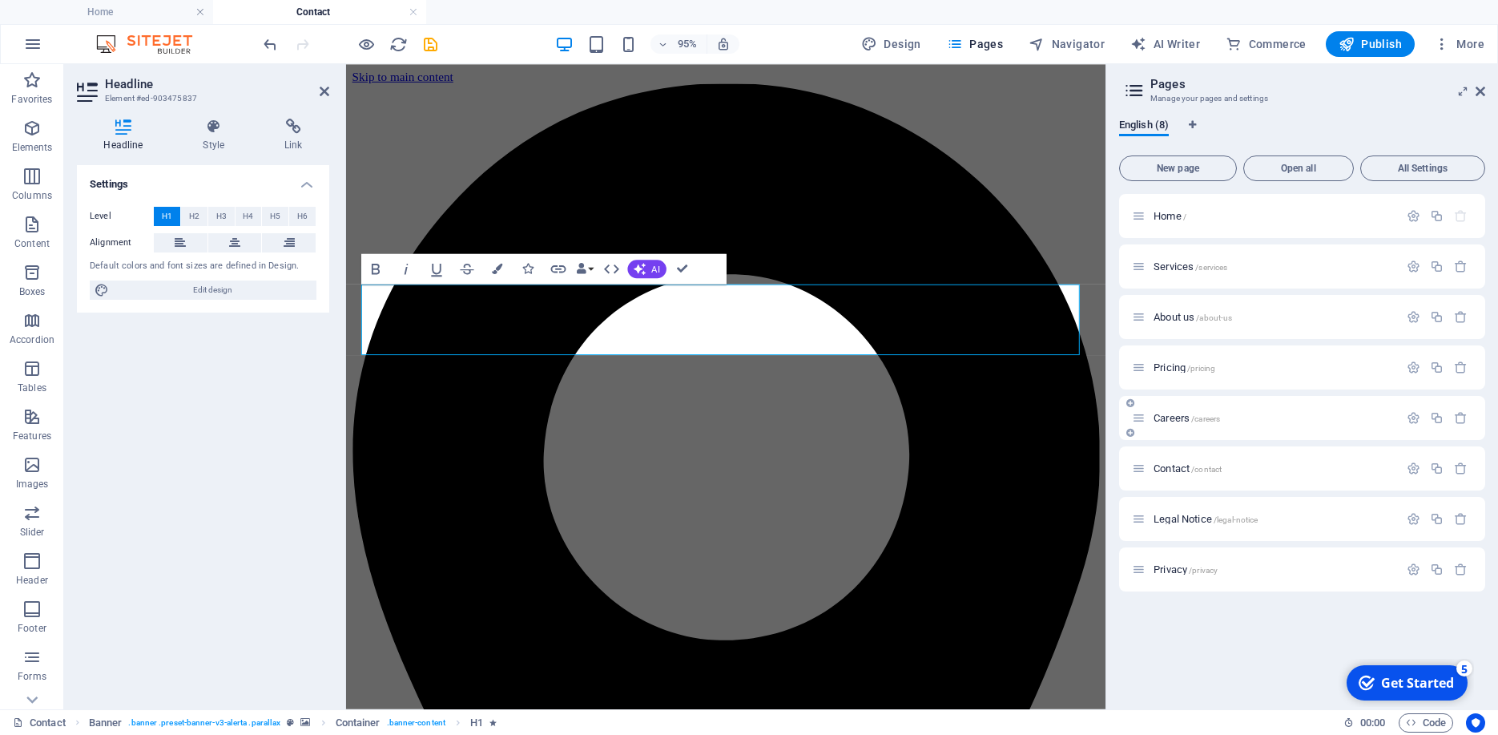
click at [1170, 420] on span "Careers /careers" at bounding box center [1187, 418] width 66 height 12
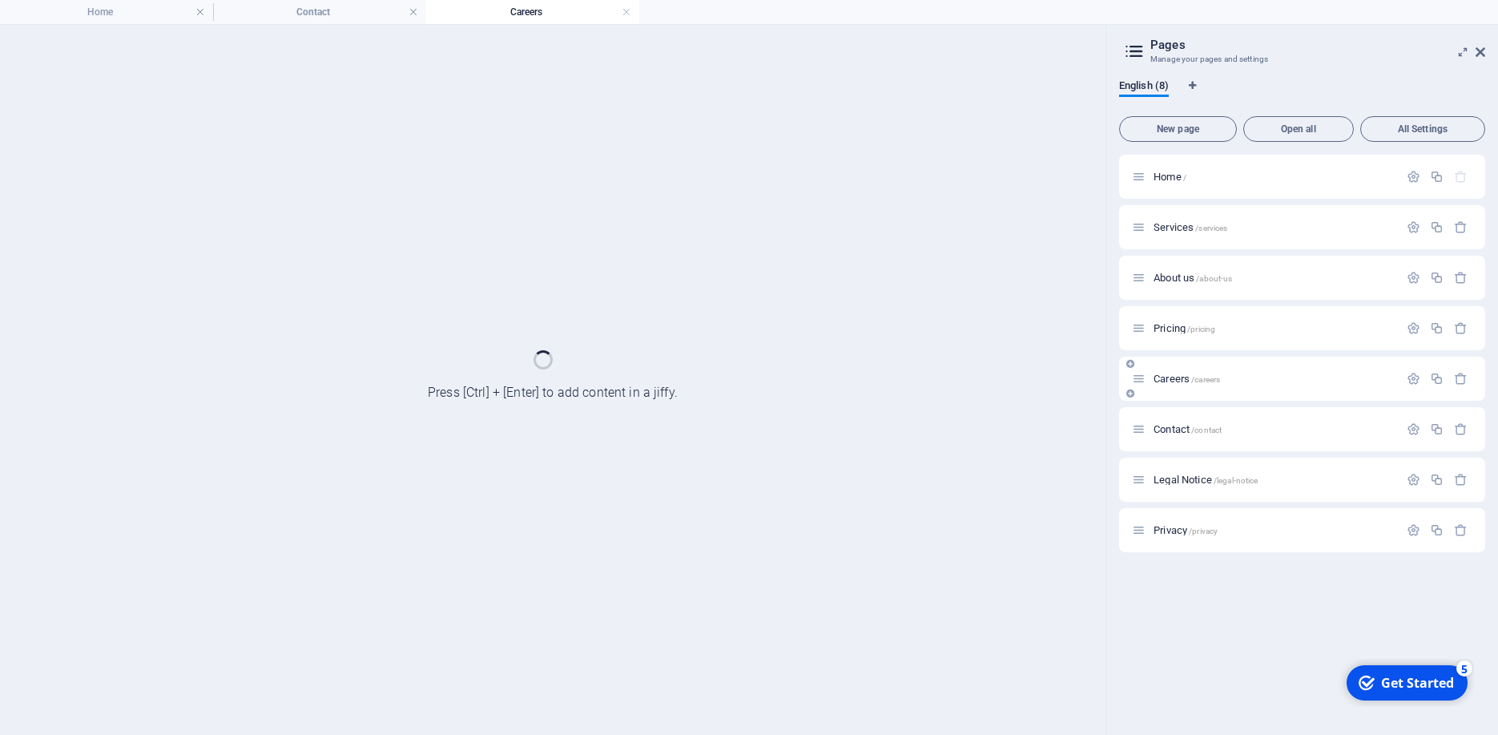
click at [1170, 420] on div "Contact /contact" at bounding box center [1265, 429] width 267 height 18
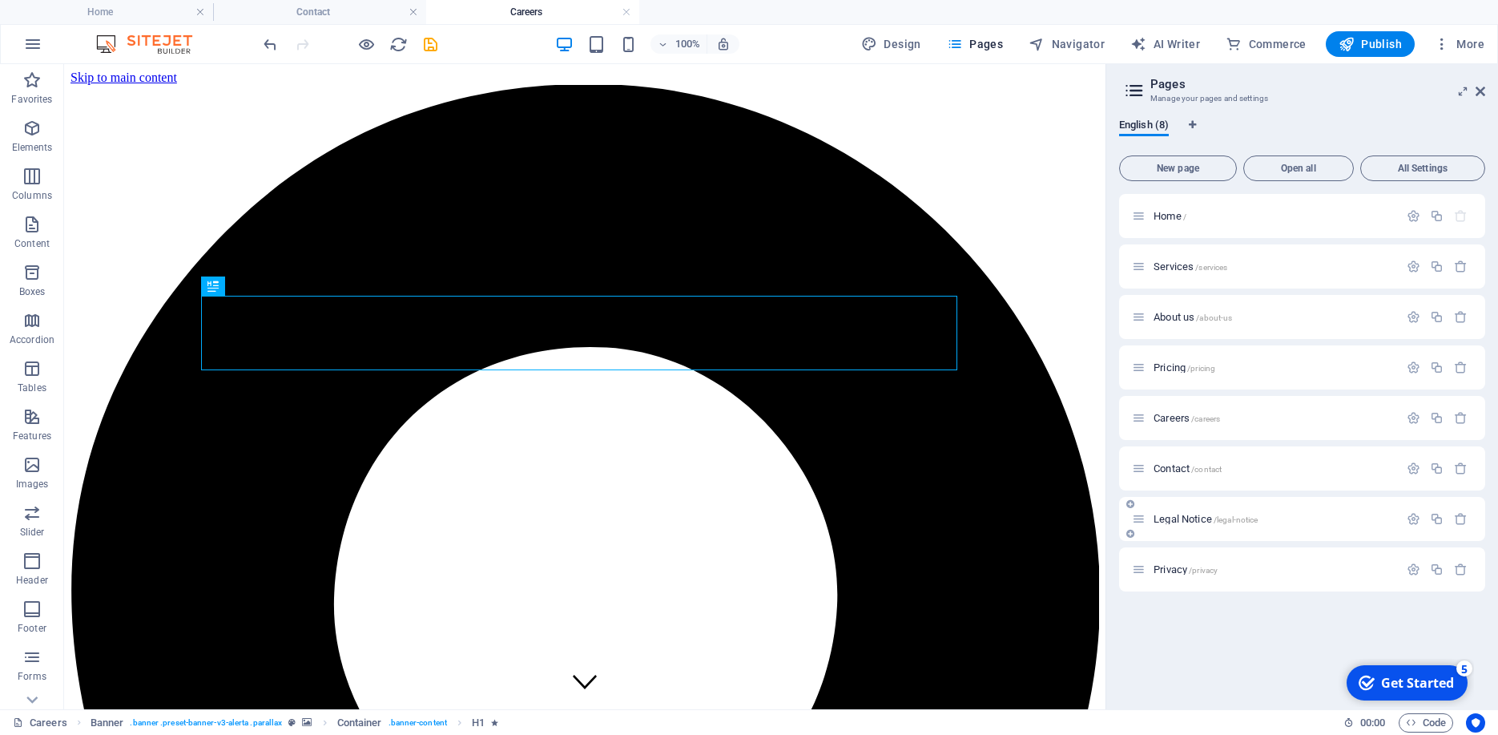
click at [1180, 521] on span "Legal Notice /legal-notice" at bounding box center [1206, 519] width 104 height 12
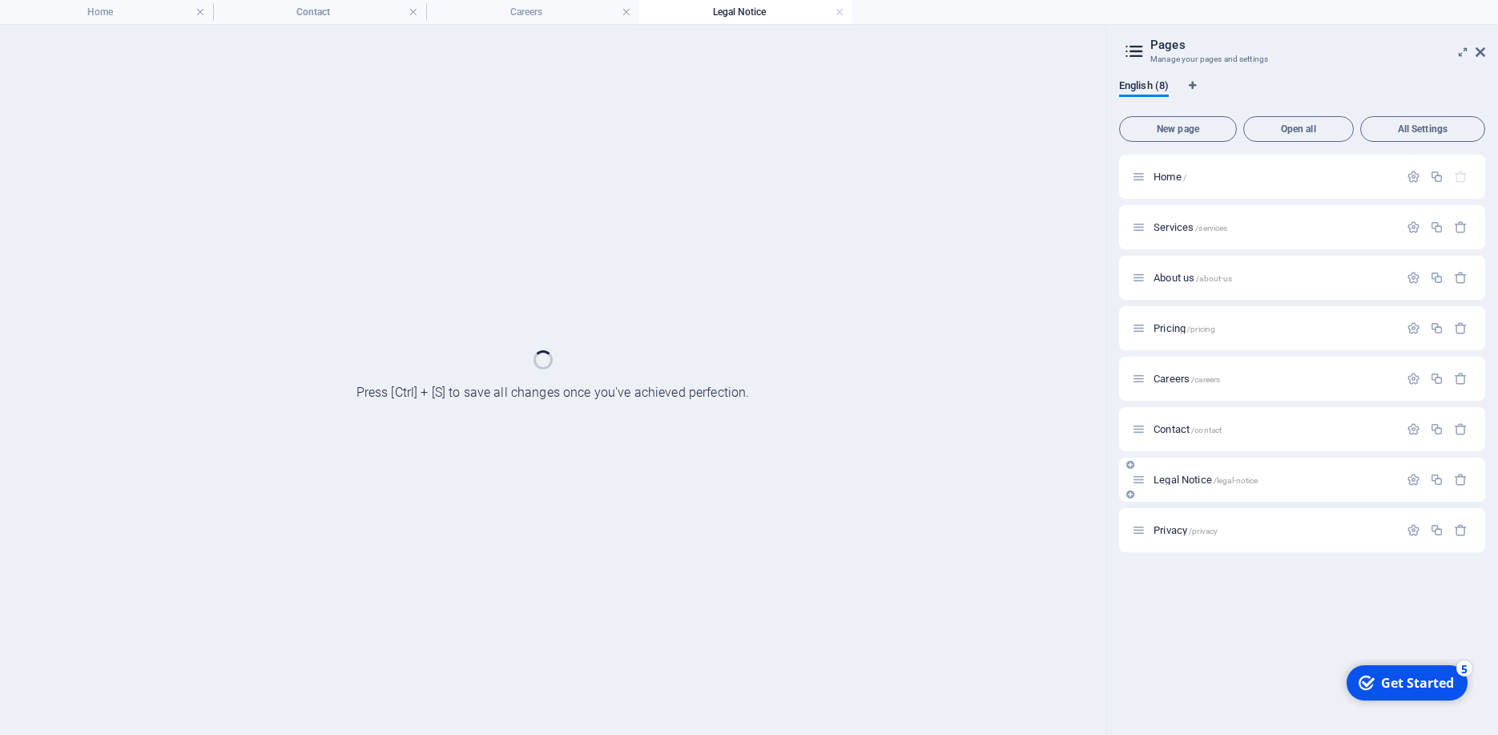
click at [1180, 521] on div "Privacy /privacy" at bounding box center [1265, 530] width 267 height 18
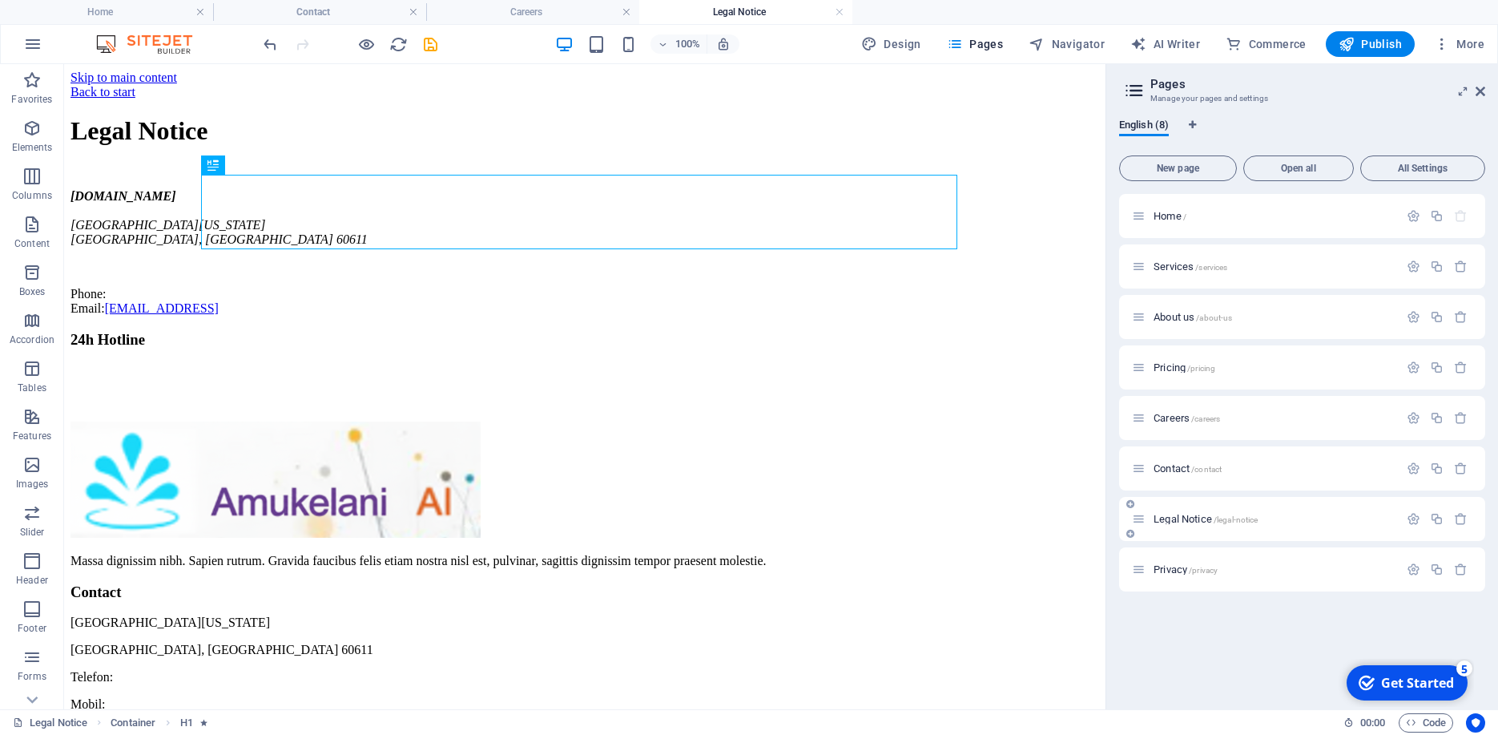
click at [1210, 522] on span "Legal Notice /legal-notice" at bounding box center [1206, 519] width 104 height 12
click at [1211, 522] on span "Legal Notice /legal-notice" at bounding box center [1206, 519] width 104 height 12
click at [1144, 518] on icon at bounding box center [1139, 519] width 14 height 14
click at [1301, 520] on p "Legal Notice /legal-notice" at bounding box center [1274, 519] width 240 height 10
click at [1413, 514] on icon "button" at bounding box center [1414, 519] width 14 height 14
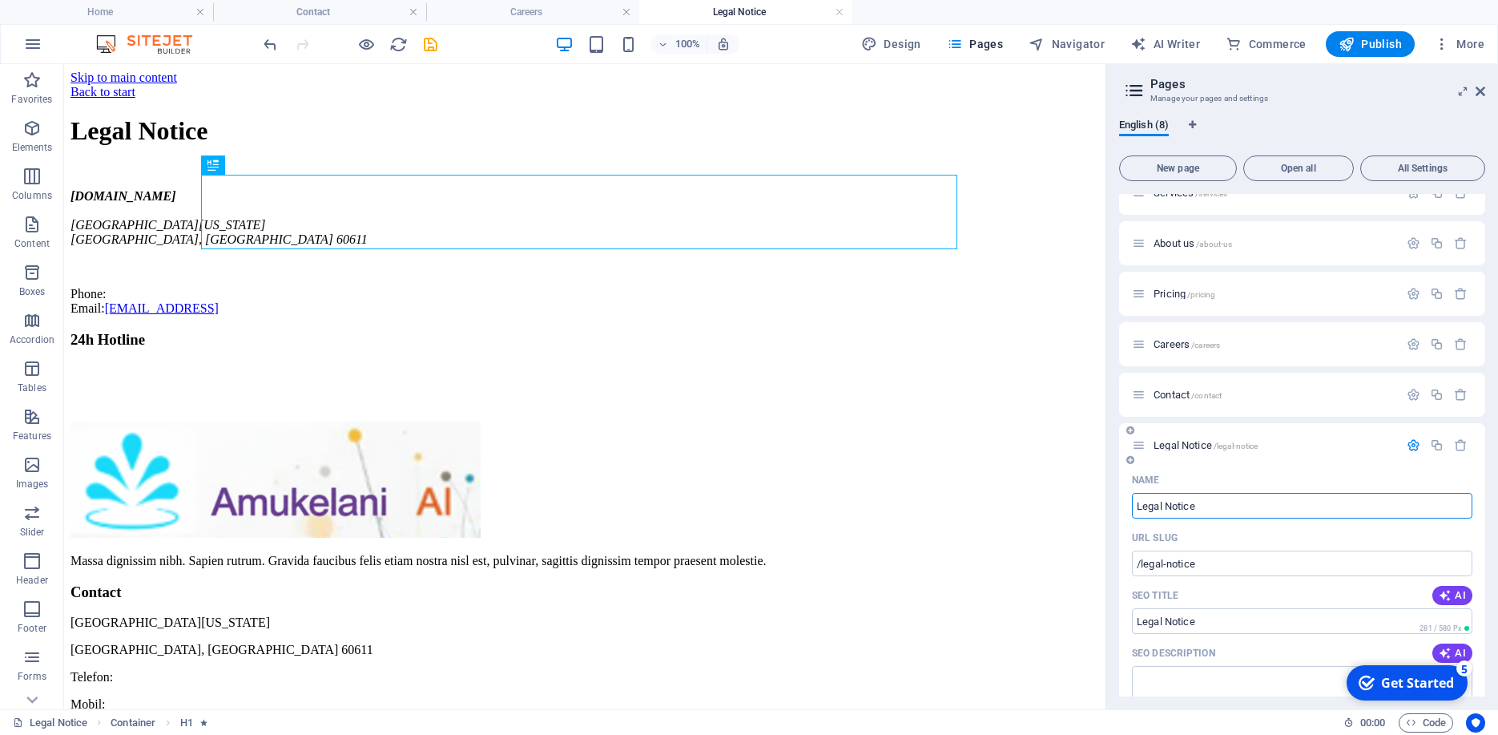
scroll to position [82, 0]
click at [1168, 501] on input "Legal Notice" at bounding box center [1302, 498] width 340 height 26
type input "AI Blog NEWS"
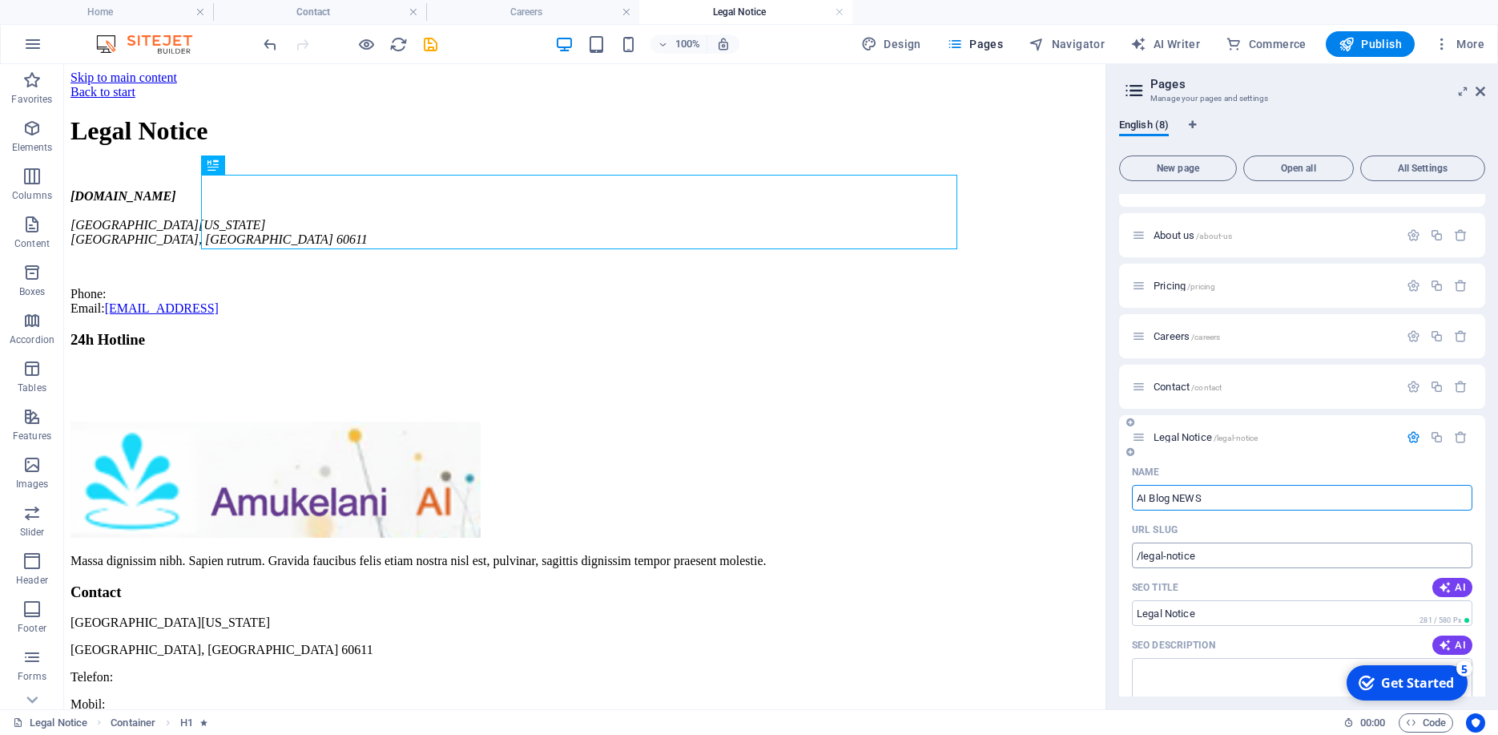
type input "/ai-blog-news"
type input "AI Blog NEWS"
click at [1218, 556] on input "/ai-blog-news" at bounding box center [1302, 555] width 340 height 26
click at [1359, 45] on span "Publish" at bounding box center [1370, 44] width 63 height 16
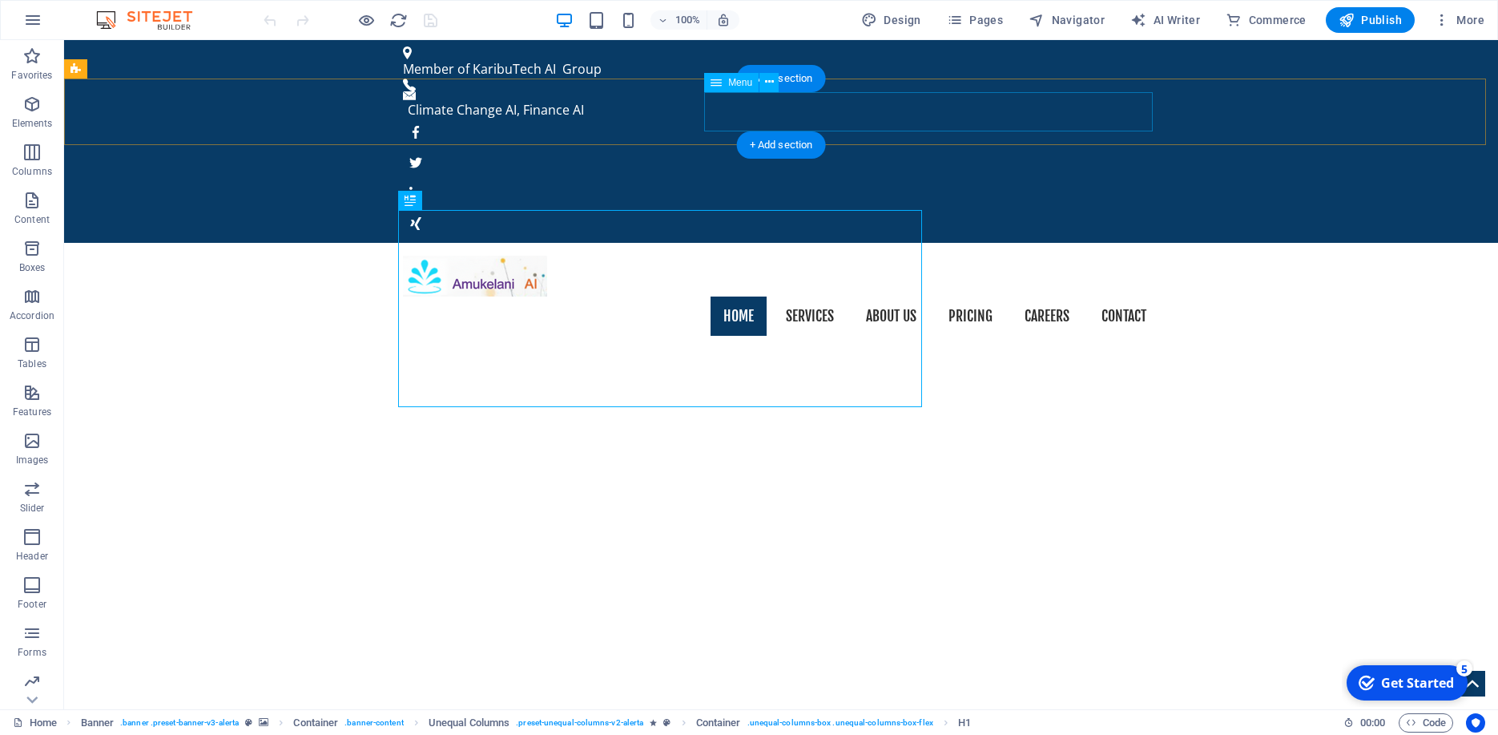
click at [1106, 296] on nav "Home Services About us Pricing Careers Contact" at bounding box center [781, 316] width 756 height 40
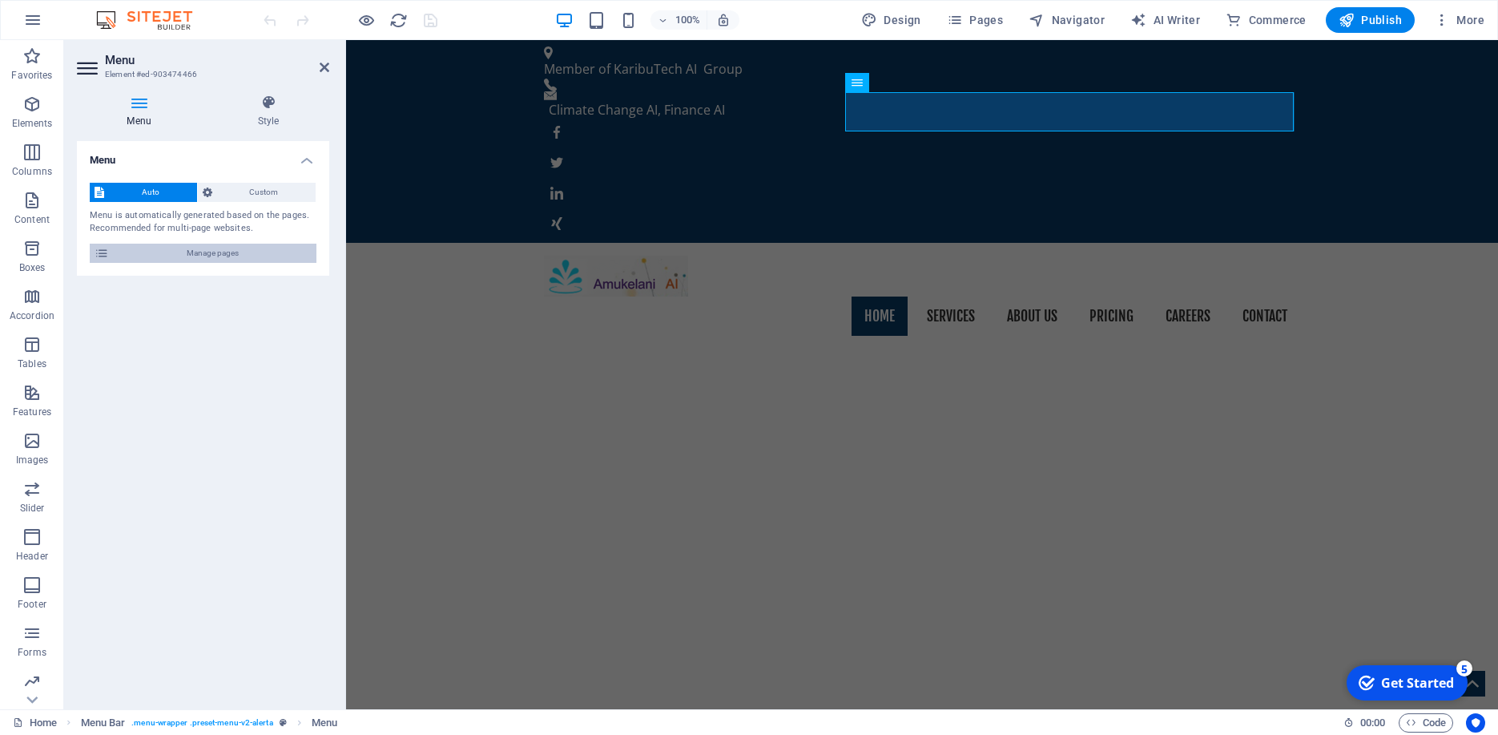
click at [111, 251] on button "Manage pages" at bounding box center [203, 253] width 227 height 19
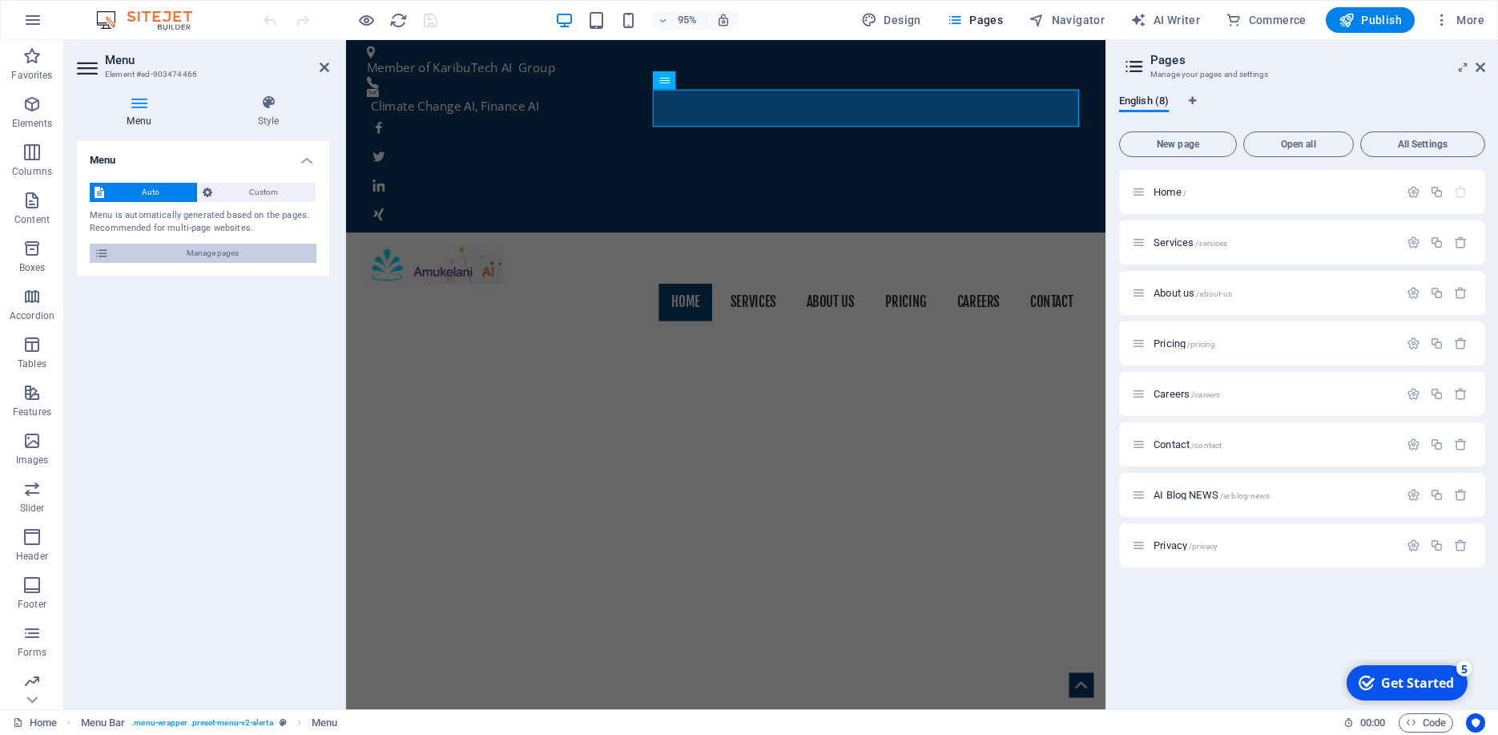
click at [99, 248] on icon at bounding box center [102, 253] width 14 height 19
drag, startPoint x: 1291, startPoint y: 496, endPoint x: 1292, endPoint y: 449, distance: 47.3
click at [1292, 449] on div "Home / Services /services About us /about-us Pricing /pricing Careers /careers …" at bounding box center [1302, 368] width 366 height 397
drag, startPoint x: 1133, startPoint y: 486, endPoint x: 1135, endPoint y: 440, distance: 46.5
click at [1135, 440] on div "Home / Services /services About us /about-us Pricing /pricing Careers /careers …" at bounding box center [1302, 368] width 366 height 397
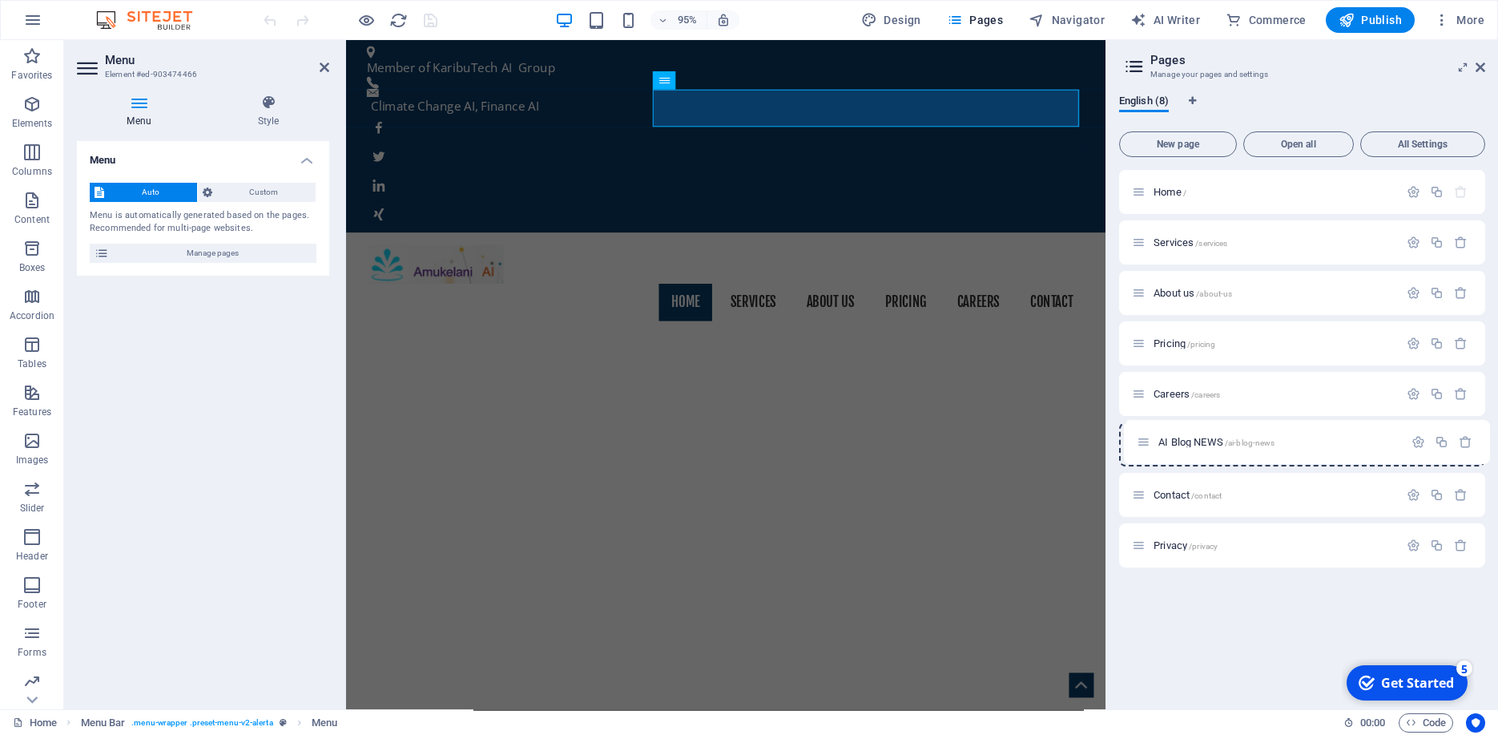
drag, startPoint x: 1142, startPoint y: 499, endPoint x: 1147, endPoint y: 441, distance: 58.0
click at [1147, 441] on div "Home / Services /services About us /about-us Pricing /pricing Careers /careers …" at bounding box center [1302, 368] width 366 height 397
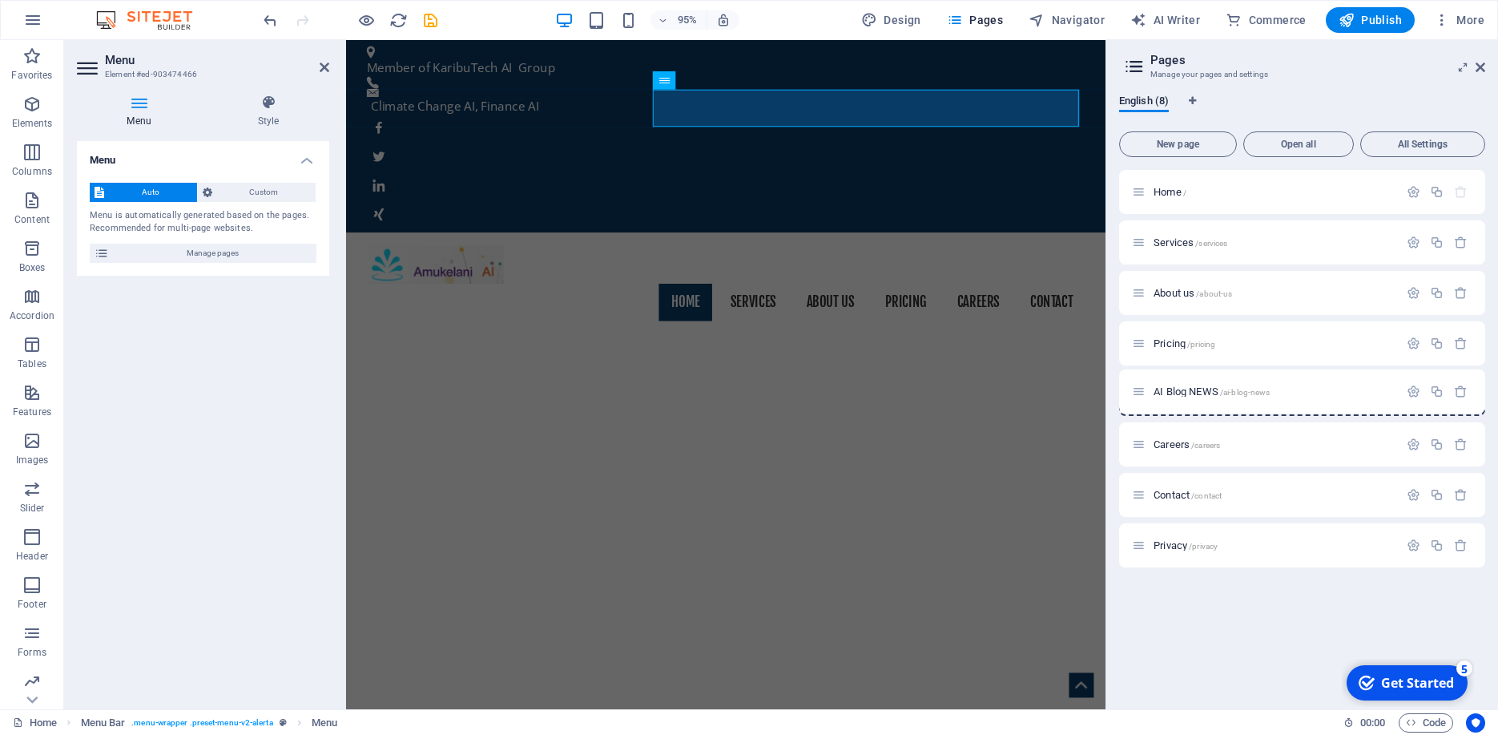
drag, startPoint x: 1144, startPoint y: 448, endPoint x: 1145, endPoint y: 389, distance: 59.3
click at [1145, 389] on div "Home / Services /services About us /about-us Pricing /pricing Careers /careers …" at bounding box center [1302, 368] width 366 height 397
drag, startPoint x: 1207, startPoint y: 335, endPoint x: 1150, endPoint y: 356, distance: 61.6
click at [1223, 394] on div "Home / Services /services About us /about-us Pricing /pricing AI Blog NEWS /ai-…" at bounding box center [1302, 368] width 366 height 397
drag, startPoint x: 1142, startPoint y: 366, endPoint x: 1142, endPoint y: 395, distance: 28.8
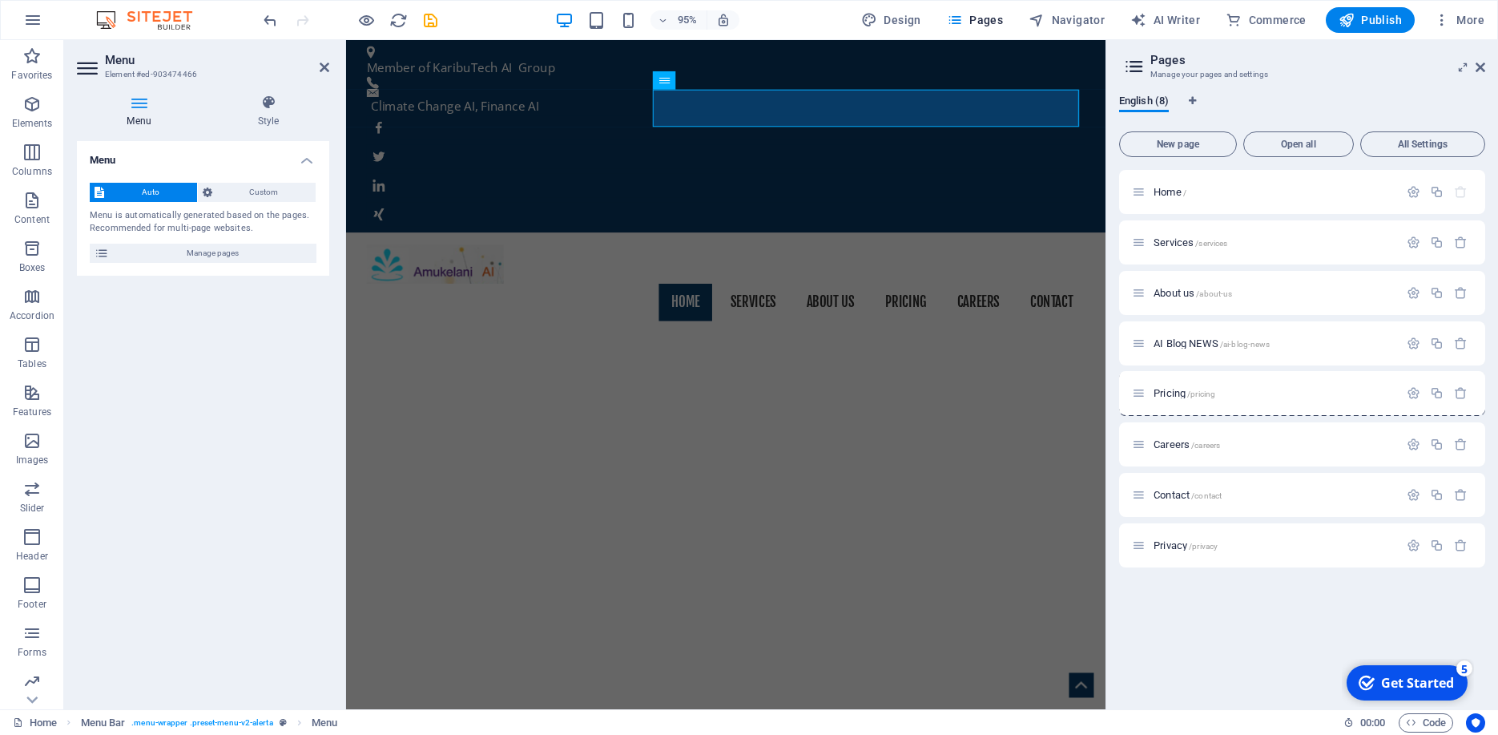
click at [1142, 395] on div "Home / Services /services About us /about-us Pricing /pricing AI Blog NEWS /ai-…" at bounding box center [1302, 368] width 366 height 397
click at [1167, 348] on div "AI Blog NEWS /ai-blog-news" at bounding box center [1265, 343] width 267 height 18
click at [1414, 398] on icon "button" at bounding box center [1414, 394] width 14 height 14
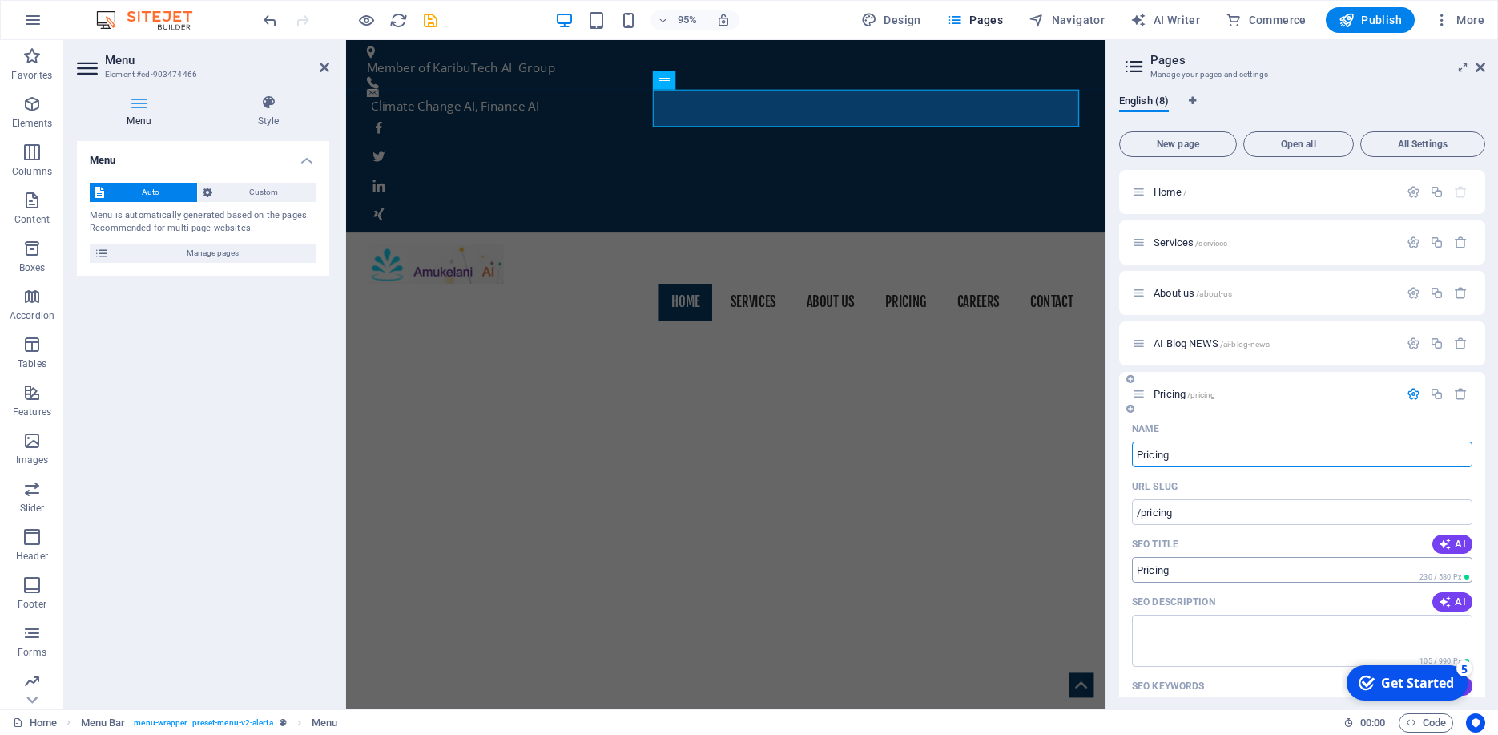
click at [1206, 565] on input "Pricing" at bounding box center [1302, 570] width 340 height 26
click at [1227, 340] on span "/ai-blog-news" at bounding box center [1245, 344] width 50 height 9
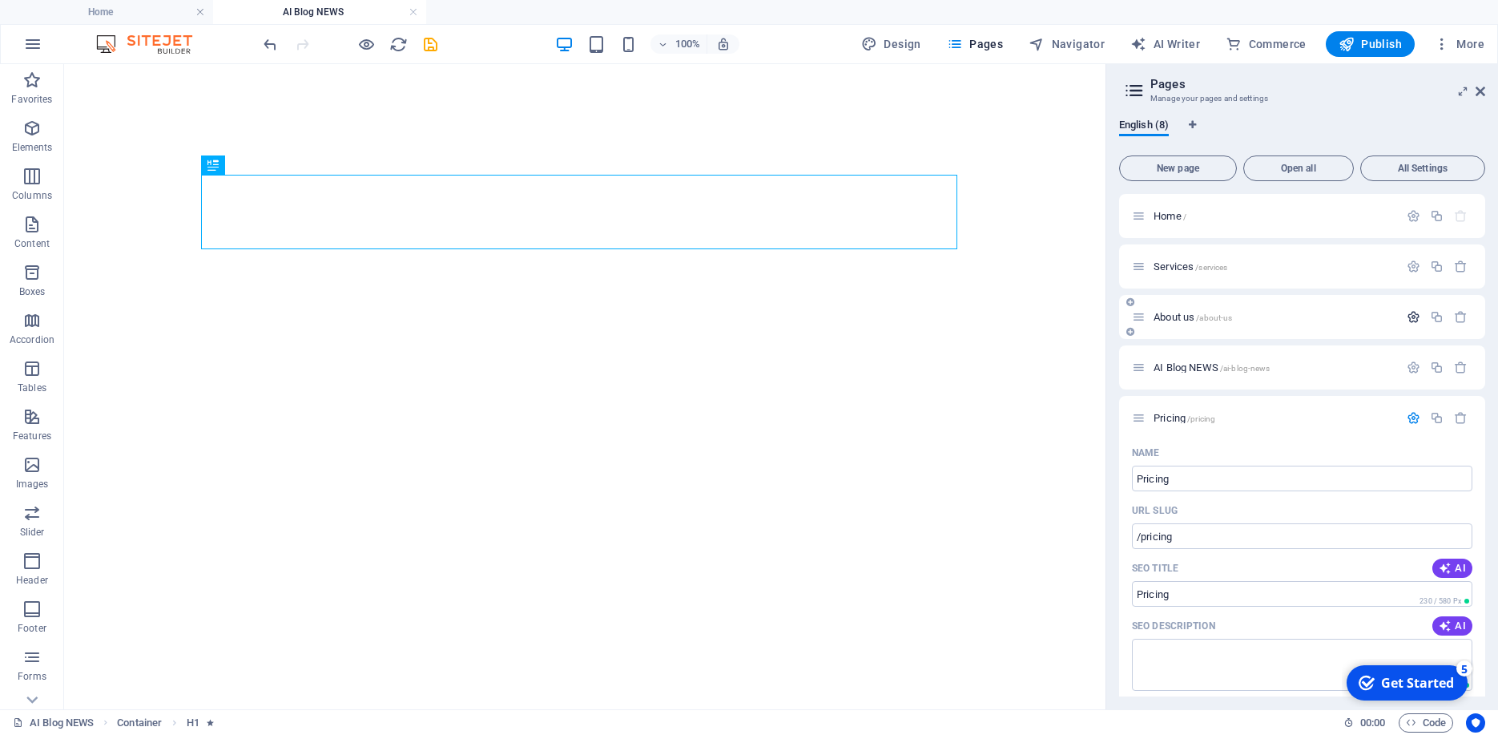
click at [1407, 320] on icon "button" at bounding box center [1414, 317] width 14 height 14
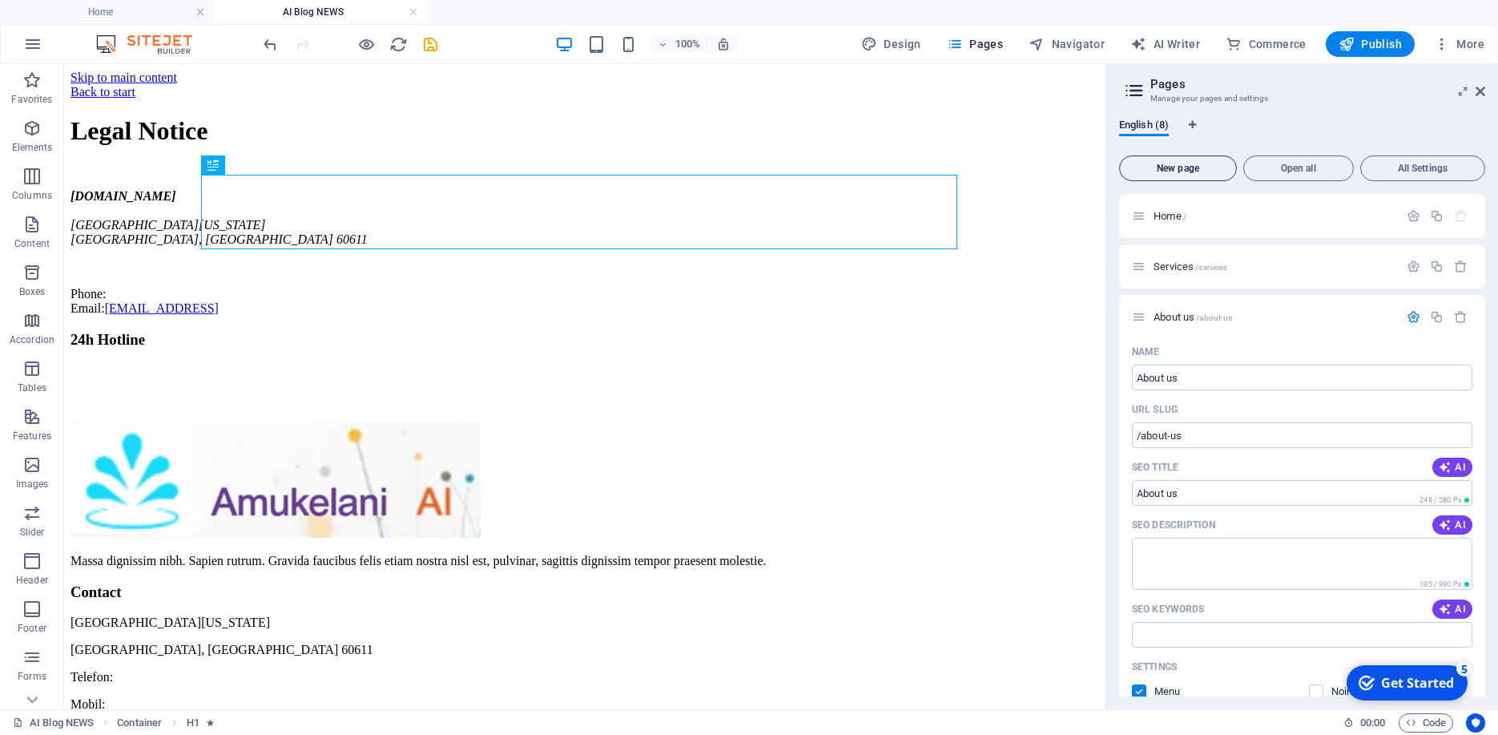
click at [1191, 173] on span "New page" at bounding box center [1177, 168] width 103 height 10
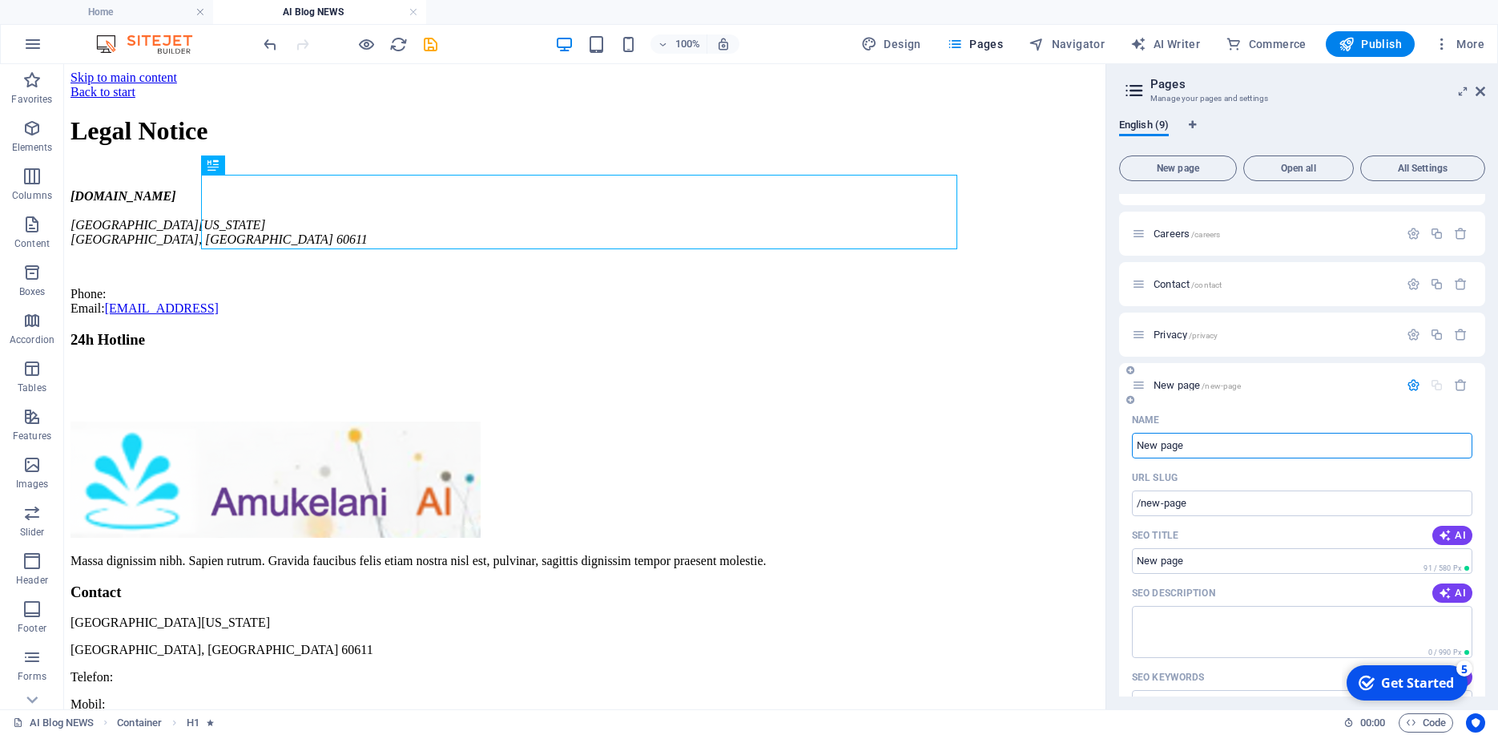
click at [1261, 445] on input "New page" at bounding box center [1302, 446] width 340 height 26
click at [1454, 382] on icon "button" at bounding box center [1461, 385] width 14 height 14
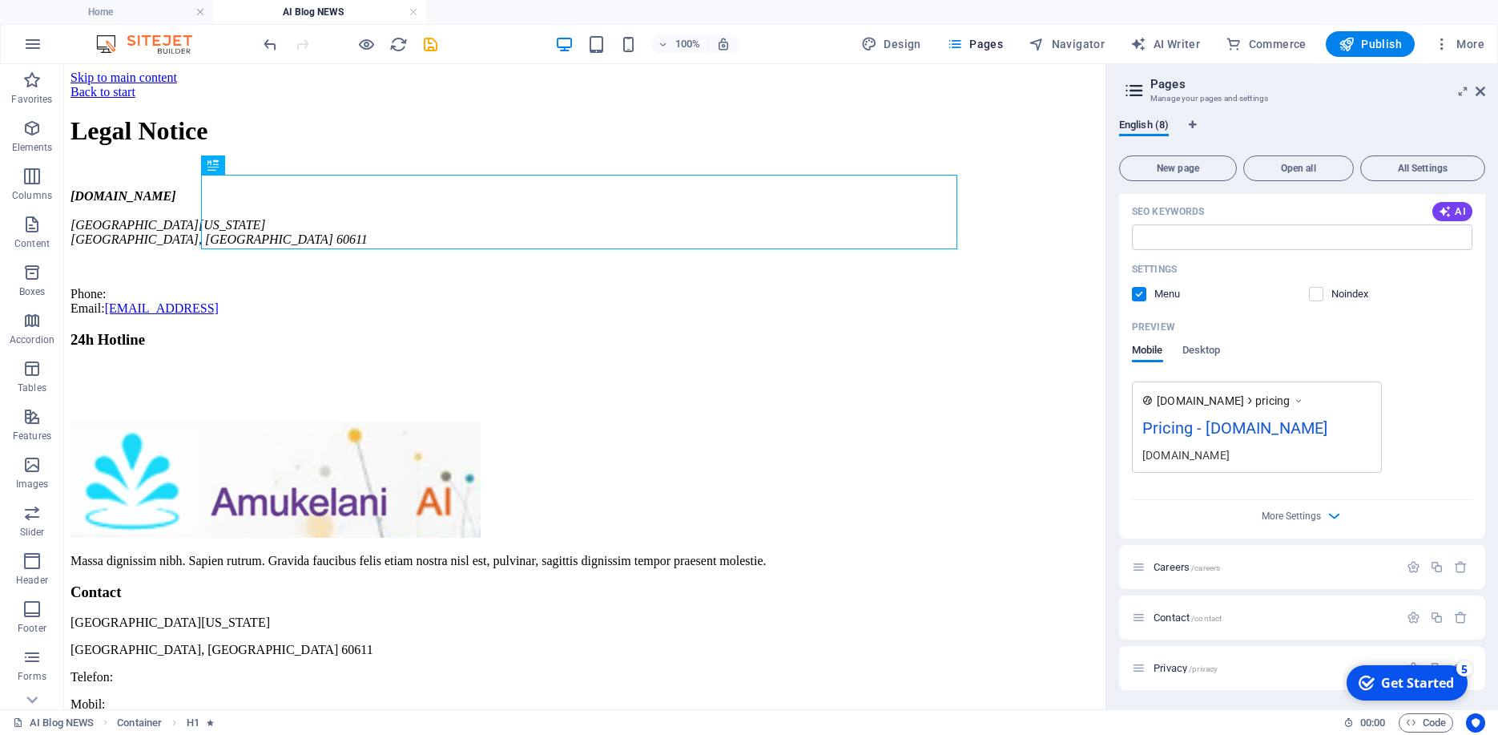
scroll to position [1096, 0]
click at [1194, 124] on icon "Language Tabs" at bounding box center [1192, 125] width 7 height 10
select select "41"
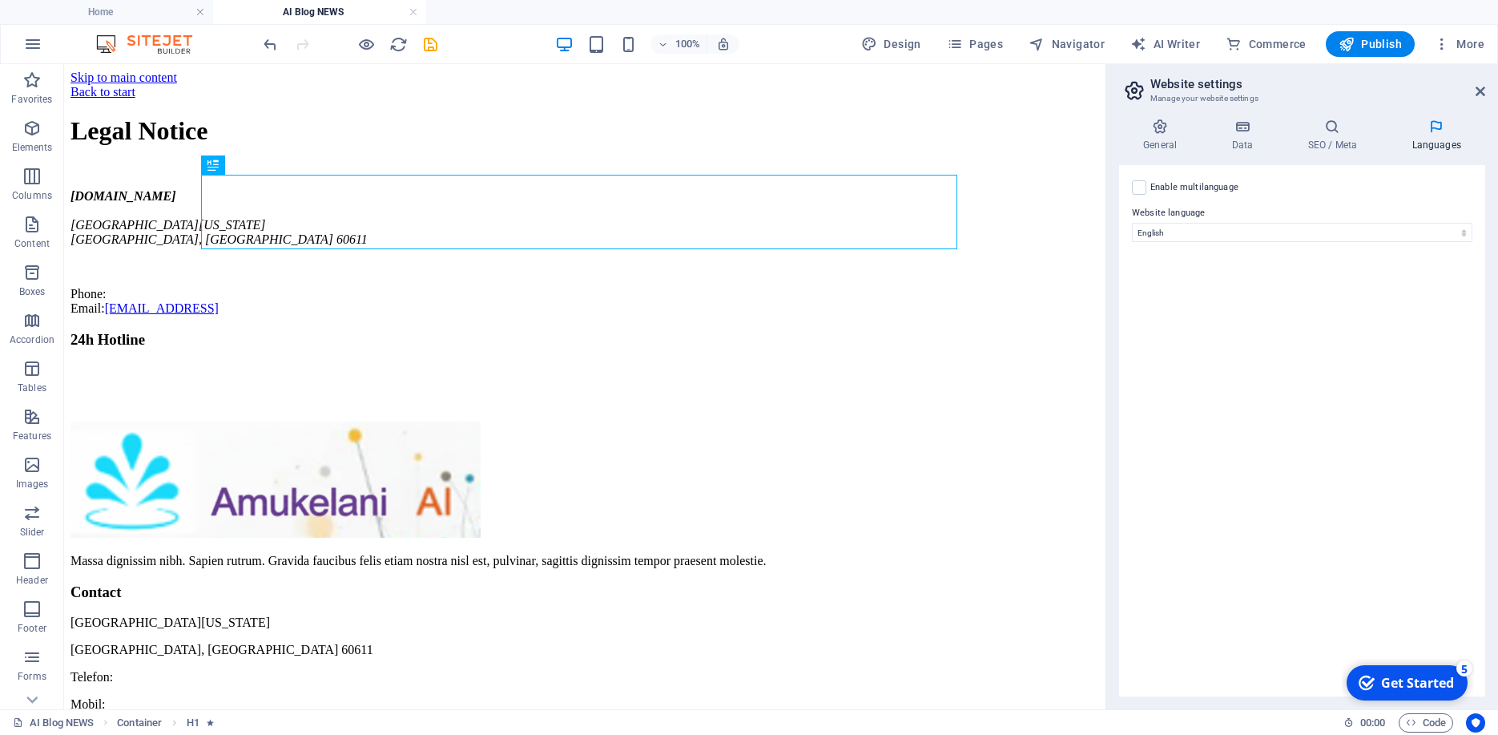
click at [1475, 91] on header "Website settings Manage your website settings" at bounding box center [1303, 85] width 363 height 42
click at [1481, 91] on icon at bounding box center [1481, 91] width 10 height 13
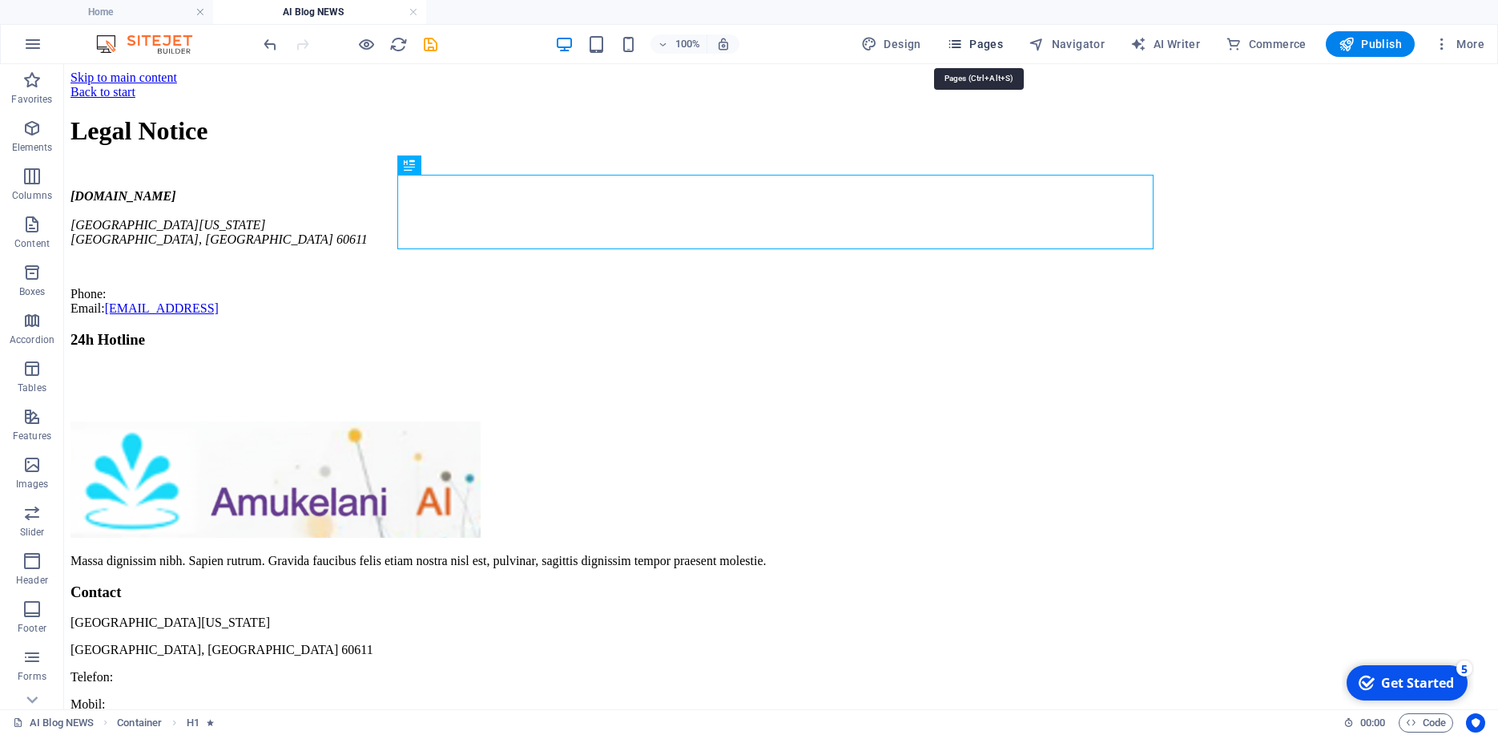
click at [961, 39] on icon "button" at bounding box center [955, 44] width 16 height 16
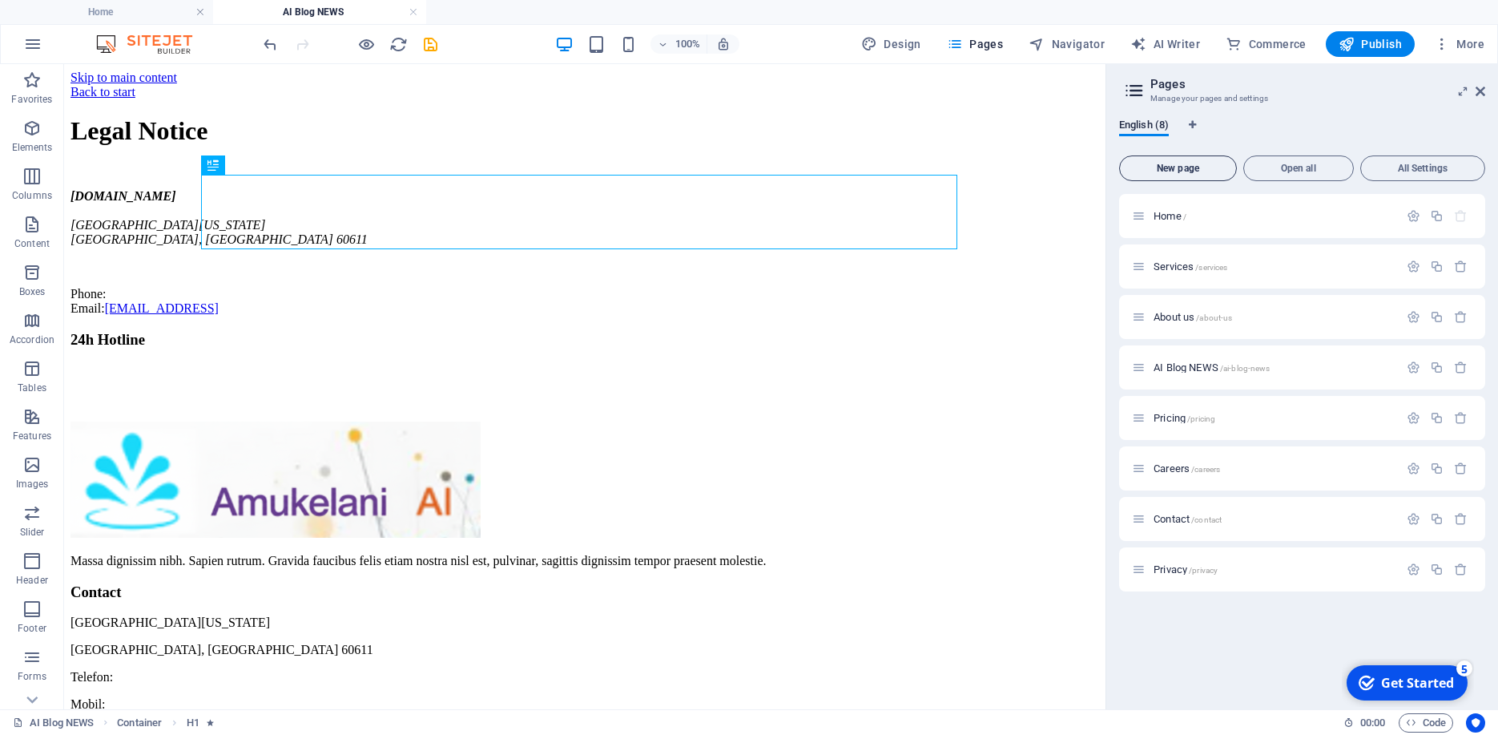
click at [1164, 166] on span "New page" at bounding box center [1177, 168] width 103 height 10
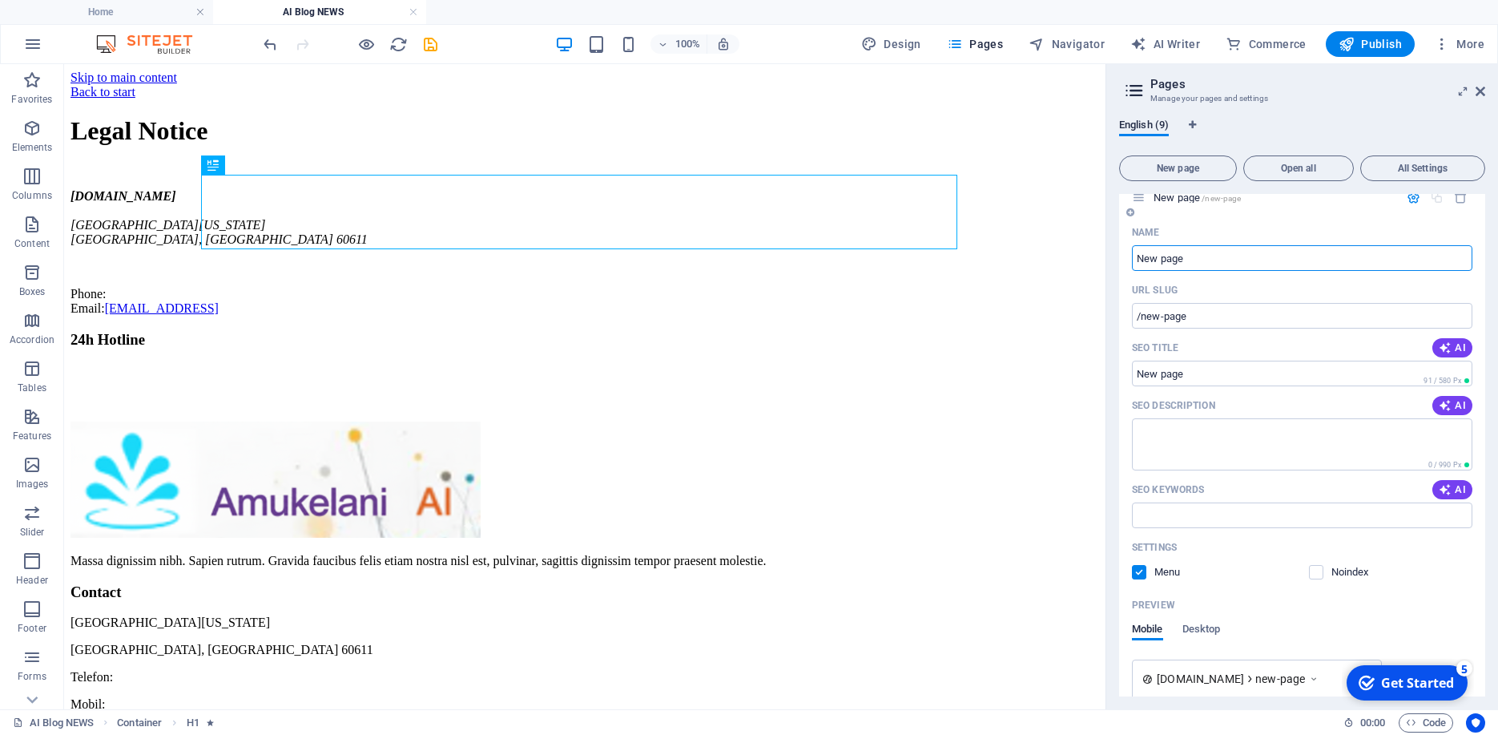
scroll to position [409, 0]
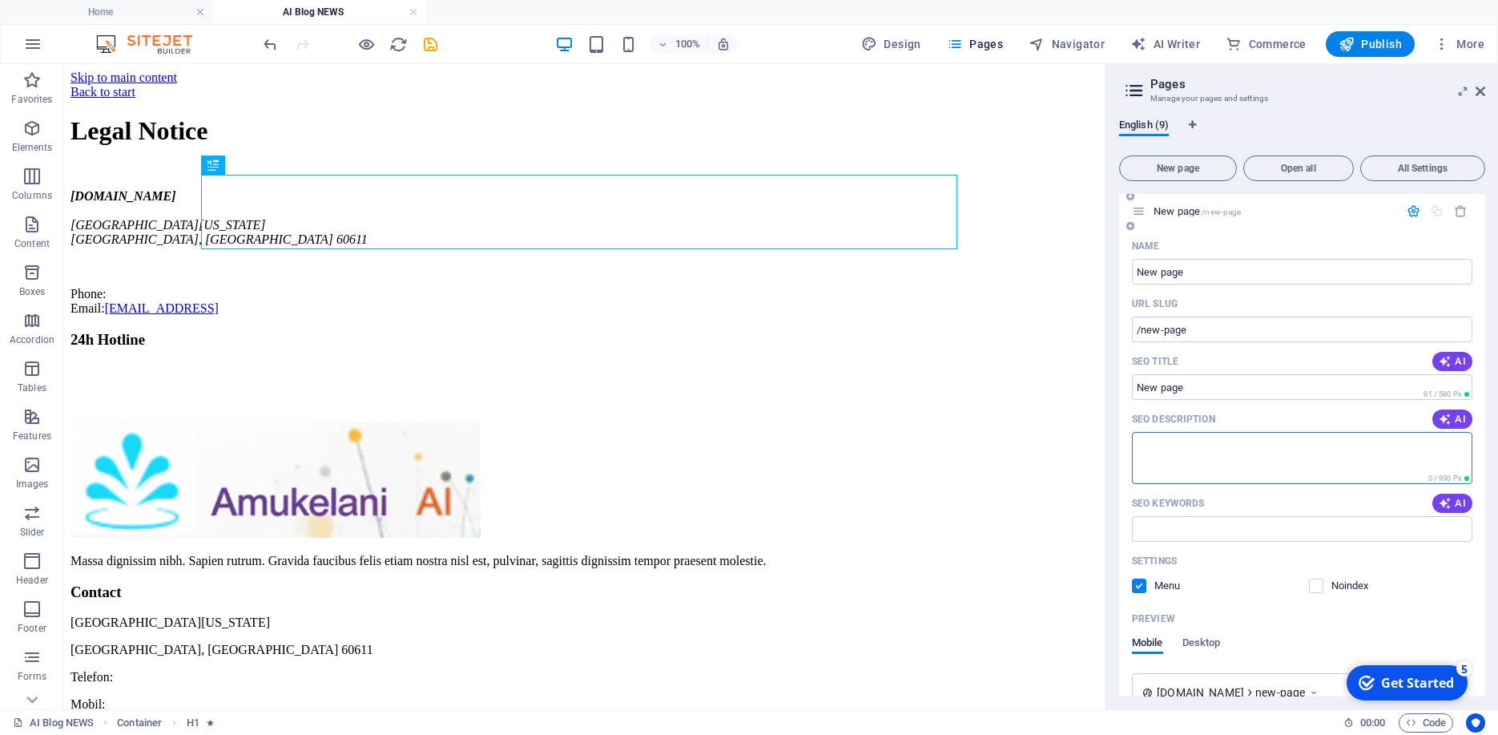
click at [1180, 449] on textarea "SEO Description" at bounding box center [1302, 458] width 340 height 52
click at [1228, 324] on input "/new-page" at bounding box center [1302, 329] width 340 height 26
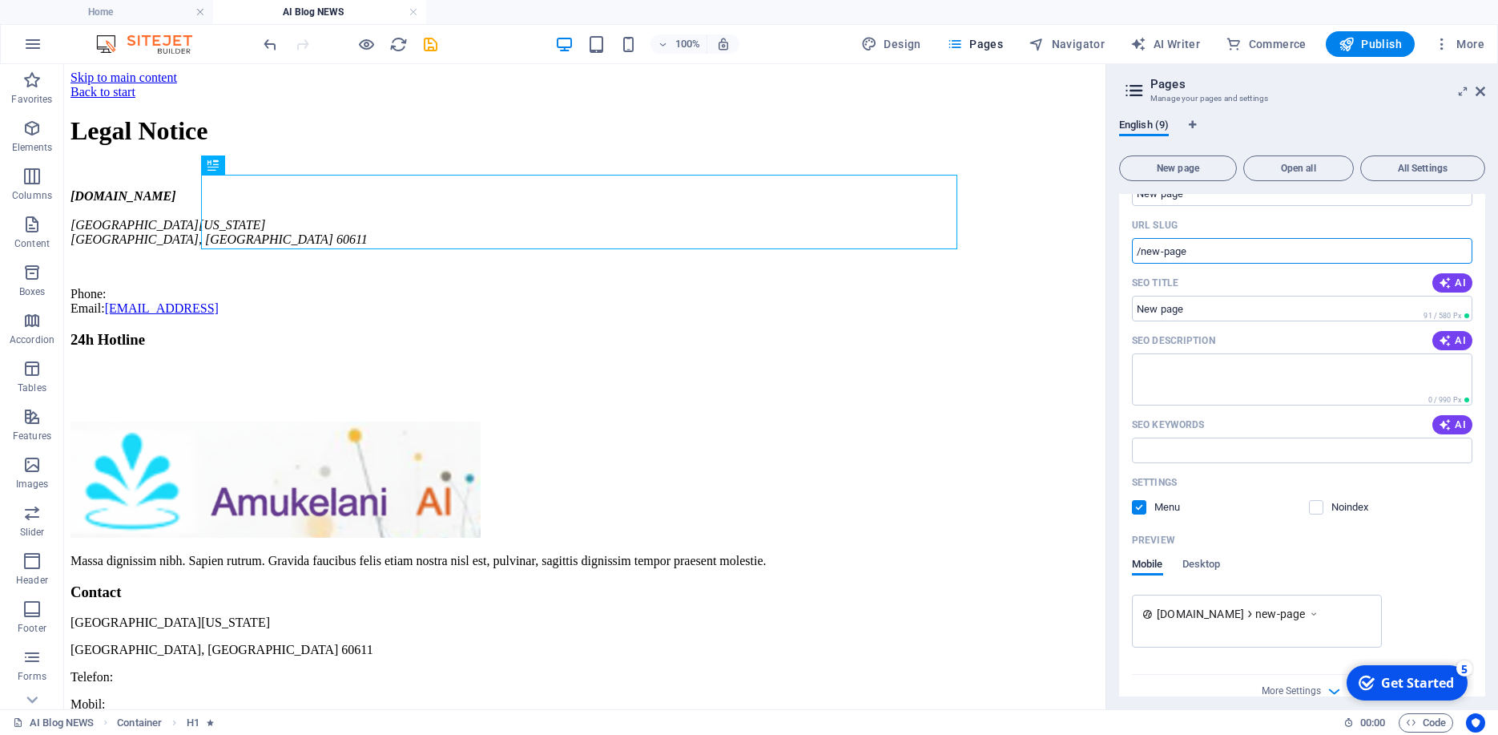
scroll to position [510, 0]
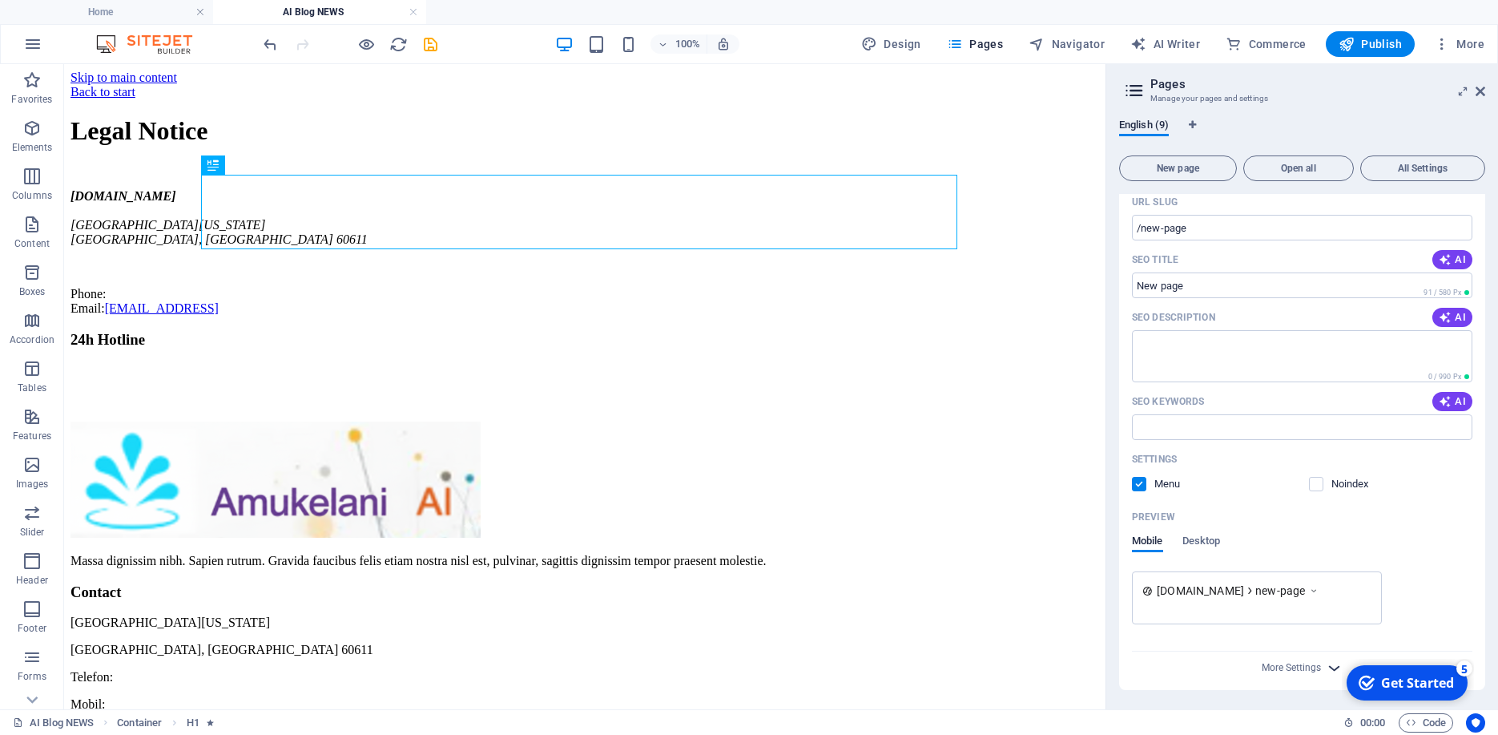
click at [1326, 665] on icon "button" at bounding box center [1334, 668] width 18 height 18
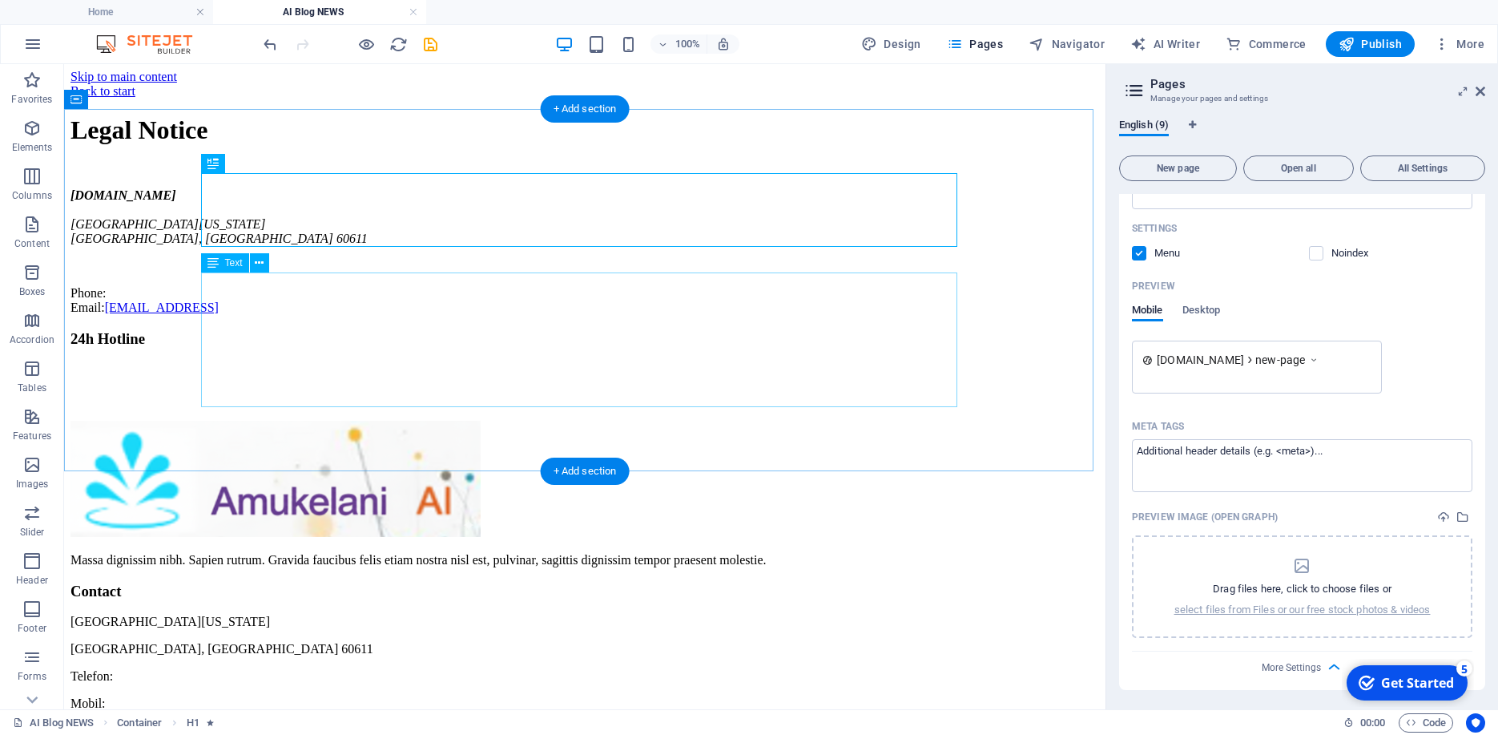
scroll to position [0, 0]
click at [641, 292] on div "amukelani.co.zw North Michigan Avenue Chicago, IL 60611 Phone: Email: d4f2f3e49…" at bounding box center [584, 252] width 1029 height 127
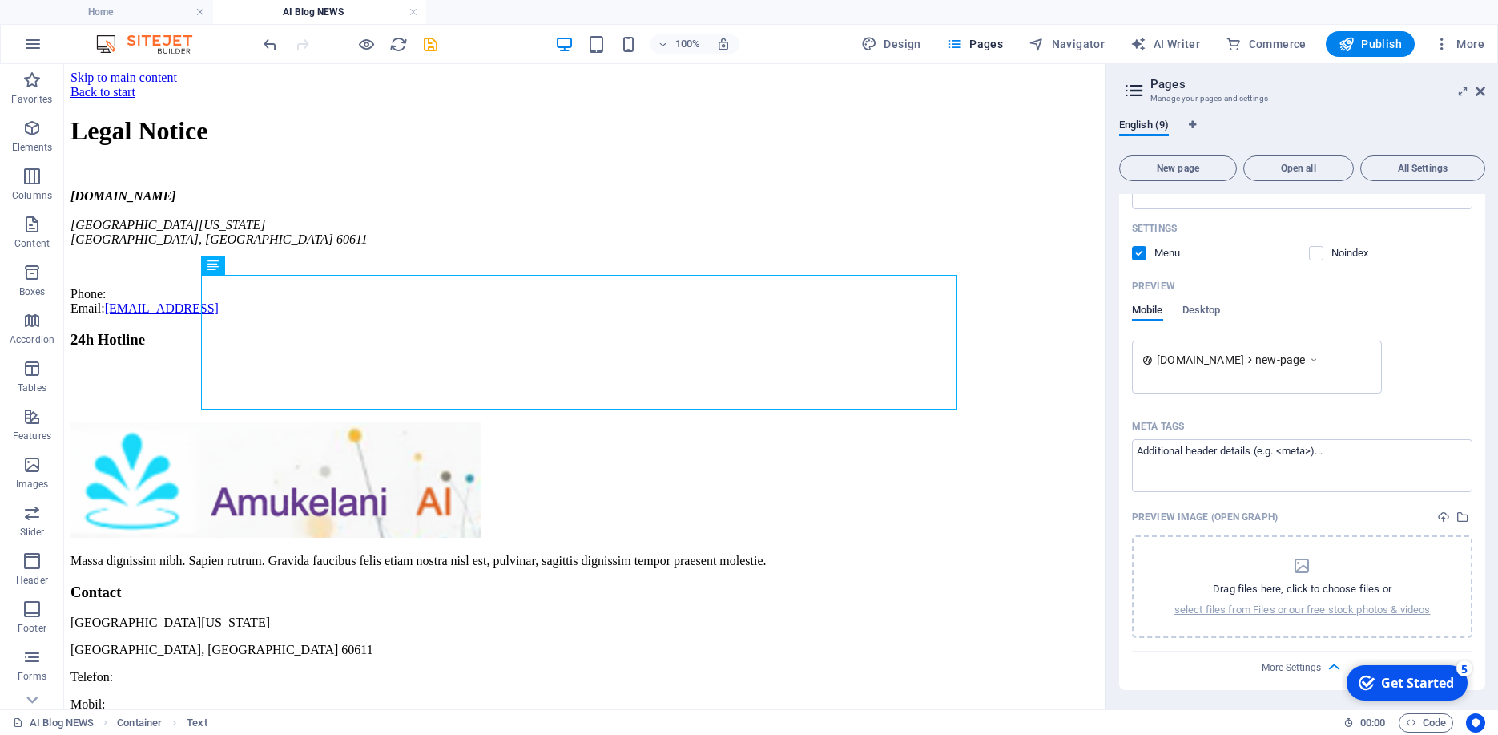
click at [1139, 92] on icon at bounding box center [1134, 90] width 24 height 22
click at [1049, 45] on span "Navigator" at bounding box center [1067, 44] width 76 height 16
select select "16963669-en"
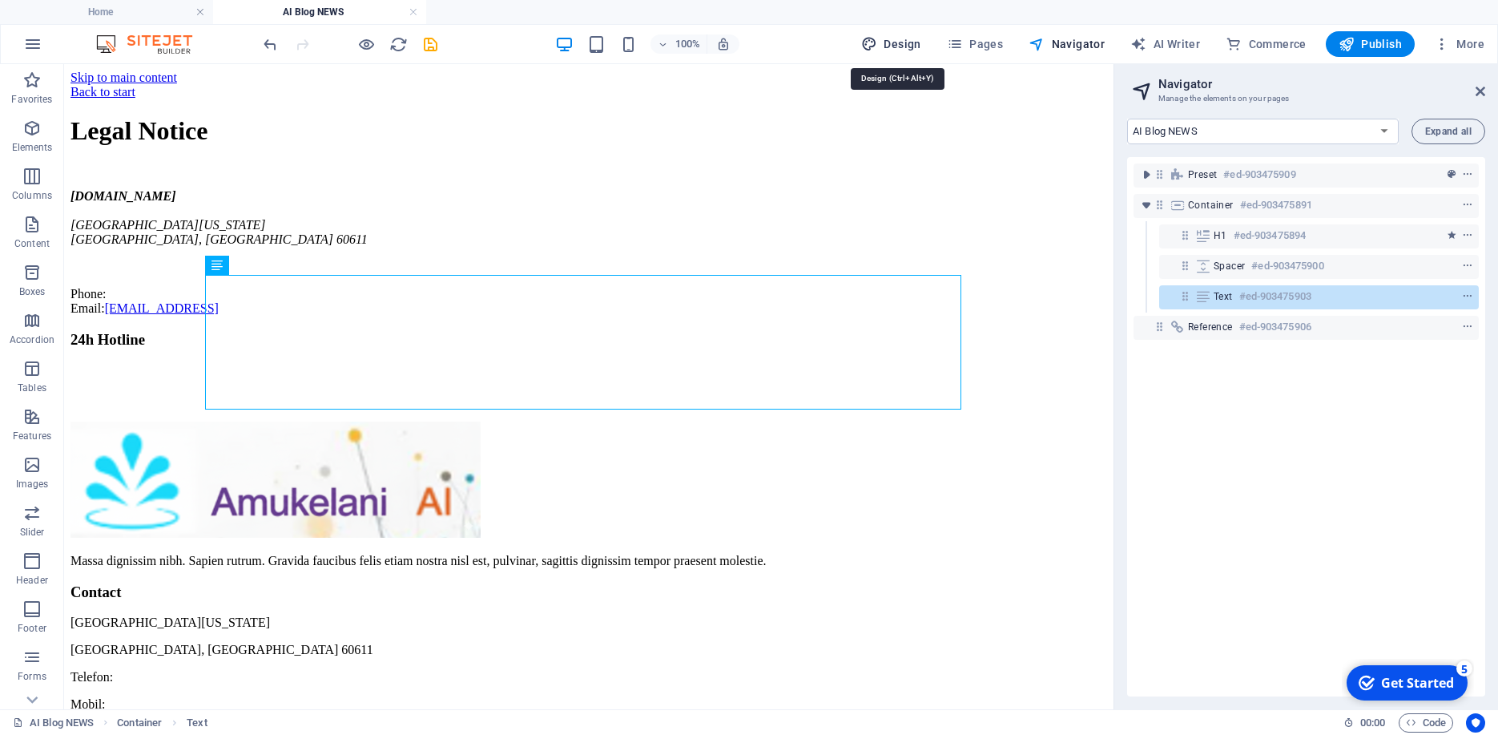
click at [907, 41] on span "Design" at bounding box center [891, 44] width 60 height 16
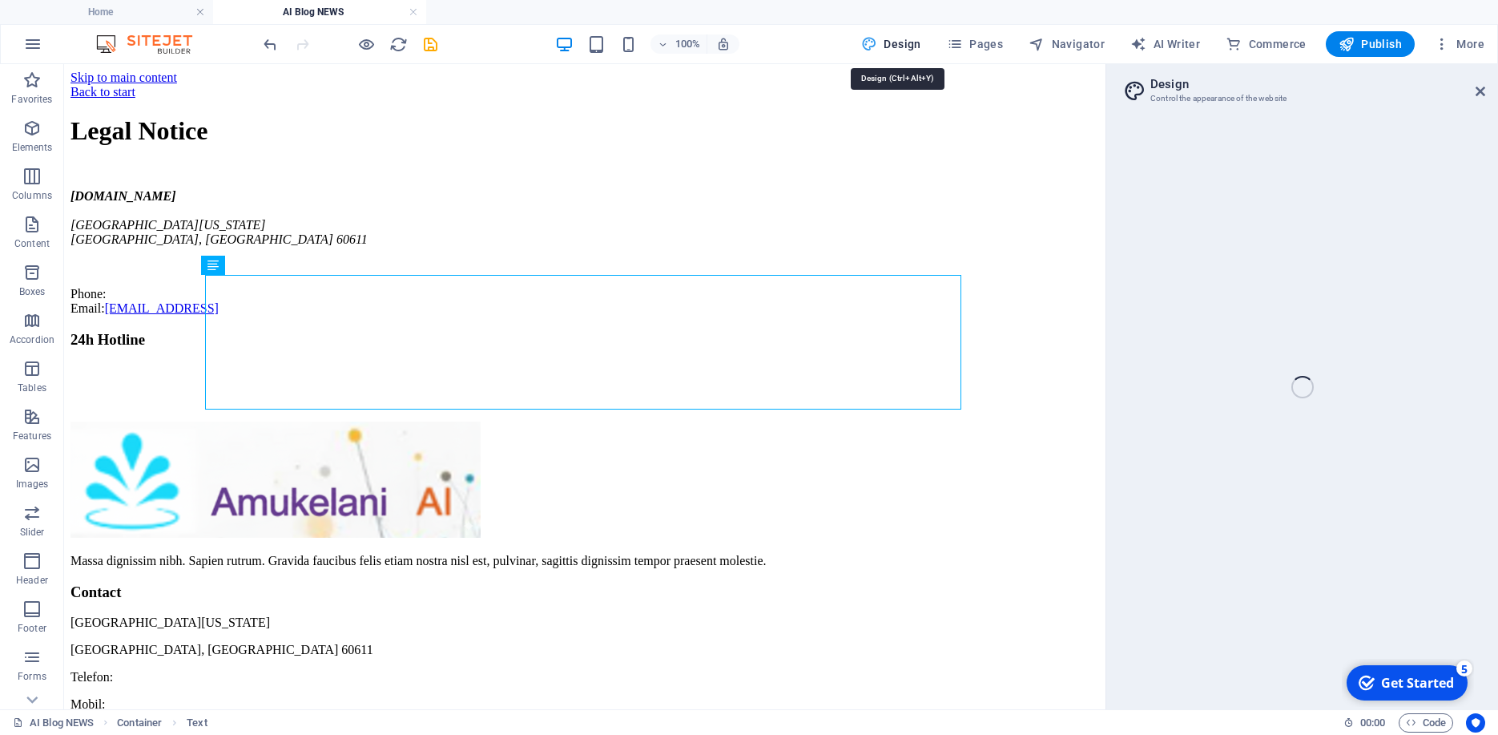
select select "px"
select select "400"
select select "px"
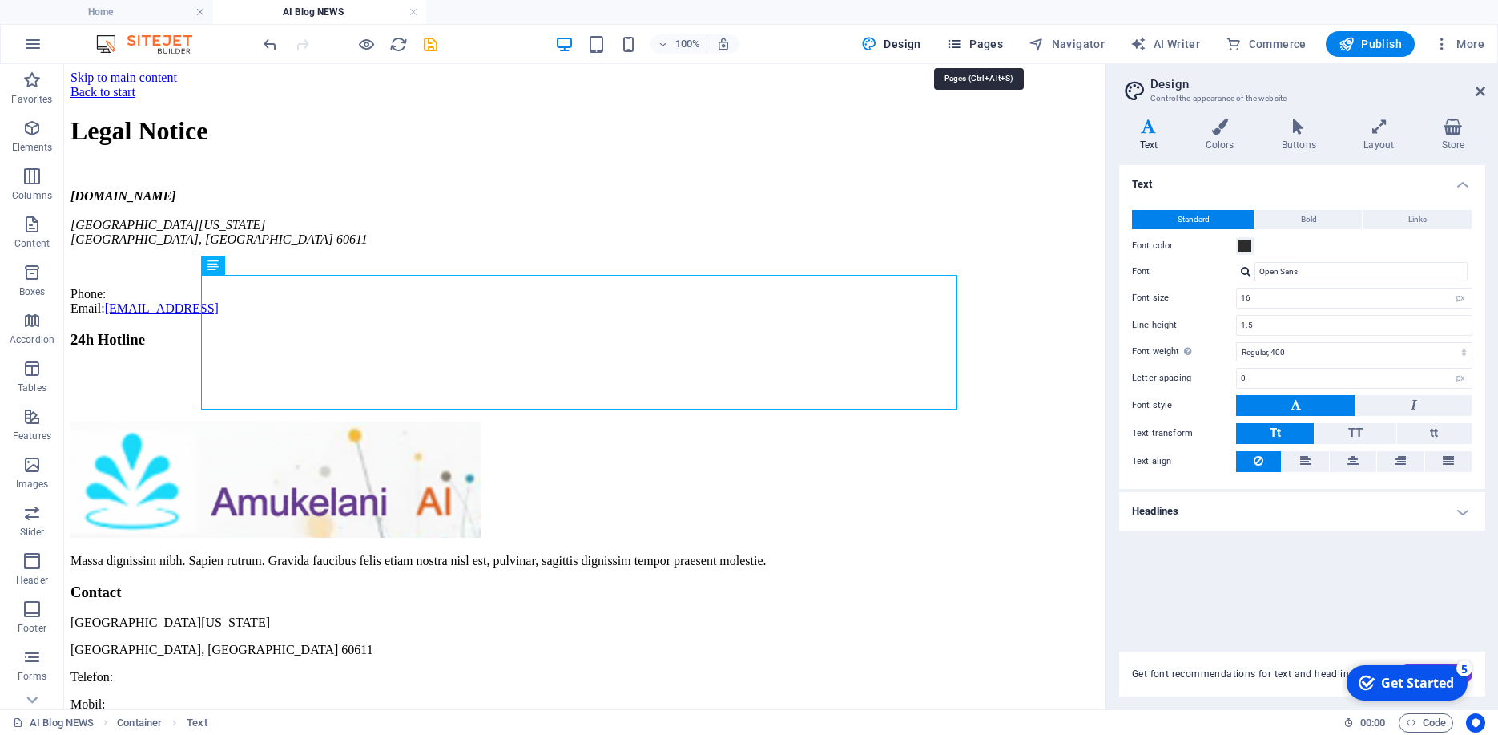
click at [988, 42] on span "Pages" at bounding box center [975, 44] width 56 height 16
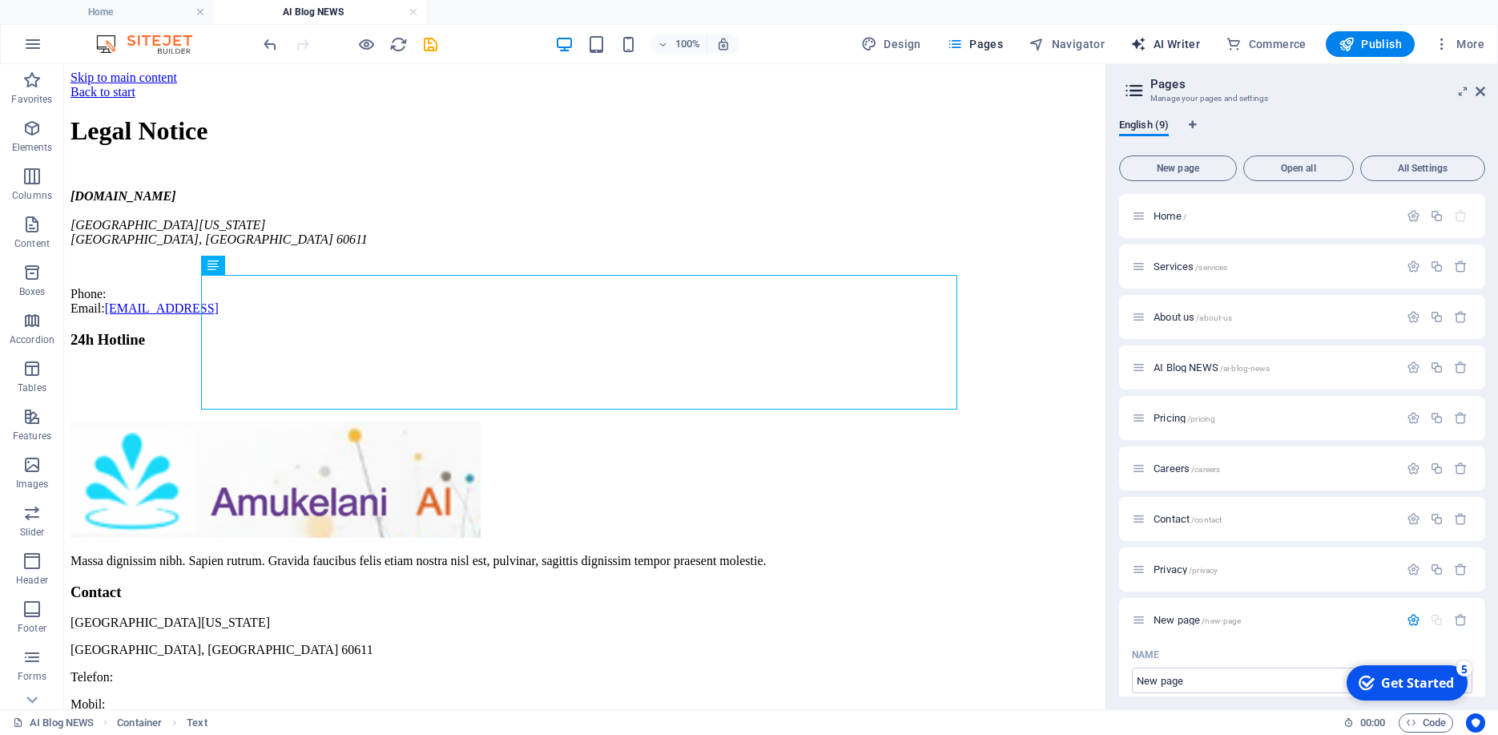
click at [1191, 44] on span "AI Writer" at bounding box center [1165, 44] width 70 height 16
select select "English"
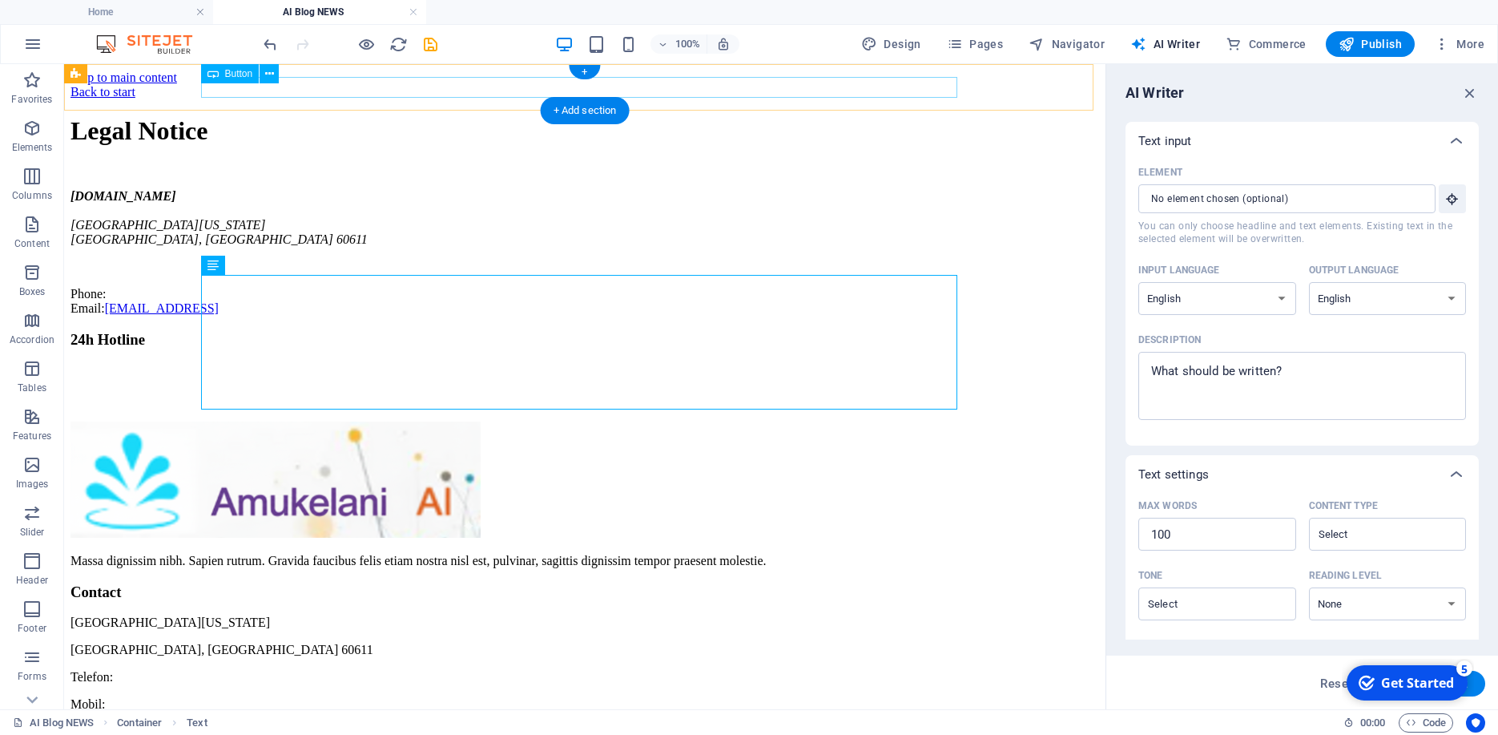
click at [240, 92] on div "Back to start" at bounding box center [584, 92] width 1029 height 14
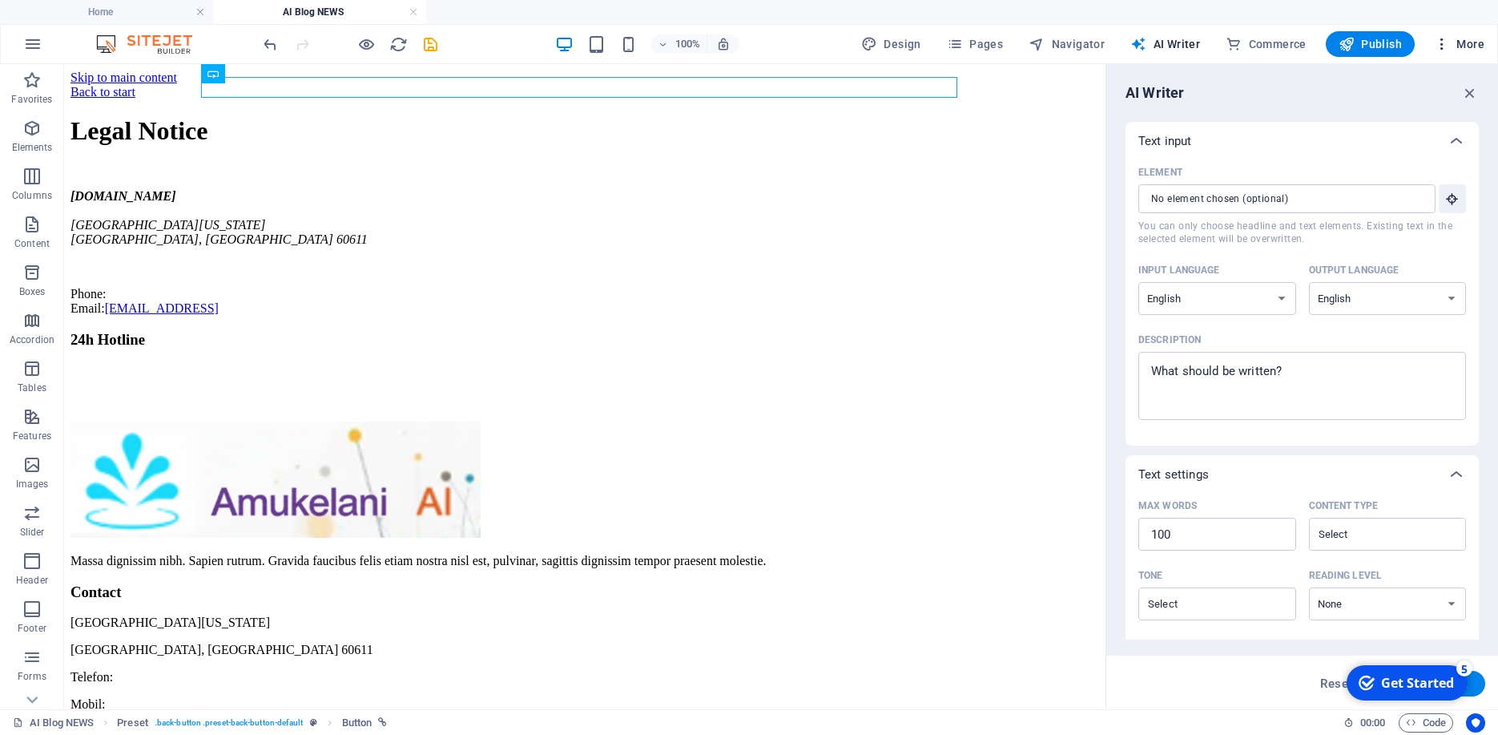
click at [1449, 40] on icon "button" at bounding box center [1442, 44] width 16 height 16
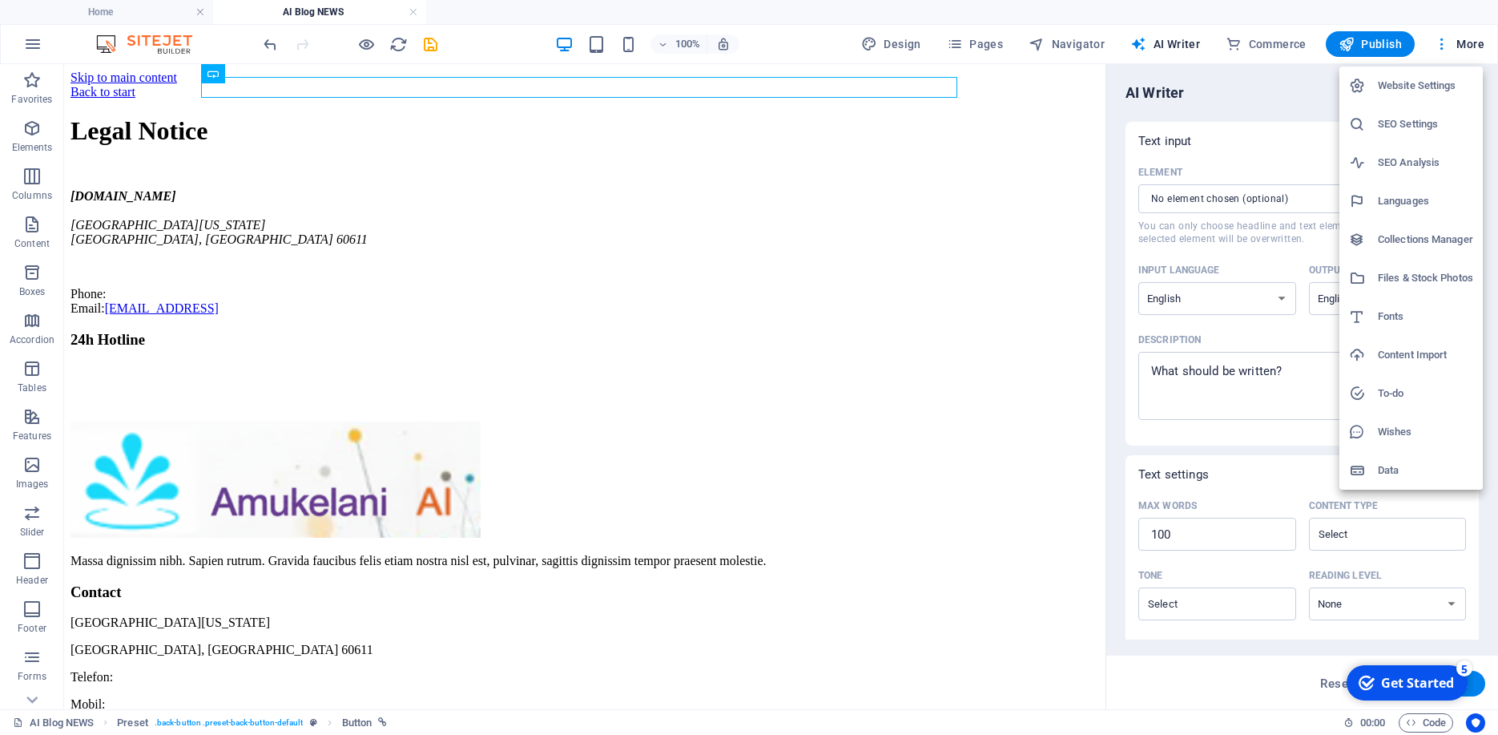
click at [1426, 88] on h6 "Website Settings" at bounding box center [1425, 85] width 95 height 19
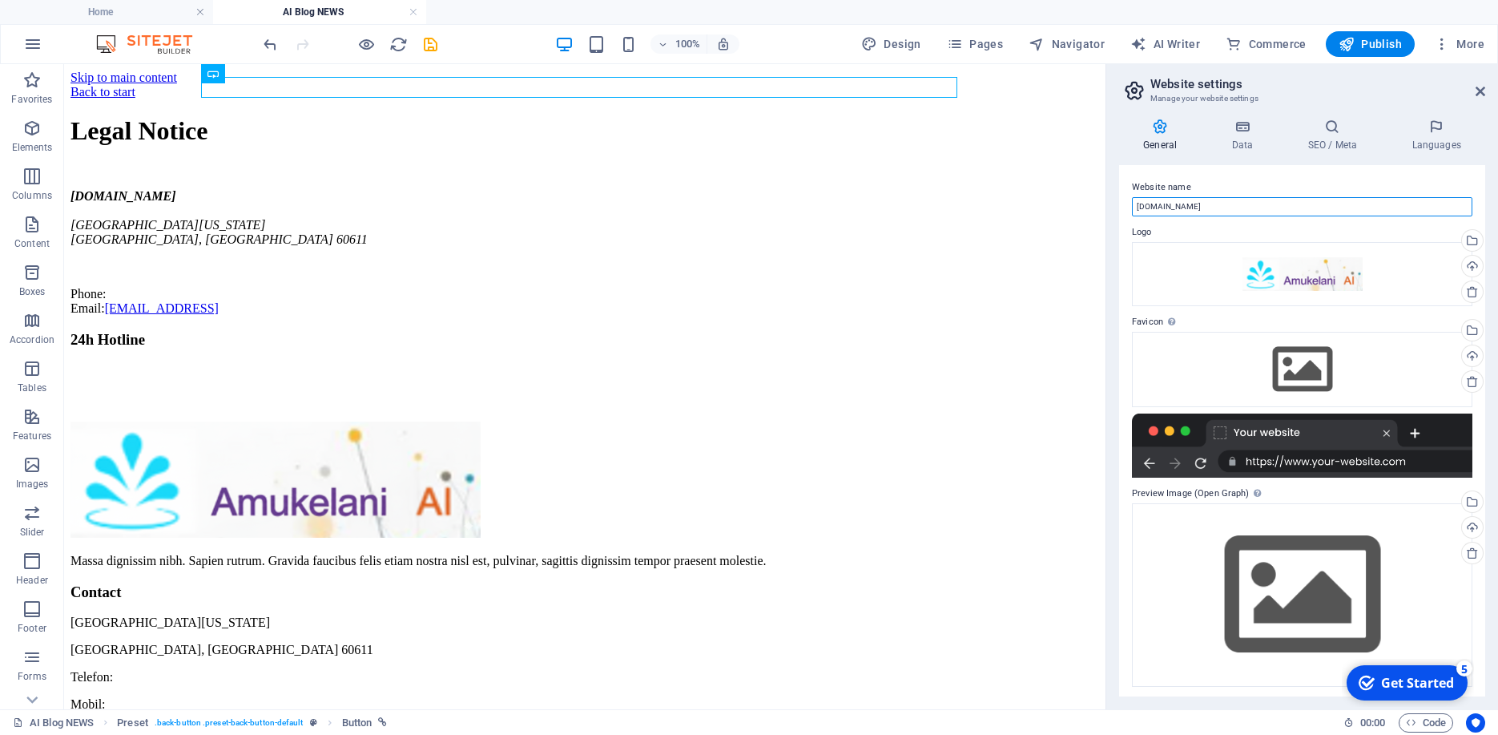
click at [1203, 203] on input "[DOMAIN_NAME]" at bounding box center [1302, 206] width 340 height 19
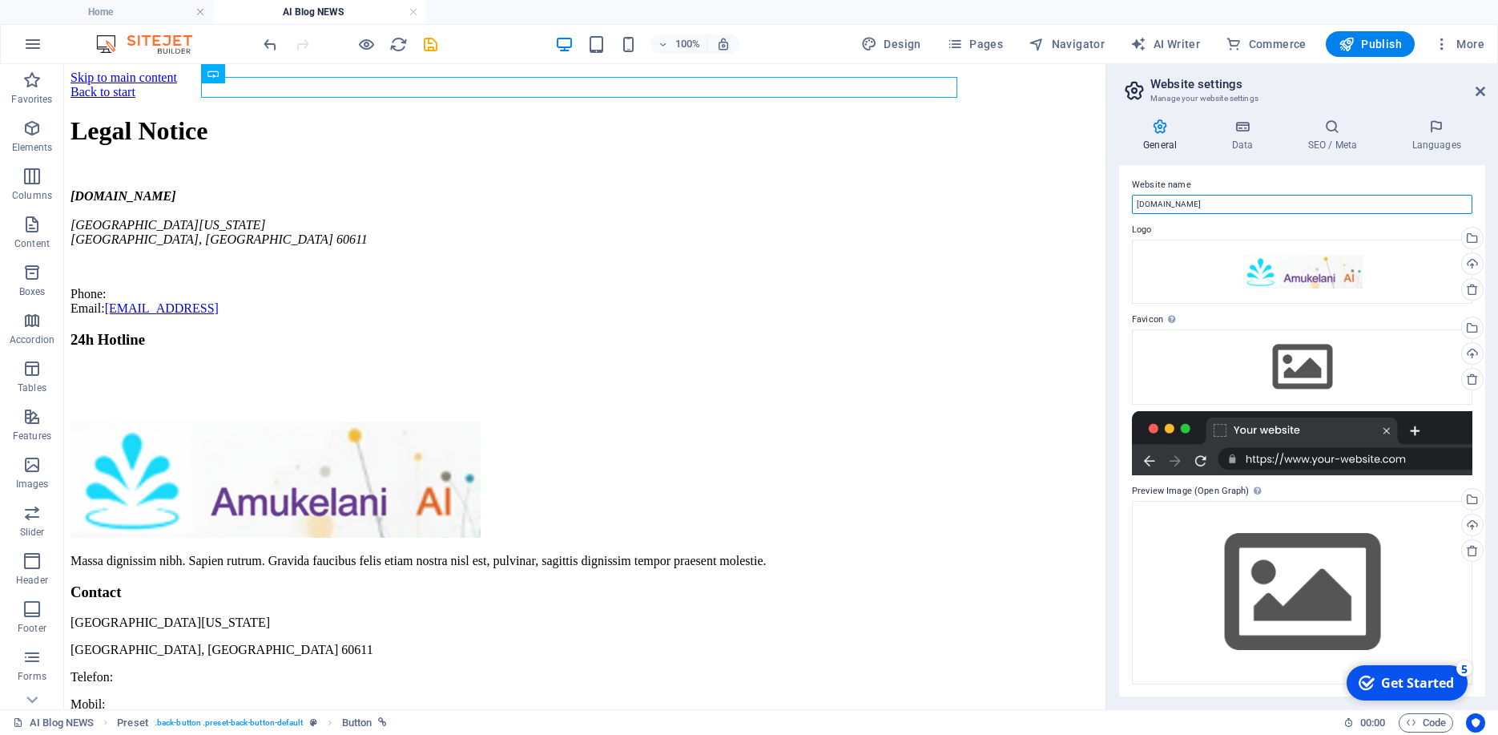
scroll to position [3, 0]
click at [1250, 145] on h4 "Data" at bounding box center [1245, 136] width 76 height 34
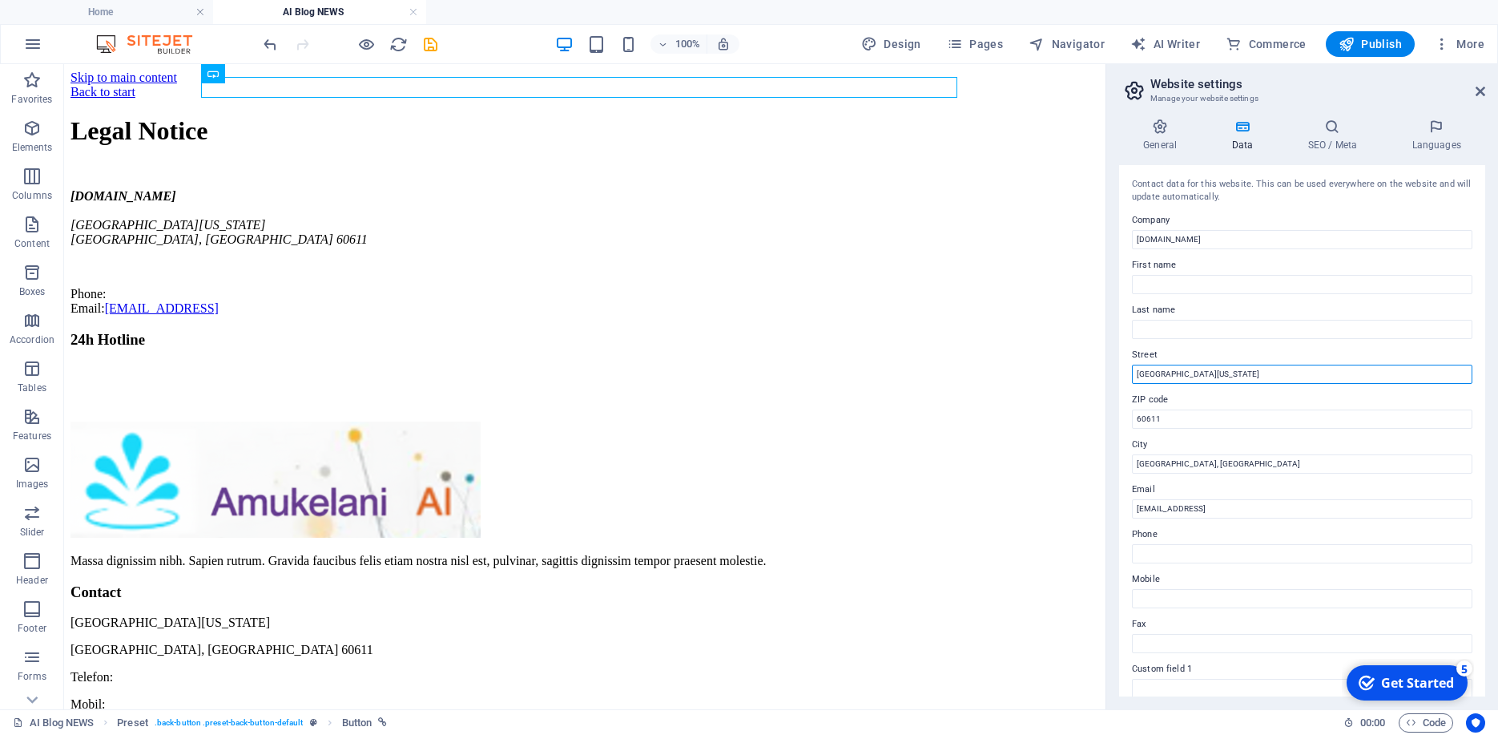
drag, startPoint x: 1231, startPoint y: 375, endPoint x: 1041, endPoint y: 304, distance: 203.6
click at [1132, 367] on input "North Michigan Avenue" at bounding box center [1302, 374] width 340 height 19
type input "233 J Tongoggara [PERSON_NAME]"
click at [1198, 457] on input "Chicago, IL" at bounding box center [1302, 463] width 340 height 19
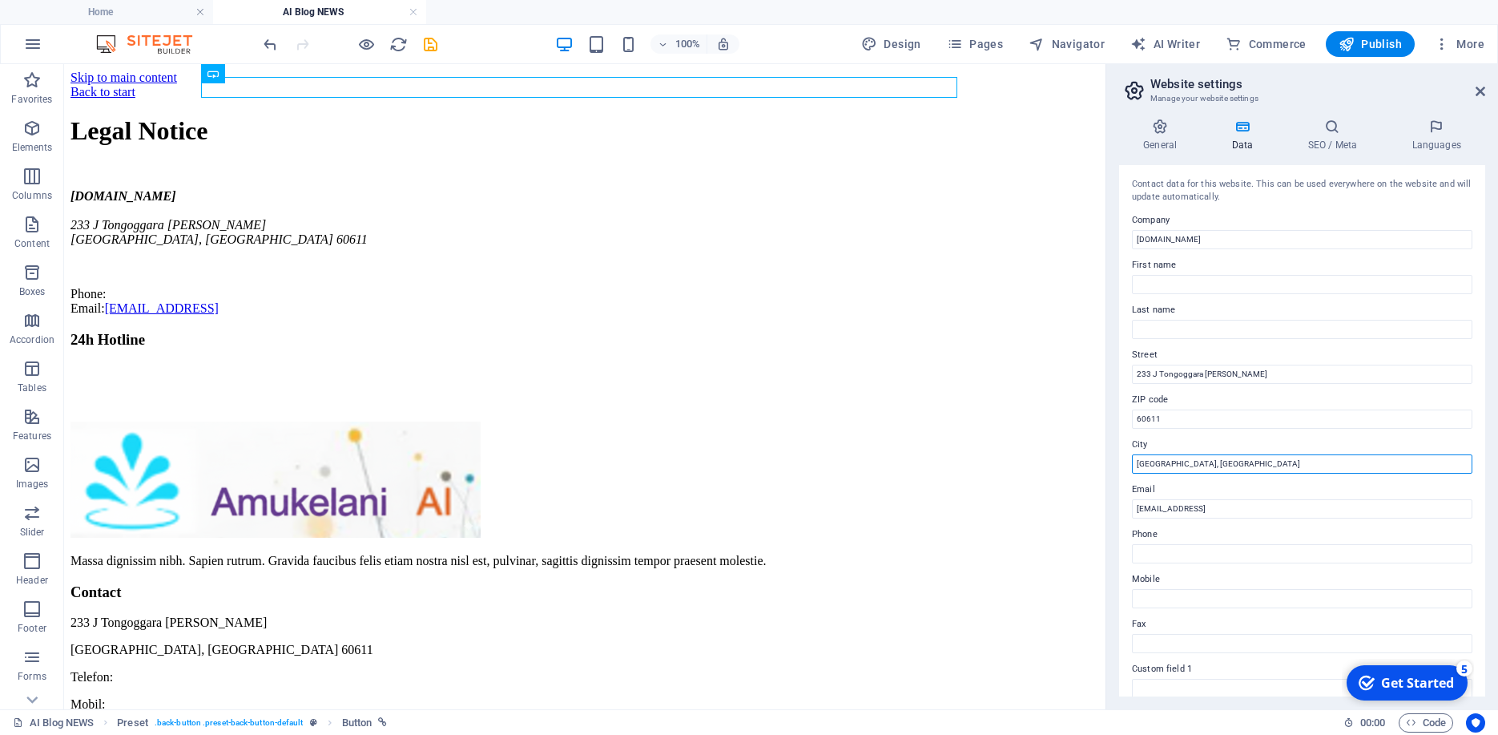
click at [1198, 457] on input "Chicago, IL" at bounding box center [1302, 463] width 340 height 19
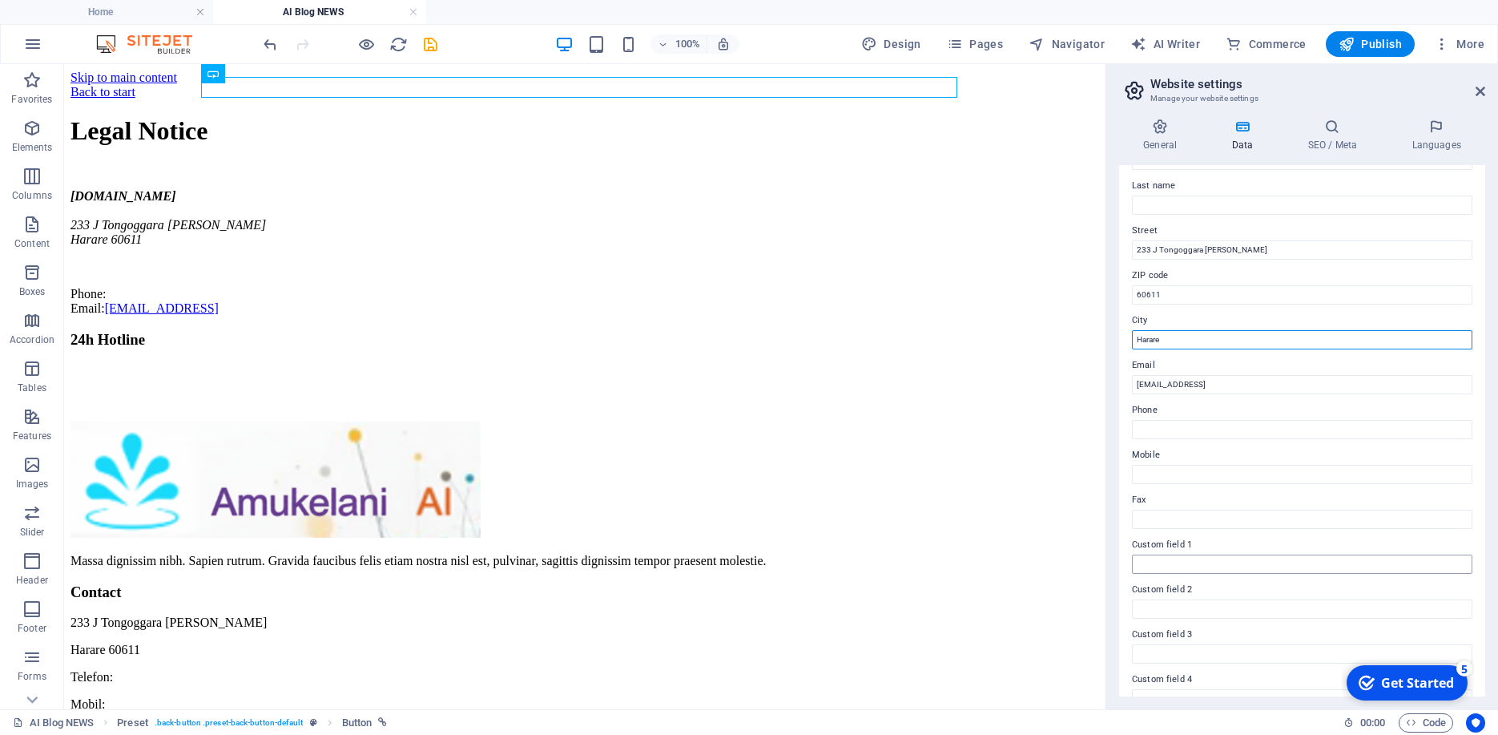
scroll to position [0, 0]
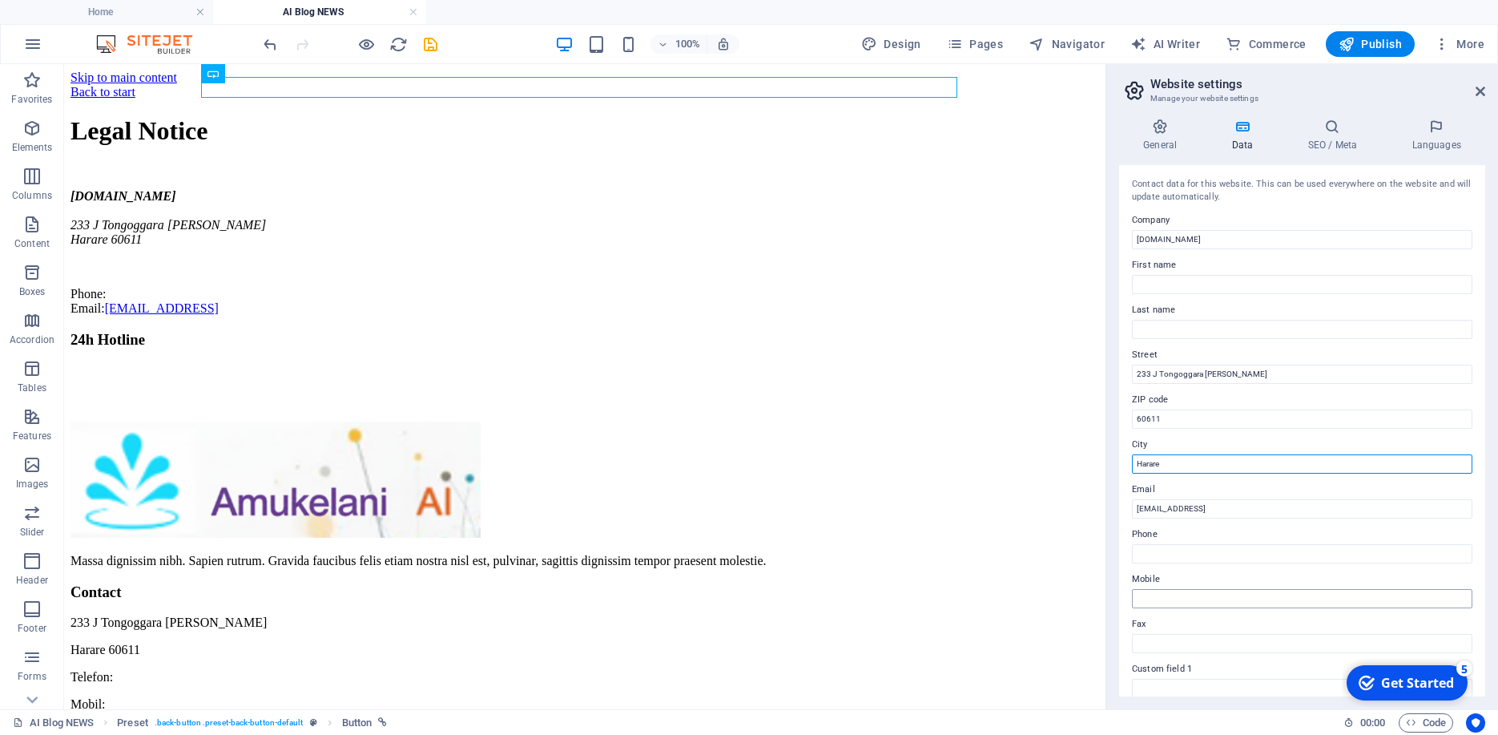
type input "Harare"
click at [1183, 598] on input "Mobile" at bounding box center [1302, 598] width 340 height 19
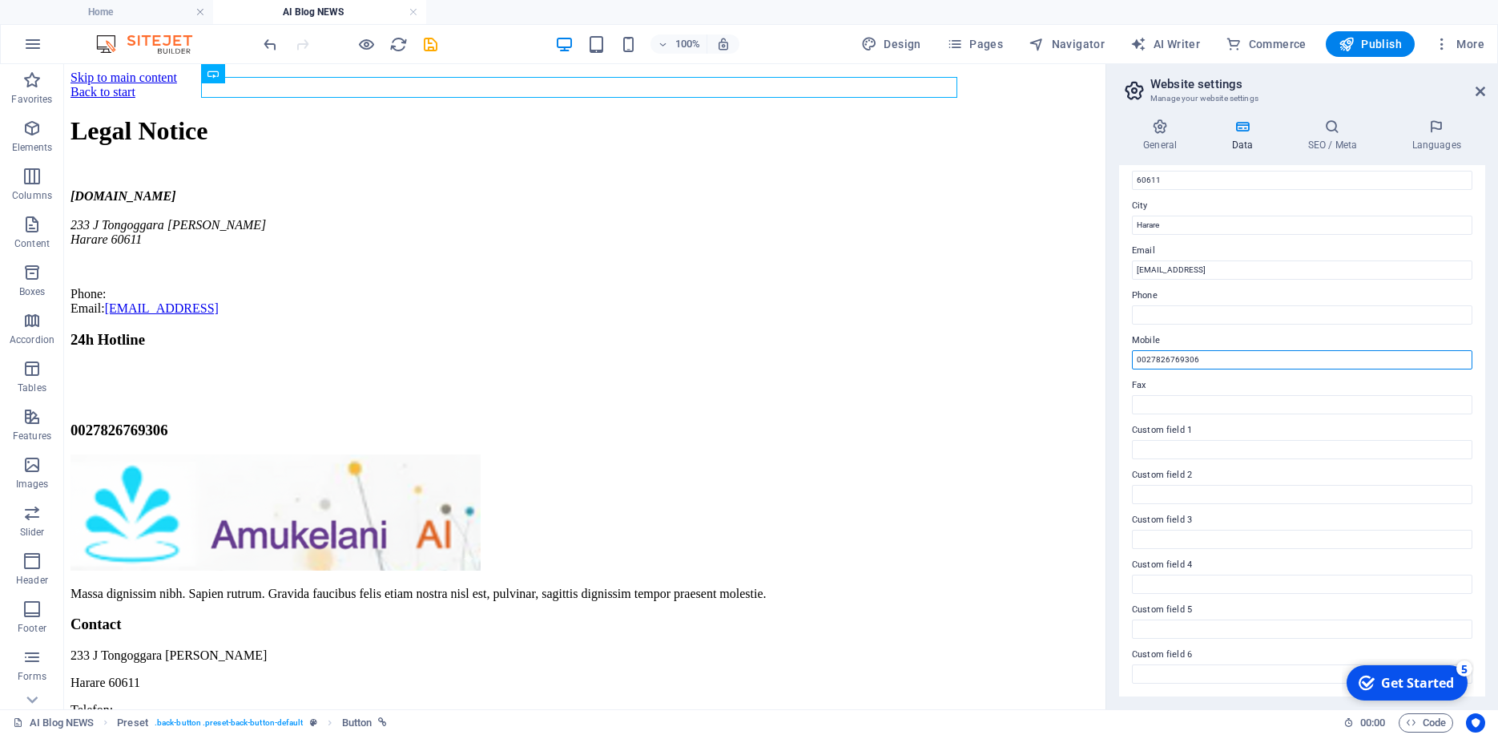
scroll to position [75, 0]
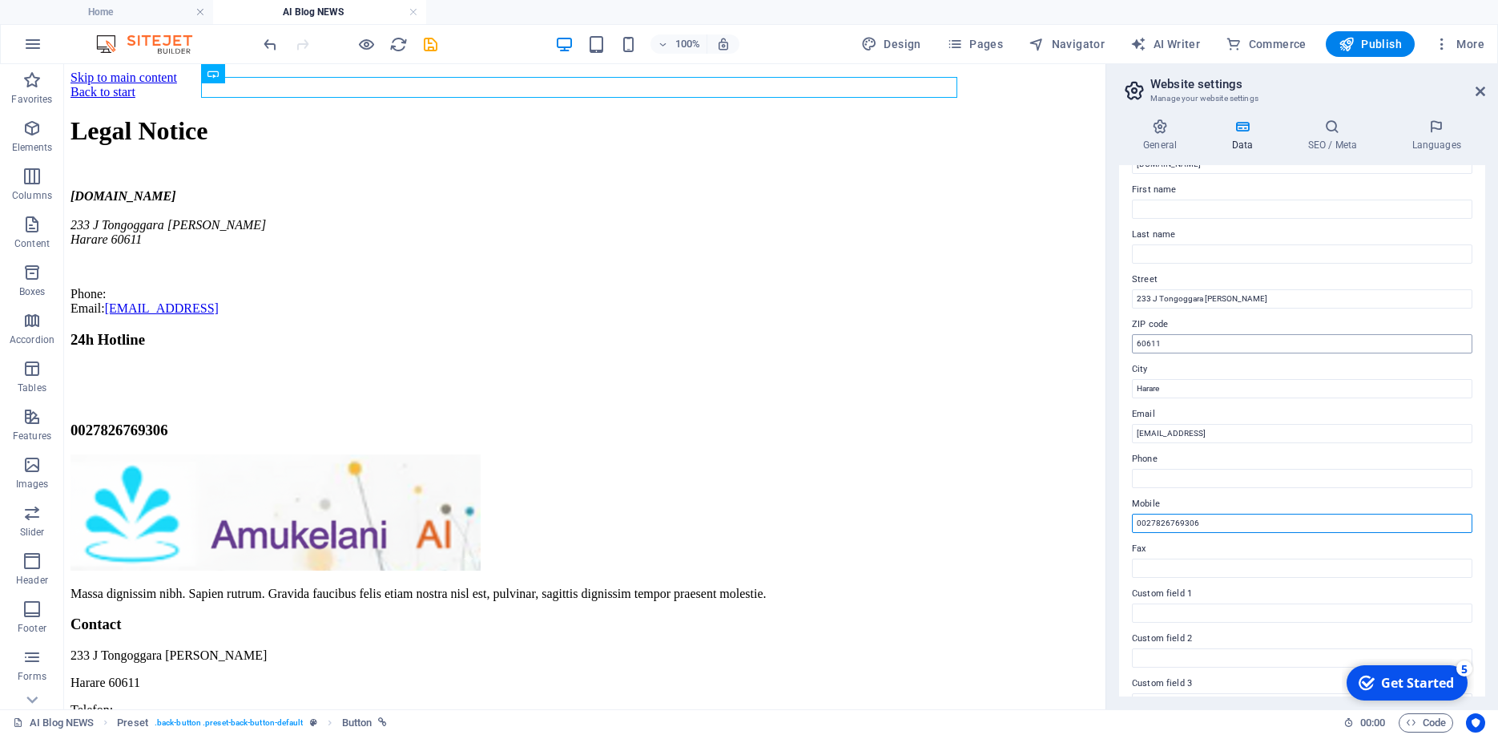
type input "0027826769306"
click at [1175, 347] on input "60611" at bounding box center [1302, 343] width 340 height 19
click at [1381, 46] on span "Publish" at bounding box center [1370, 44] width 63 height 16
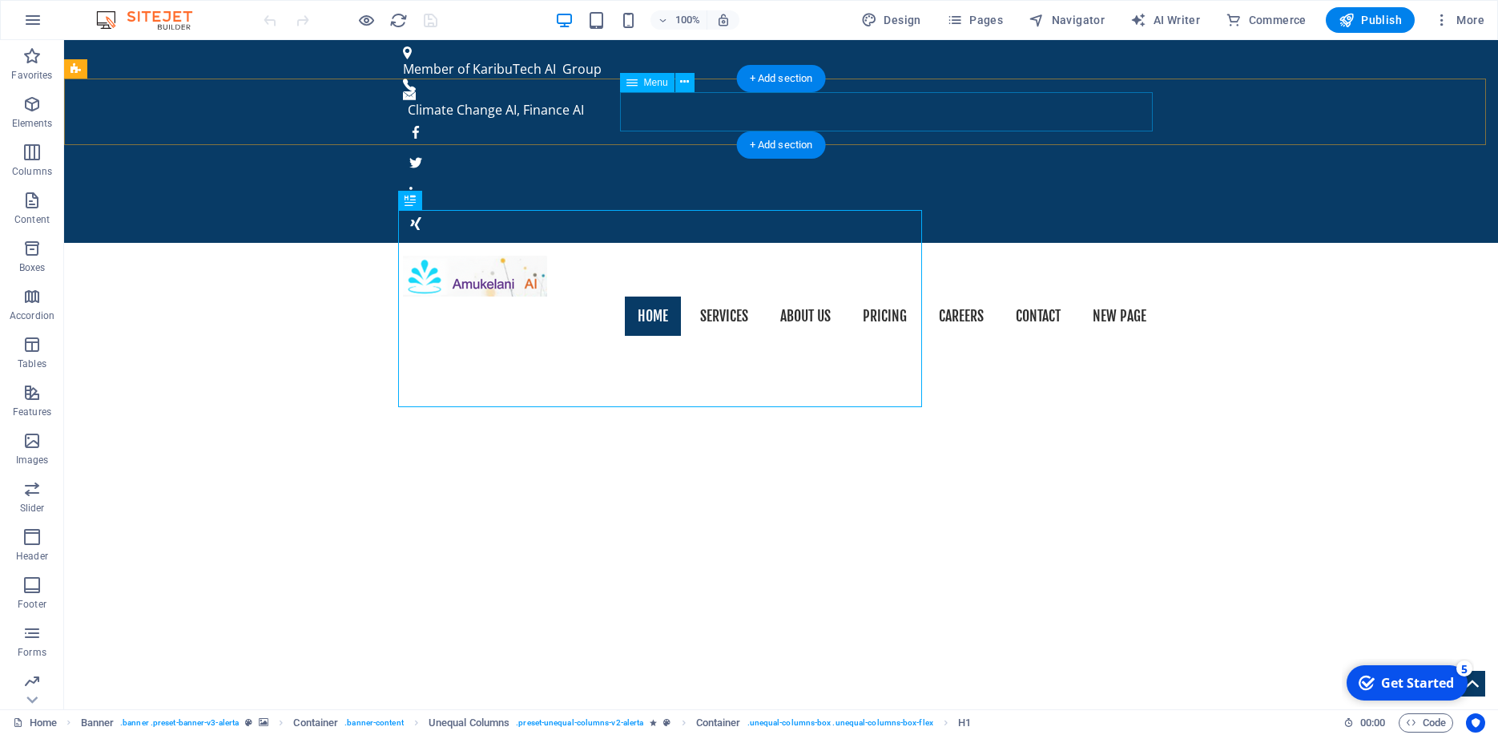
click at [1123, 296] on nav "Home Services About us Pricing Careers Contact New page" at bounding box center [781, 316] width 756 height 40
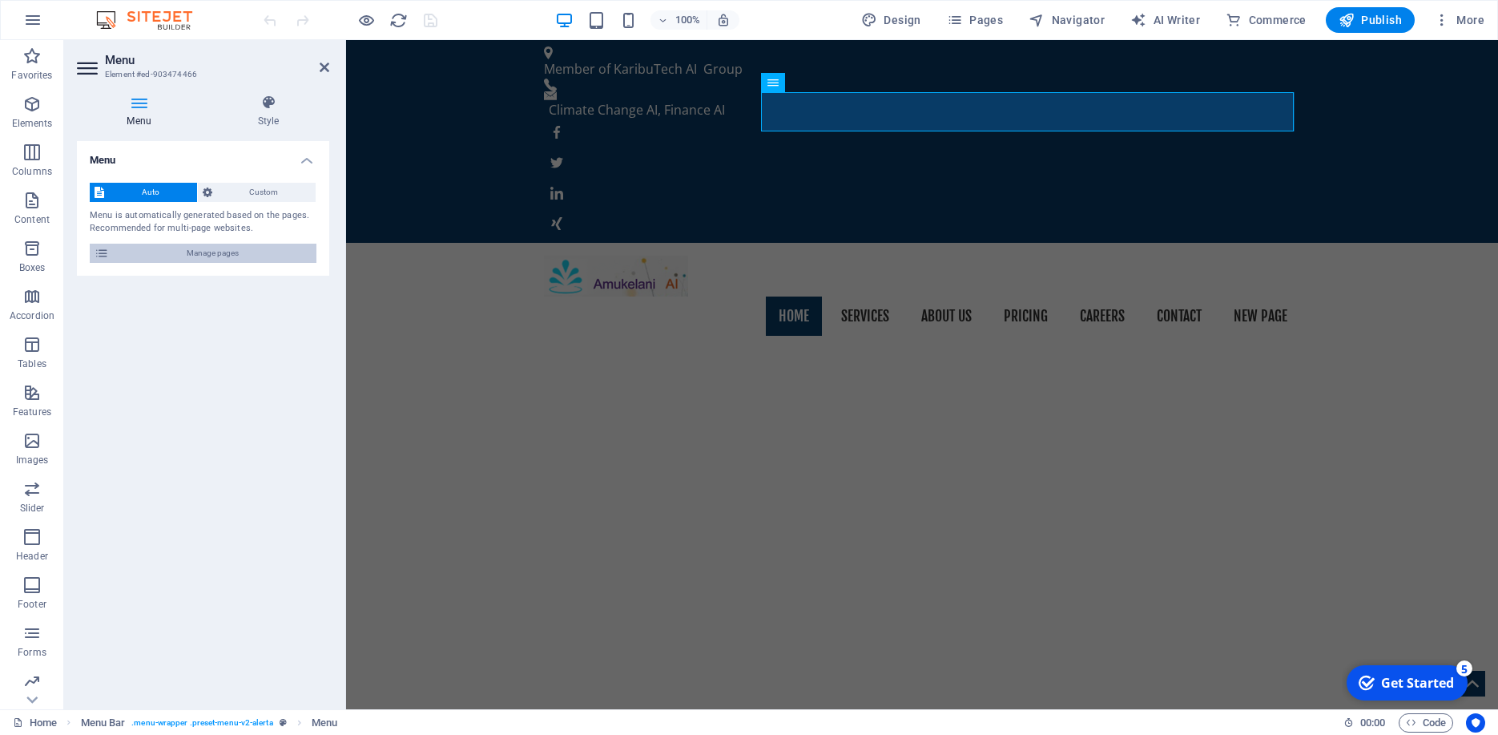
click at [171, 251] on span "Manage pages" at bounding box center [213, 253] width 198 height 19
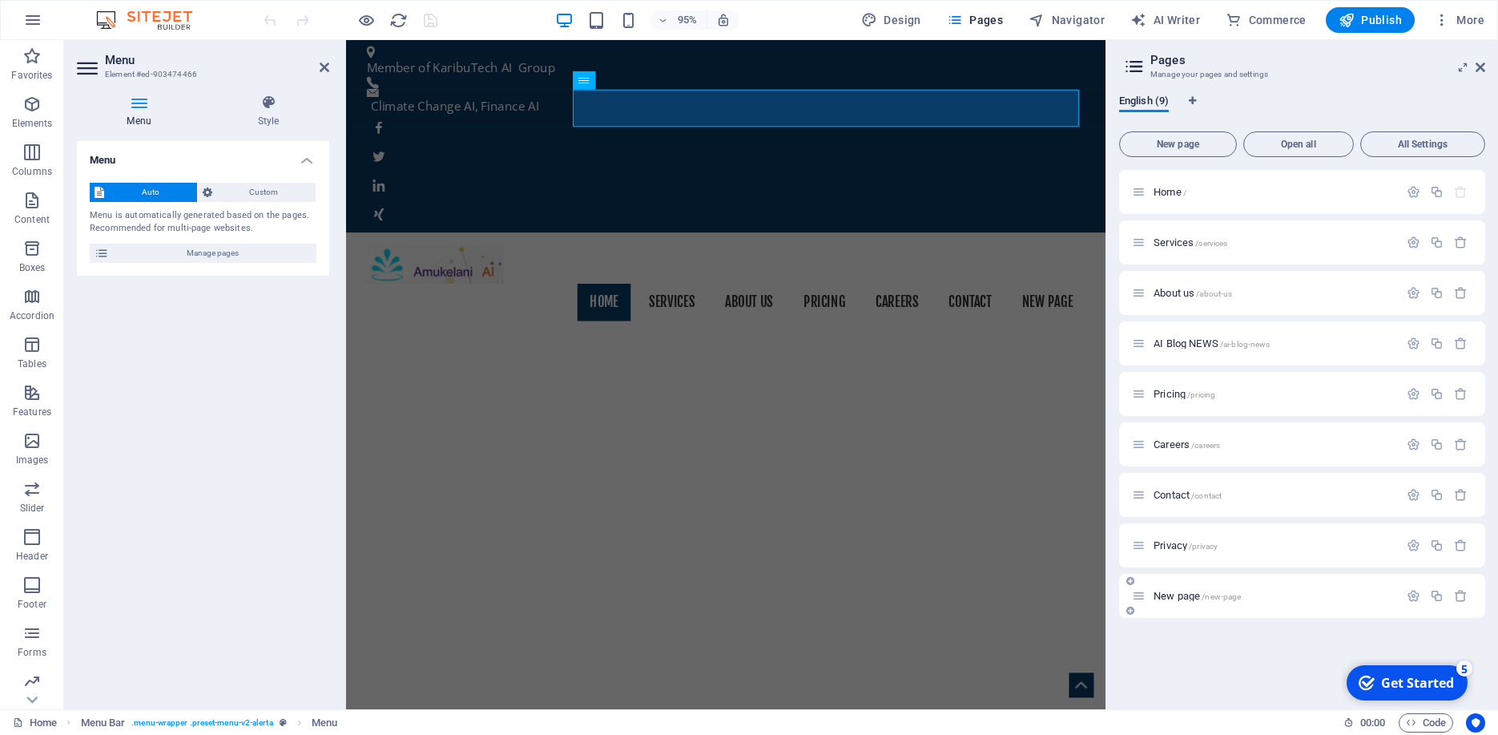
click at [1222, 594] on span "/new-page" at bounding box center [1221, 596] width 39 height 9
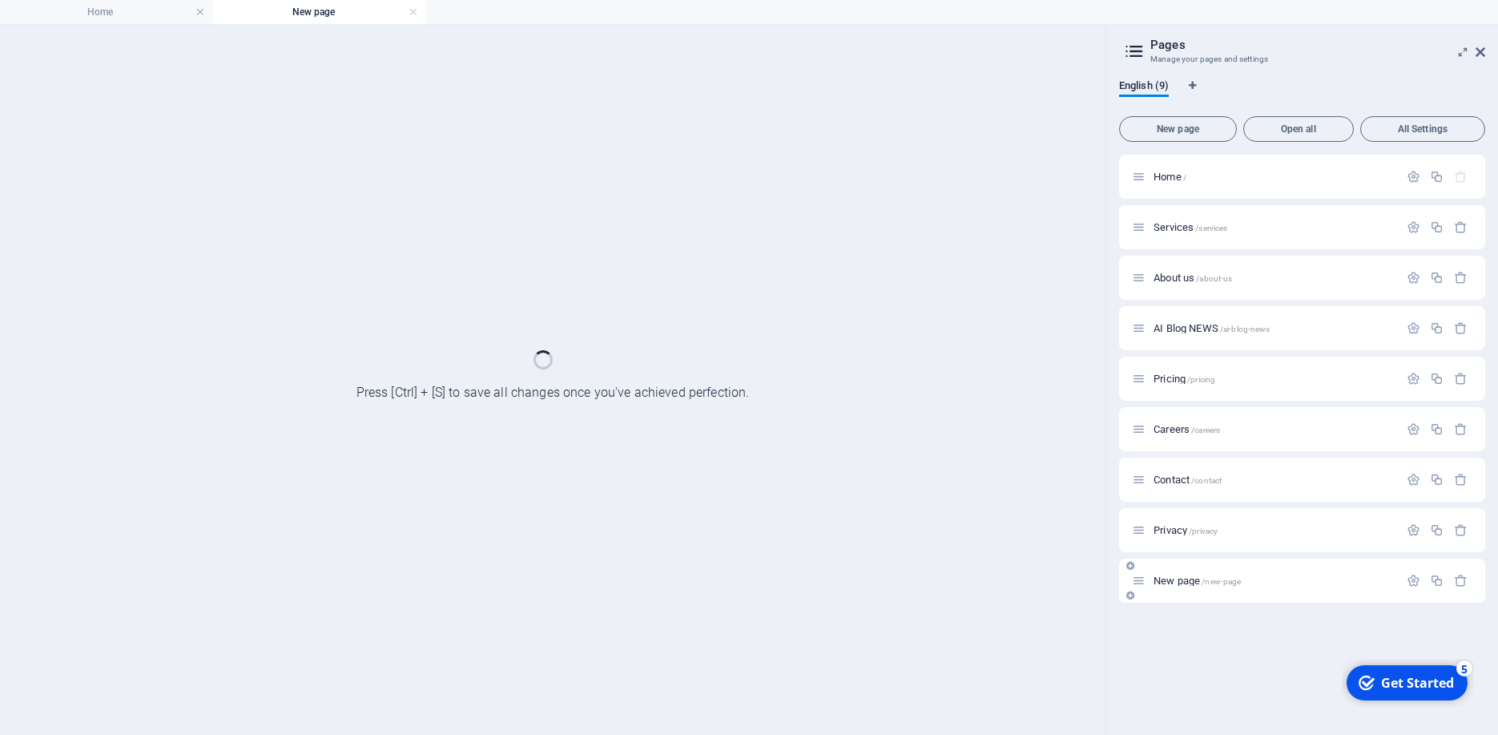
click at [1222, 594] on div "New page /new-page" at bounding box center [1302, 580] width 366 height 44
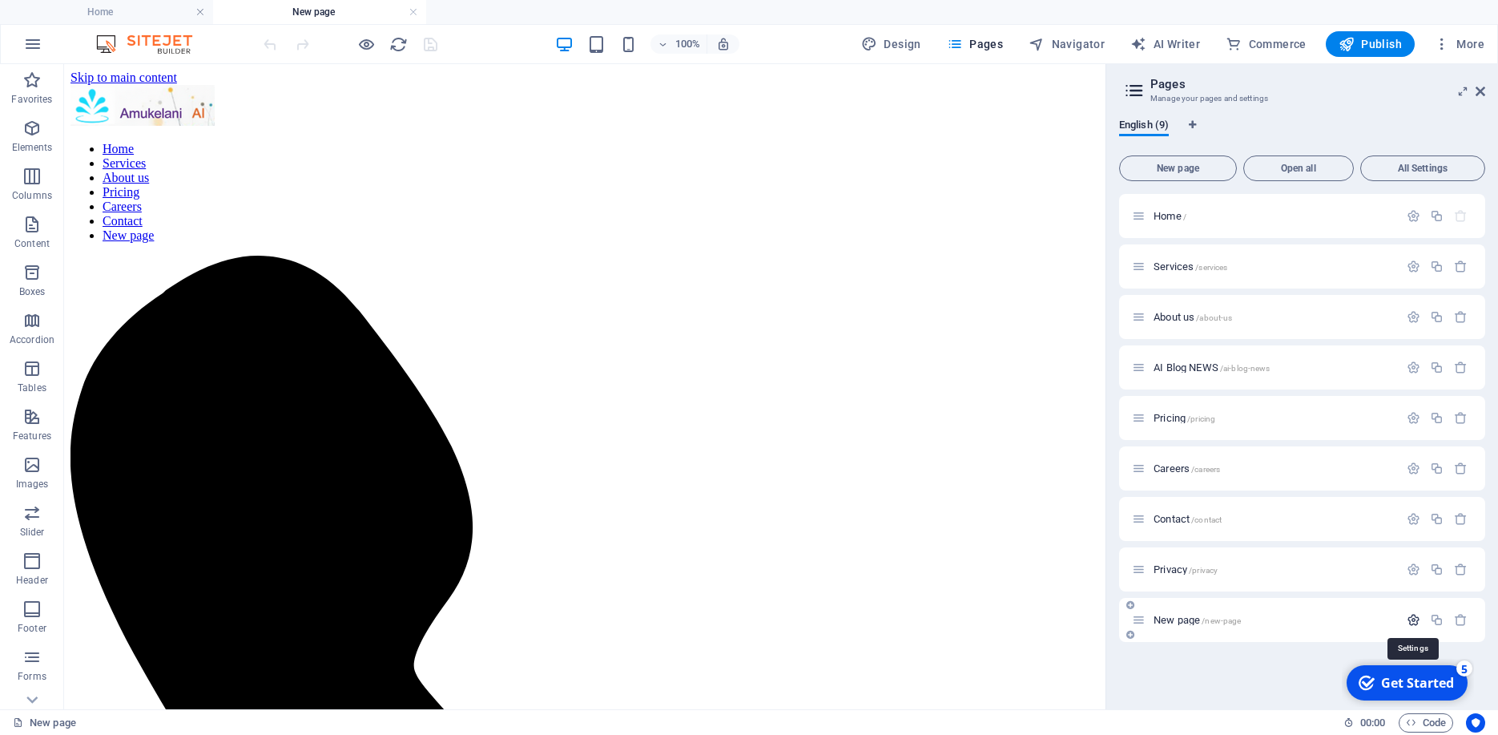
click at [1416, 621] on icon "button" at bounding box center [1414, 620] width 14 height 14
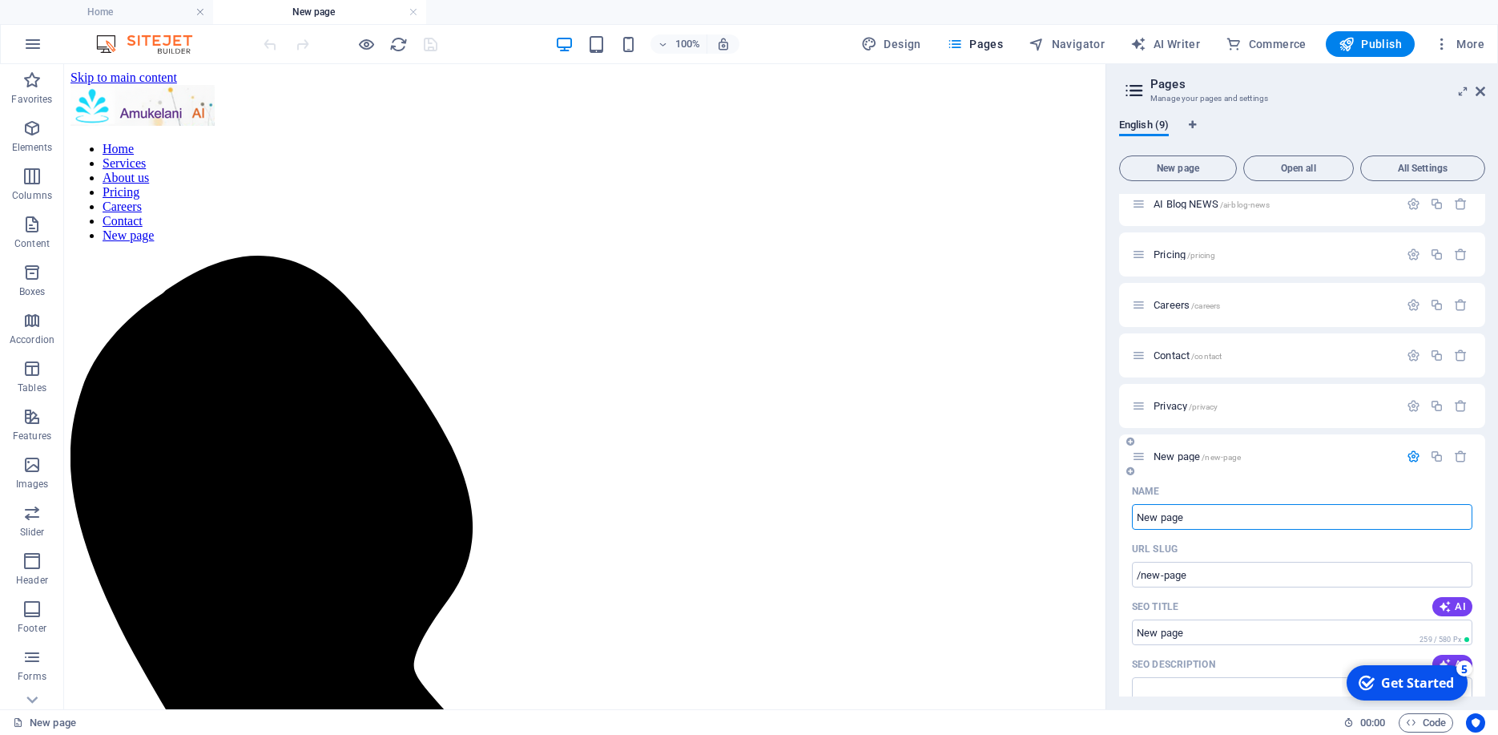
scroll to position [218, 0]
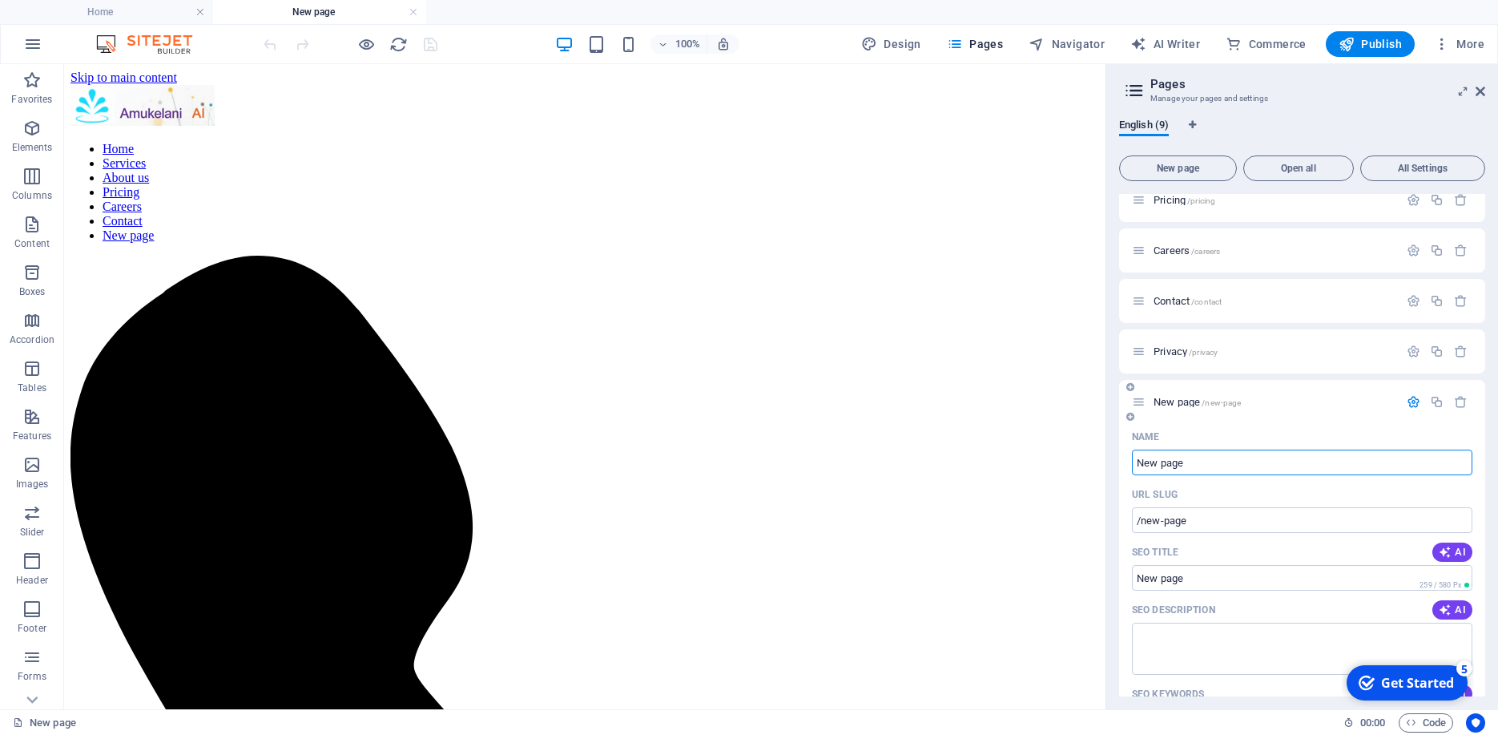
click at [1194, 461] on input "New page" at bounding box center [1302, 462] width 340 height 26
type input "AI"
type input "/ai"
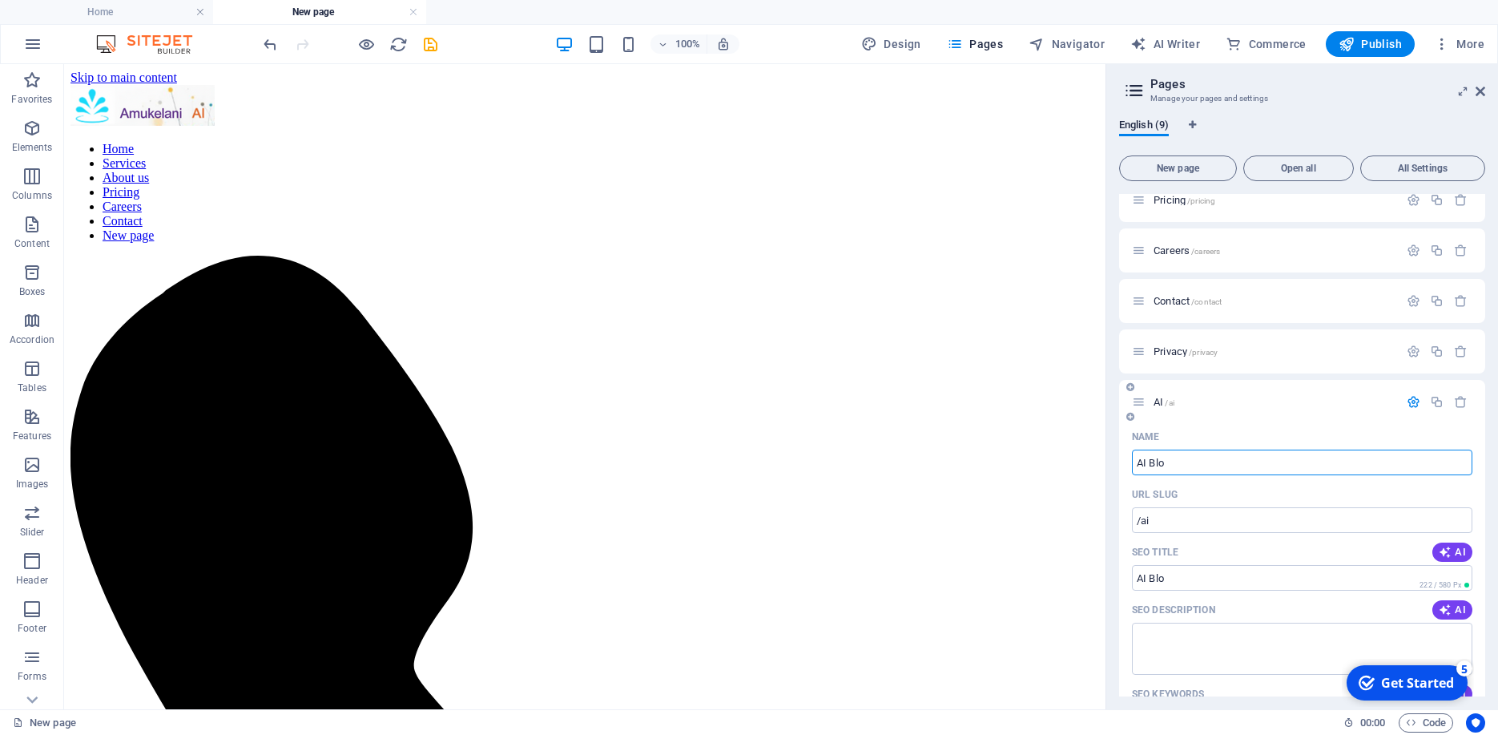
type input "AI Blog"
type input "/ai-blo"
type input "AI Blog"
type input "/ai-blog"
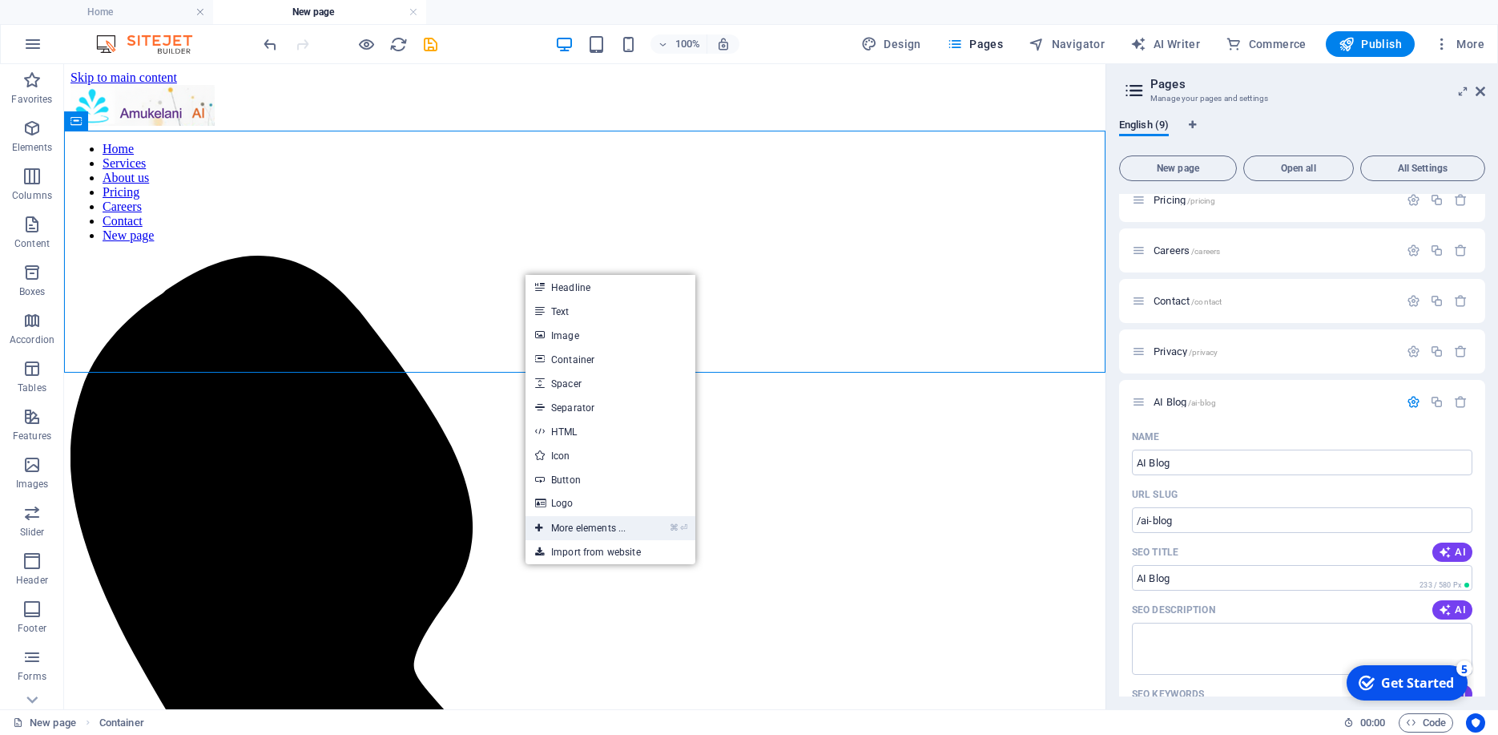
click at [618, 530] on link "⌘ ⏎ More elements ..." at bounding box center [581, 528] width 110 height 24
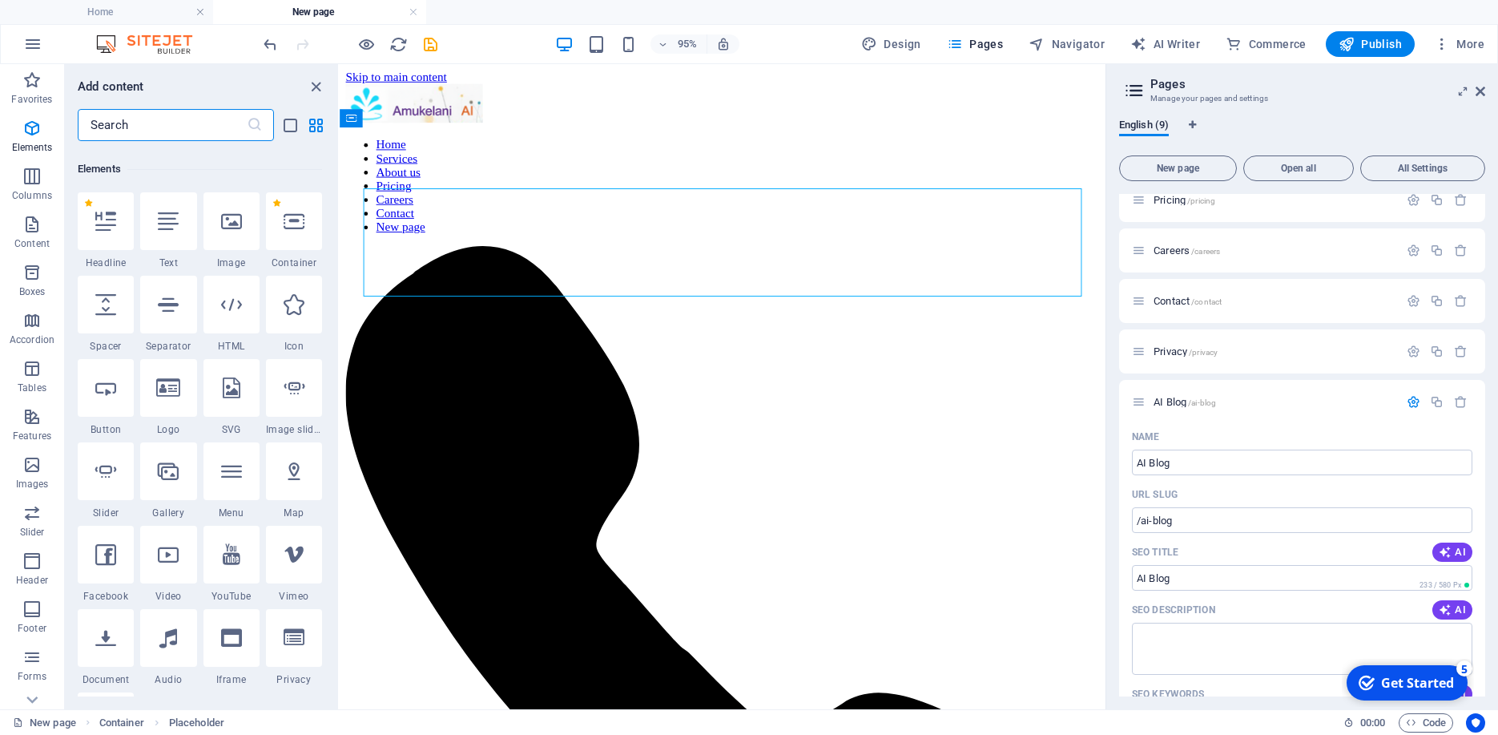
scroll to position [171, 0]
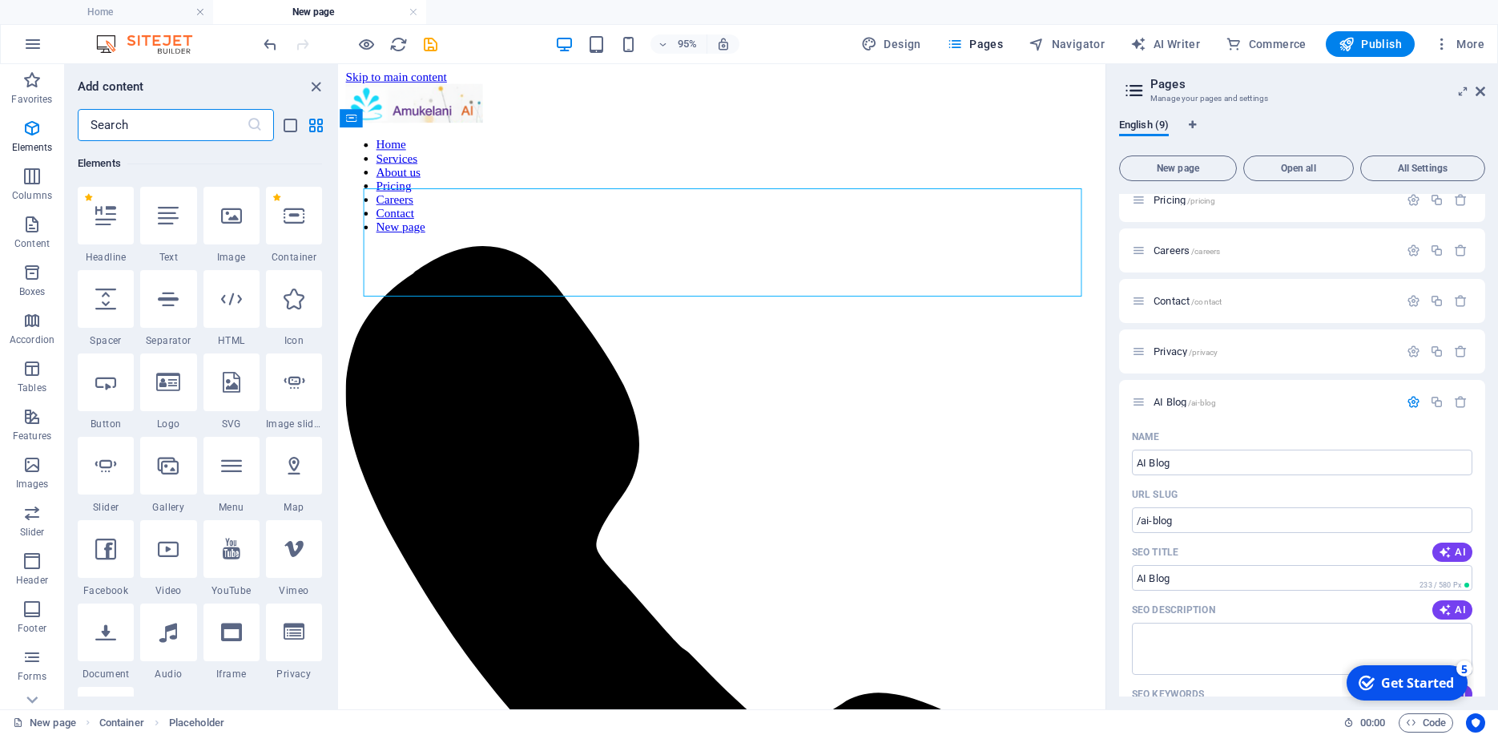
click at [175, 126] on input "text" at bounding box center [162, 125] width 169 height 32
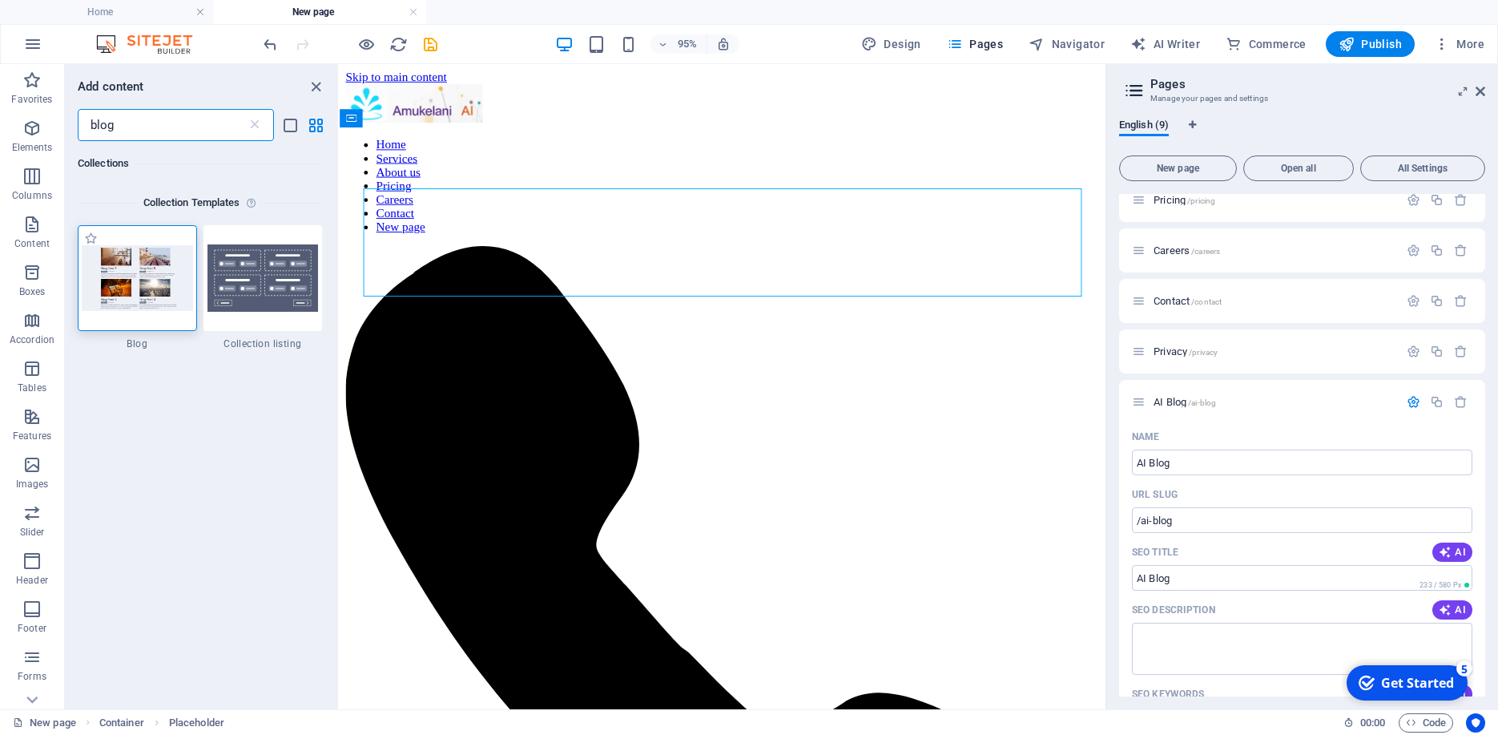
type input "blog"
click at [162, 289] on img at bounding box center [137, 277] width 111 height 65
click at [153, 280] on img at bounding box center [137, 277] width 111 height 65
click at [134, 341] on span "Blog" at bounding box center [137, 343] width 119 height 13
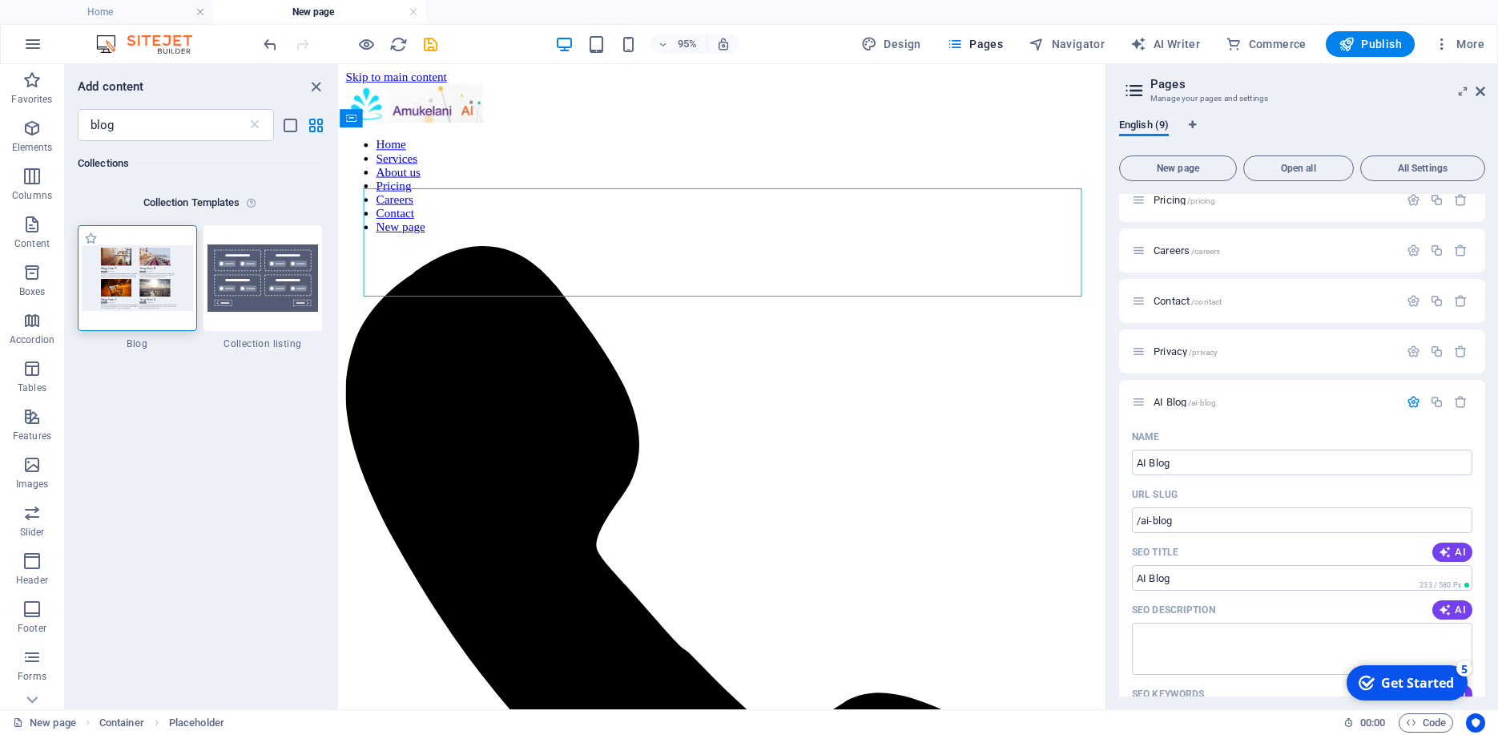
click at [135, 273] on img at bounding box center [137, 277] width 111 height 65
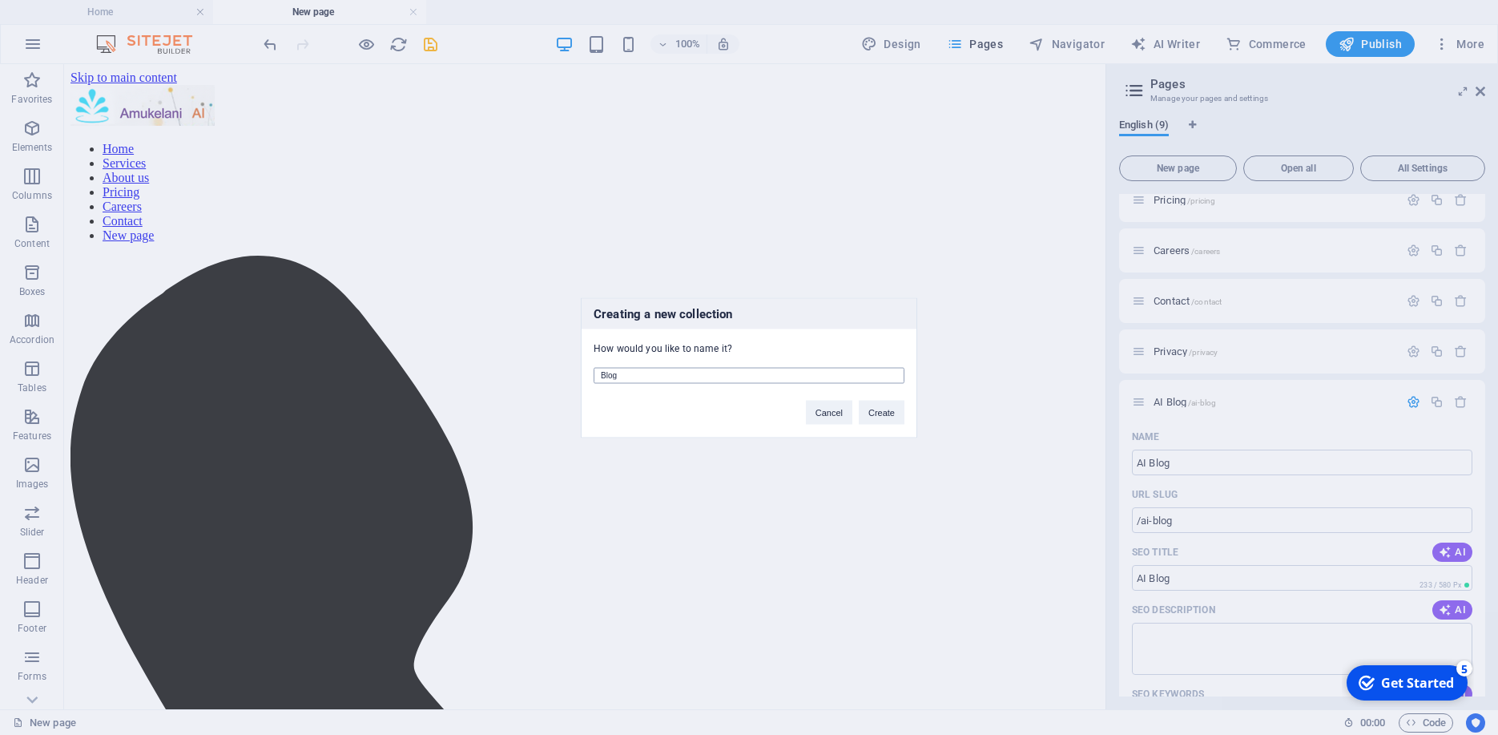
click at [673, 377] on input "Blog" at bounding box center [749, 375] width 311 height 16
type input "AI for Zimbabwe News"
click at [891, 411] on button "Create" at bounding box center [882, 412] width 46 height 24
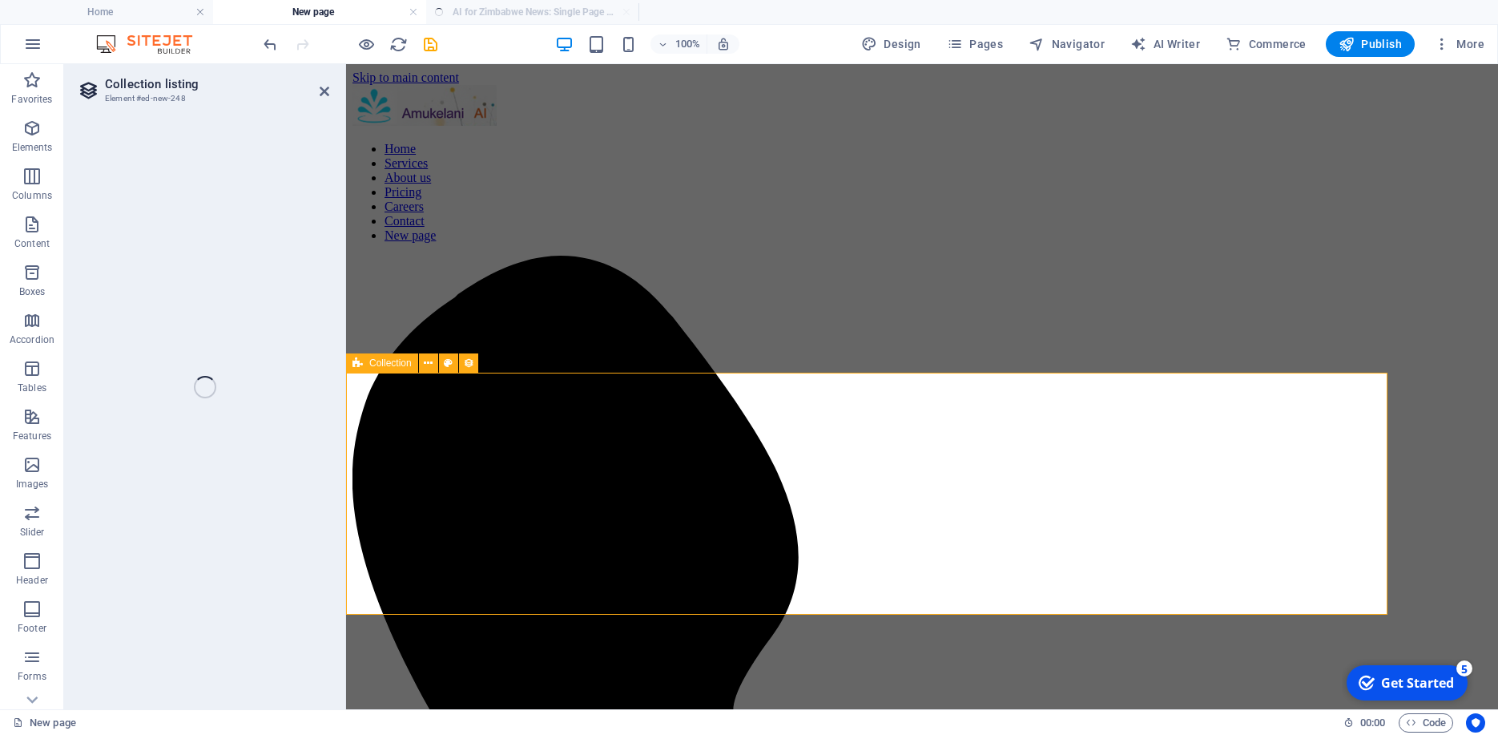
select select "columns.publishing_date_DESC"
select select "columns.status"
select select "columns.publishing_date"
select select "past"
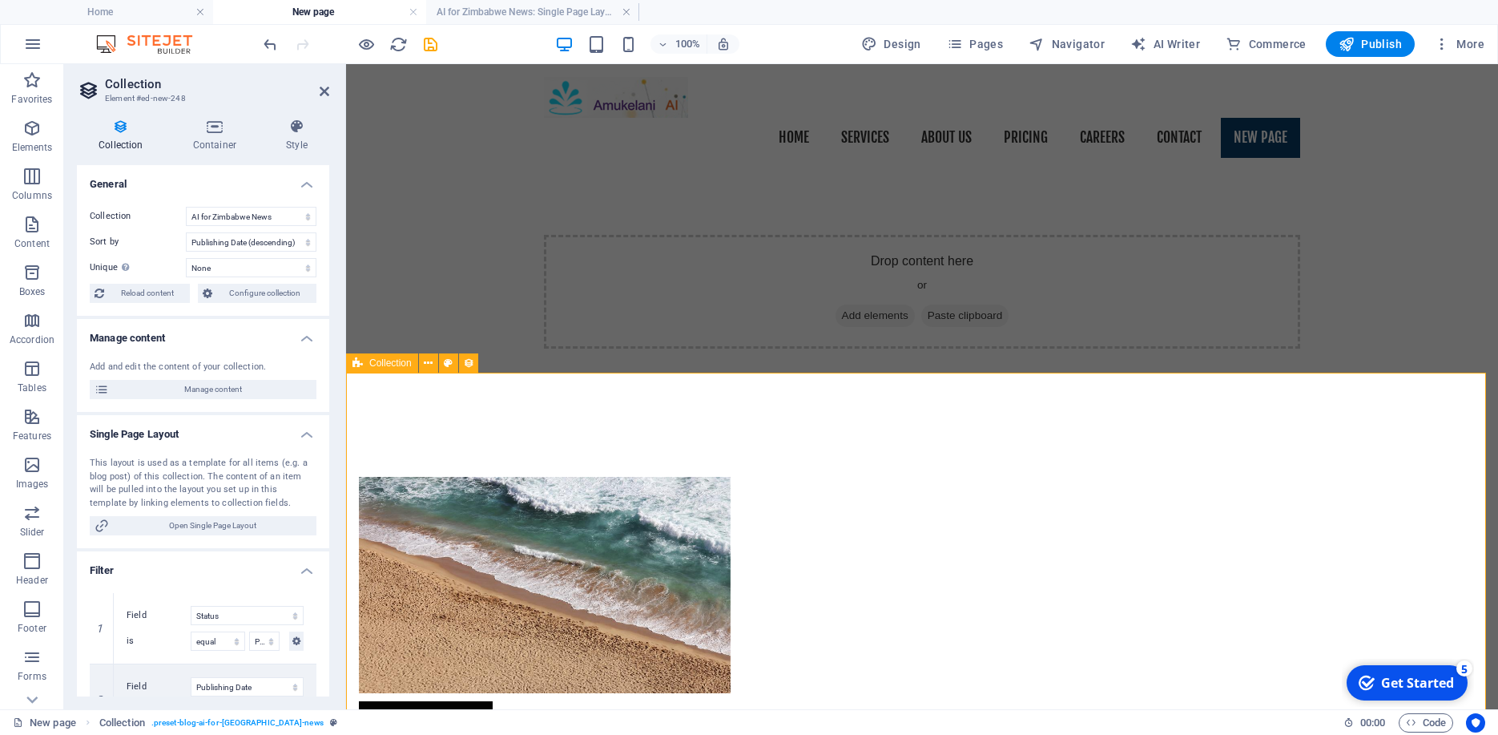
click at [429, 361] on icon at bounding box center [428, 363] width 9 height 17
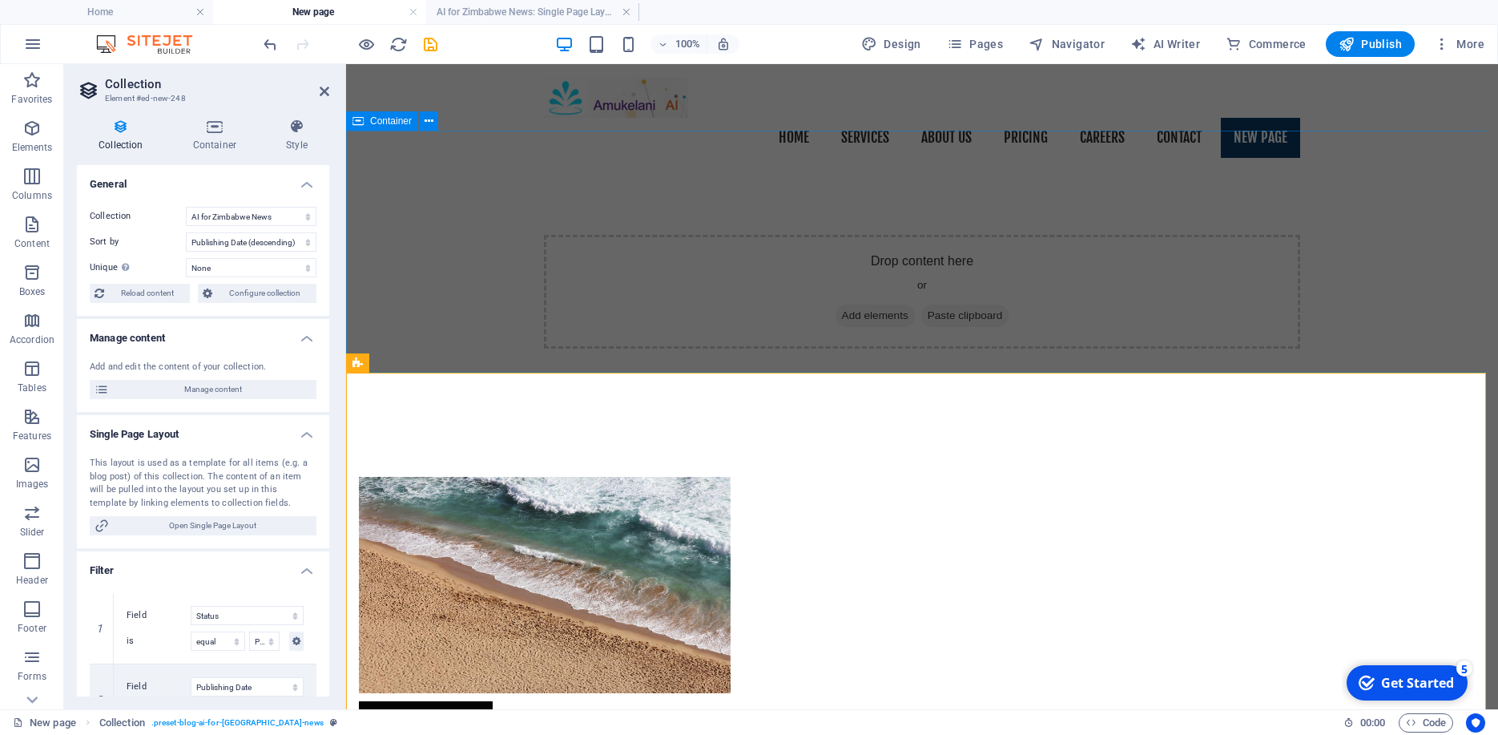
click at [764, 312] on div "Drop content here or Add elements Paste clipboard" at bounding box center [922, 292] width 1152 height 242
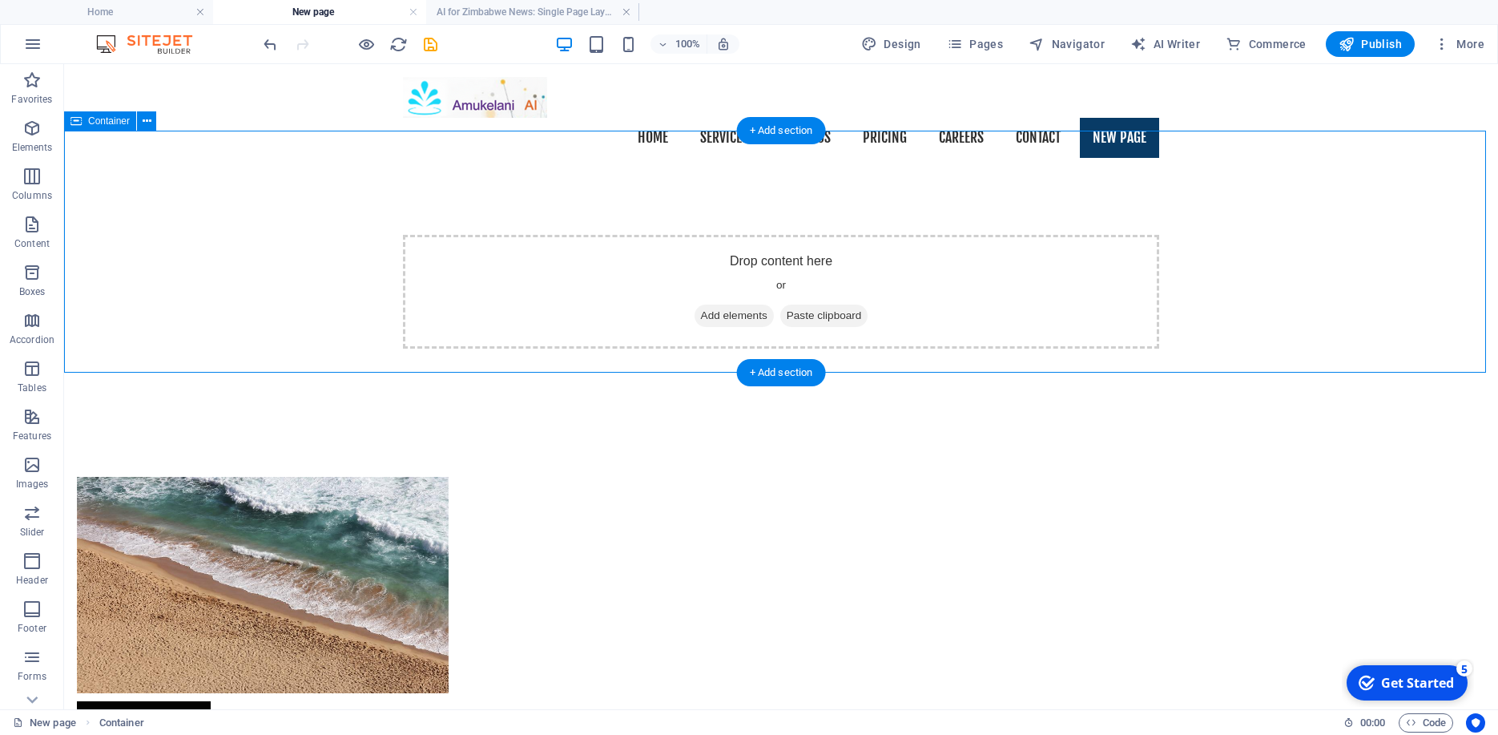
click at [896, 235] on div "Drop content here or Add elements Paste clipboard" at bounding box center [781, 292] width 756 height 114
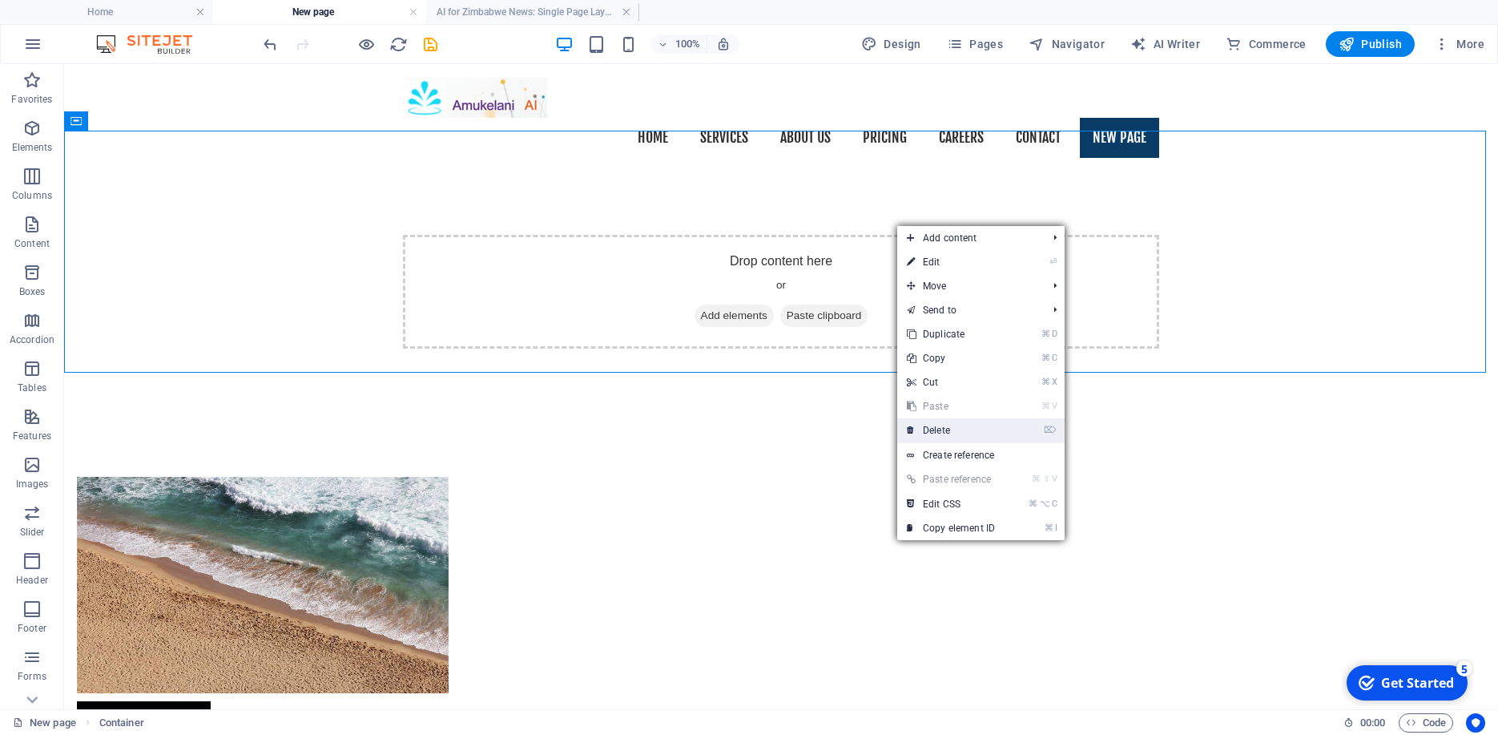
click at [947, 431] on link "⌦ Delete" at bounding box center [950, 430] width 107 height 24
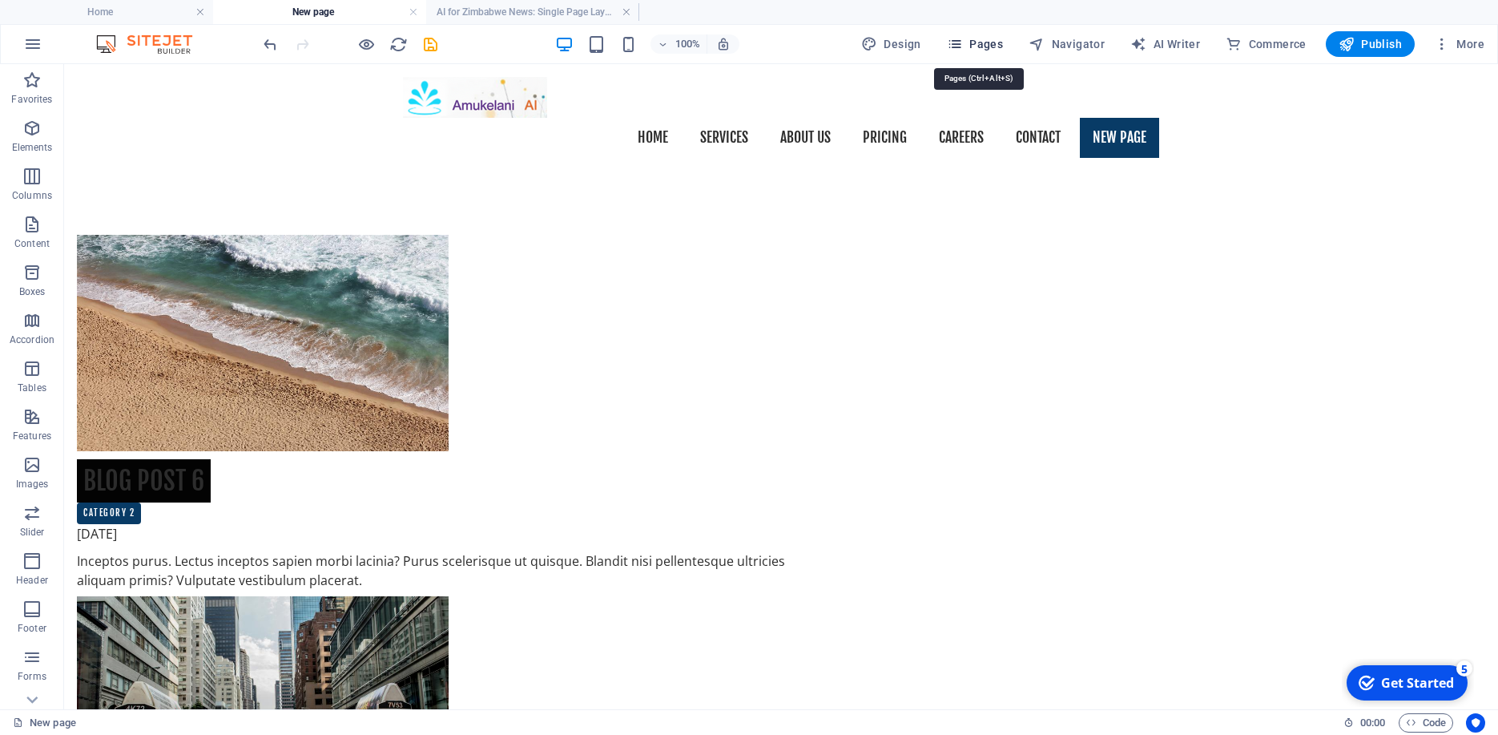
click at [981, 46] on span "Pages" at bounding box center [975, 44] width 56 height 16
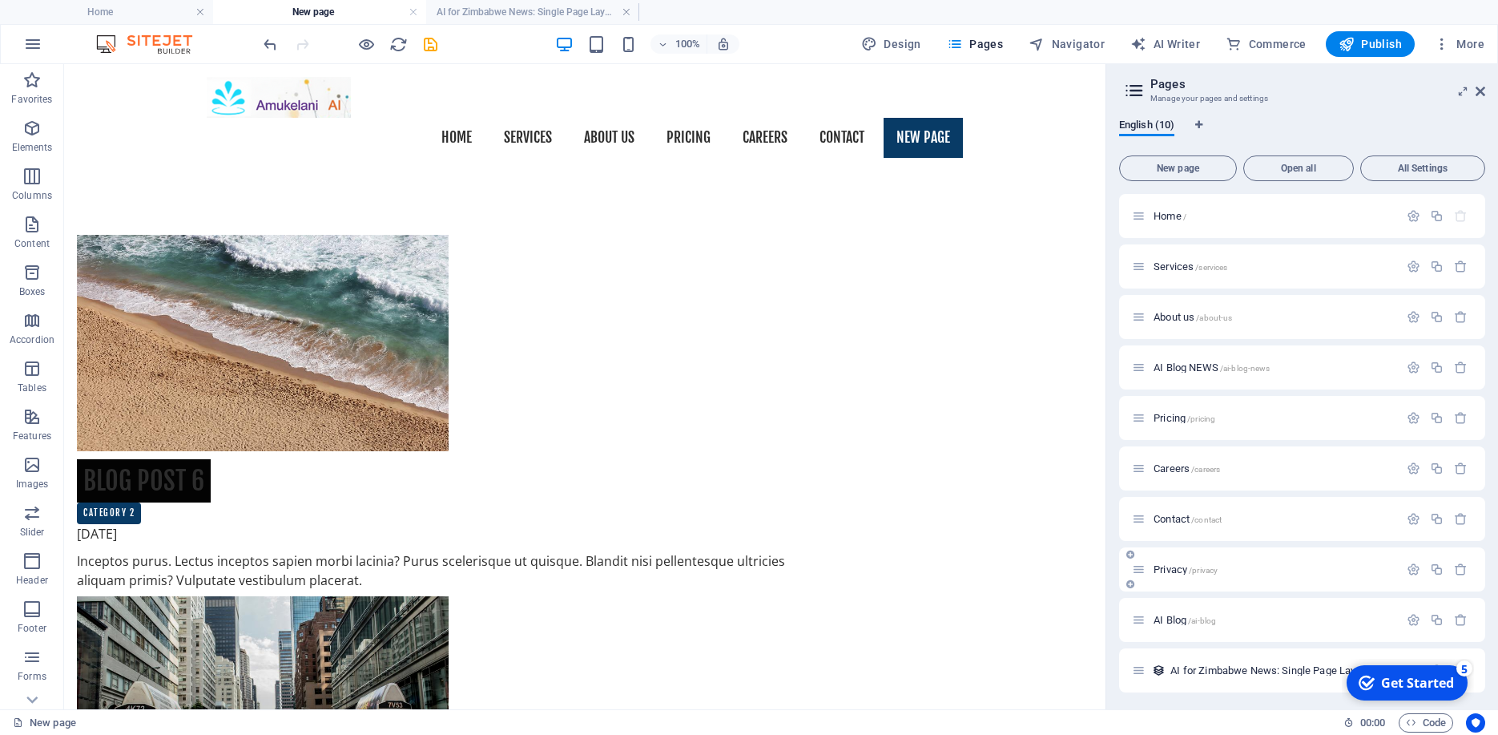
scroll to position [2, 0]
drag, startPoint x: 1230, startPoint y: 666, endPoint x: 1225, endPoint y: 587, distance: 78.7
click at [1225, 589] on div "Home / Services /services About us /about-us AI Blog NEWS /ai-blog-news Pricing…" at bounding box center [1302, 440] width 366 height 498
click at [926, 118] on nav "Home Services About us Pricing Careers Contact New page" at bounding box center [585, 138] width 756 height 40
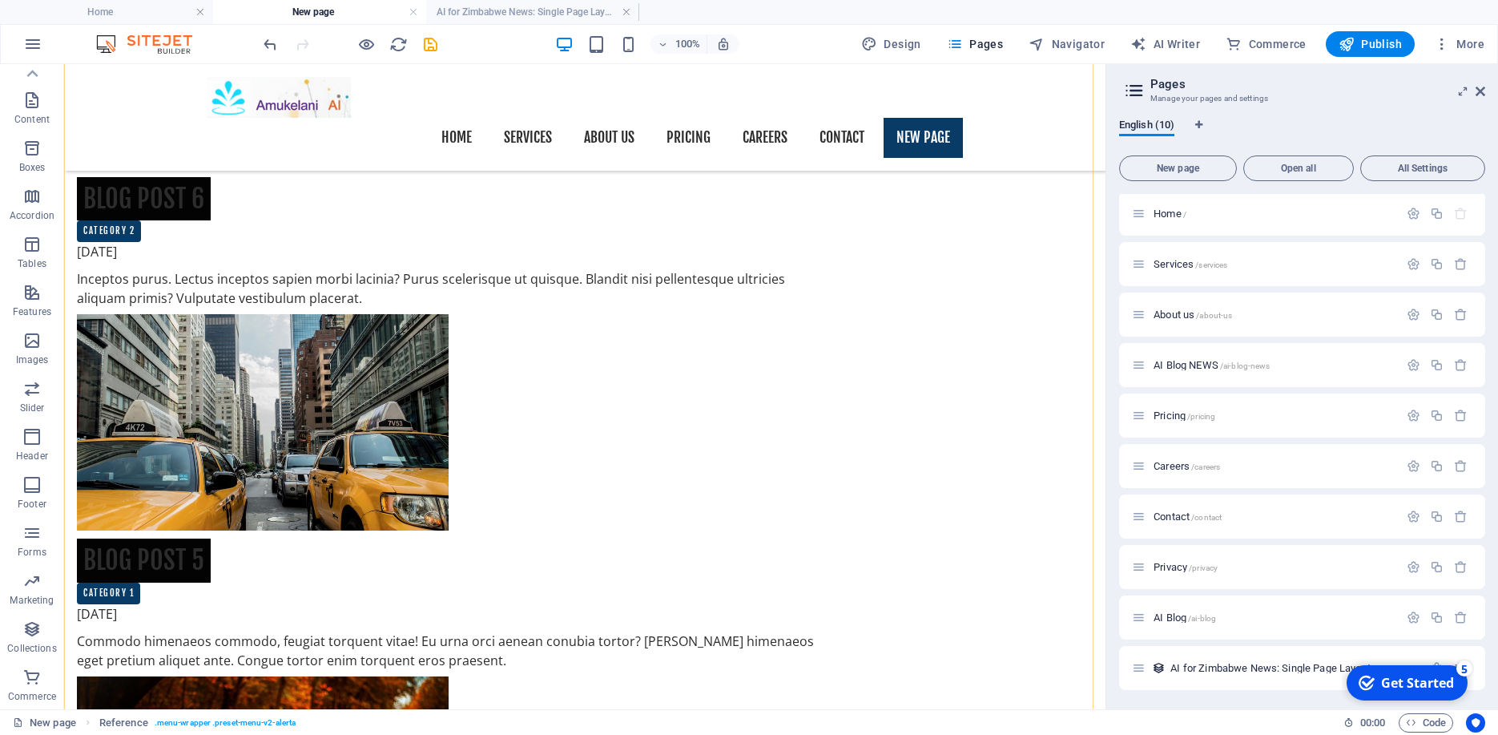
scroll to position [256, 0]
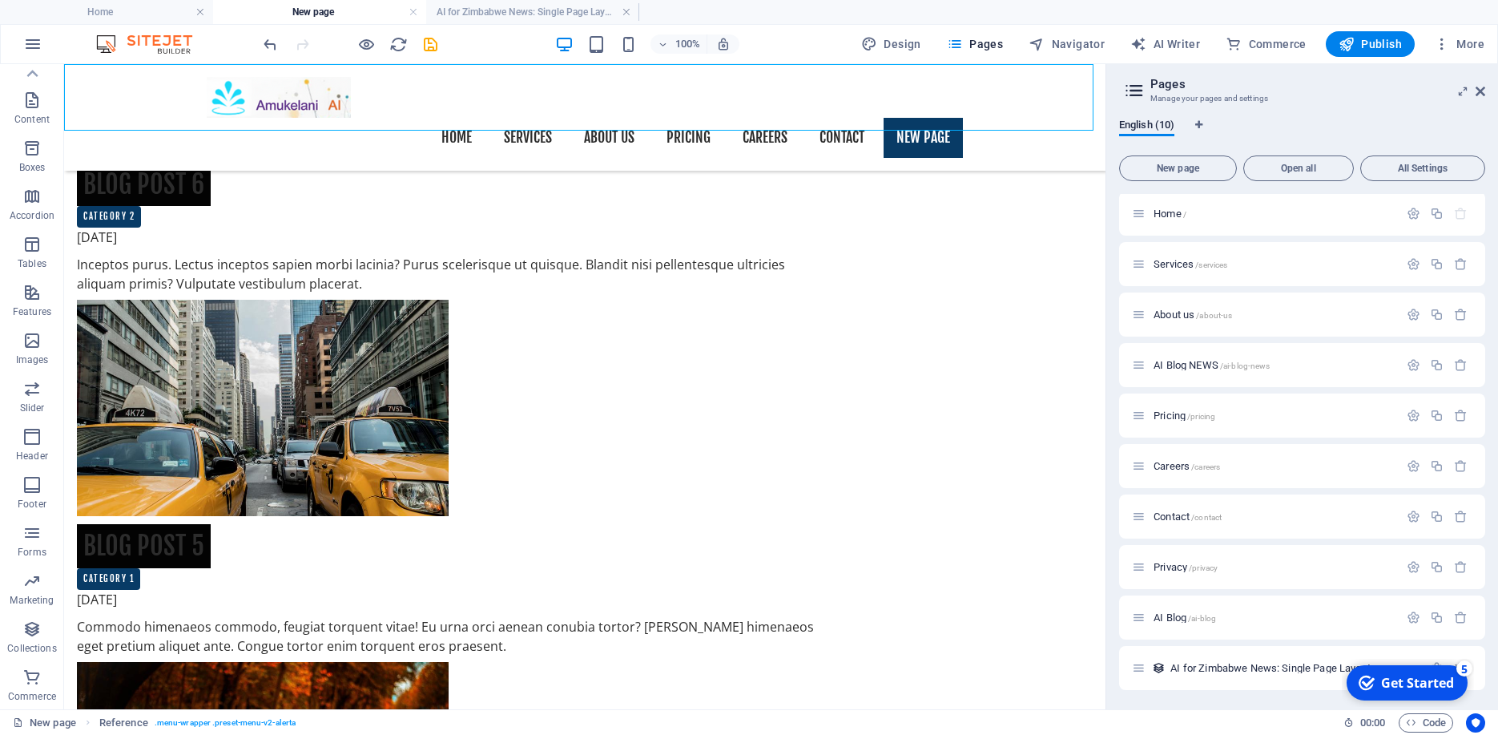
click at [839, 118] on nav "Home Services About us Pricing Careers Contact New page" at bounding box center [585, 138] width 756 height 40
click at [837, 118] on nav "Home Services About us Pricing Careers Contact New page" at bounding box center [585, 138] width 756 height 40
click at [836, 118] on nav "Home Services About us Pricing Careers Contact New page" at bounding box center [585, 138] width 756 height 40
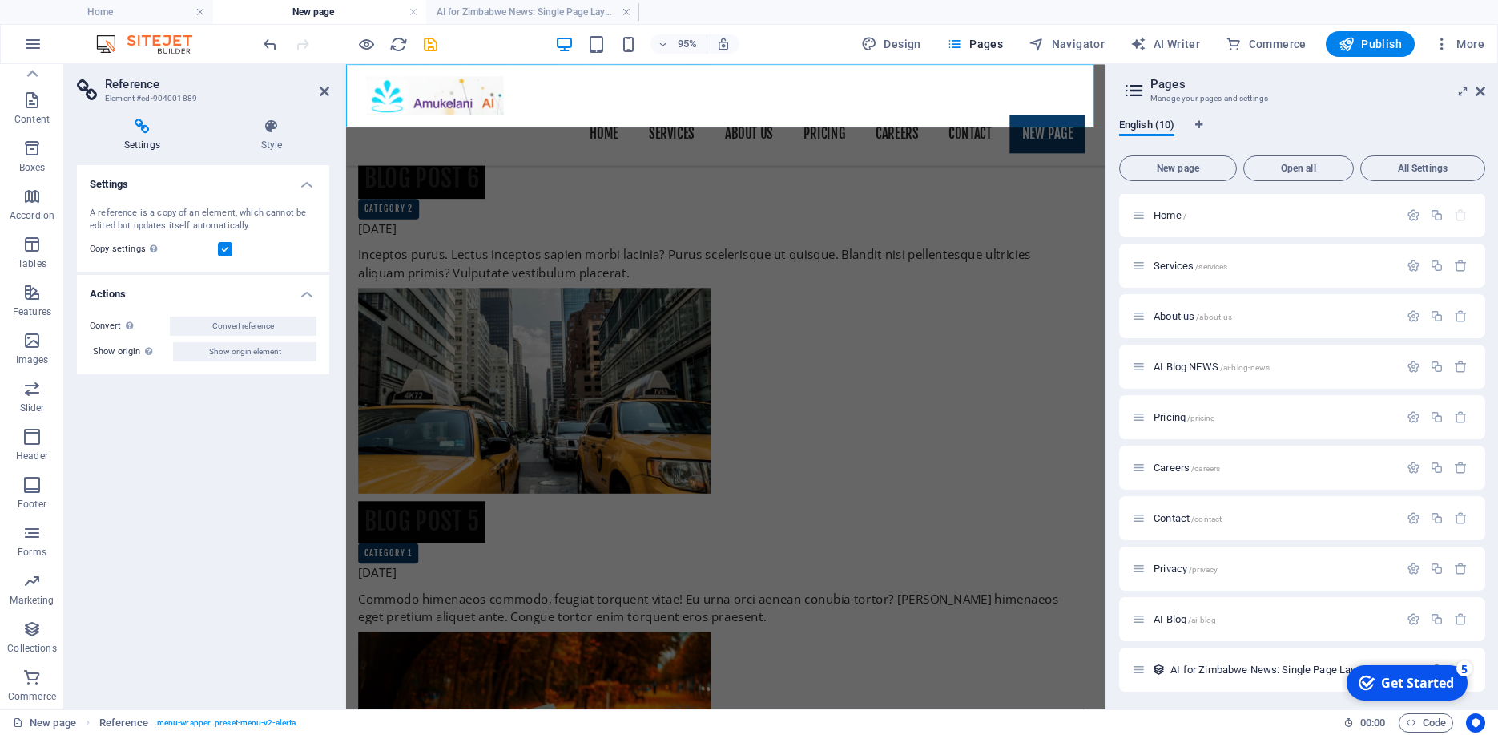
scroll to position [0, 0]
click at [147, 131] on icon at bounding box center [142, 127] width 131 height 16
click at [295, 129] on icon at bounding box center [271, 127] width 115 height 16
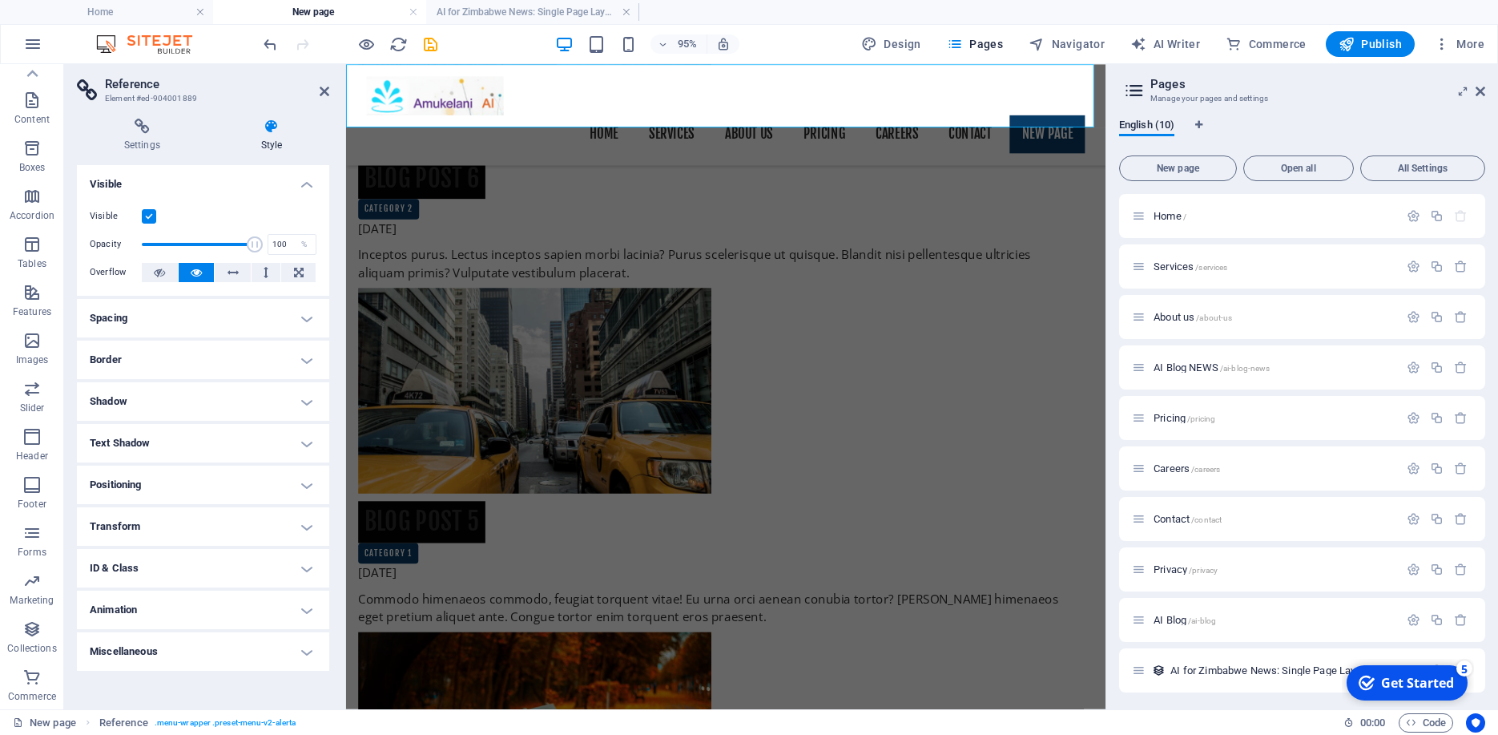
click at [264, 135] on h4 "Style" at bounding box center [271, 136] width 115 height 34
click at [146, 139] on h4 "Settings" at bounding box center [145, 136] width 137 height 34
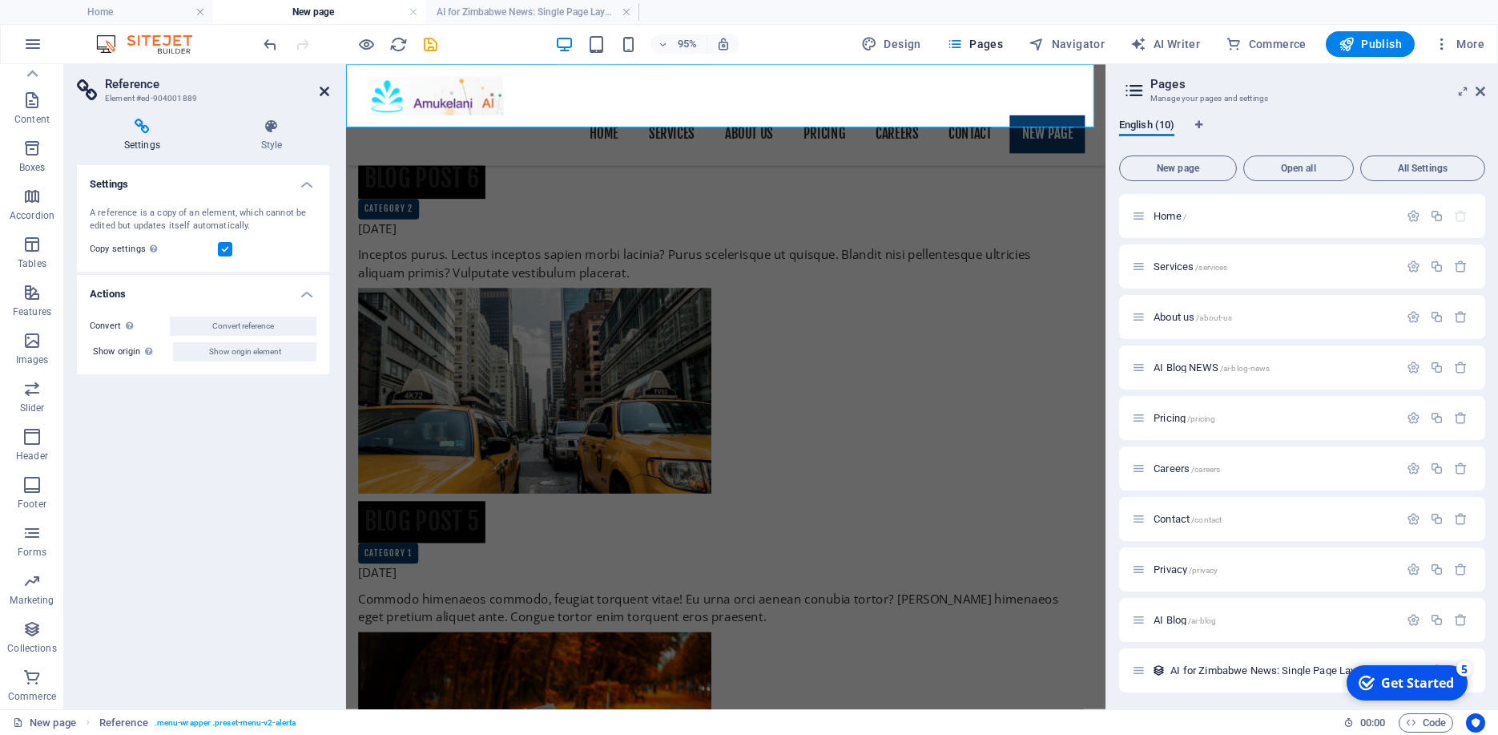
click at [320, 87] on icon at bounding box center [325, 91] width 10 height 13
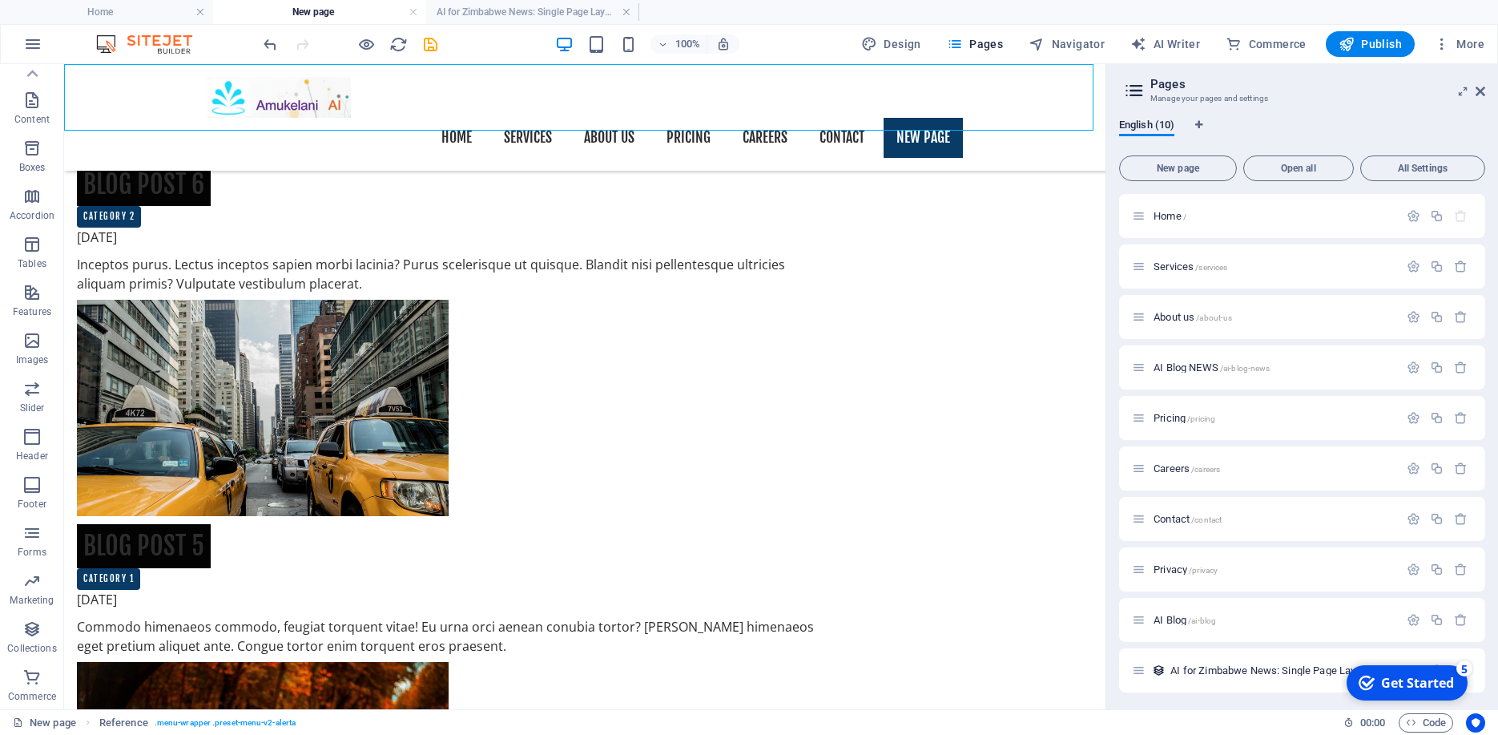
click at [919, 118] on nav "Home Services About us Pricing Careers Contact New page" at bounding box center [585, 138] width 756 height 40
click at [838, 118] on nav "Home Services About us Pricing Careers Contact New page" at bounding box center [585, 138] width 756 height 40
click at [759, 118] on nav "Home Services About us Pricing Careers Contact New page" at bounding box center [585, 138] width 756 height 40
click at [905, 50] on span "Design" at bounding box center [891, 44] width 60 height 16
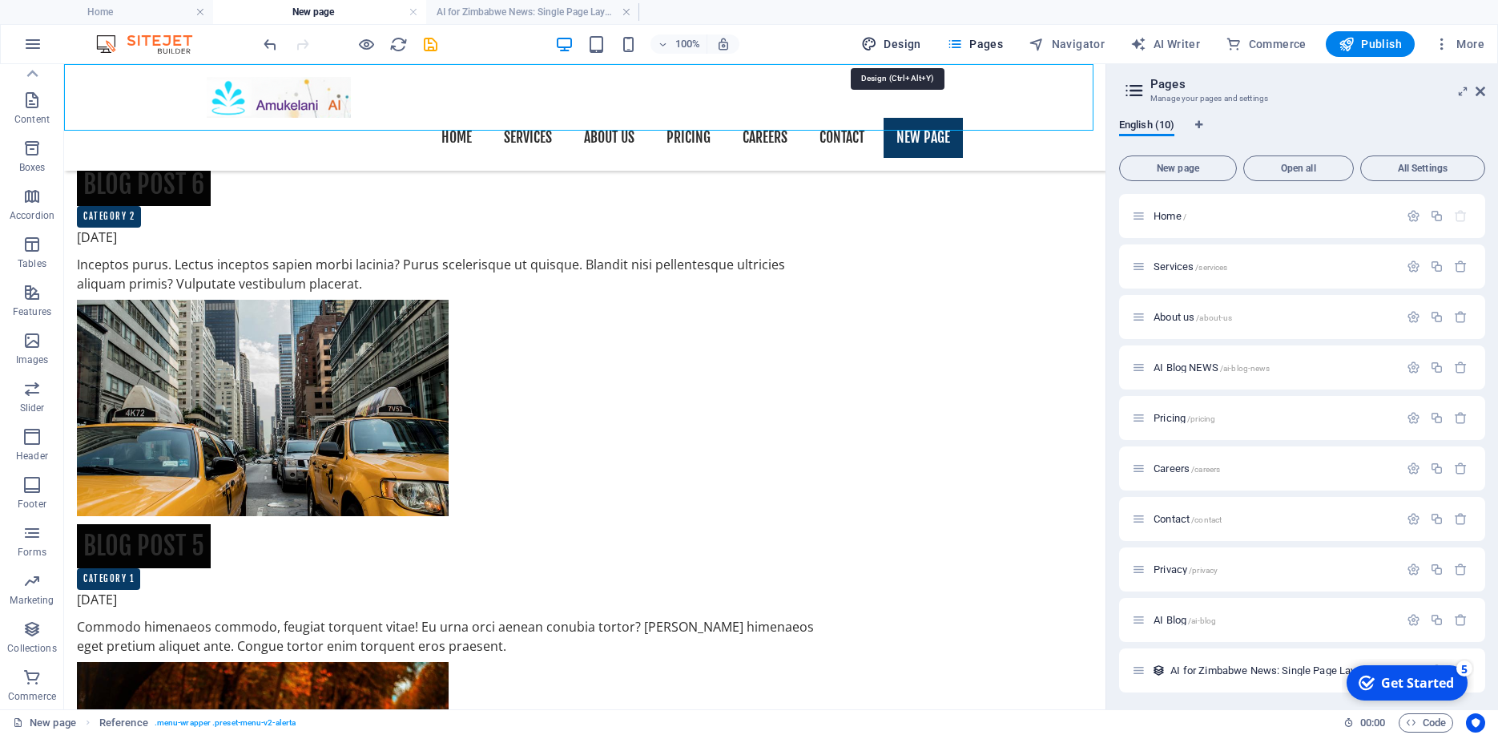
select select "px"
select select "400"
select select "px"
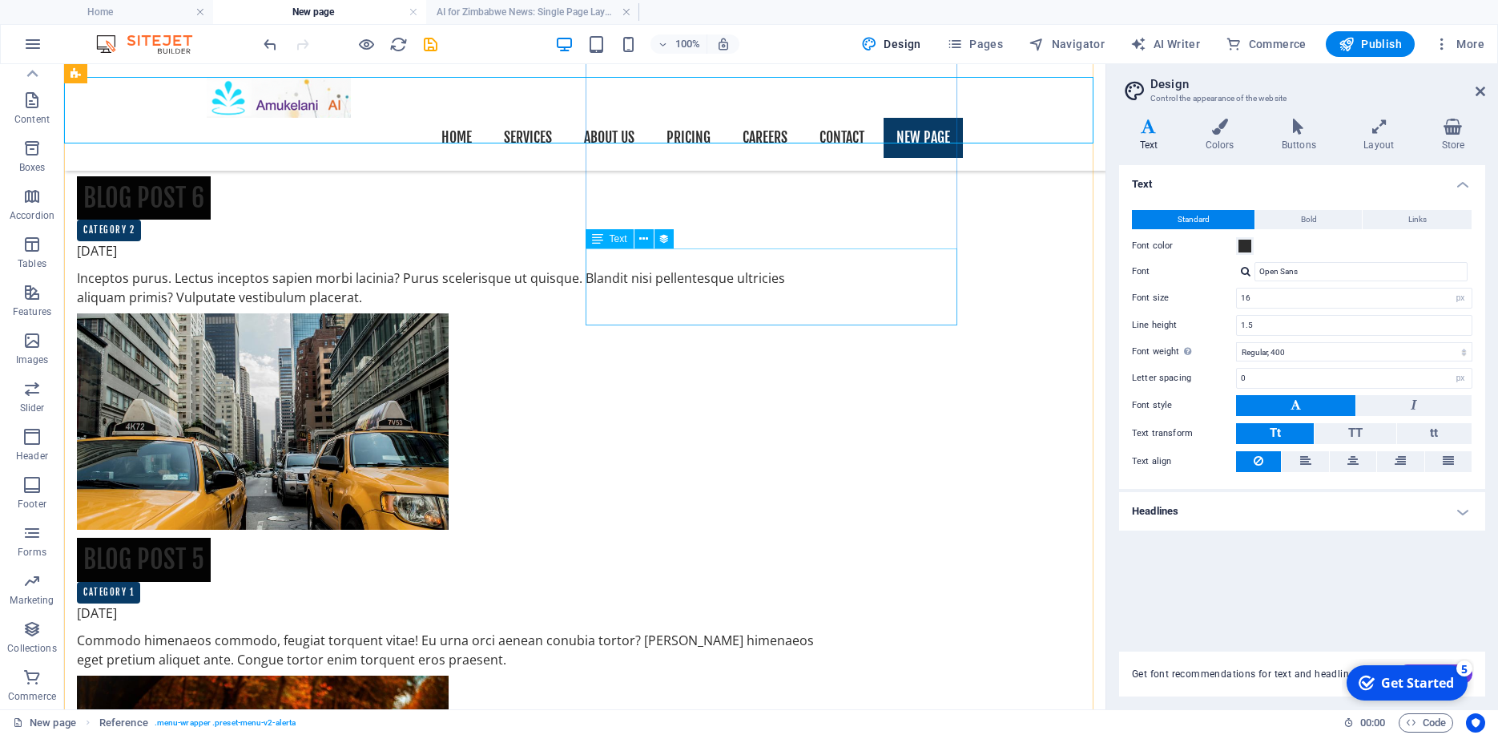
scroll to position [13, 0]
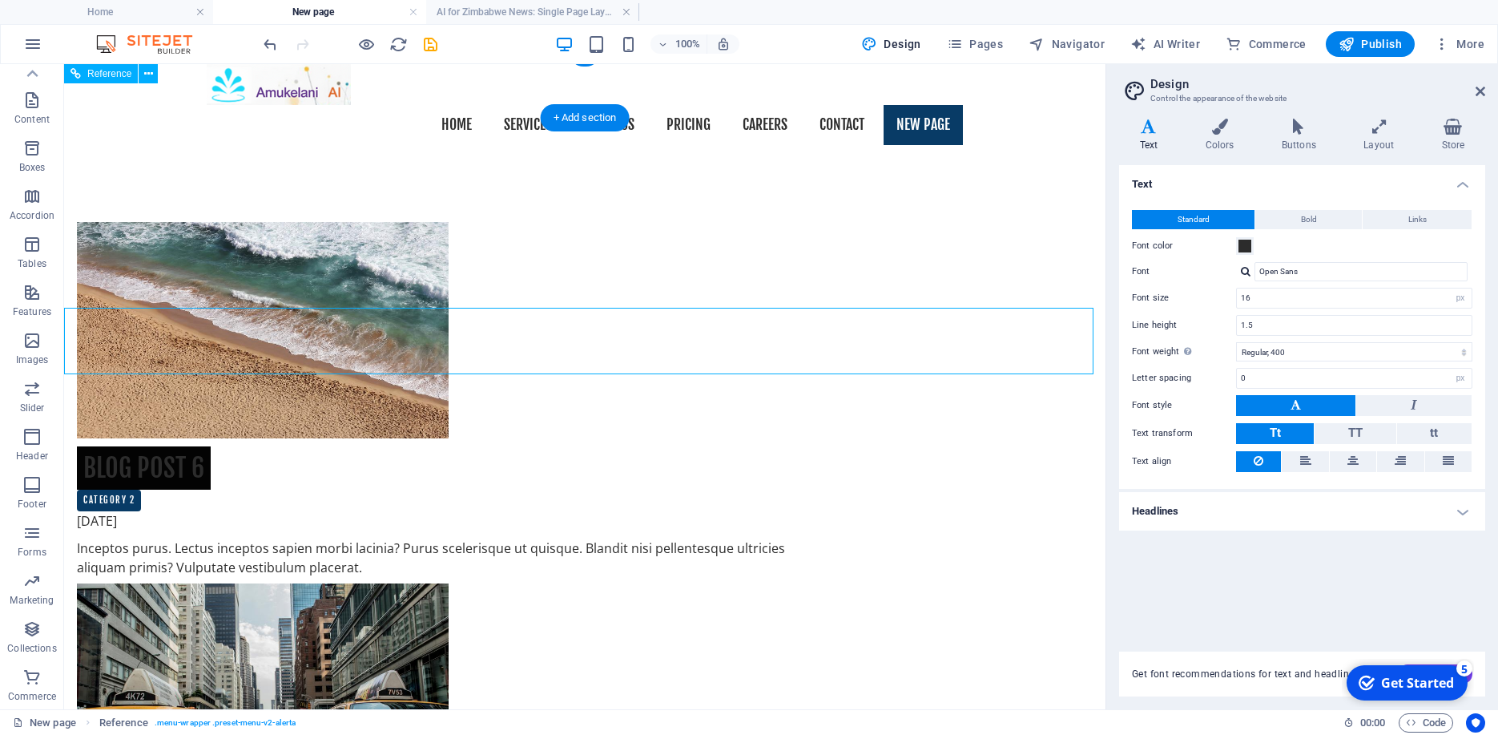
click at [918, 105] on nav "Home Services About us Pricing Careers Contact New page" at bounding box center [585, 125] width 756 height 40
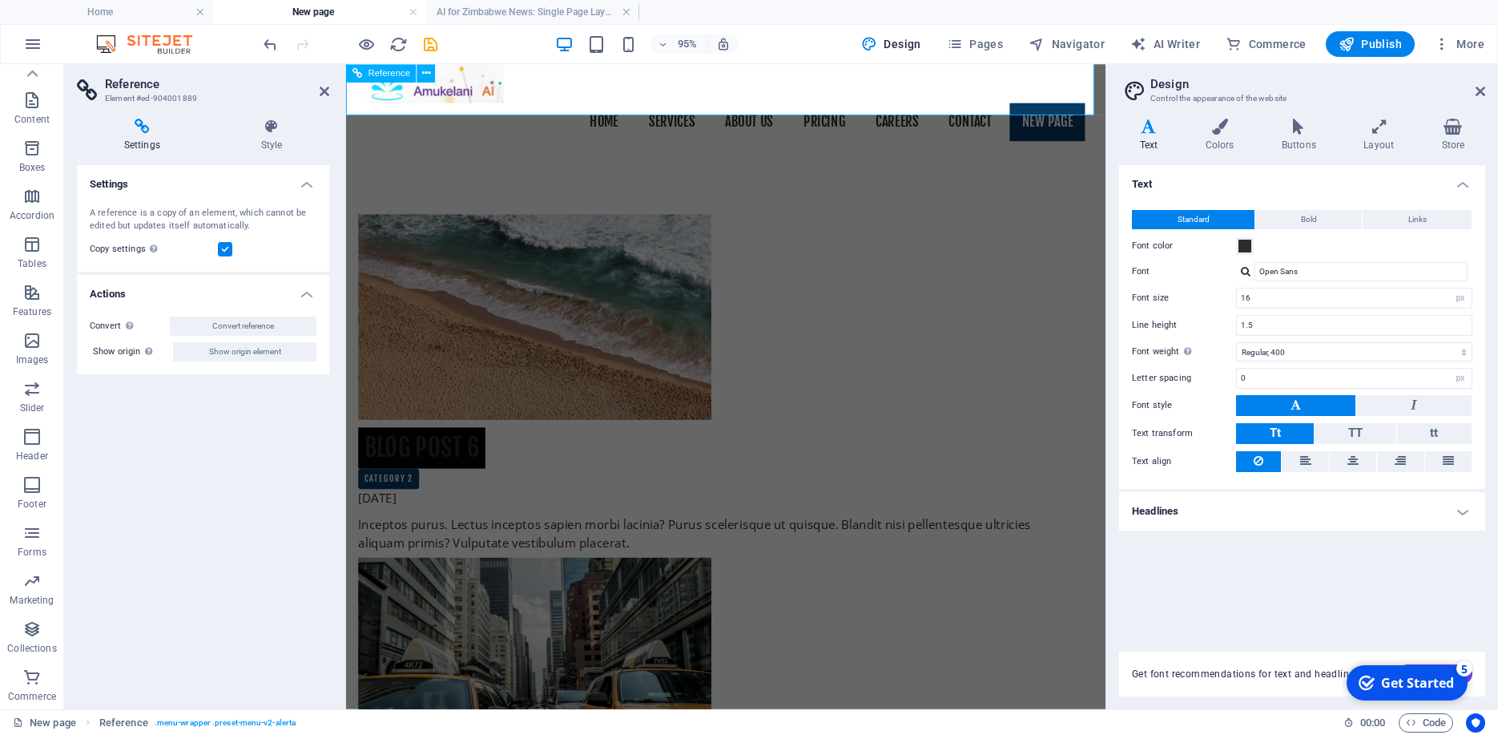
click at [918, 105] on nav "Home Services About us Pricing Careers Contact New page" at bounding box center [746, 125] width 756 height 40
click at [829, 105] on nav "Home Services About us Pricing Careers Contact New page" at bounding box center [746, 125] width 756 height 40
click at [767, 105] on nav "Home Services About us Pricing Careers Contact New page" at bounding box center [746, 125] width 756 height 40
click at [1370, 46] on span "Publish" at bounding box center [1370, 44] width 63 height 16
